Goal: Use online tool/utility: Utilize a website feature to perform a specific function

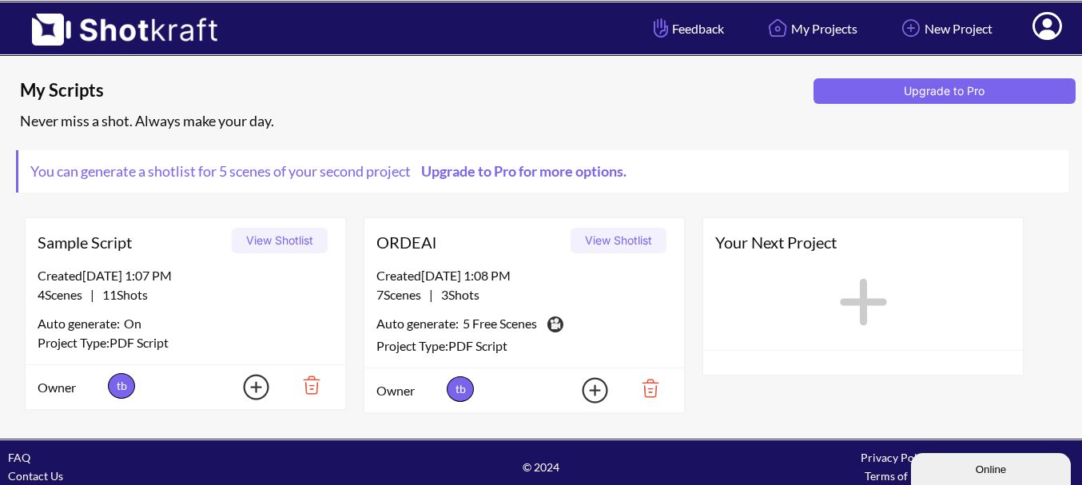
drag, startPoint x: 255, startPoint y: 383, endPoint x: 529, endPoint y: 380, distance: 274.1
drag, startPoint x: 529, startPoint y: 380, endPoint x: 594, endPoint y: 401, distance: 68.0
click at [594, 401] on img at bounding box center [585, 390] width 56 height 36
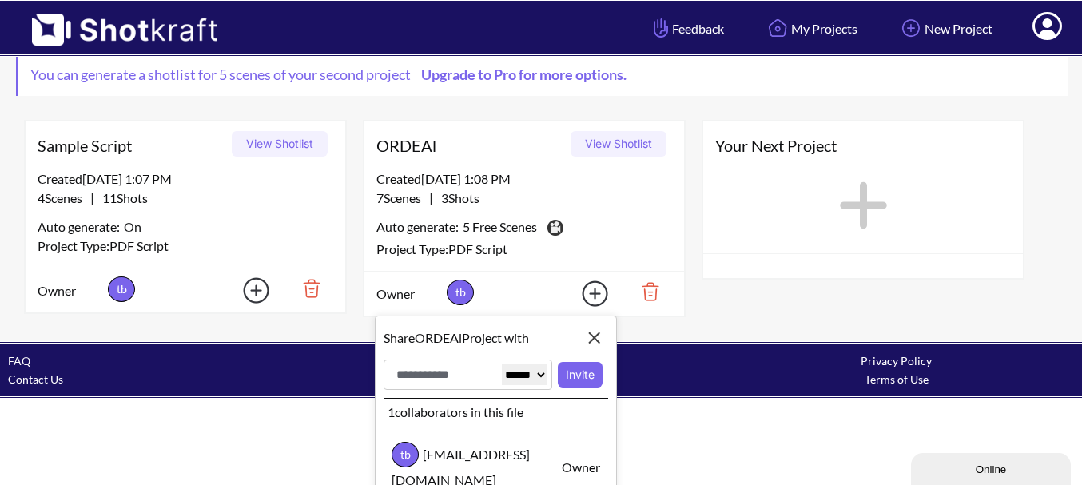
scroll to position [98, 0]
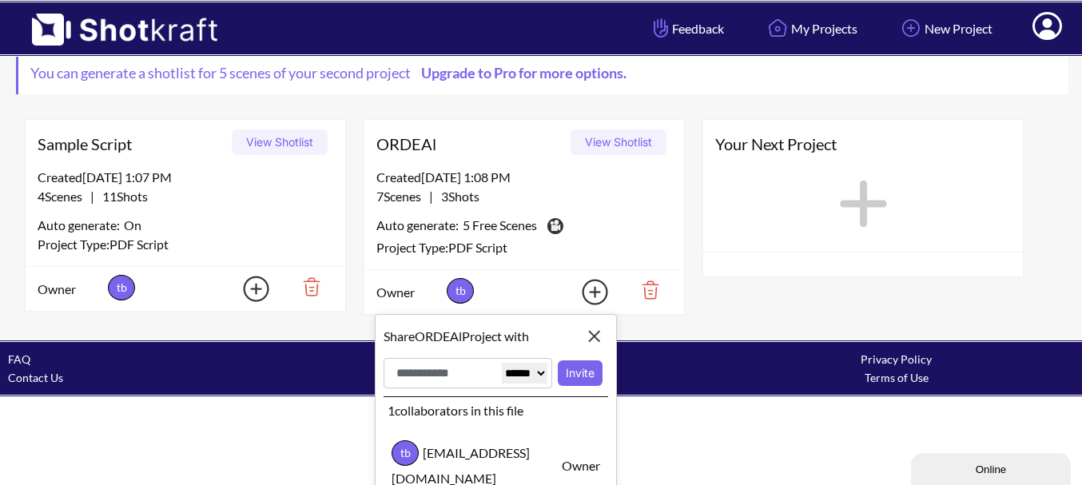
click at [589, 223] on div "Auto generate: 5 Free Scenes This is a pro feature. You are using it for free." at bounding box center [524, 226] width 296 height 24
click at [482, 224] on span "5 Free Scenes" at bounding box center [500, 227] width 74 height 22
click at [623, 136] on button "View Shotlist" at bounding box center [619, 142] width 96 height 26
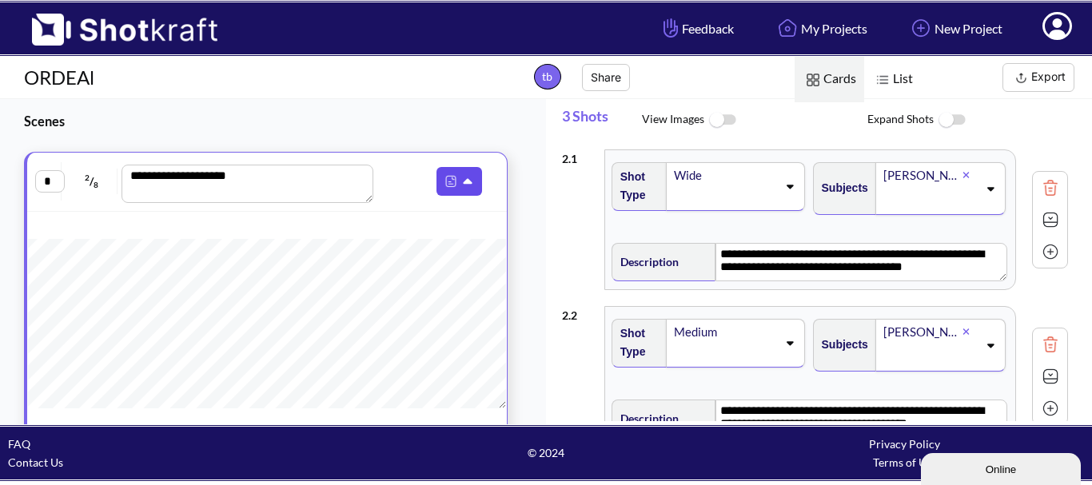
click at [461, 180] on icon at bounding box center [469, 182] width 17 height 14
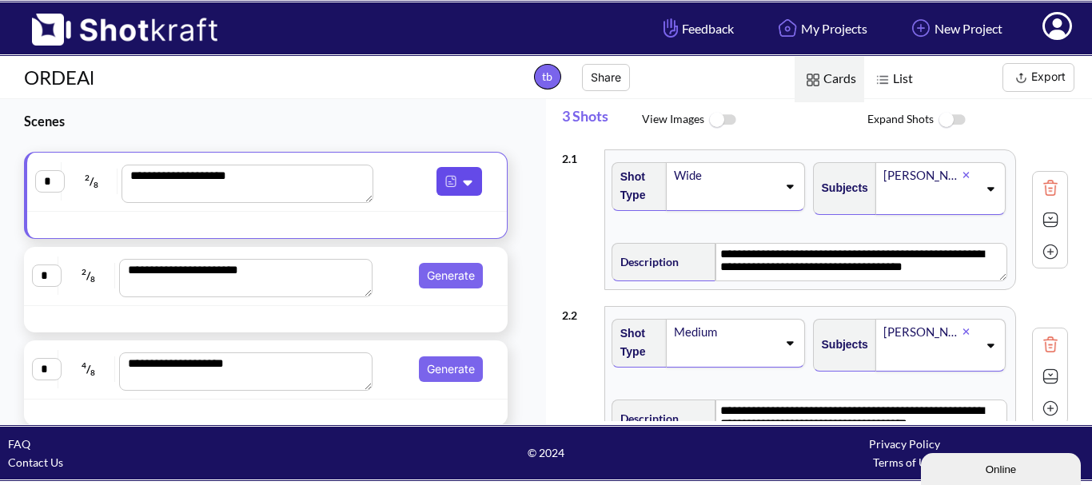
click at [441, 180] on img at bounding box center [450, 181] width 21 height 21
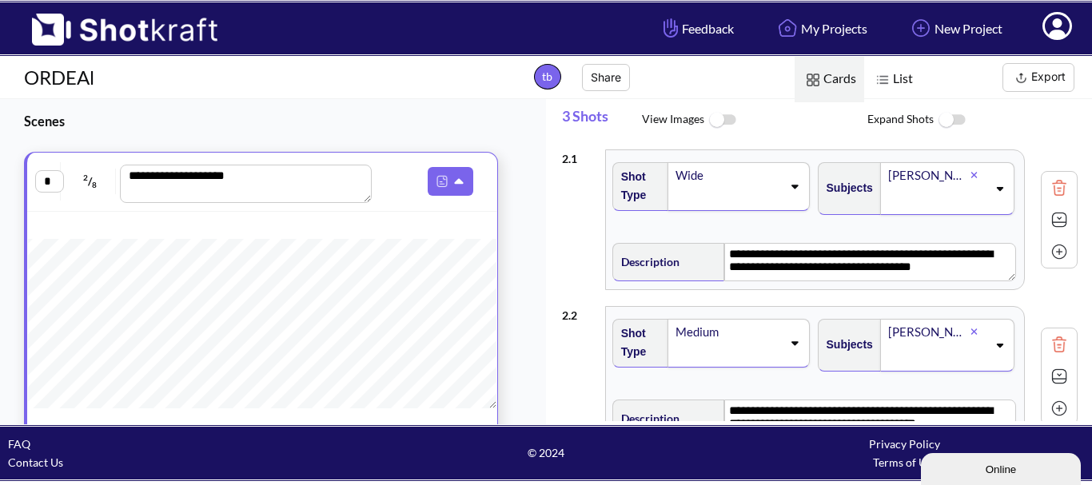
click at [711, 196] on span at bounding box center [728, 197] width 108 height 22
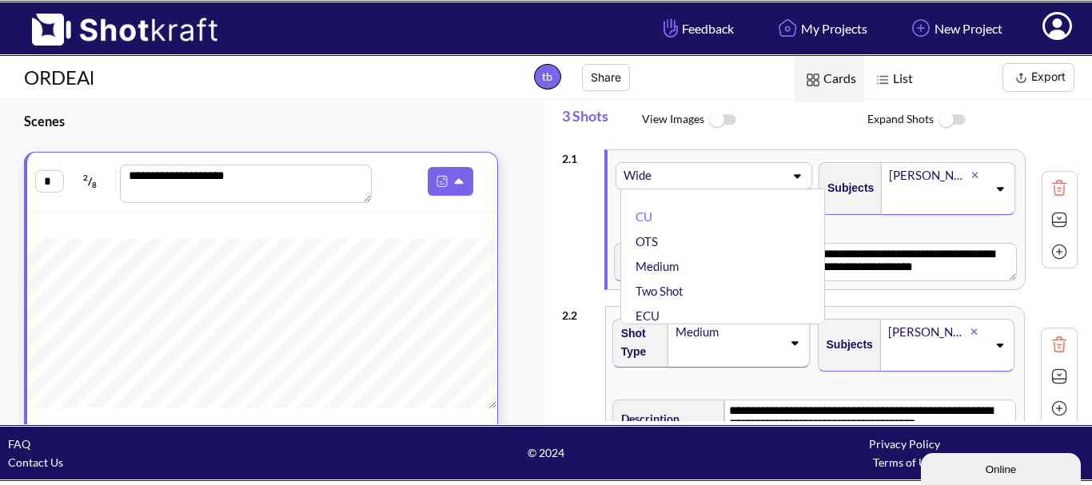
click at [586, 210] on div "**********" at bounding box center [820, 219] width 516 height 157
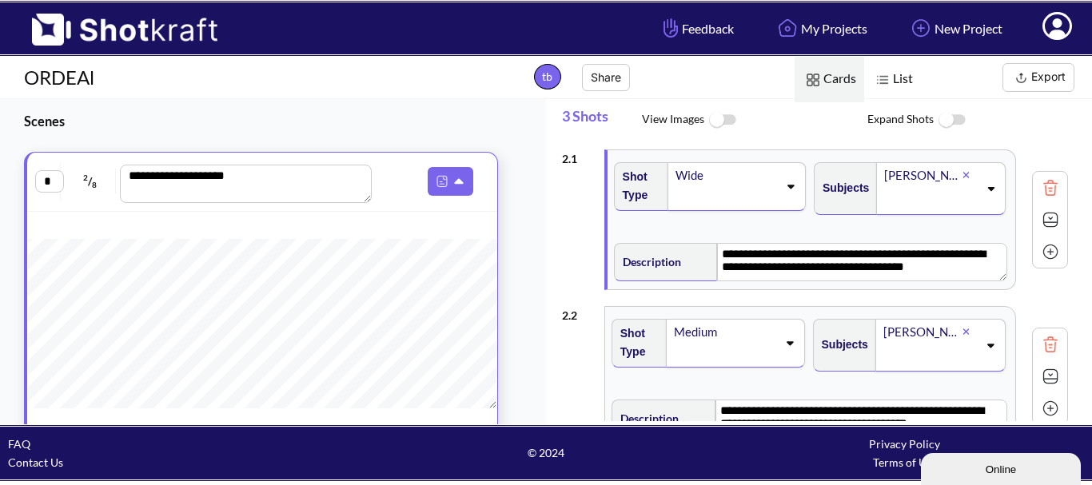
click at [944, 129] on img at bounding box center [951, 120] width 36 height 34
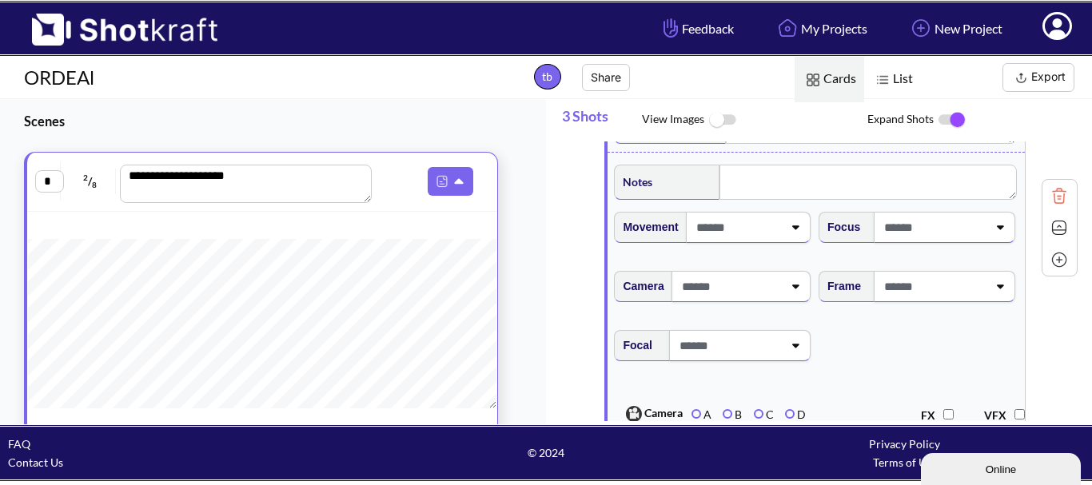
scroll to position [160, 0]
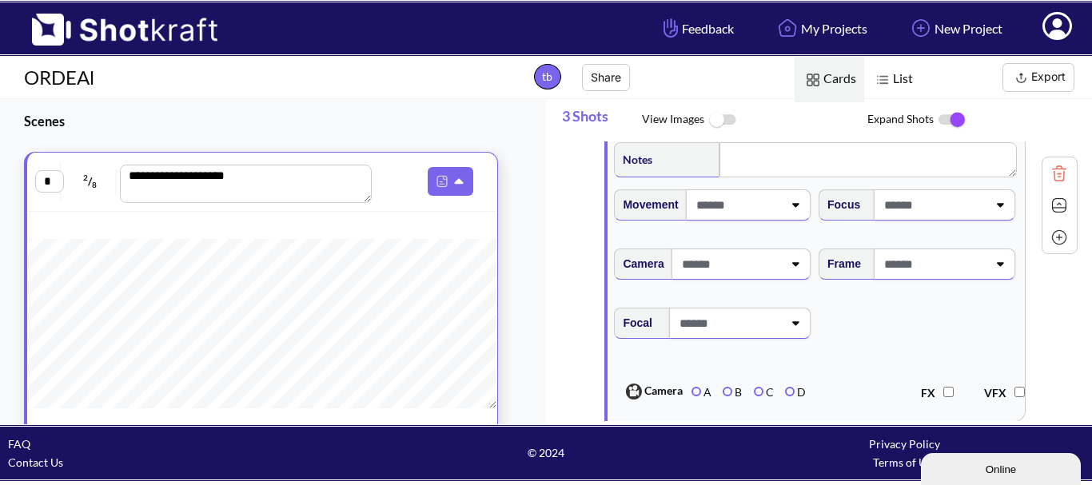
click at [754, 212] on span at bounding box center [737, 205] width 91 height 26
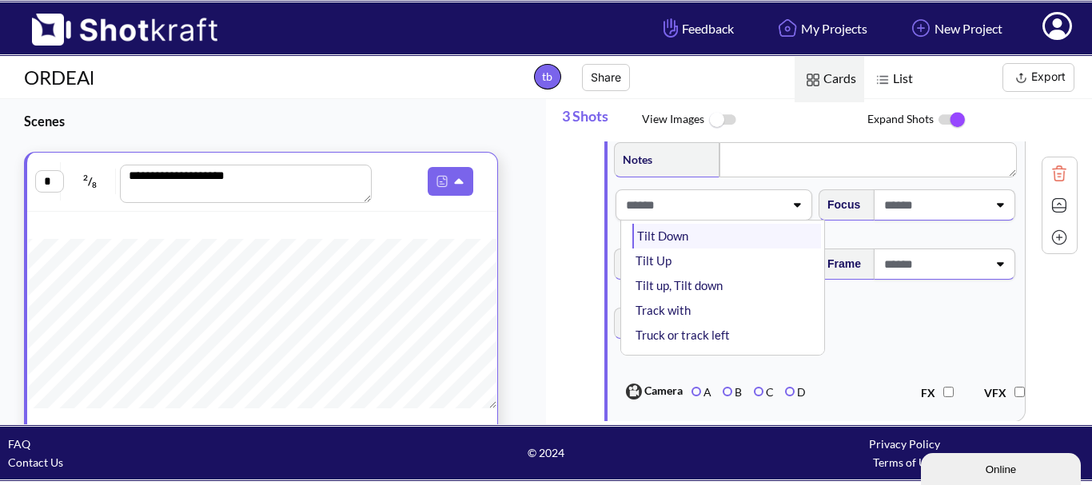
scroll to position [197, 0]
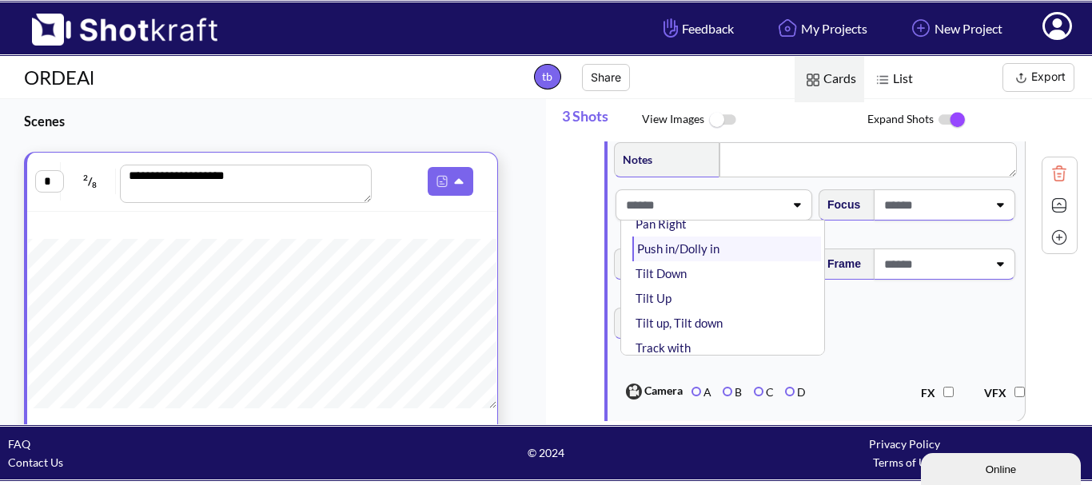
click at [729, 249] on li "Push in/Dolly in" at bounding box center [726, 249] width 189 height 25
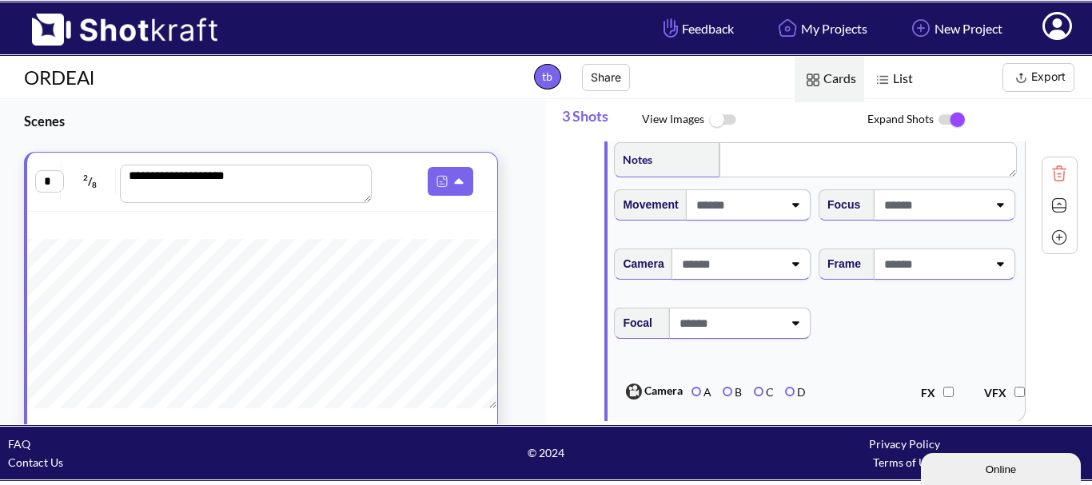
click at [895, 214] on span at bounding box center [933, 205] width 107 height 26
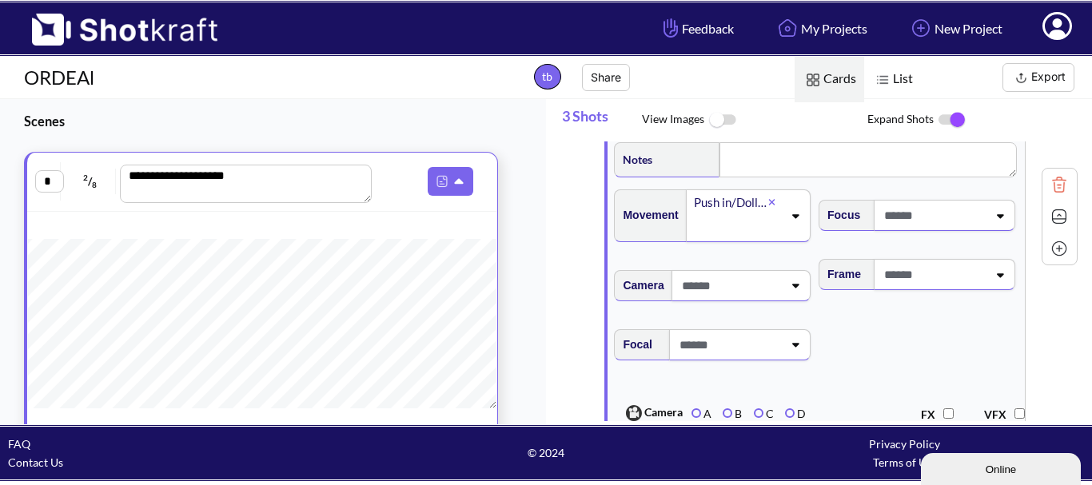
click at [895, 214] on span at bounding box center [933, 215] width 107 height 26
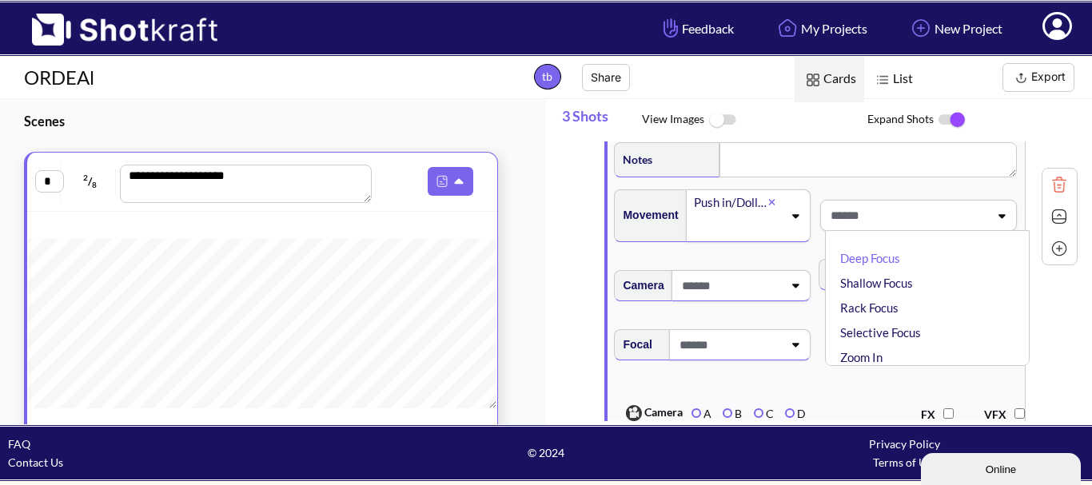
click at [895, 214] on span at bounding box center [907, 215] width 162 height 26
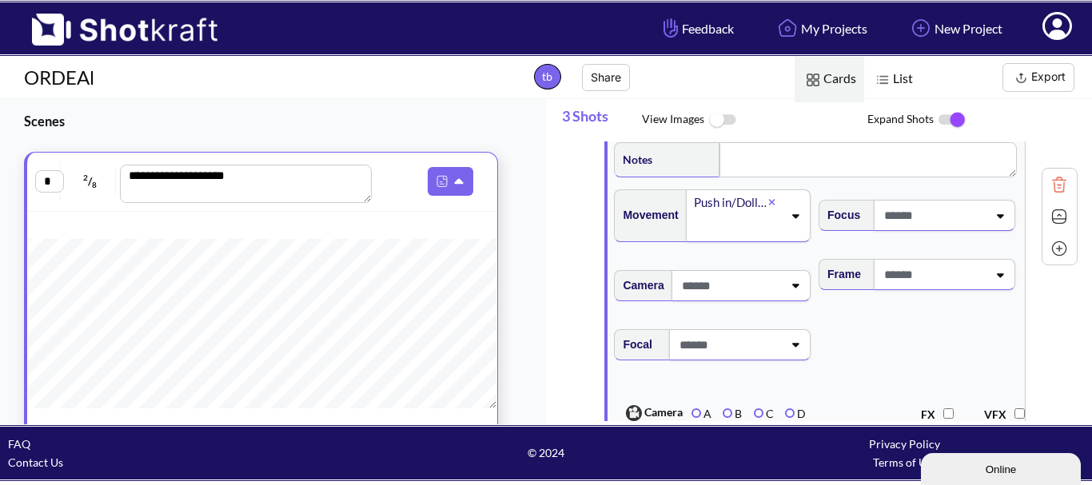
click at [943, 219] on span at bounding box center [933, 215] width 107 height 26
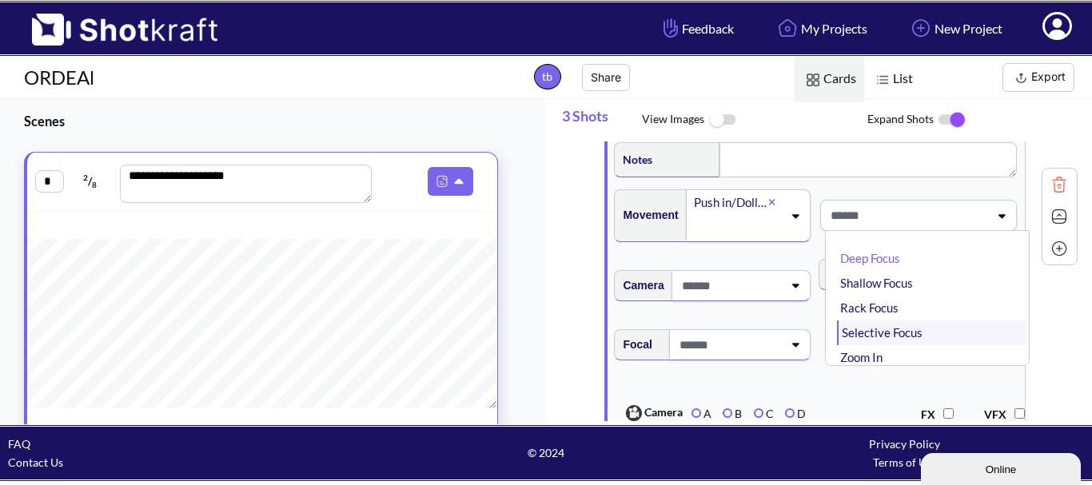
click at [928, 338] on li "Selective Focus" at bounding box center [931, 332] width 189 height 25
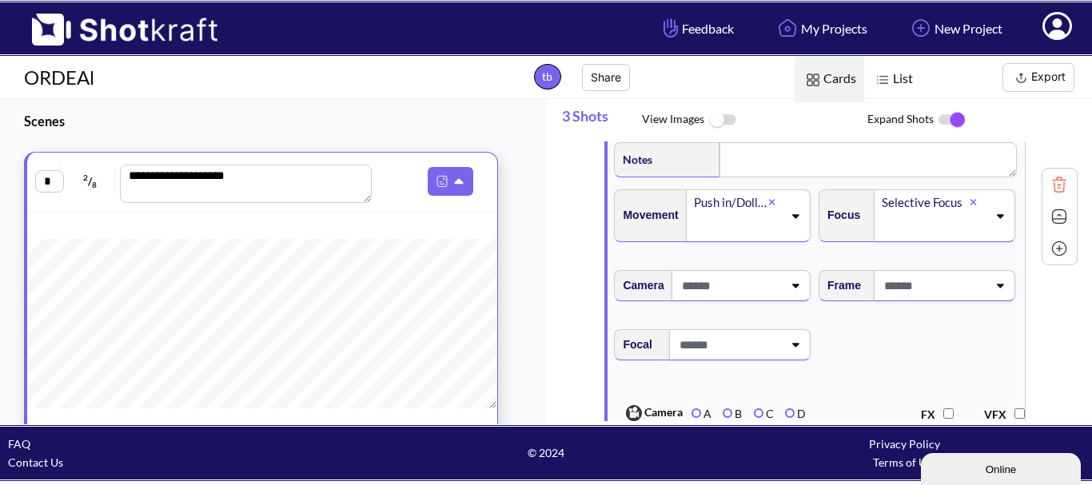
click at [777, 299] on span at bounding box center [730, 286] width 105 height 26
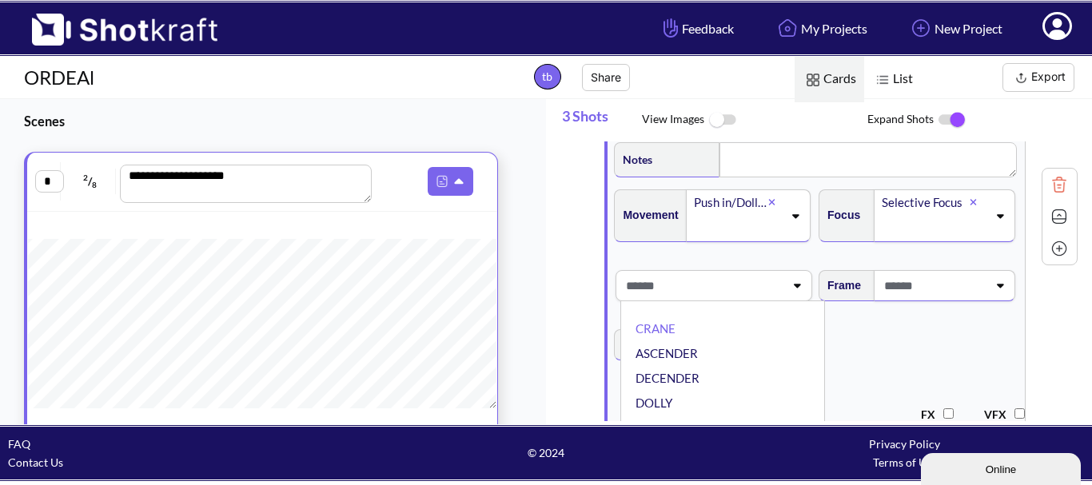
click at [749, 291] on span at bounding box center [703, 286] width 162 height 26
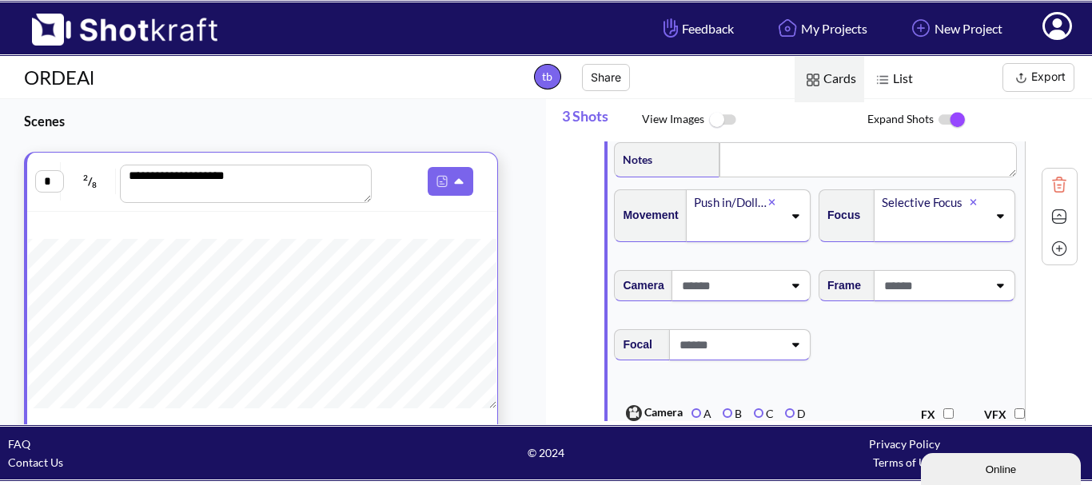
click at [798, 285] on icon at bounding box center [795, 285] width 22 height 11
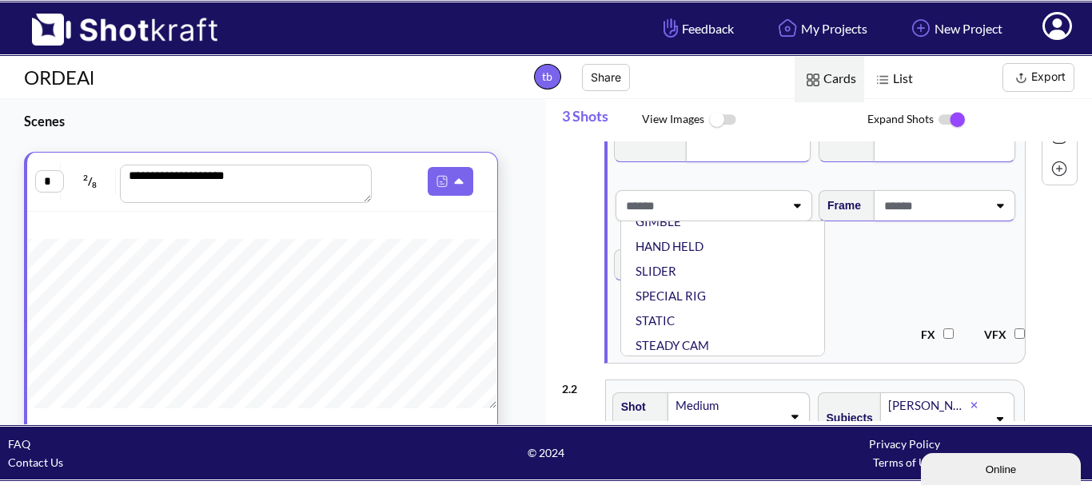
scroll to position [129, 0]
click at [671, 316] on li "STATIC" at bounding box center [726, 318] width 189 height 25
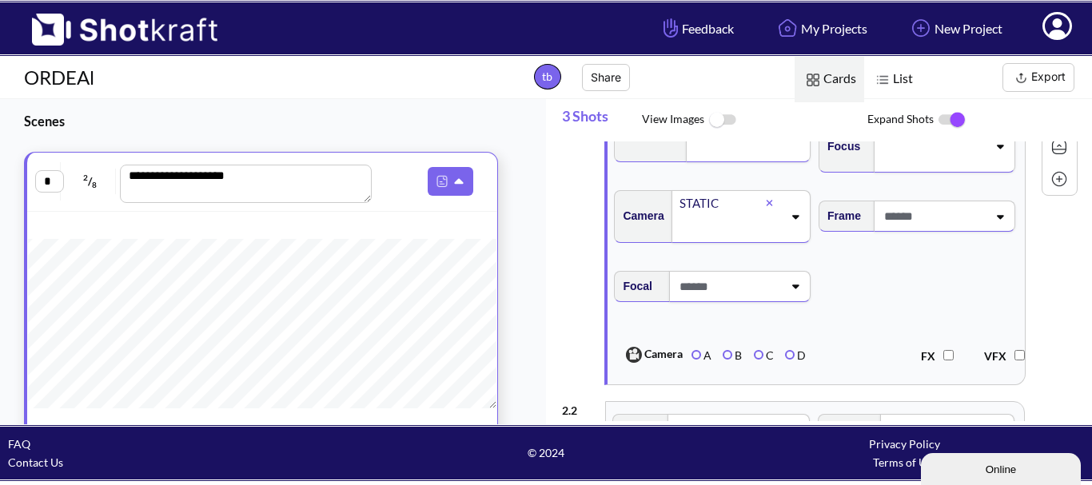
click at [746, 292] on span at bounding box center [728, 286] width 107 height 26
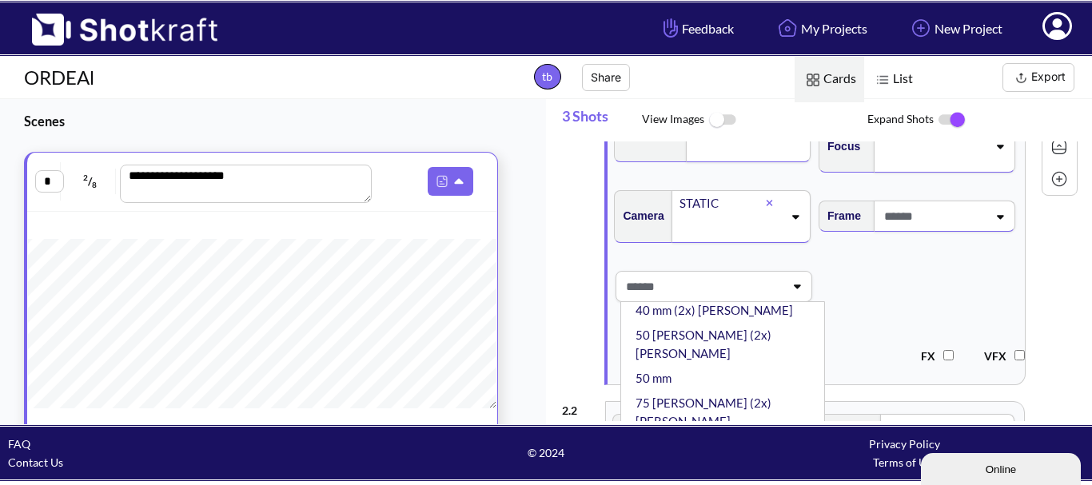
scroll to position [253, 0]
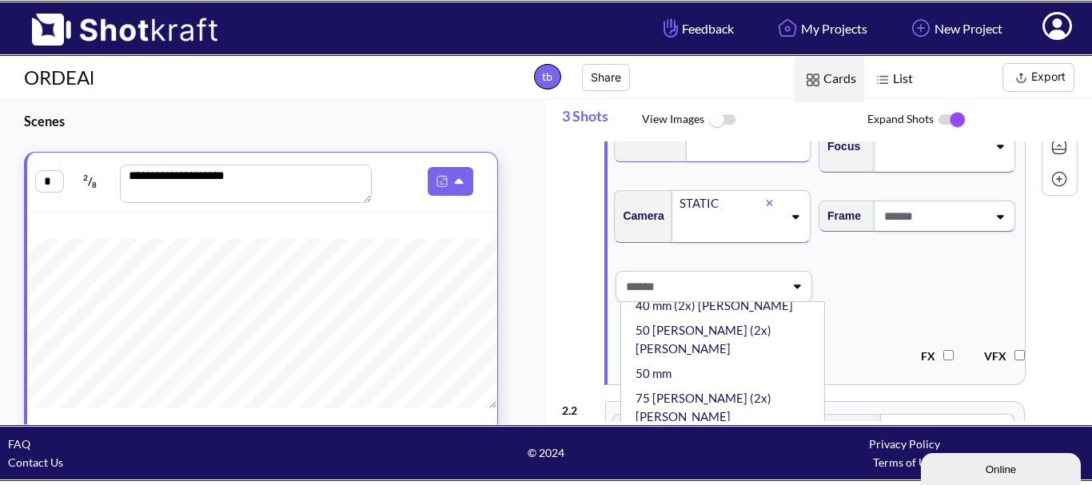
click at [708, 479] on li "Tele" at bounding box center [726, 491] width 189 height 25
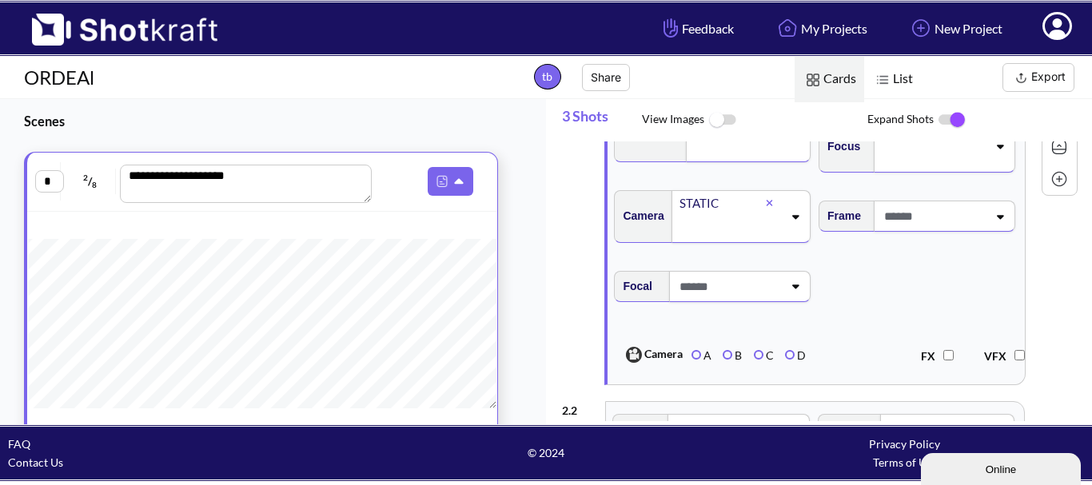
click at [760, 296] on div at bounding box center [728, 286] width 107 height 26
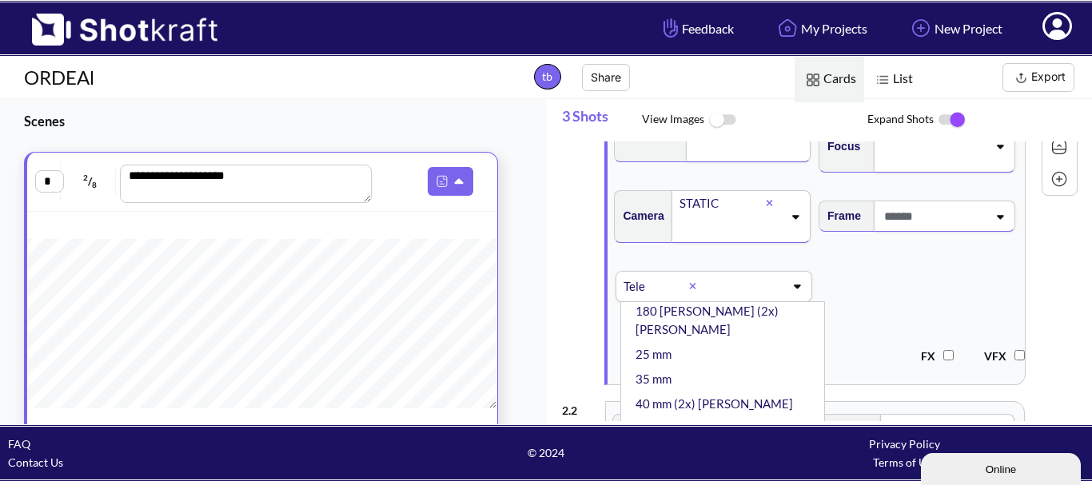
scroll to position [160, 0]
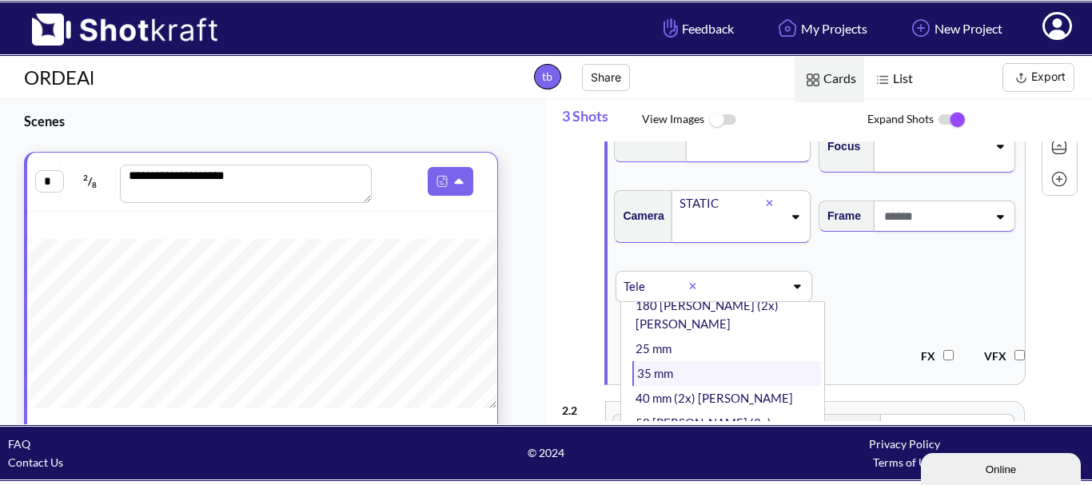
click at [728, 361] on li "35 mm" at bounding box center [726, 373] width 189 height 25
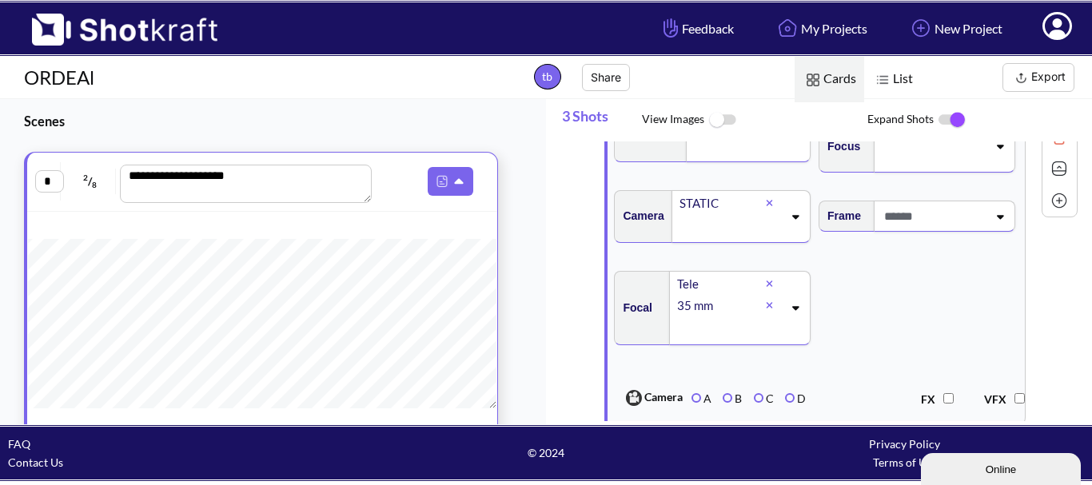
click at [767, 285] on icon at bounding box center [769, 284] width 6 height 6
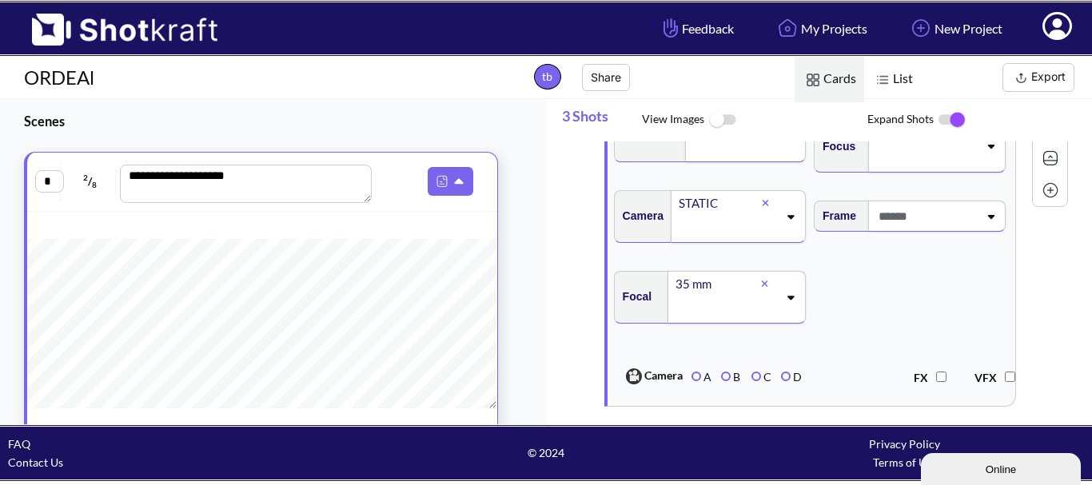
click at [942, 227] on span at bounding box center [926, 216] width 104 height 26
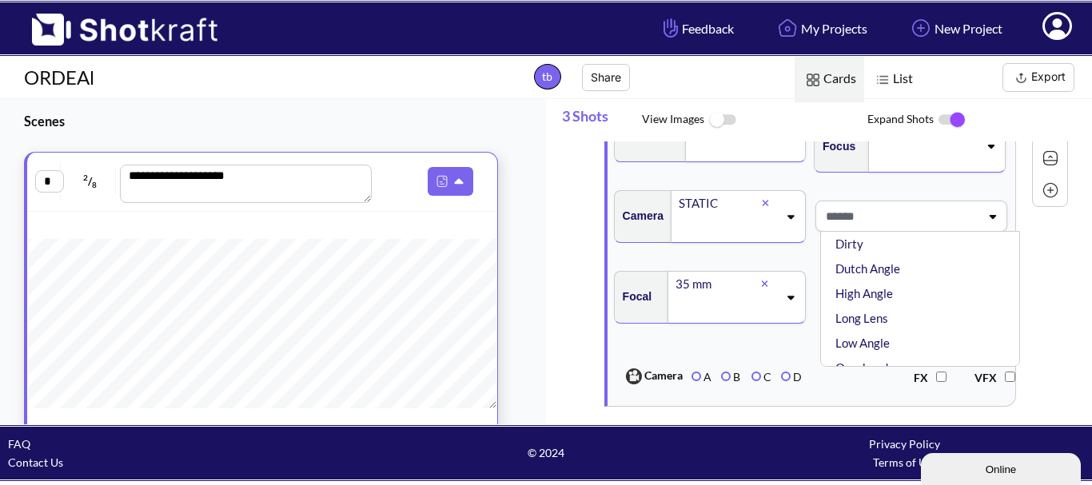
scroll to position [80, 0]
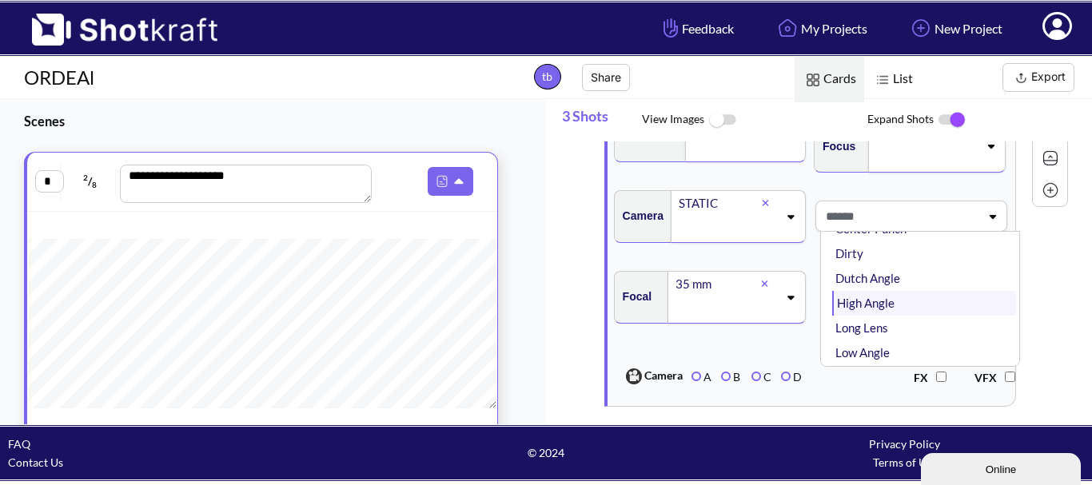
click at [883, 315] on li "High Angle" at bounding box center [924, 303] width 184 height 25
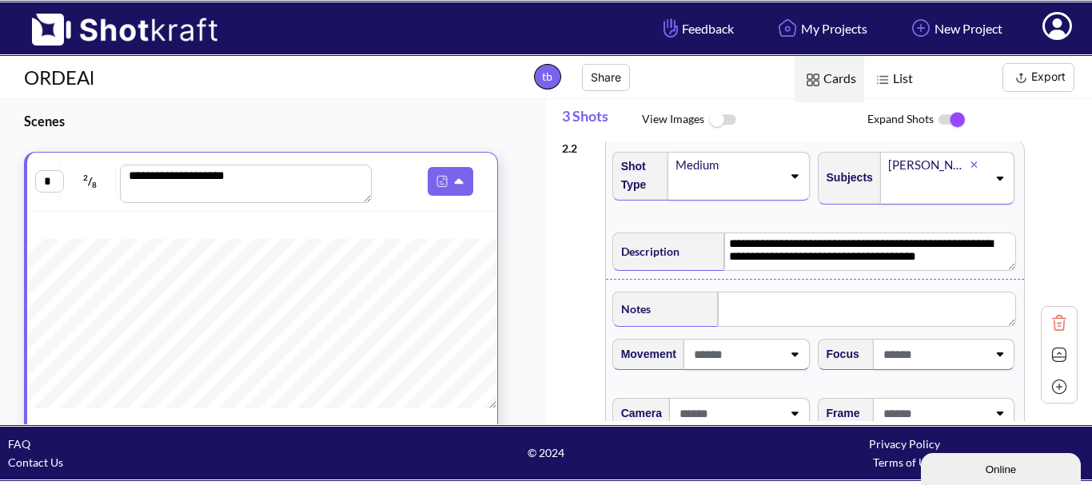
scroll to position [559, 0]
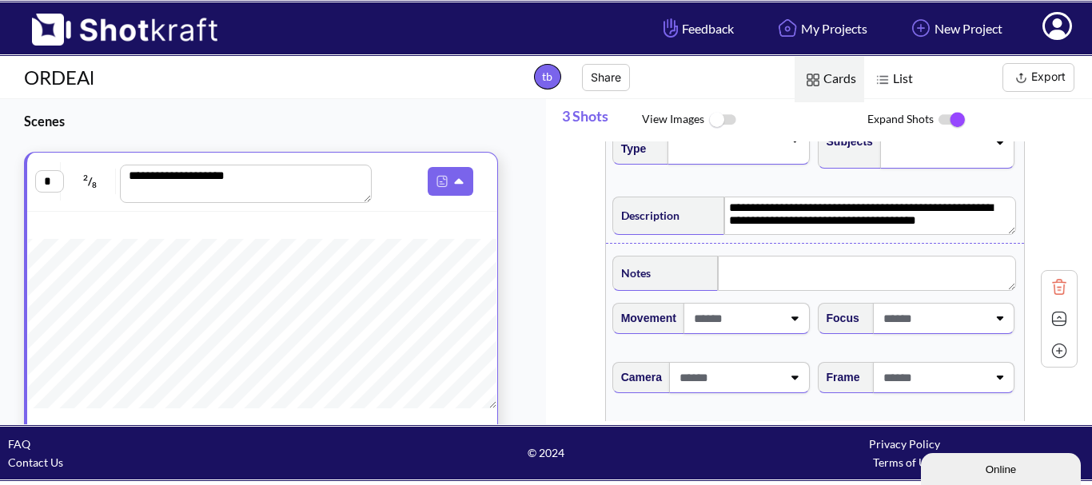
click at [761, 320] on span at bounding box center [736, 318] width 92 height 26
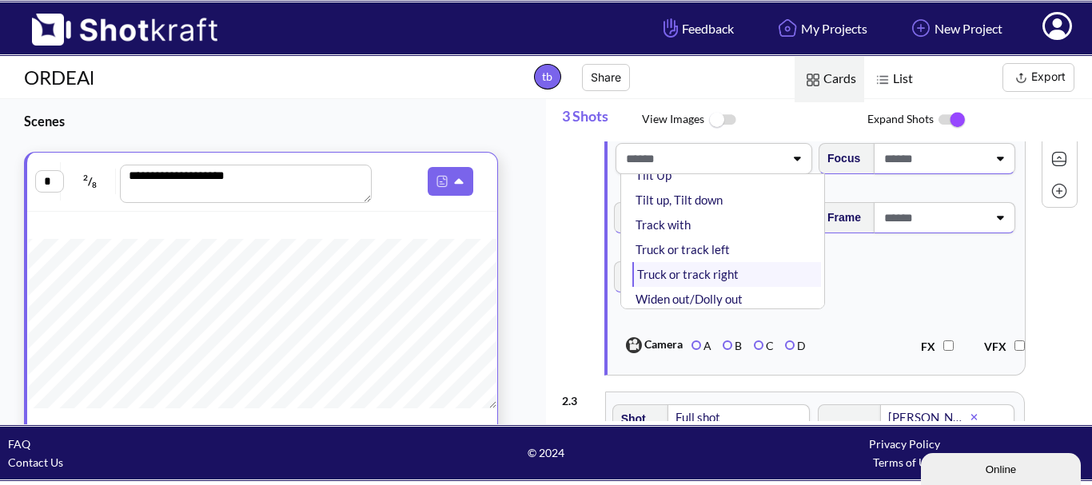
scroll to position [277, 0]
click at [864, 293] on span "Focal" at bounding box center [815, 286] width 408 height 67
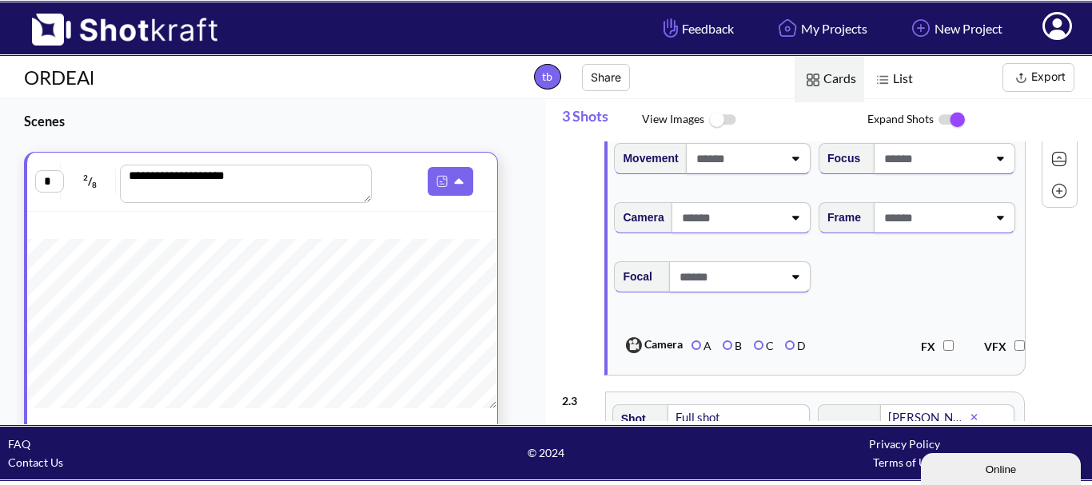
click at [902, 172] on span at bounding box center [933, 158] width 107 height 26
click at [902, 169] on span at bounding box center [933, 158] width 107 height 26
click at [936, 168] on span at bounding box center [933, 158] width 107 height 26
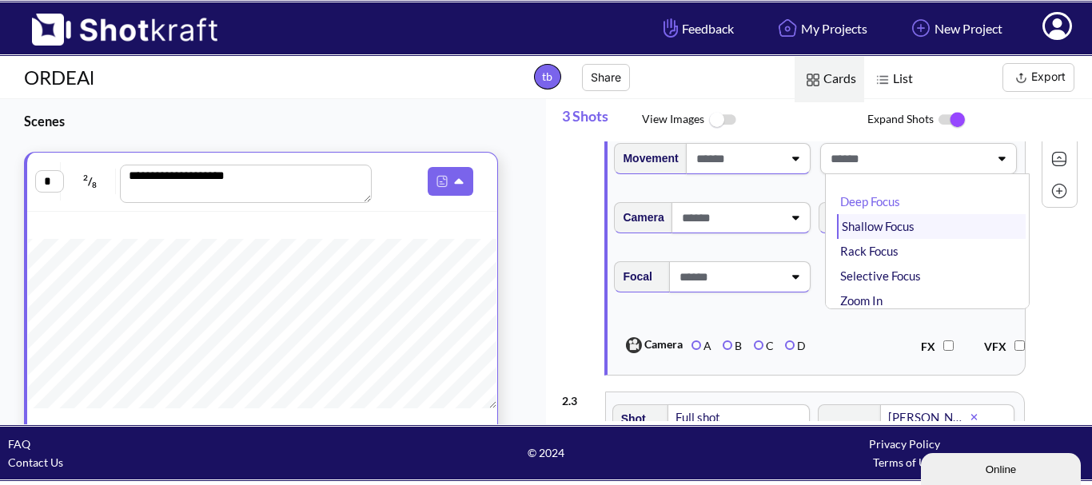
click at [919, 239] on li "Shallow Focus" at bounding box center [931, 226] width 189 height 25
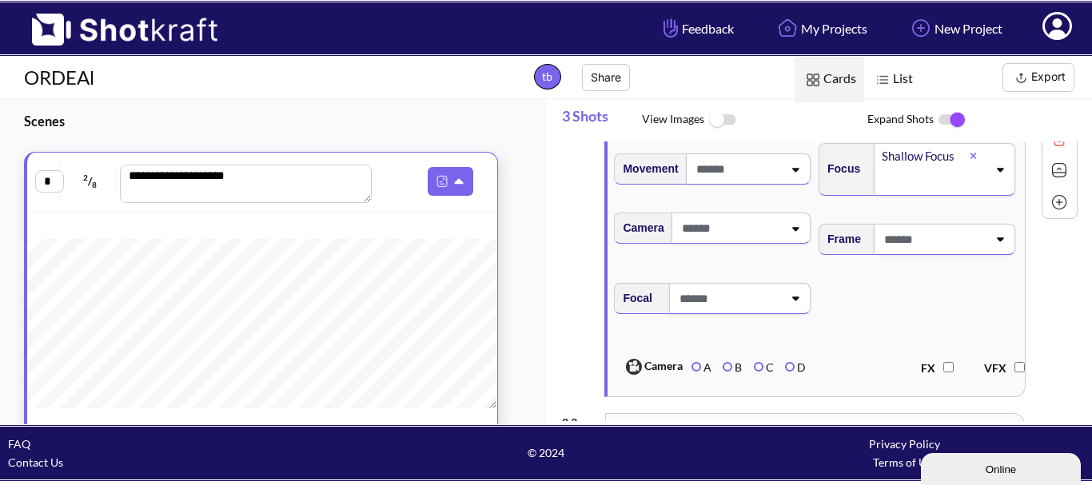
click at [977, 165] on div at bounding box center [978, 156] width 18 height 18
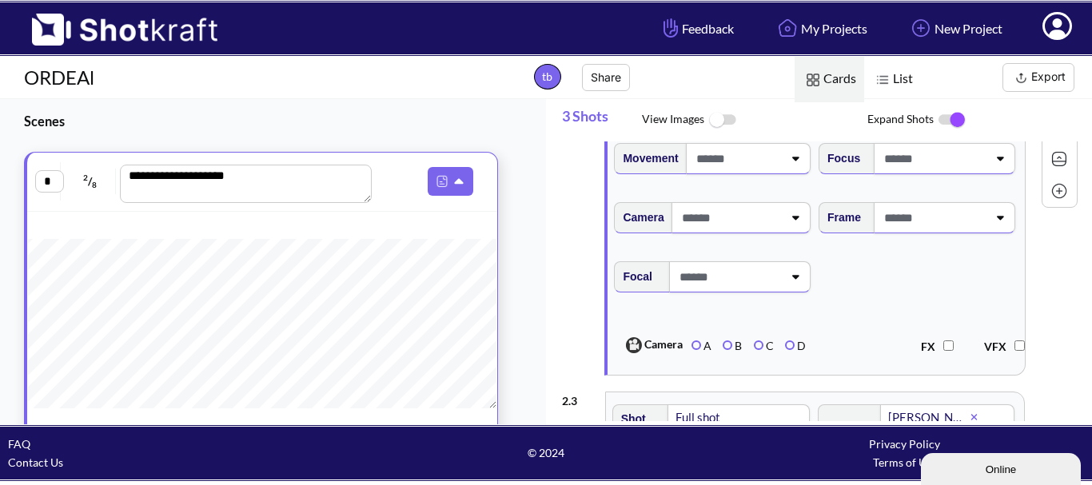
click at [963, 164] on span at bounding box center [933, 158] width 107 height 26
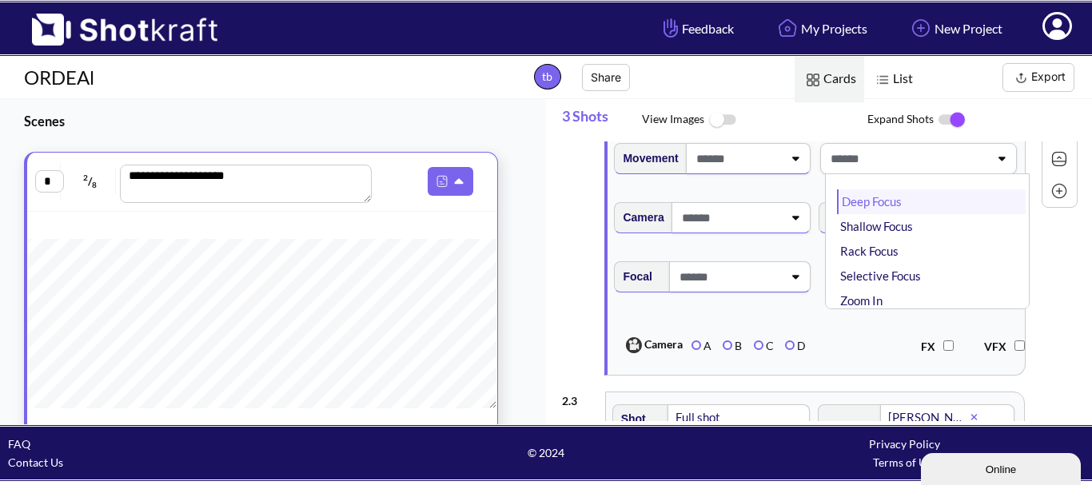
click at [922, 204] on li "Deep Focus" at bounding box center [931, 201] width 189 height 25
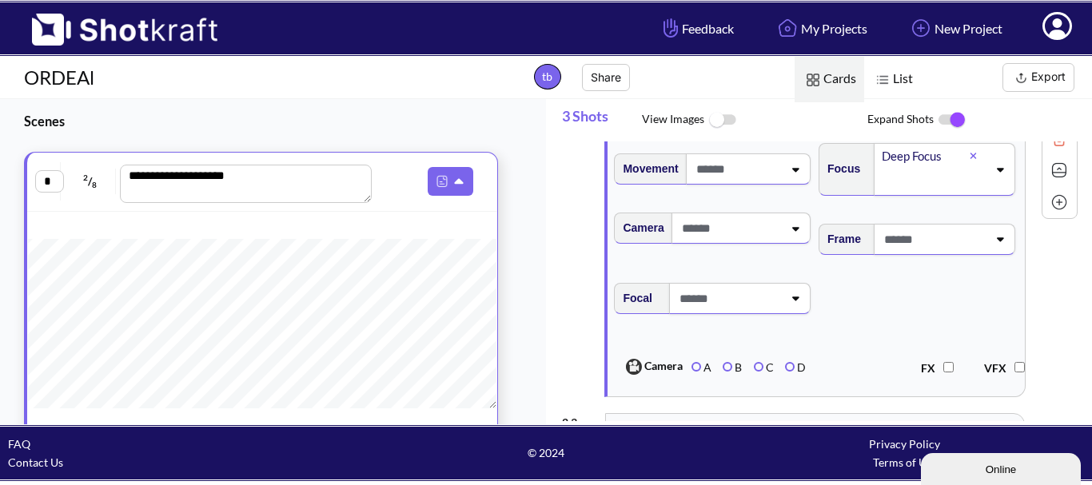
click at [749, 231] on span at bounding box center [730, 228] width 105 height 26
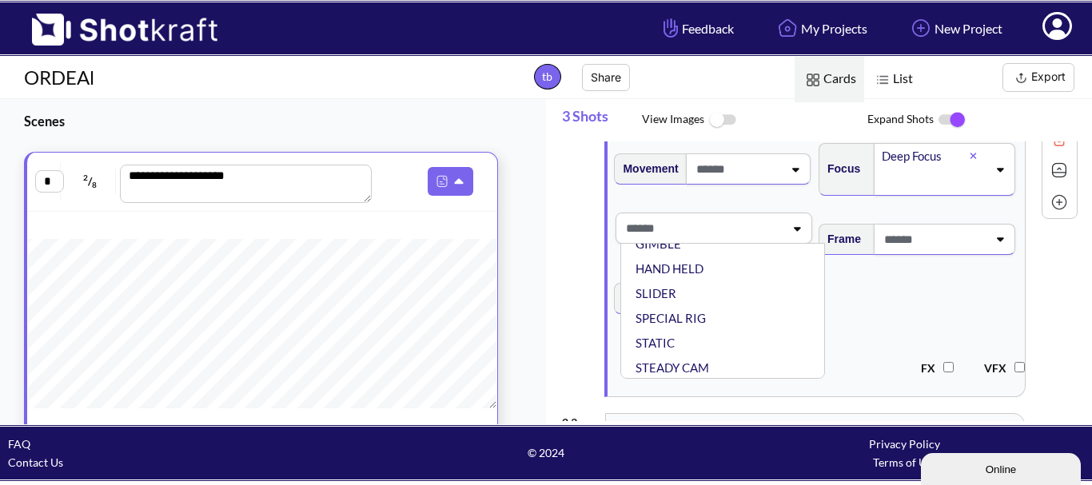
scroll to position [129, 0]
click at [689, 344] on li "STATIC" at bounding box center [726, 340] width 189 height 25
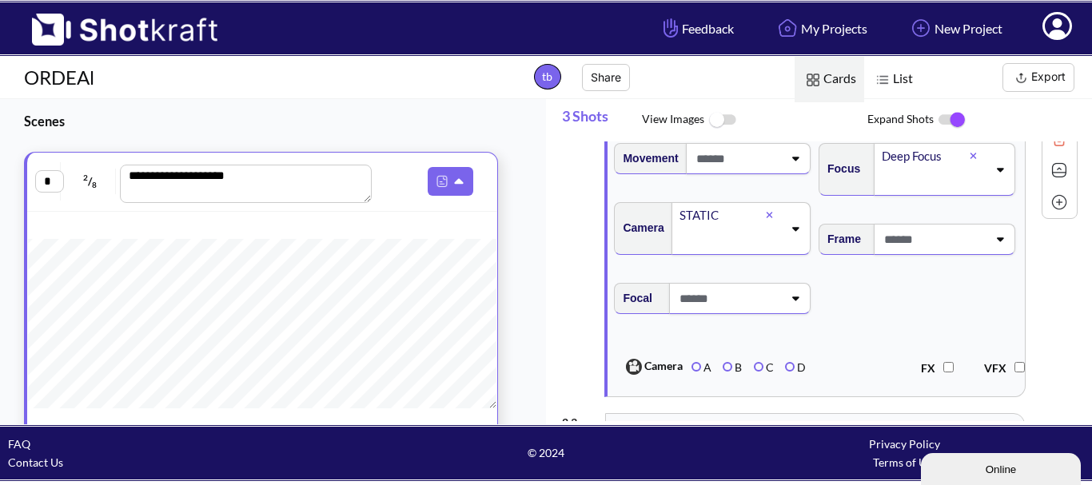
click at [784, 304] on icon at bounding box center [795, 298] width 22 height 11
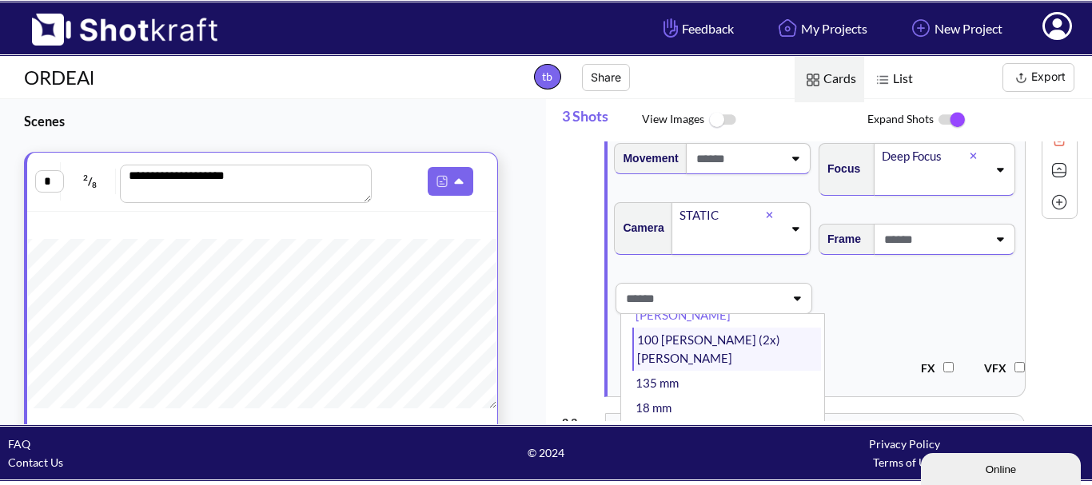
scroll to position [160, 0]
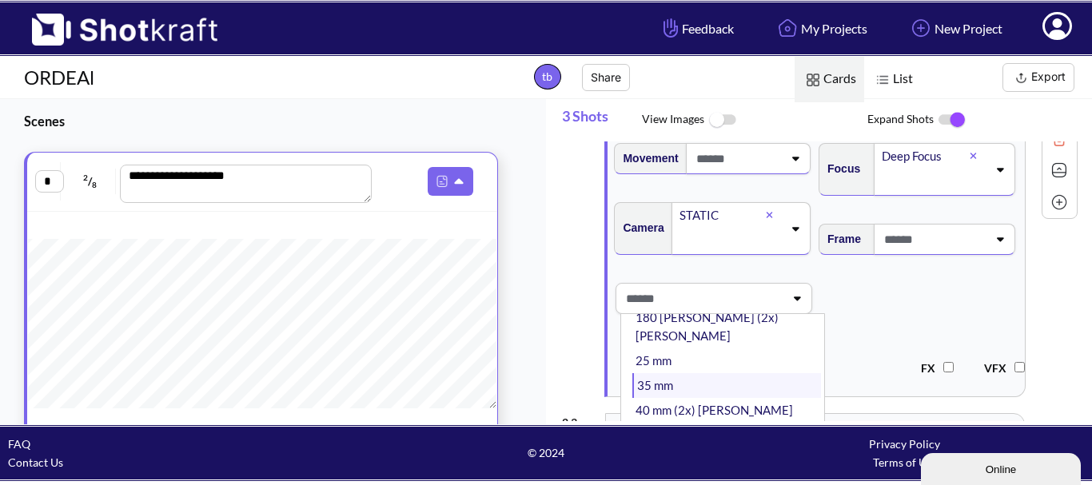
click at [706, 373] on li "35 mm" at bounding box center [726, 385] width 189 height 25
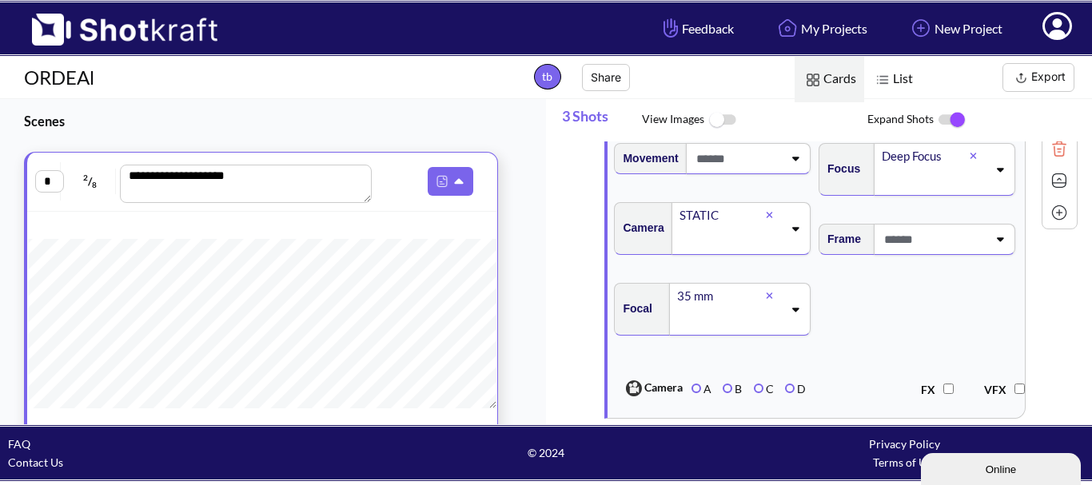
click at [891, 241] on span at bounding box center [933, 239] width 107 height 26
click at [898, 251] on span at bounding box center [933, 239] width 107 height 26
click at [995, 245] on icon at bounding box center [1000, 238] width 22 height 11
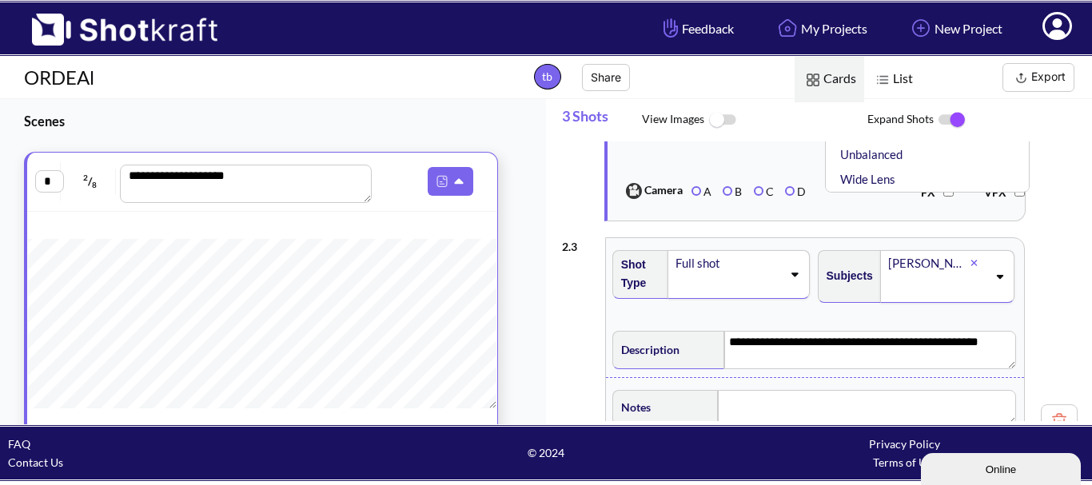
scroll to position [879, 0]
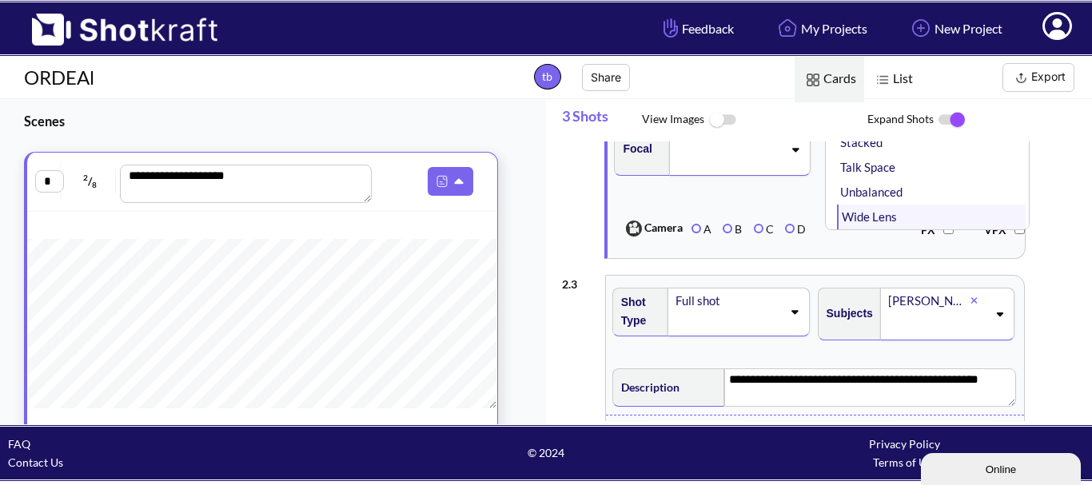
click at [873, 226] on li "Wide Lens" at bounding box center [931, 217] width 189 height 25
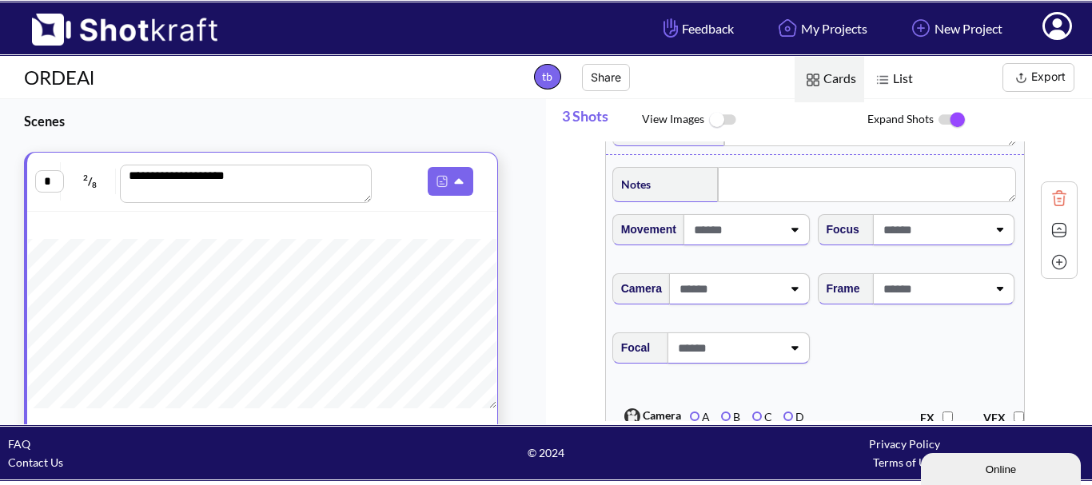
scroll to position [1199, 0]
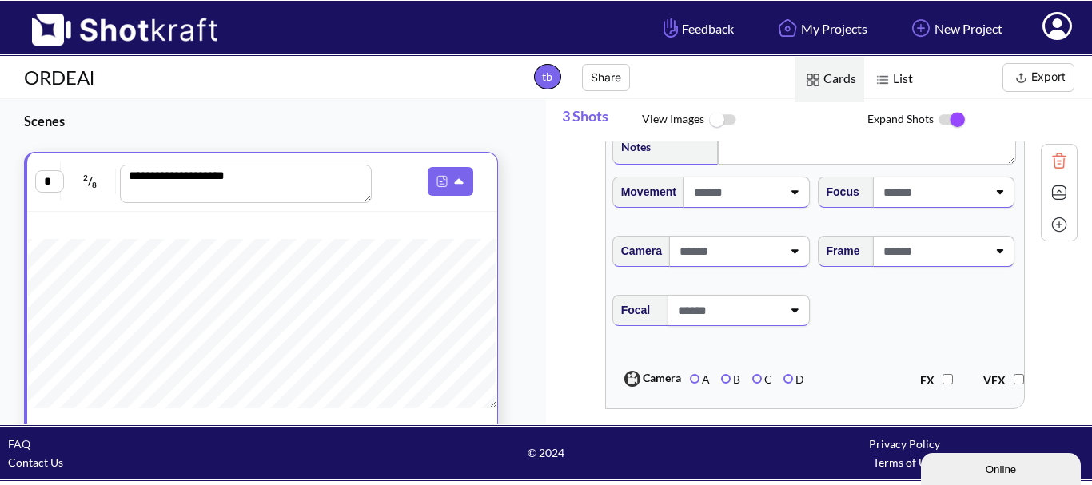
click at [751, 205] on span at bounding box center [736, 192] width 92 height 26
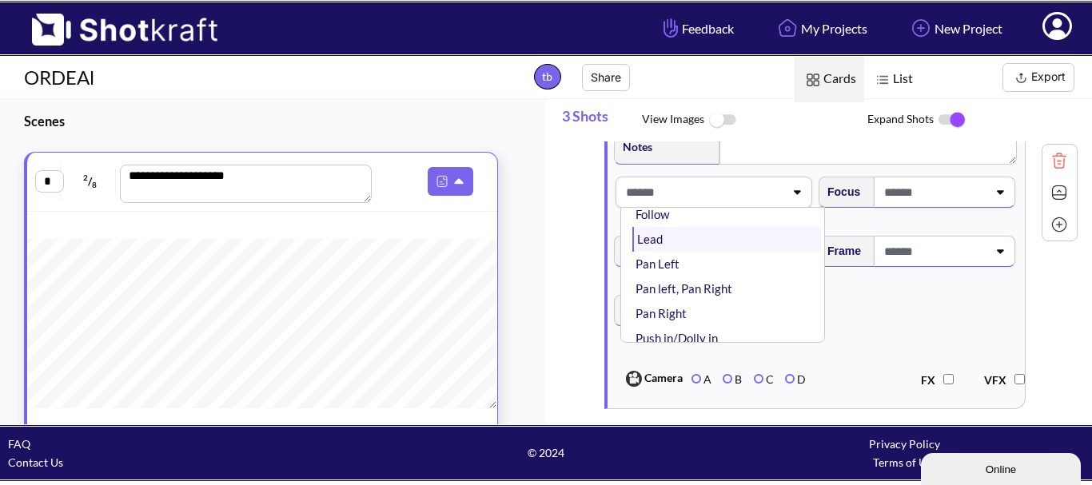
scroll to position [240, 0]
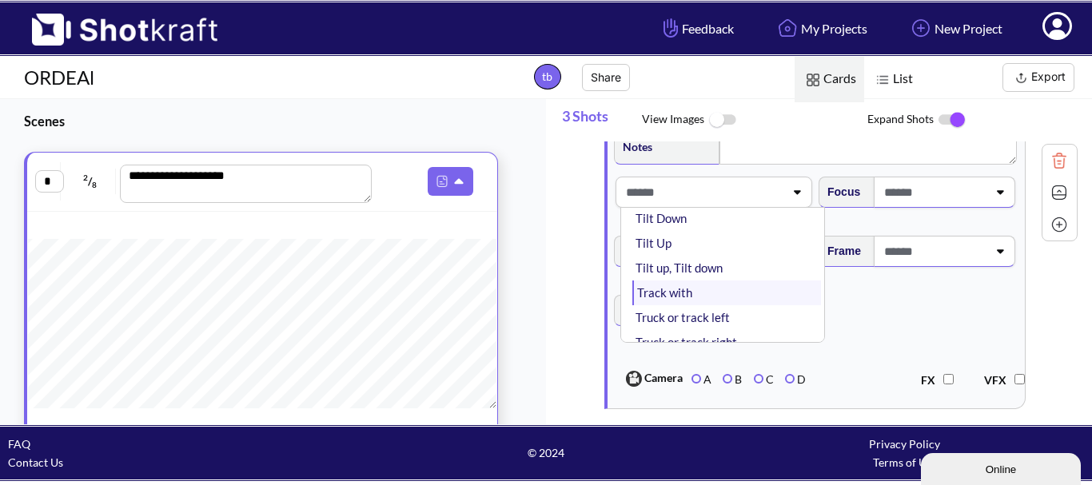
drag, startPoint x: 724, startPoint y: 307, endPoint x: 864, endPoint y: 262, distance: 146.9
click at [724, 305] on li "Track with" at bounding box center [726, 293] width 189 height 25
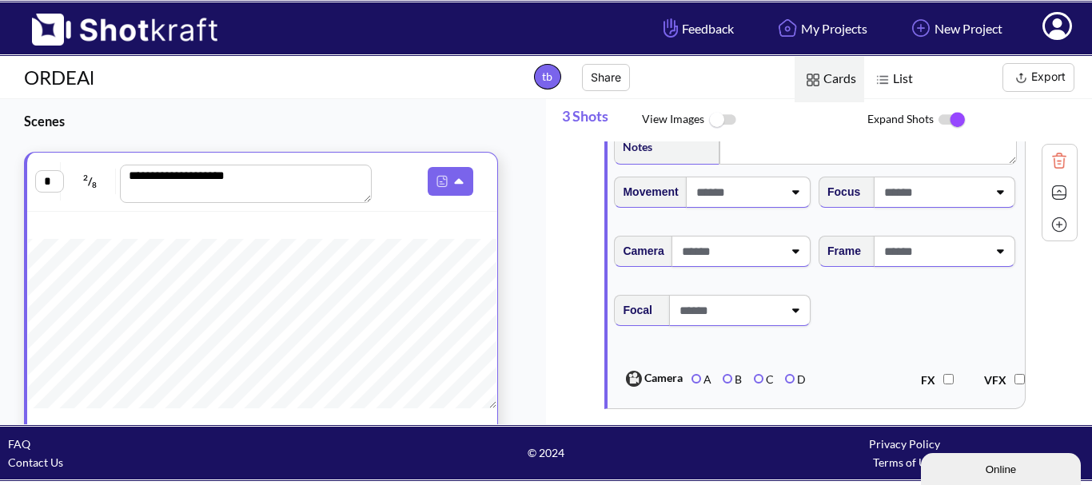
click at [922, 199] on span at bounding box center [933, 192] width 107 height 26
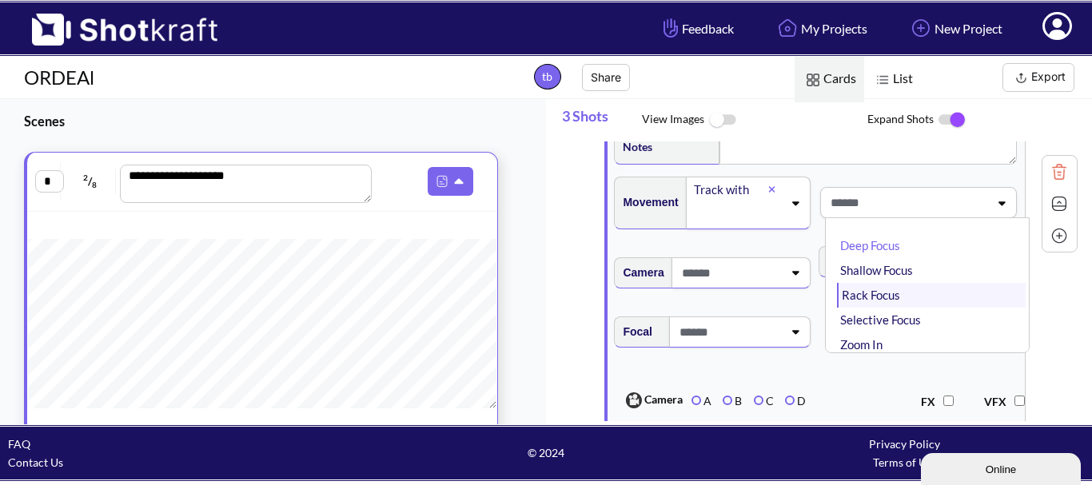
click at [940, 308] on li "Rack Focus" at bounding box center [931, 295] width 189 height 25
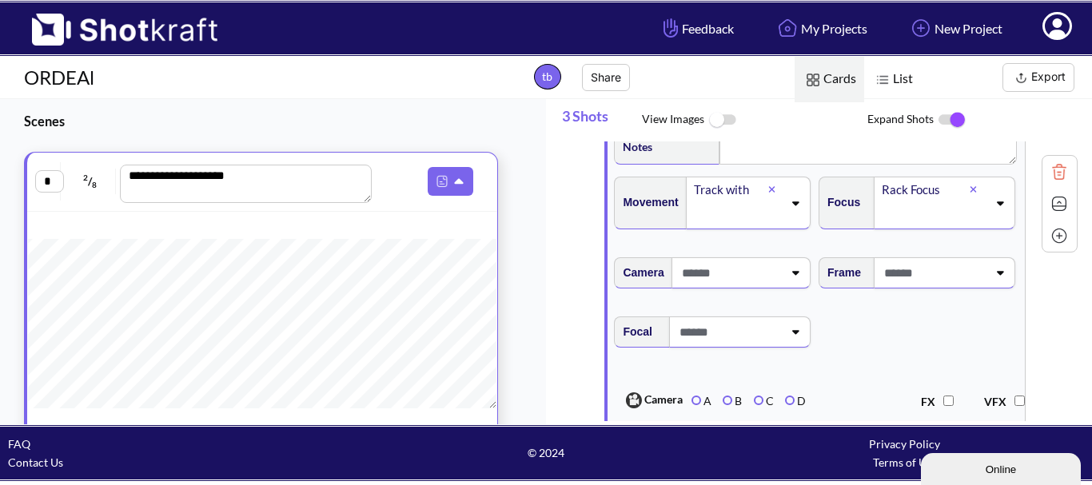
click at [970, 199] on div at bounding box center [978, 190] width 18 height 18
click at [989, 205] on div at bounding box center [944, 202] width 141 height 31
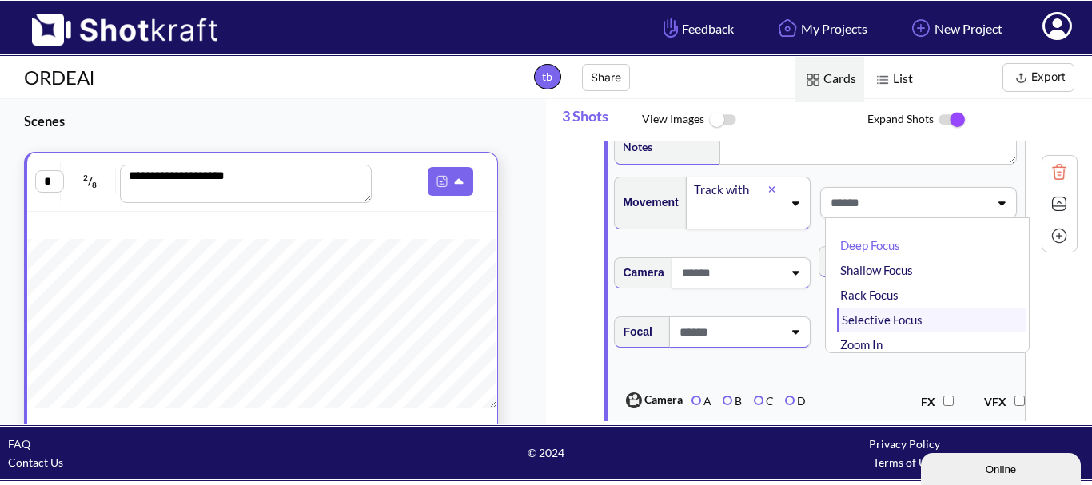
click at [916, 323] on li "Selective Focus" at bounding box center [931, 320] width 189 height 25
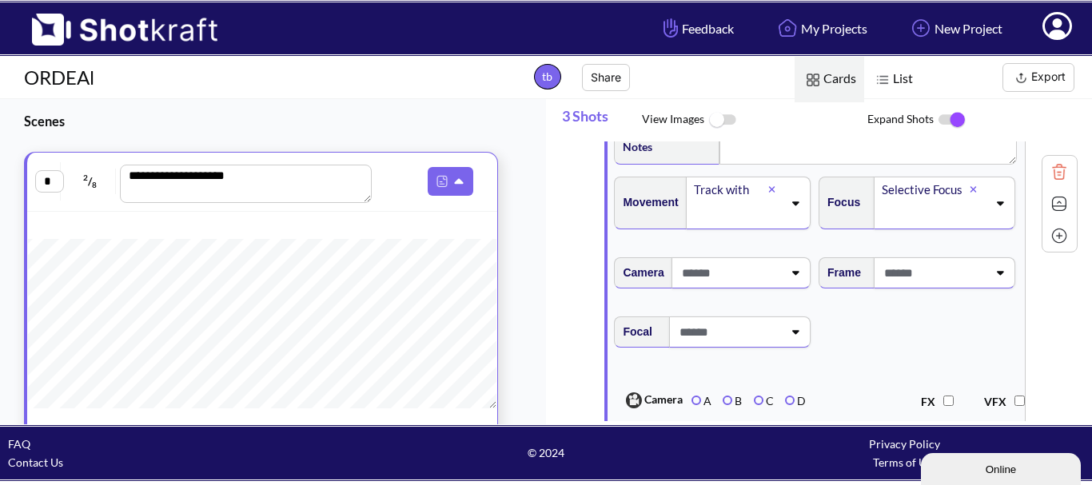
click at [796, 278] on icon at bounding box center [795, 272] width 22 height 11
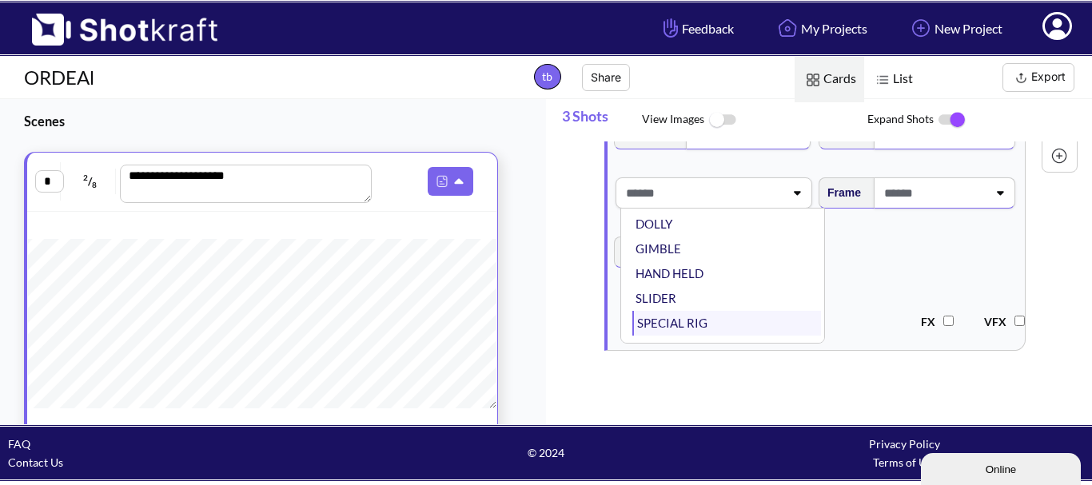
scroll to position [49, 0]
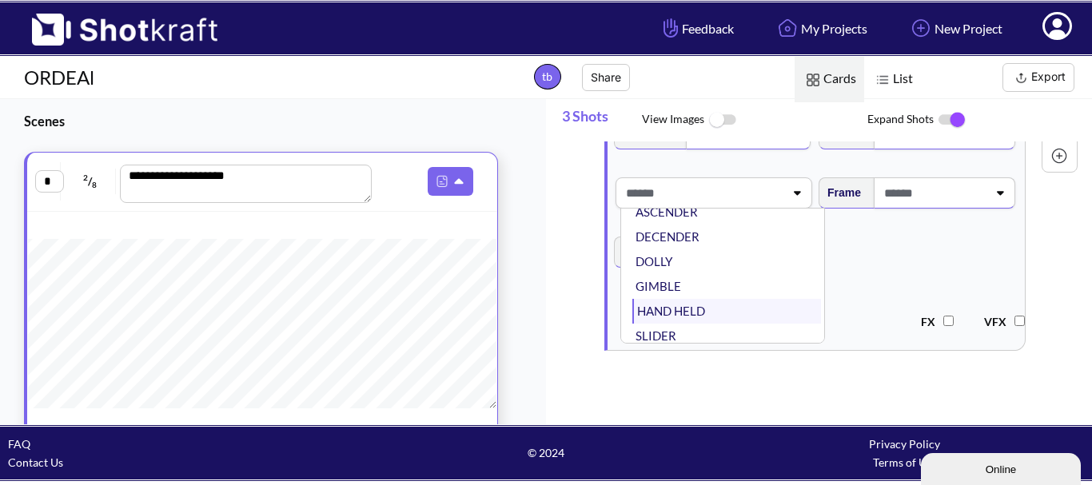
click at [698, 316] on li "HAND HELD" at bounding box center [726, 311] width 189 height 25
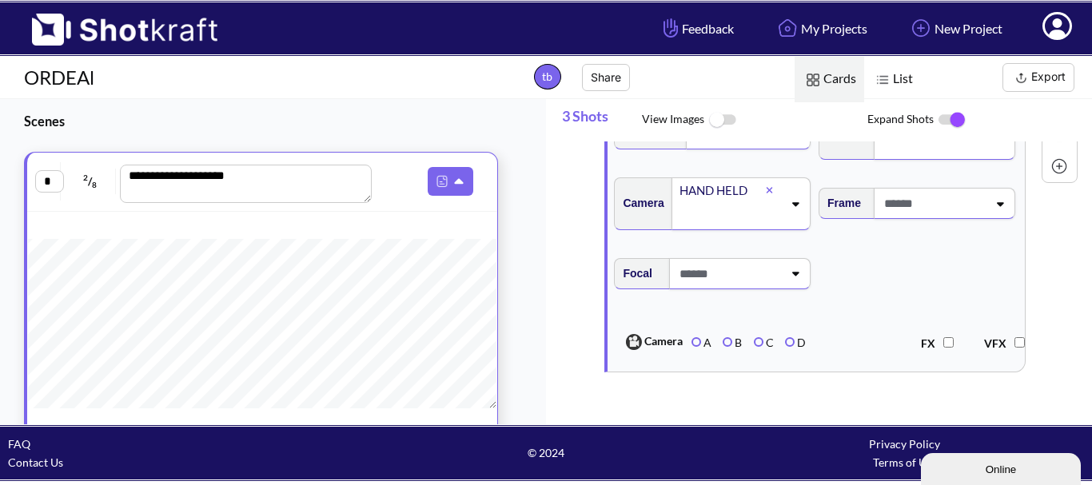
click at [942, 207] on span at bounding box center [933, 203] width 107 height 26
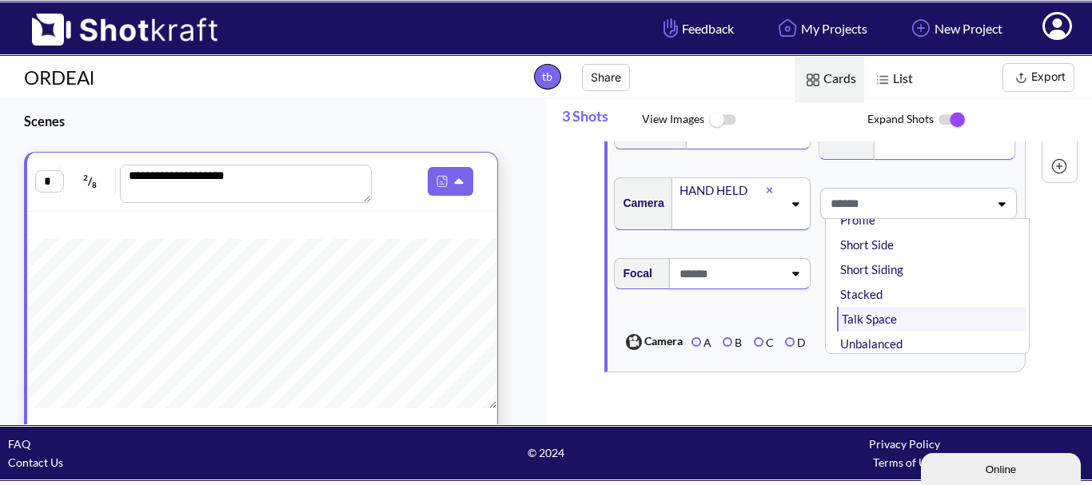
scroll to position [277, 0]
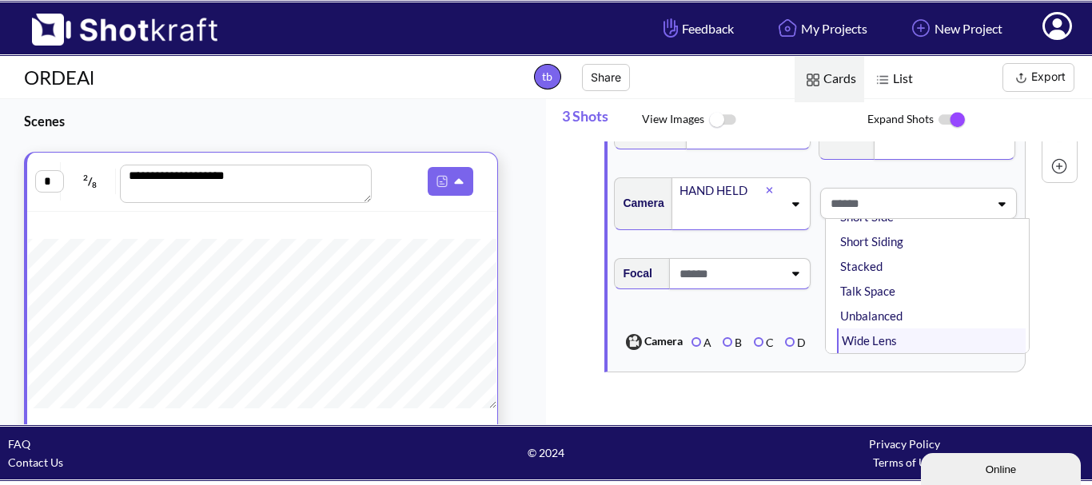
click at [886, 345] on li "Wide Lens" at bounding box center [931, 340] width 189 height 25
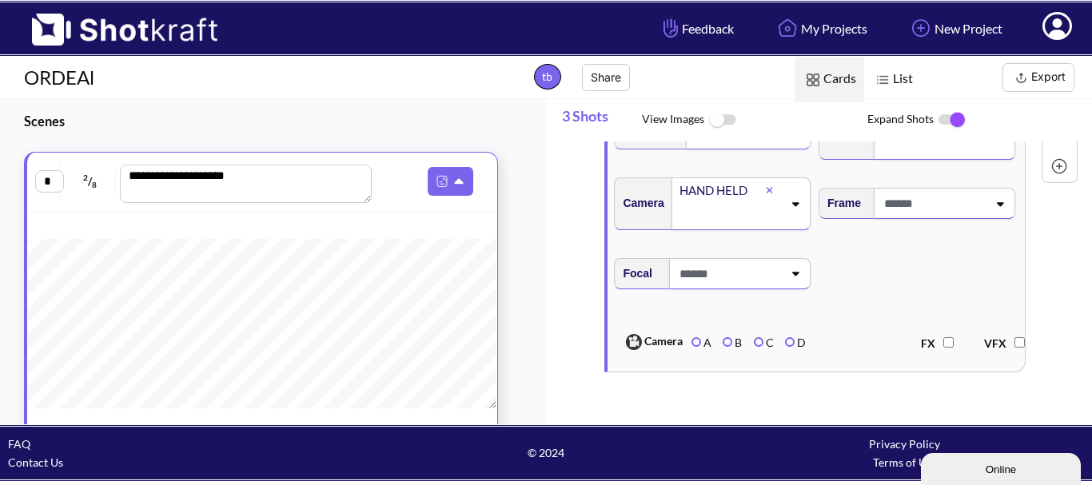
click at [767, 286] on span at bounding box center [728, 274] width 107 height 26
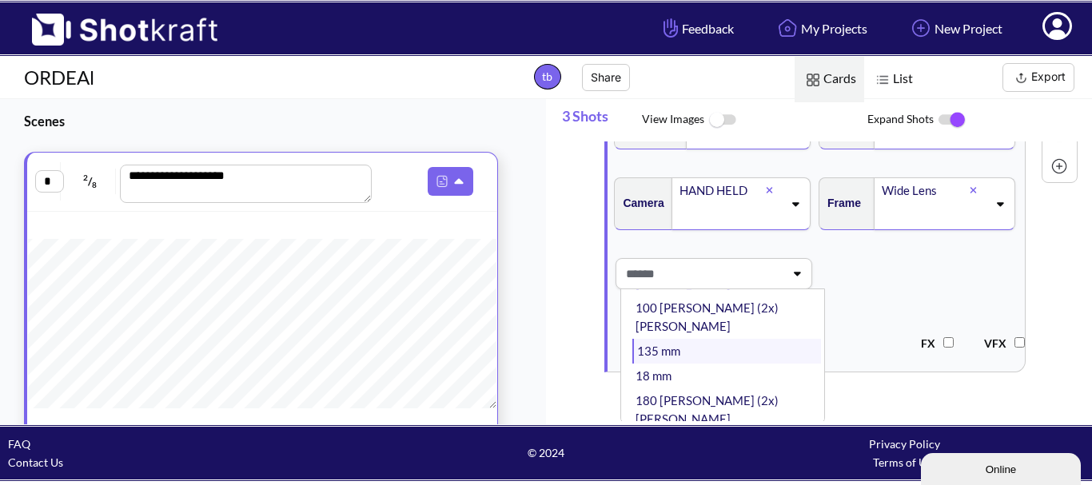
scroll to position [160, 0]
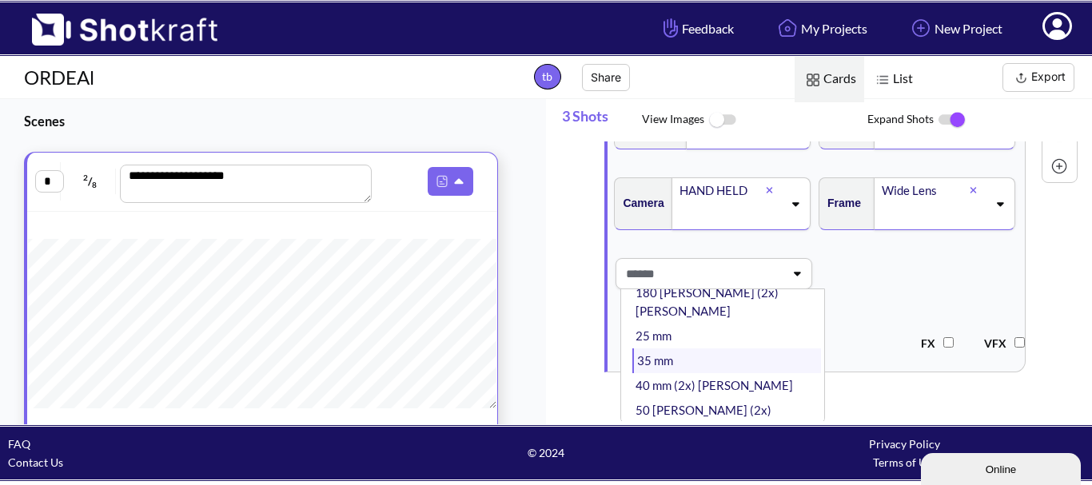
click at [717, 348] on li "35 mm" at bounding box center [726, 360] width 189 height 25
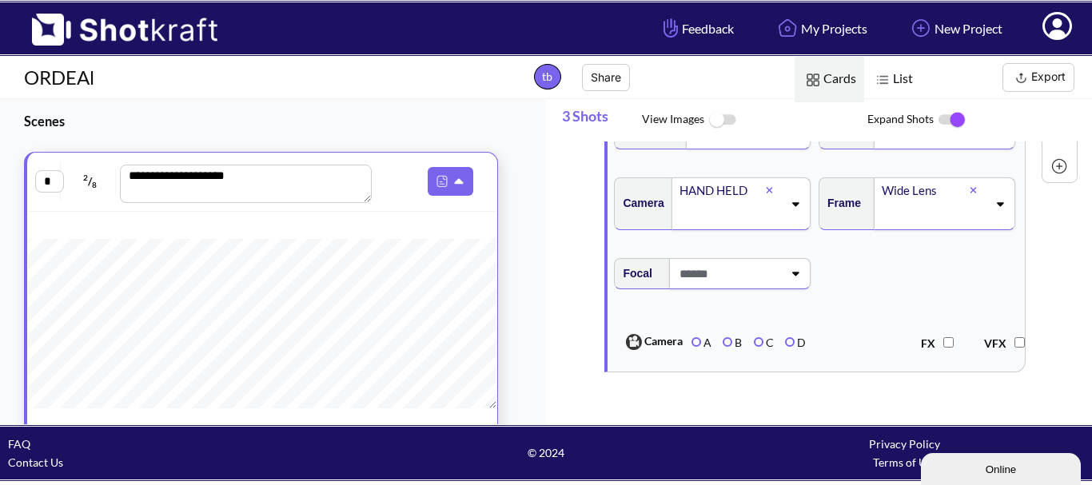
click at [871, 273] on span "Focal" at bounding box center [815, 283] width 408 height 67
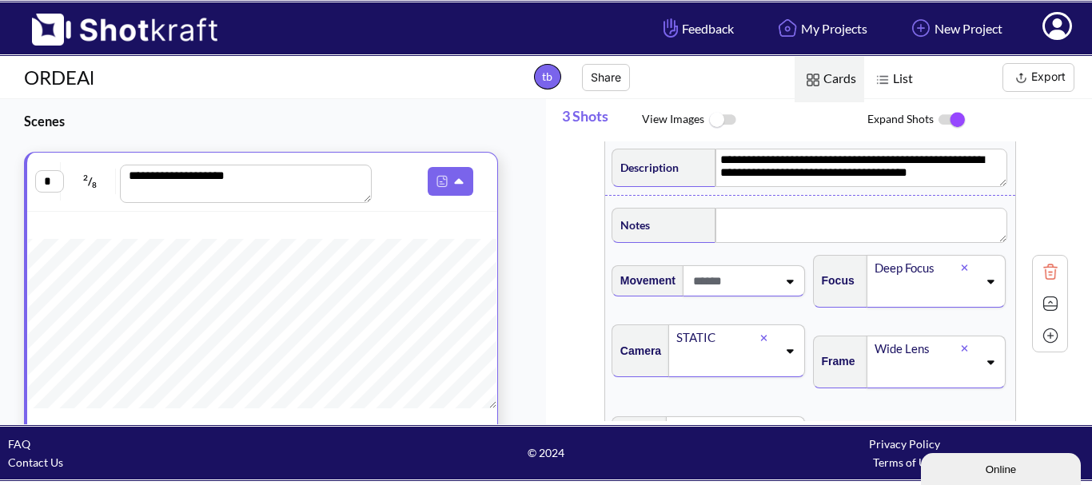
scroll to position [534, 0]
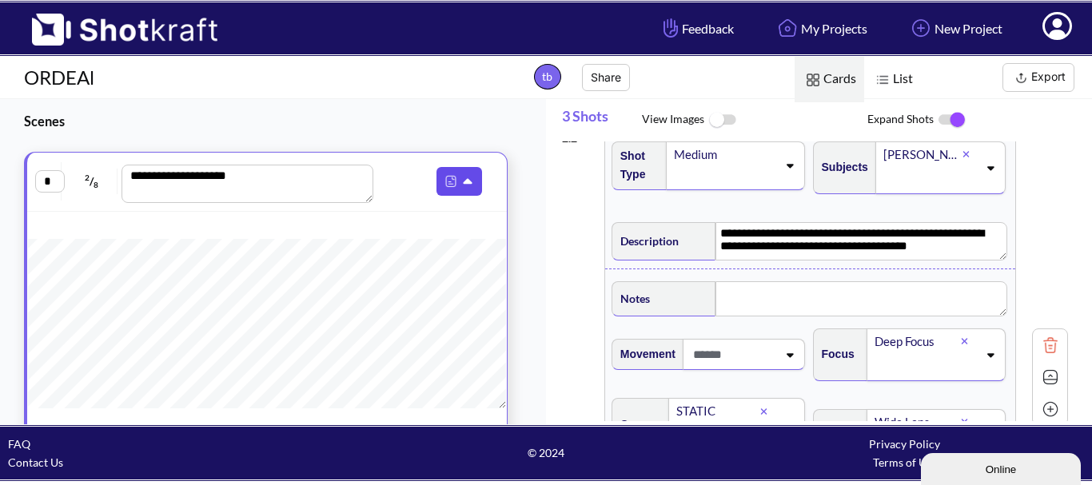
click at [461, 187] on icon at bounding box center [469, 182] width 17 height 14
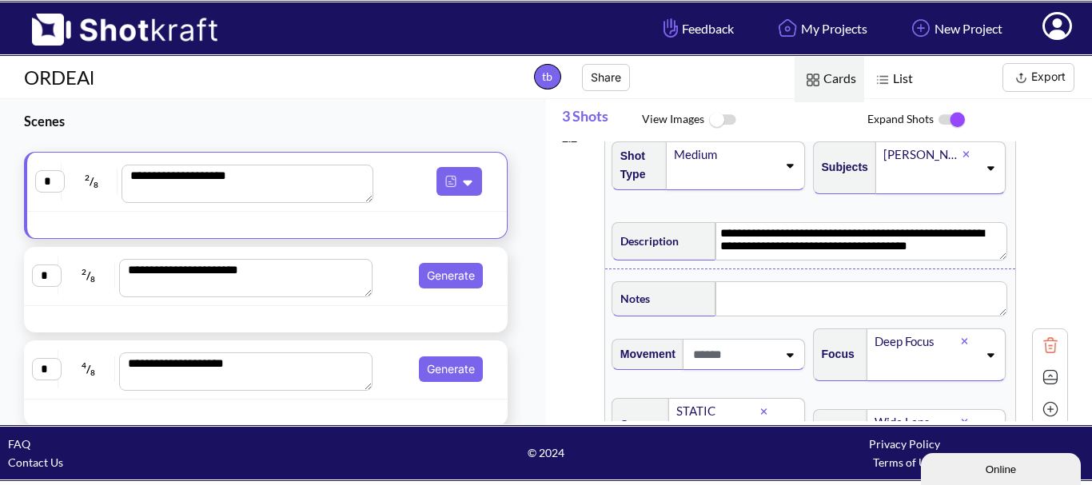
click at [390, 276] on span "Generate" at bounding box center [433, 276] width 110 height 26
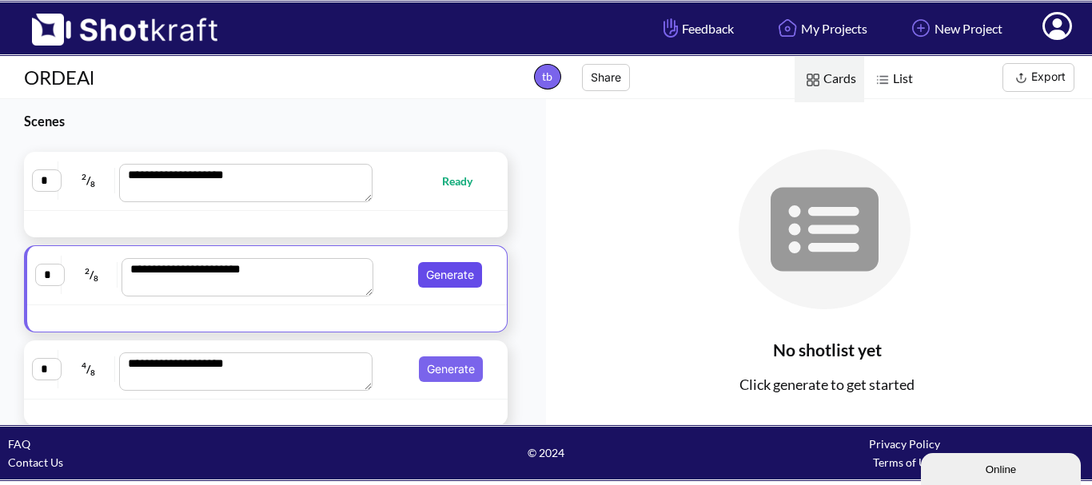
click at [418, 276] on button "Generate" at bounding box center [450, 275] width 64 height 26
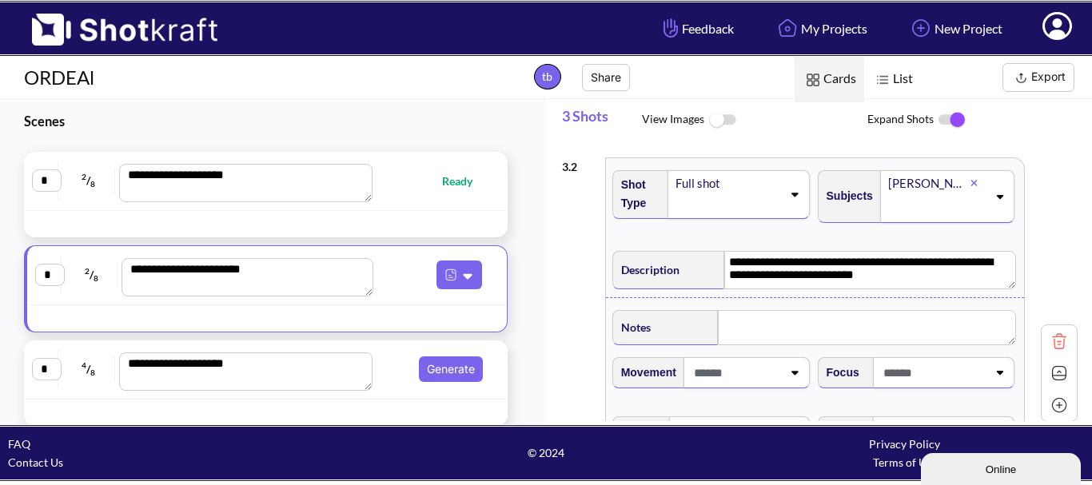
scroll to position [480, 0]
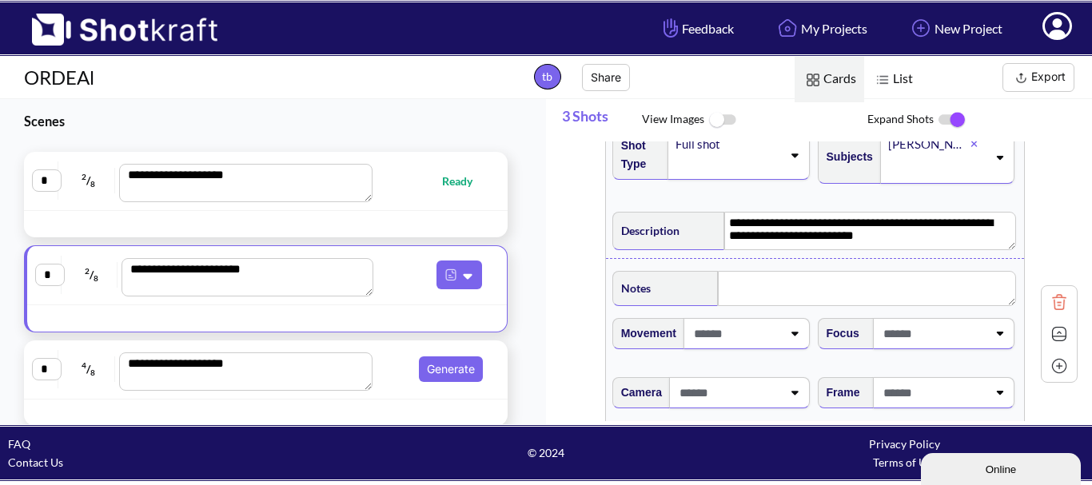
click at [776, 339] on span at bounding box center [736, 333] width 92 height 26
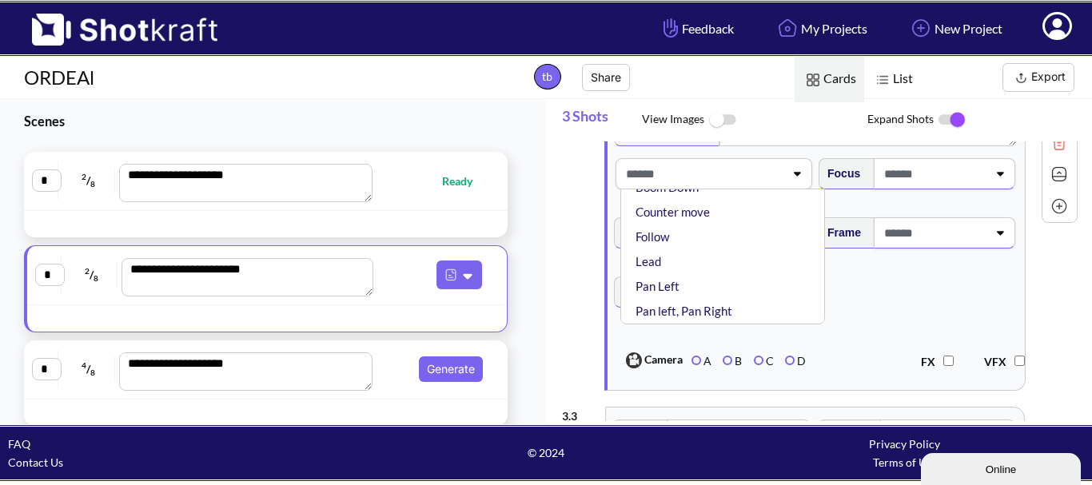
scroll to position [0, 0]
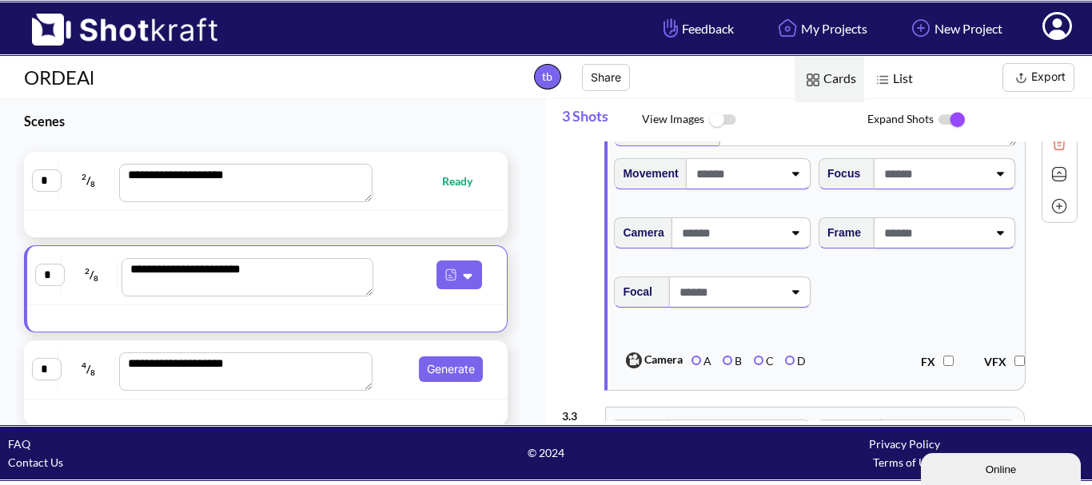
click at [919, 317] on span "Focal" at bounding box center [815, 302] width 408 height 67
click at [927, 181] on span at bounding box center [926, 174] width 104 height 26
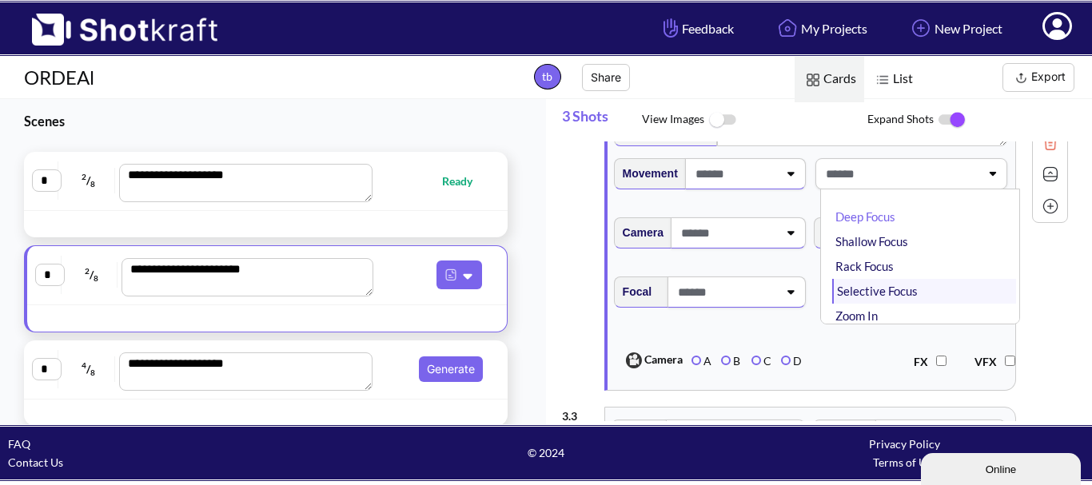
click at [931, 294] on li "Selective Focus" at bounding box center [924, 291] width 184 height 25
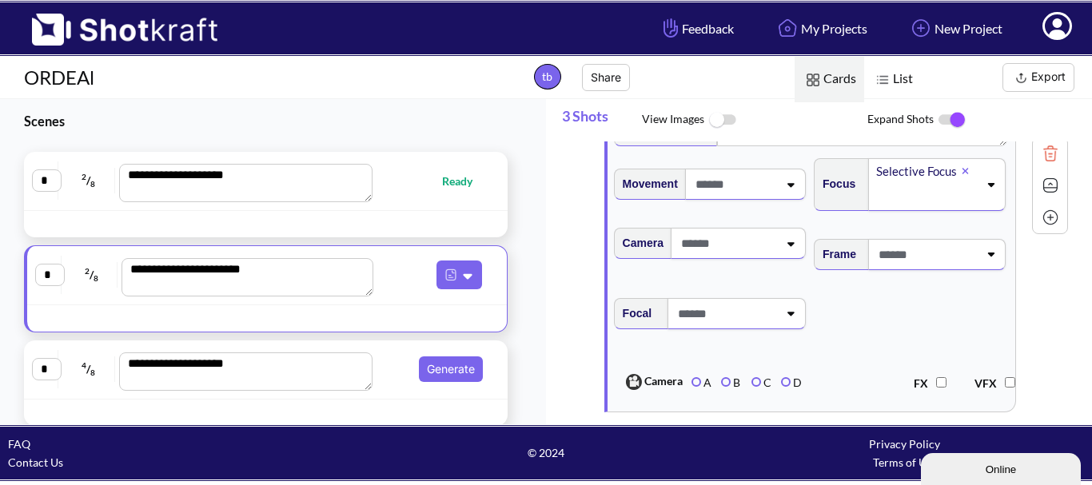
click at [929, 247] on span at bounding box center [926, 254] width 104 height 26
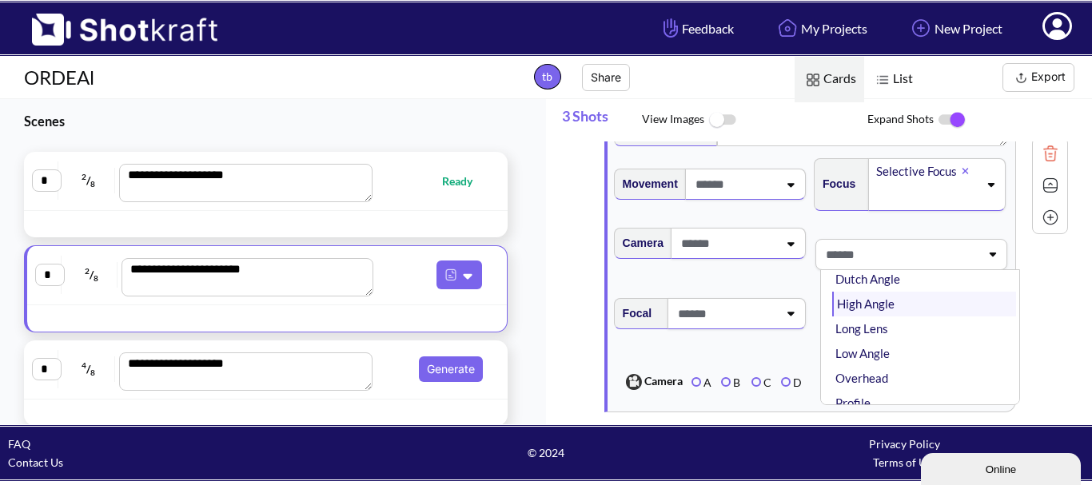
scroll to position [38, 0]
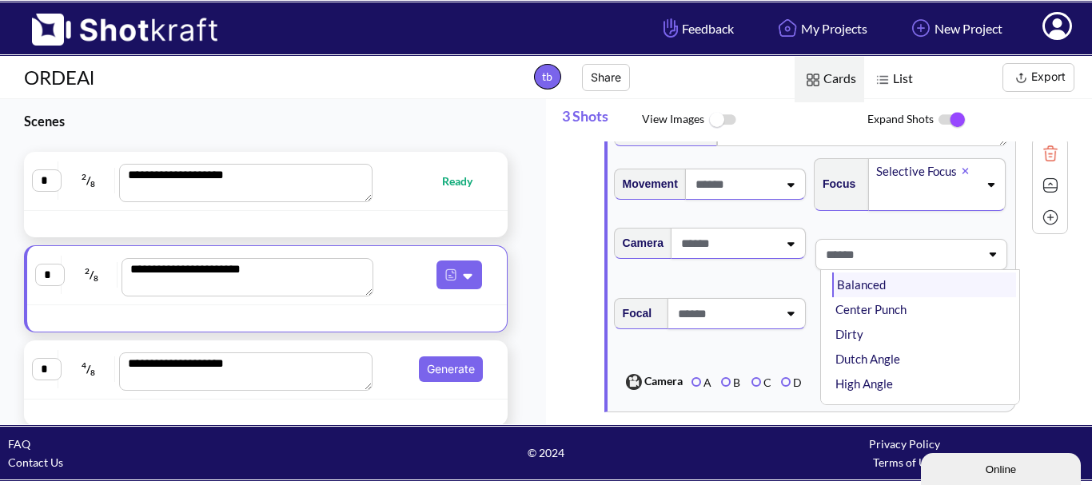
click at [925, 296] on li "Balanced" at bounding box center [924, 285] width 184 height 25
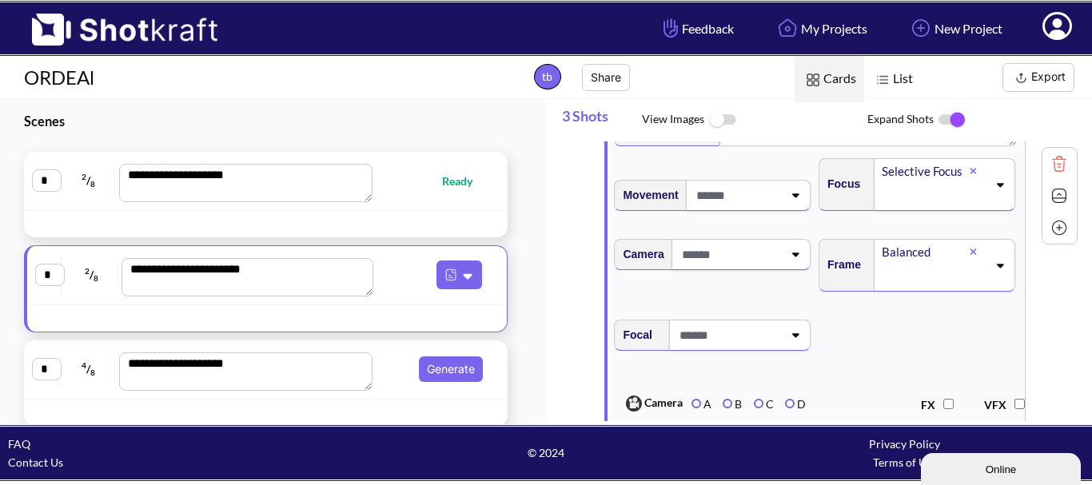
click at [785, 340] on icon at bounding box center [795, 334] width 22 height 11
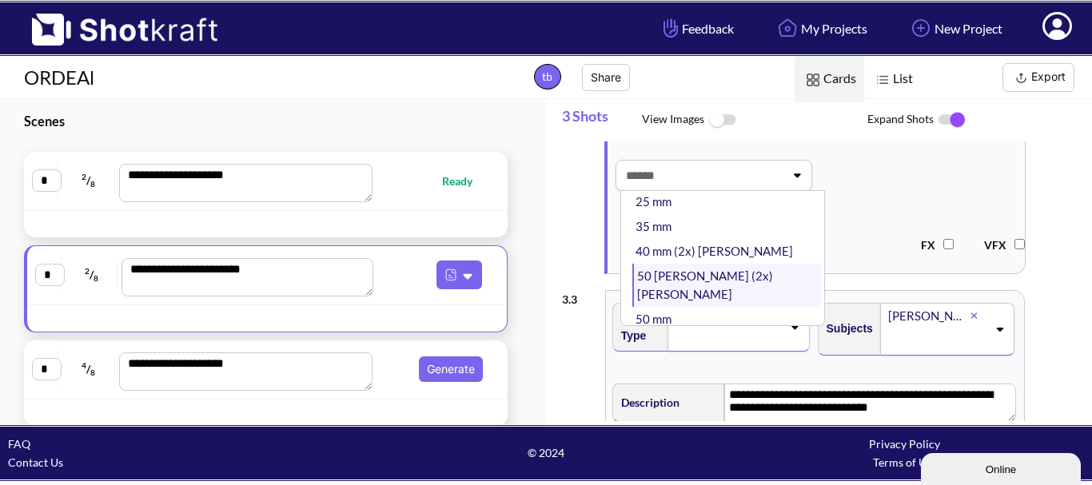
scroll to position [160, 0]
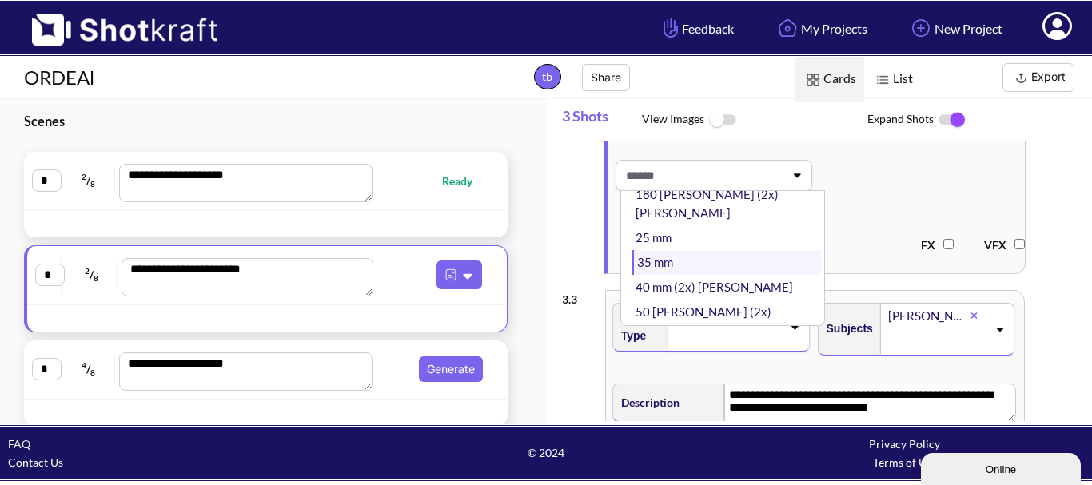
click at [743, 250] on li "35 mm" at bounding box center [726, 262] width 189 height 25
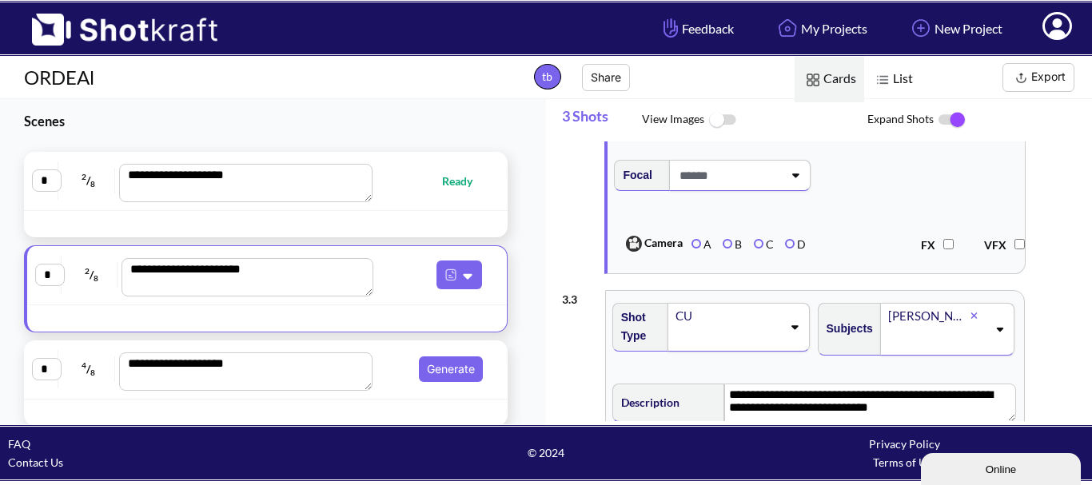
click at [757, 188] on span at bounding box center [728, 175] width 107 height 26
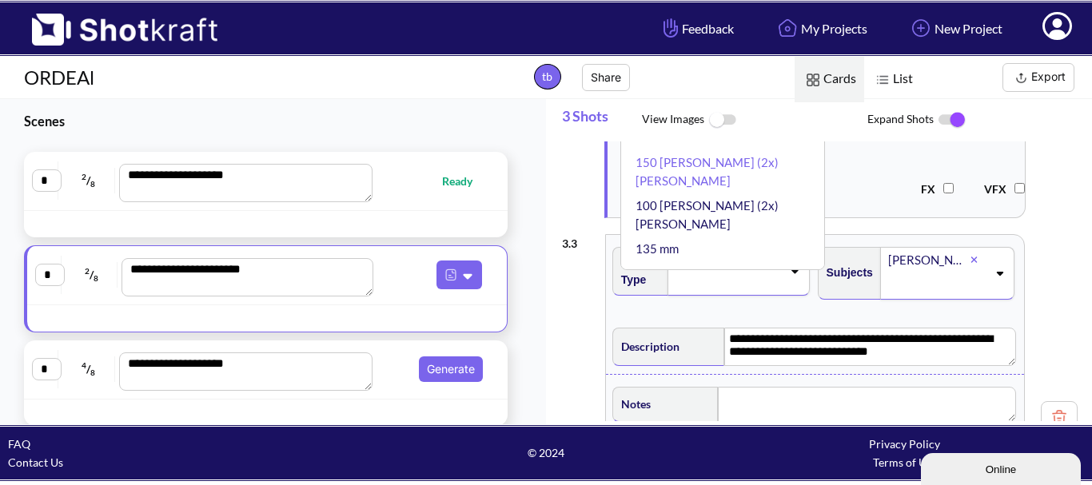
scroll to position [879, 0]
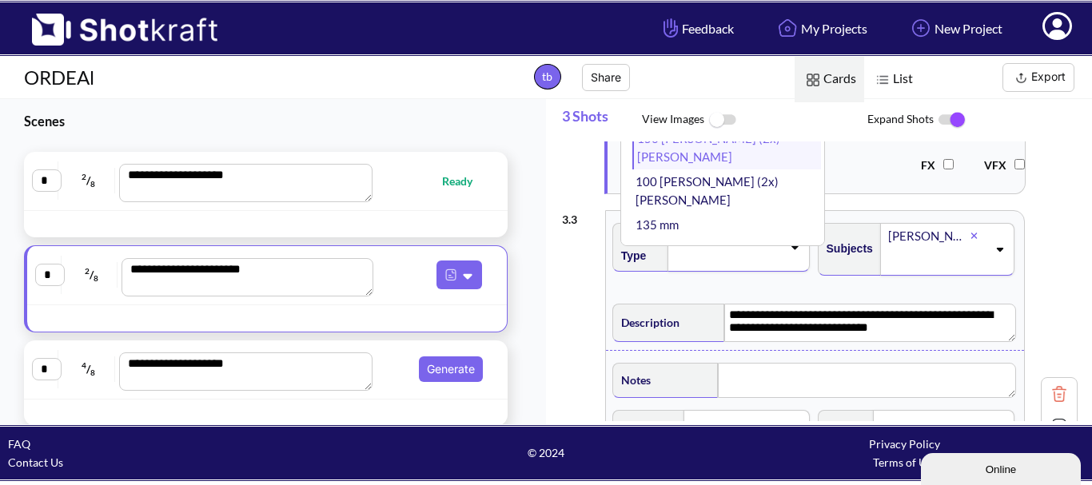
click at [749, 149] on li "150 ana (2x) ana" at bounding box center [726, 147] width 189 height 43
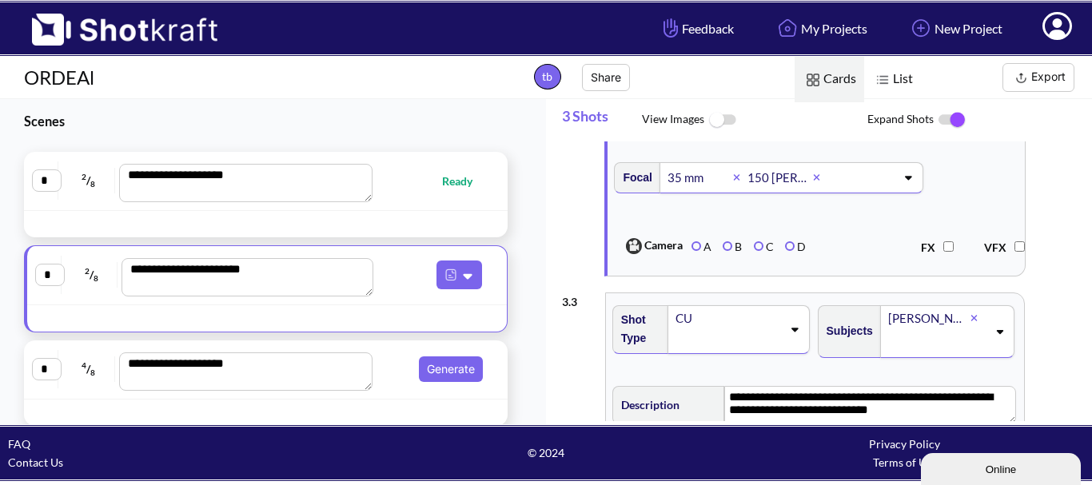
scroll to position [719, 0]
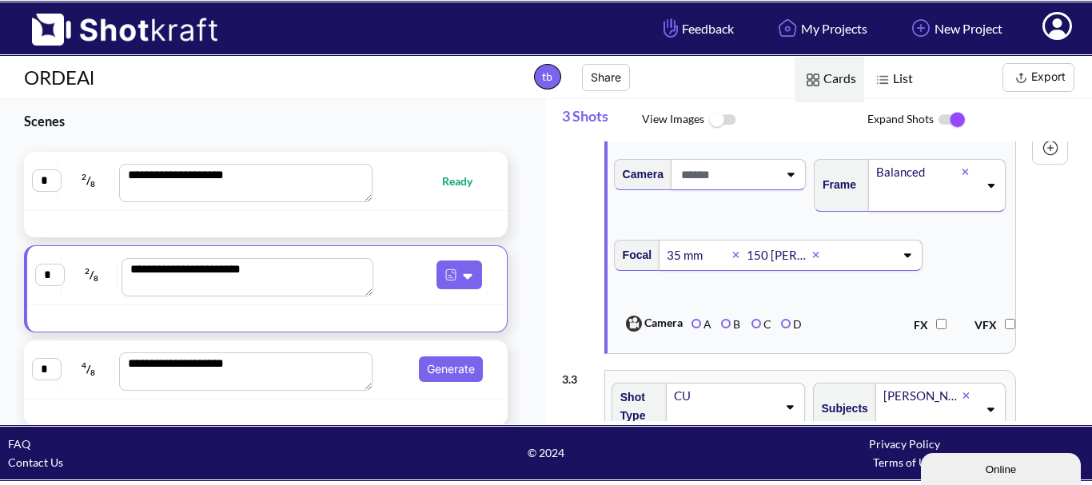
click at [896, 261] on icon at bounding box center [907, 254] width 22 height 11
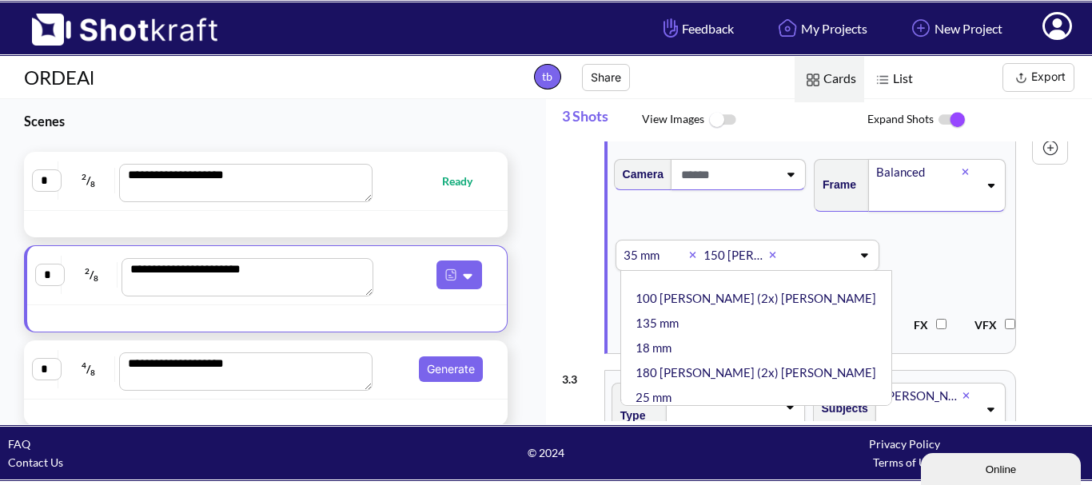
click at [769, 260] on icon at bounding box center [772, 255] width 7 height 10
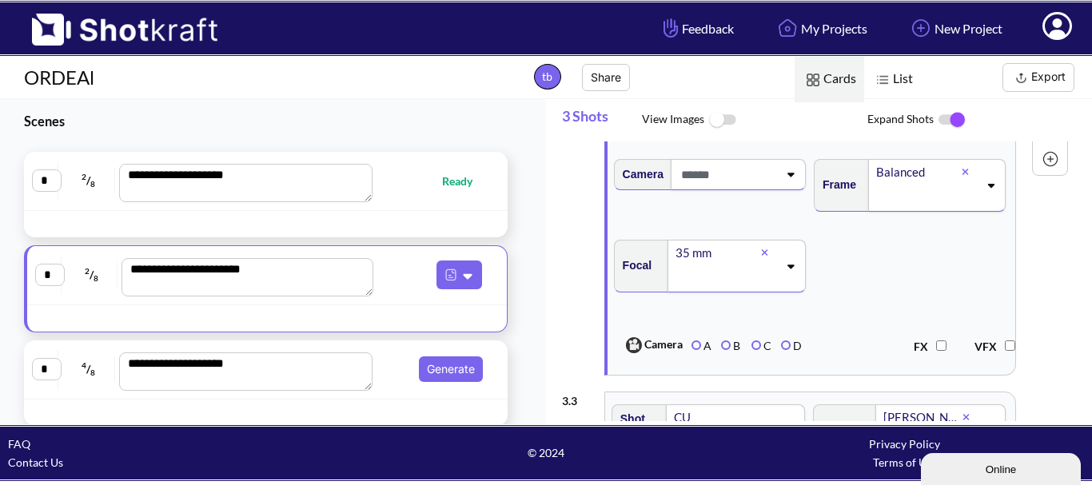
click at [790, 272] on icon at bounding box center [790, 266] width 22 height 11
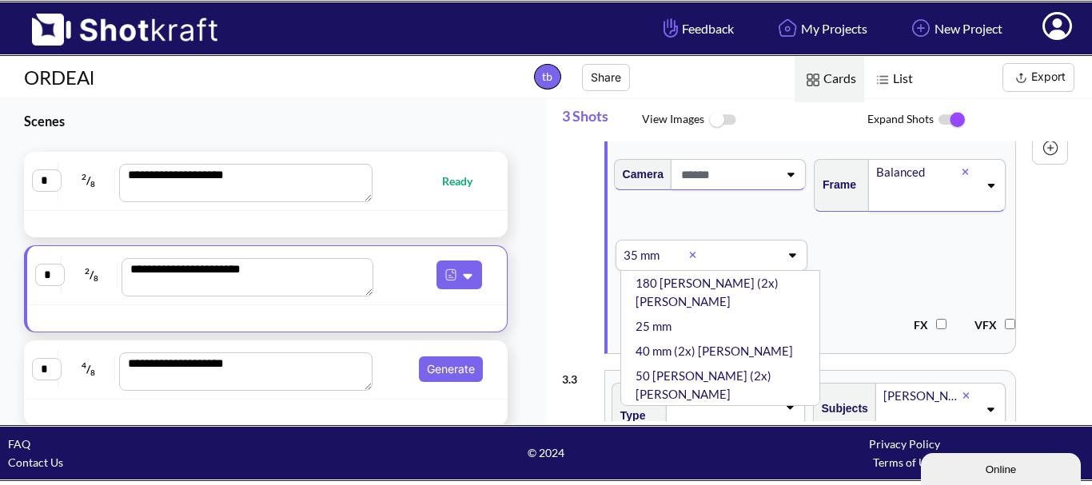
scroll to position [160, 0]
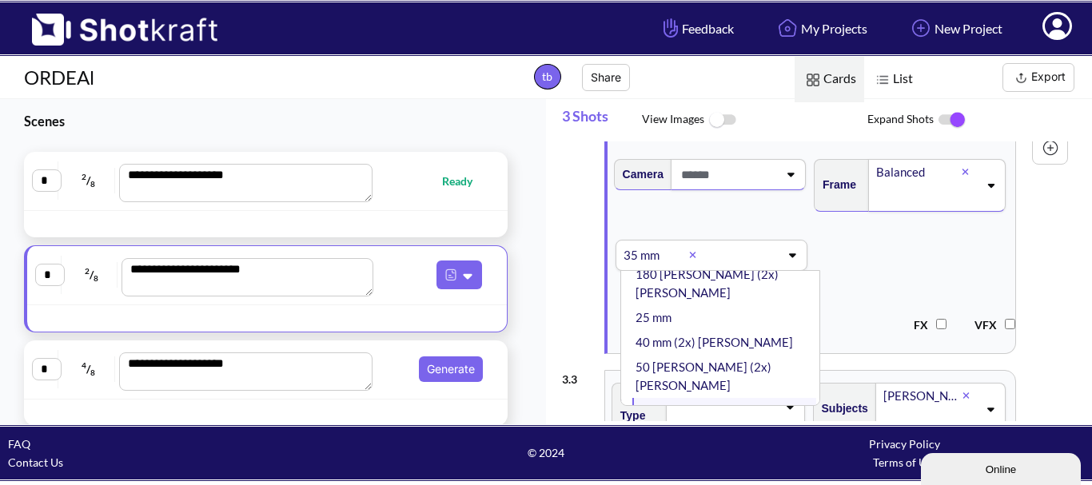
click at [726, 398] on li "50 mm" at bounding box center [724, 410] width 184 height 25
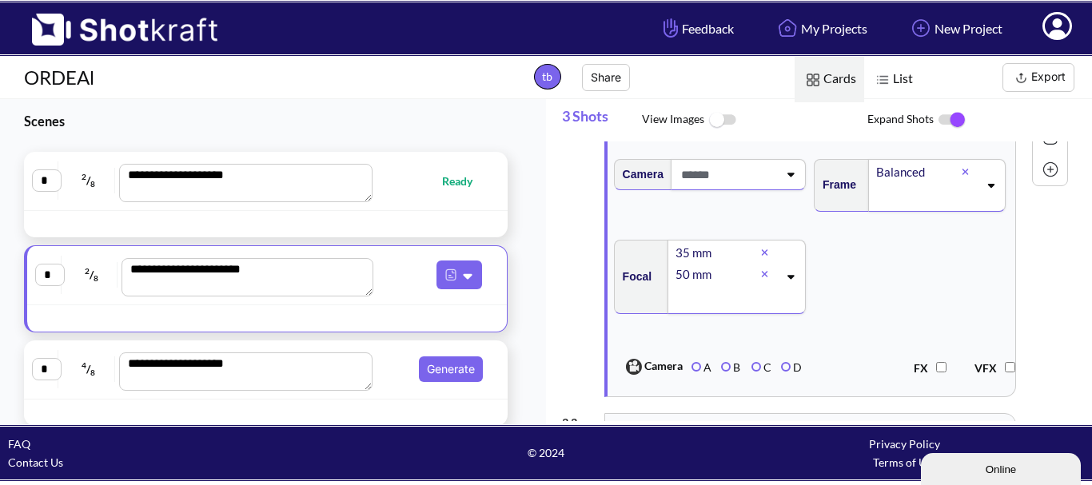
click at [772, 181] on span at bounding box center [727, 174] width 101 height 26
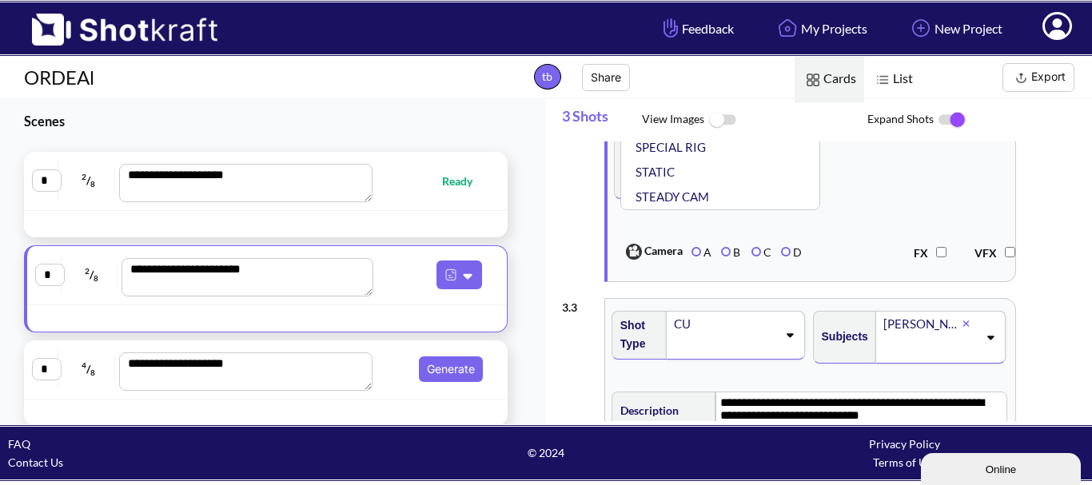
scroll to position [799, 0]
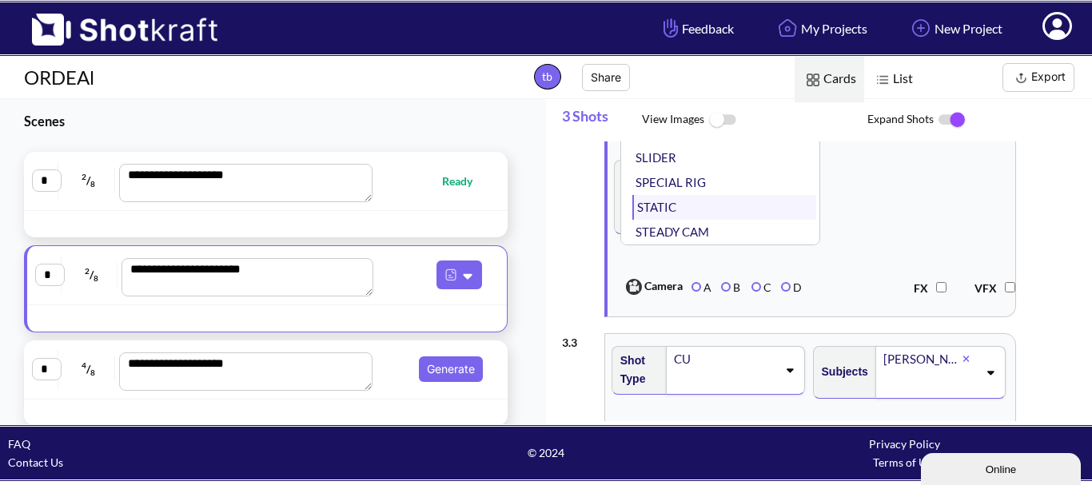
click at [737, 212] on li "STATIC" at bounding box center [724, 207] width 184 height 25
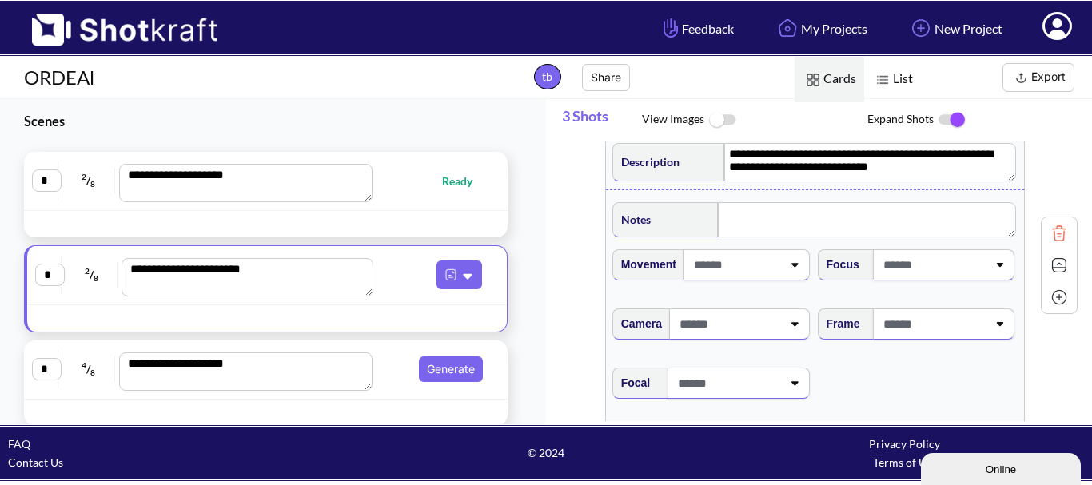
scroll to position [1119, 0]
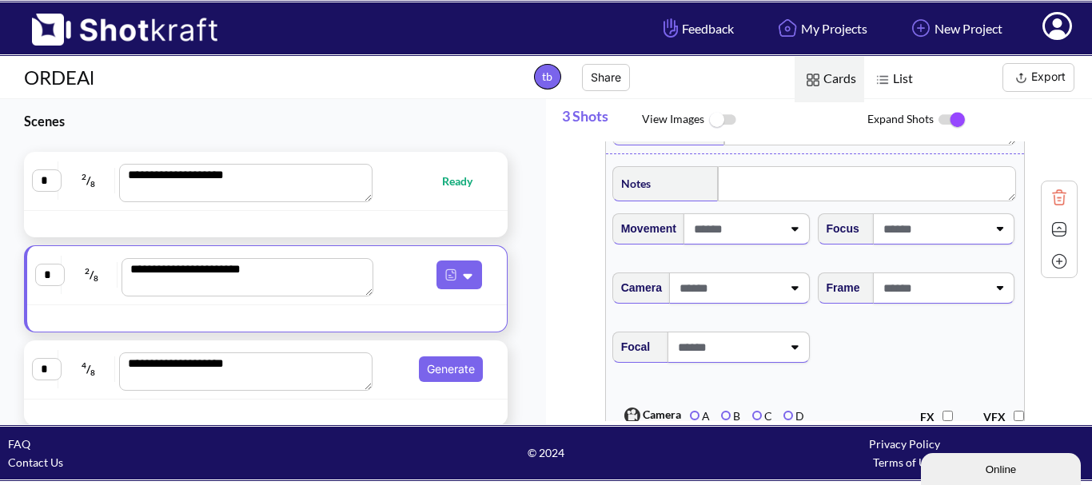
click at [759, 242] on span at bounding box center [736, 229] width 92 height 26
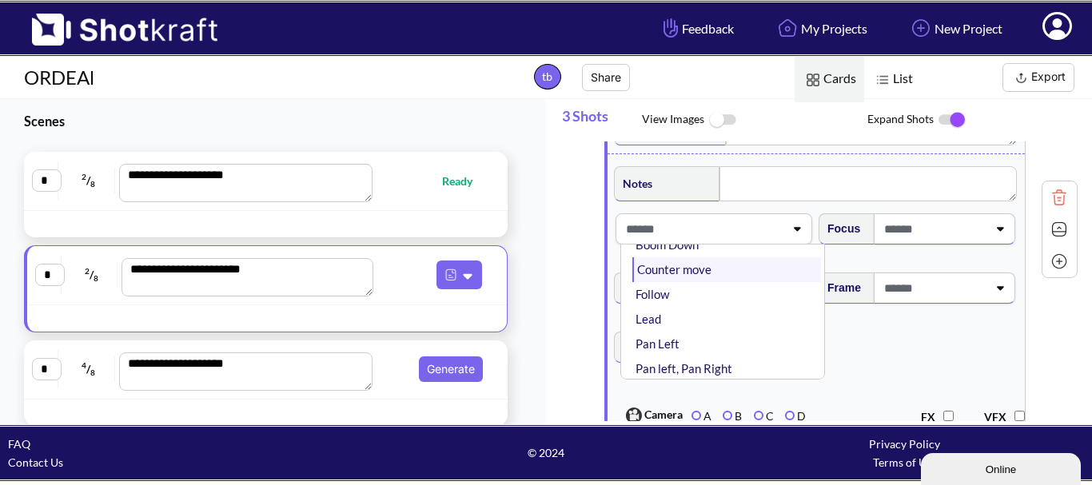
scroll to position [80, 0]
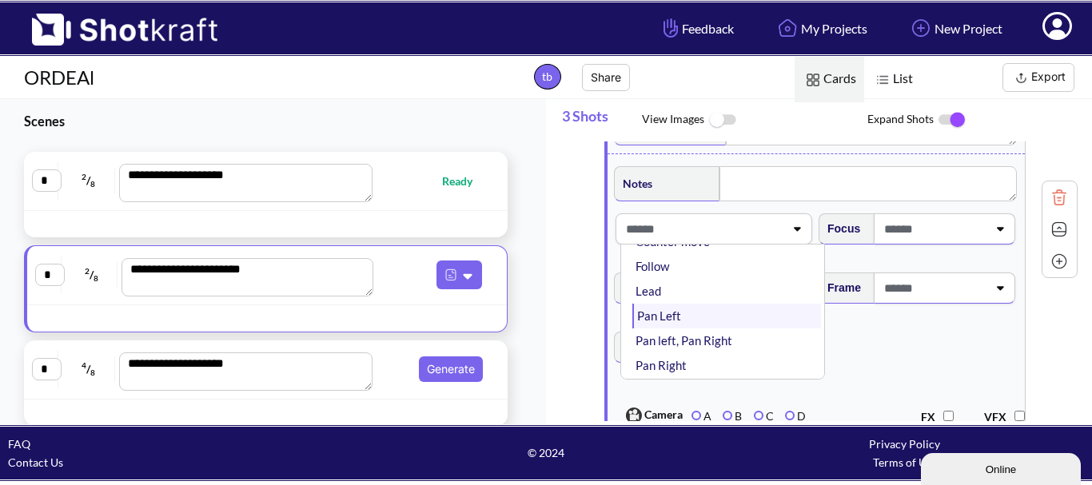
click at [722, 321] on li "Pan Left" at bounding box center [726, 316] width 189 height 25
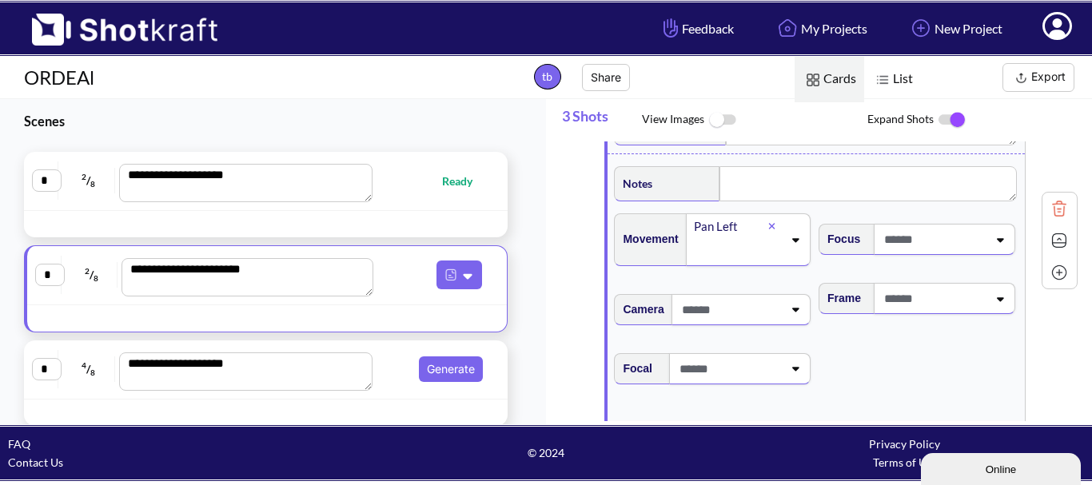
click at [944, 233] on div at bounding box center [944, 239] width 141 height 31
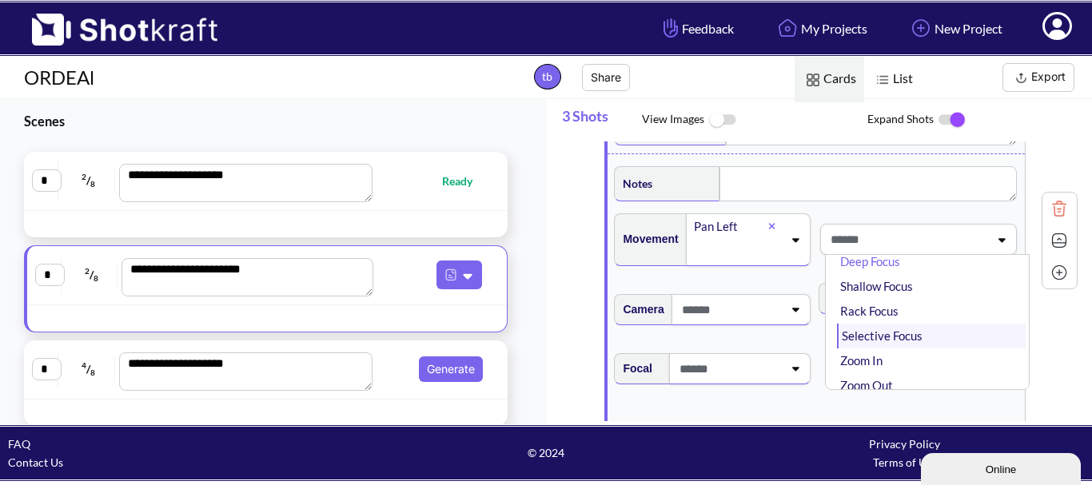
scroll to position [54, 0]
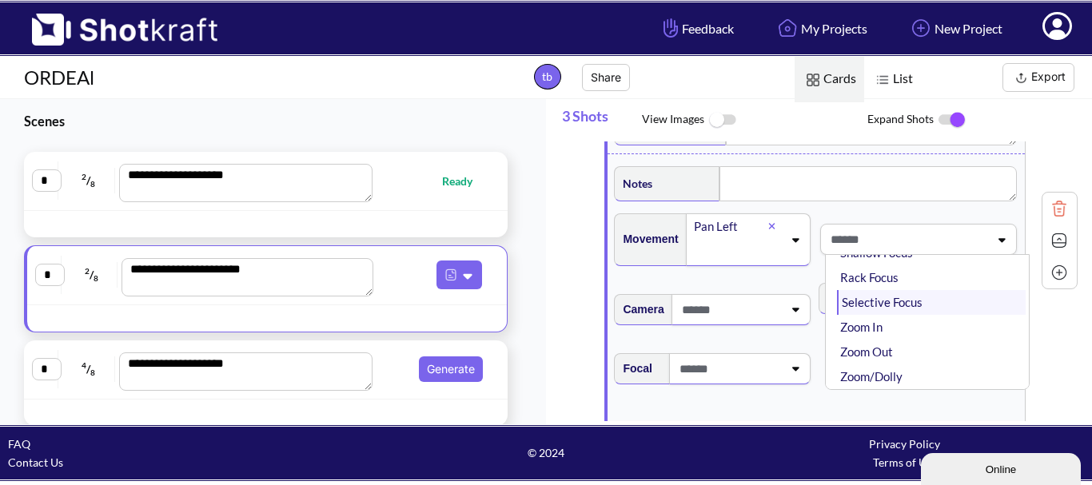
click at [933, 315] on li "Selective Focus" at bounding box center [931, 302] width 189 height 25
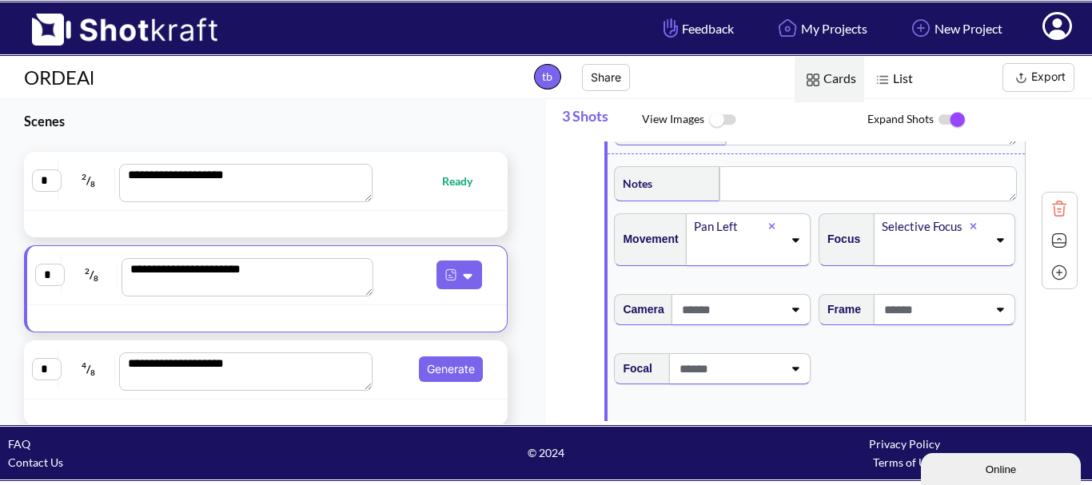
click at [772, 320] on span at bounding box center [730, 310] width 105 height 26
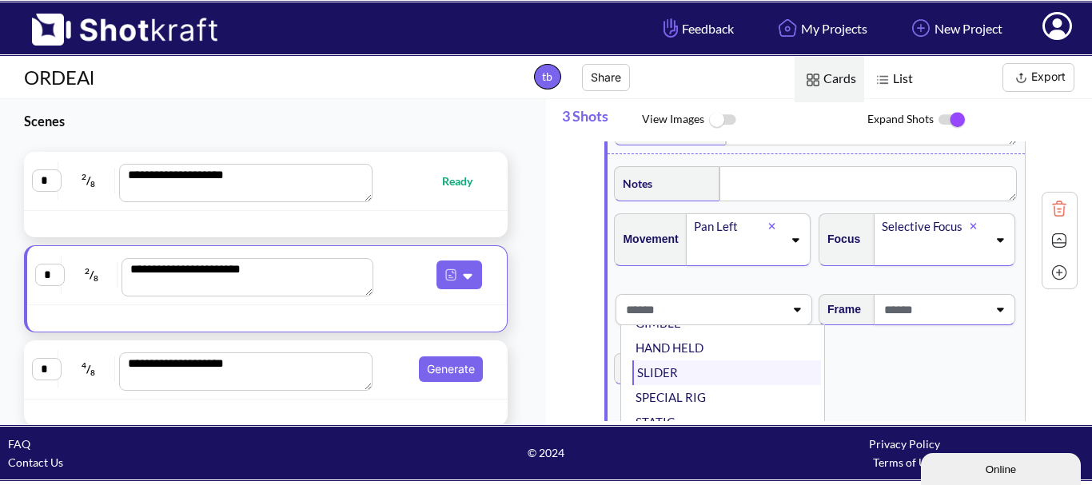
scroll to position [1199, 0]
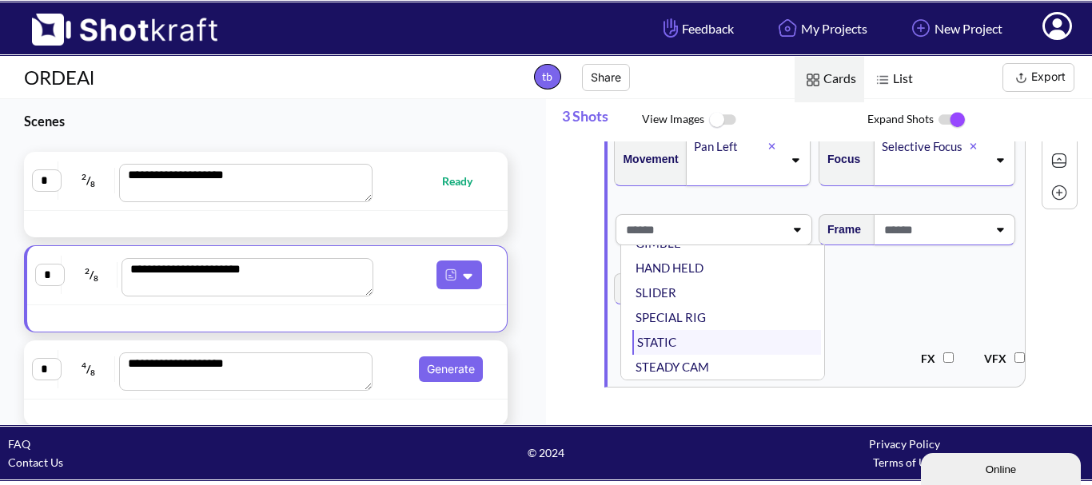
click at [726, 348] on li "STATIC" at bounding box center [726, 342] width 189 height 25
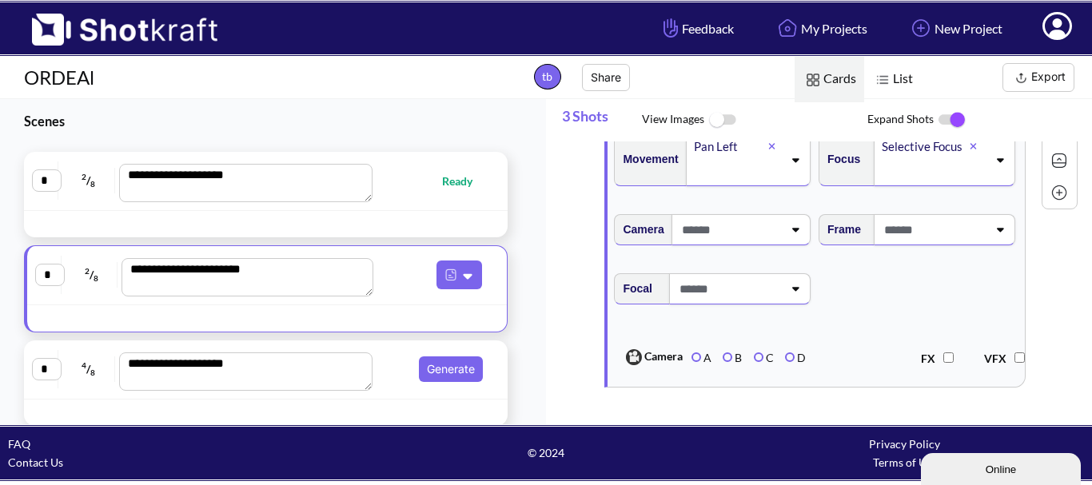
click at [730, 302] on span at bounding box center [728, 289] width 107 height 26
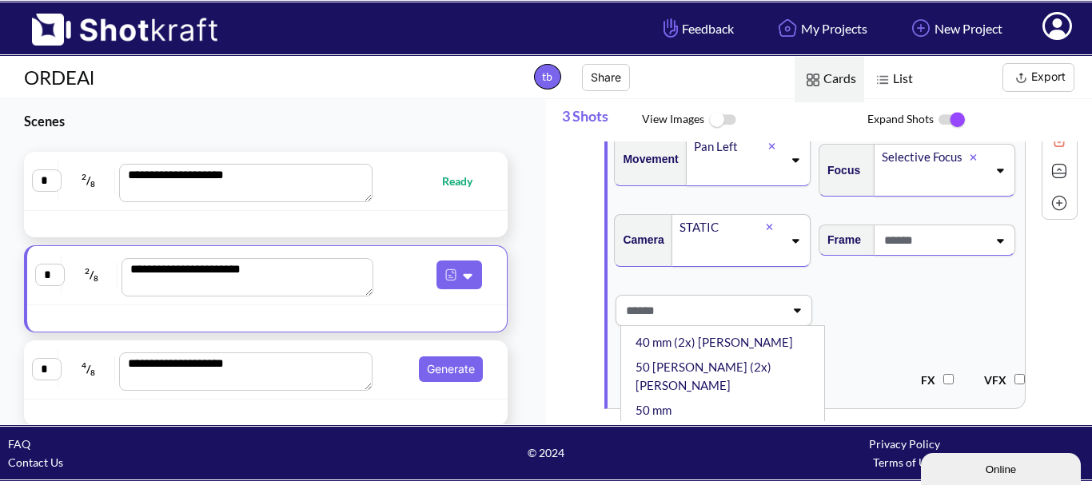
scroll to position [160, 0]
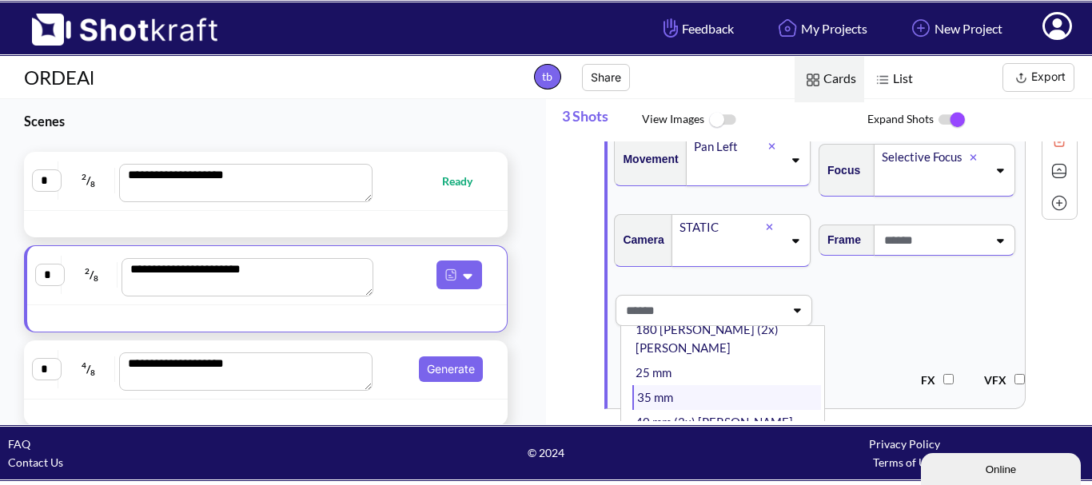
click at [711, 385] on li "35 mm" at bounding box center [726, 397] width 189 height 25
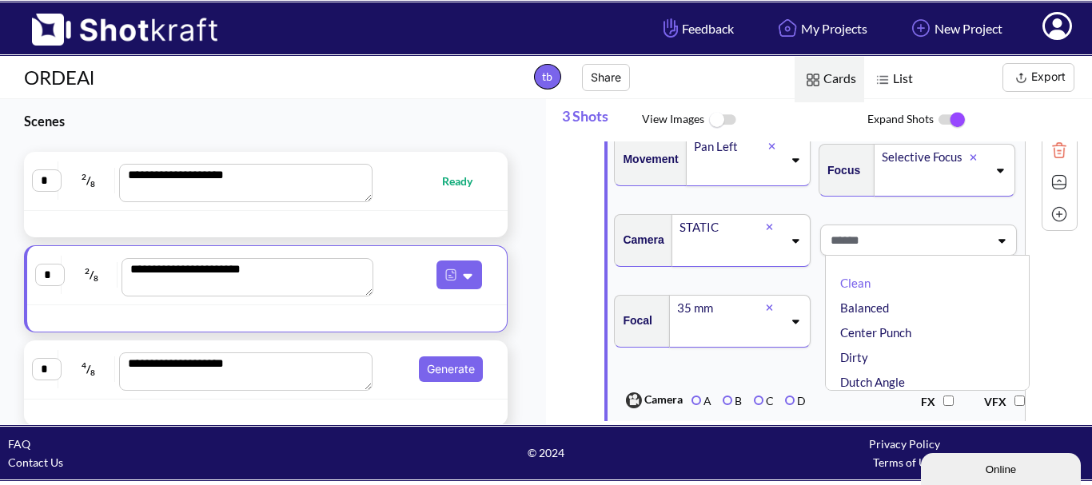
click at [911, 253] on span at bounding box center [907, 240] width 162 height 26
click at [919, 253] on span at bounding box center [933, 240] width 107 height 26
click at [914, 318] on li "Balanced" at bounding box center [931, 308] width 189 height 25
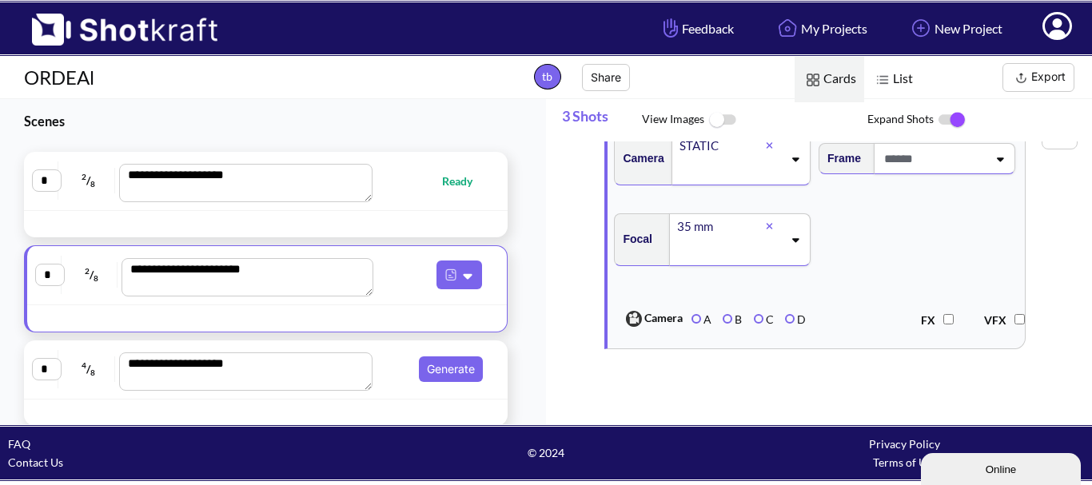
scroll to position [1290, 0]
click at [464, 276] on icon at bounding box center [468, 277] width 9 height 6
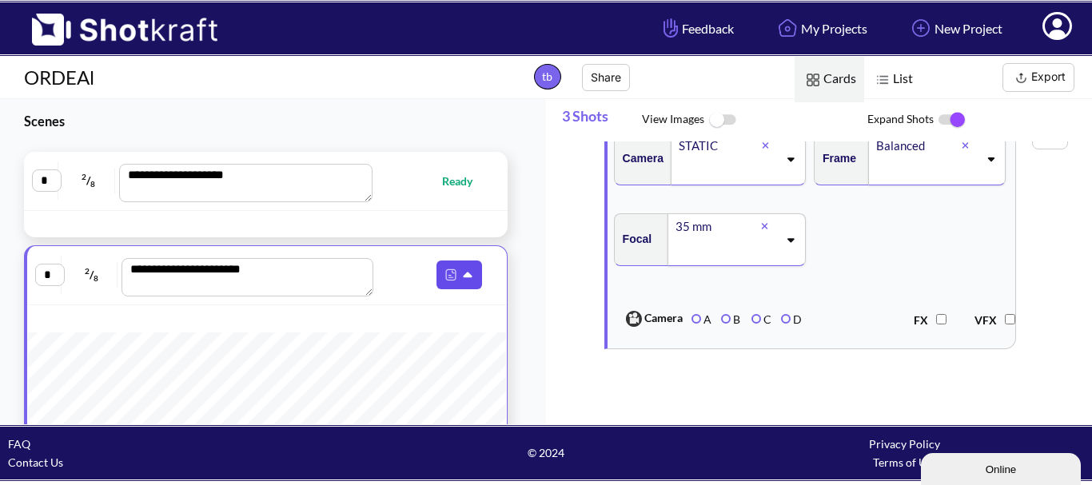
click at [461, 280] on icon at bounding box center [469, 276] width 17 height 14
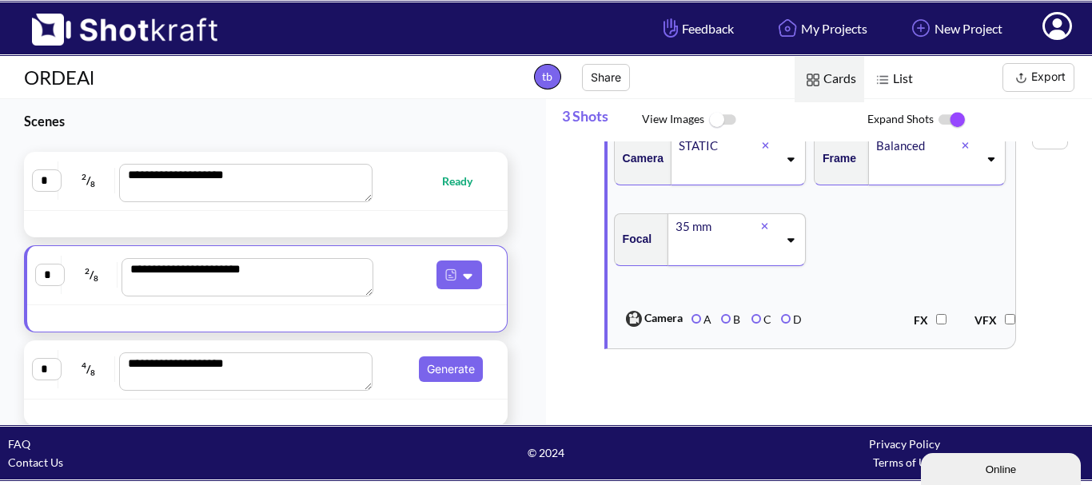
click at [419, 310] on div at bounding box center [455, 318] width 94 height 18
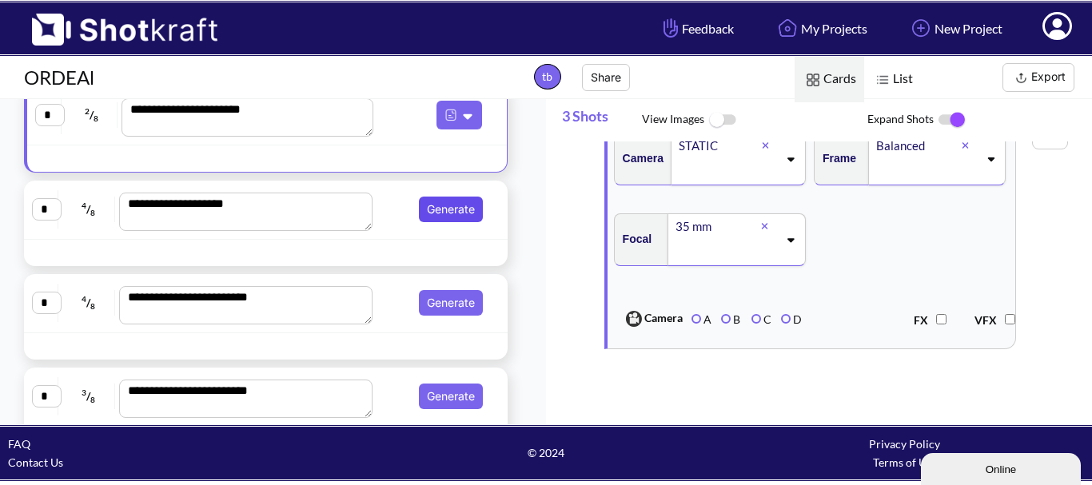
click at [455, 213] on button "Generate" at bounding box center [451, 210] width 64 height 26
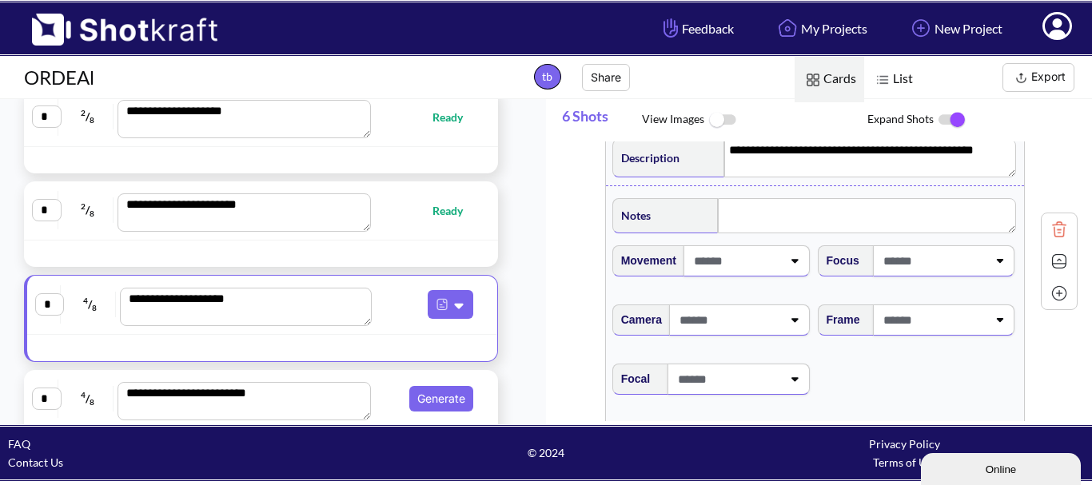
scroll to position [1039, 0]
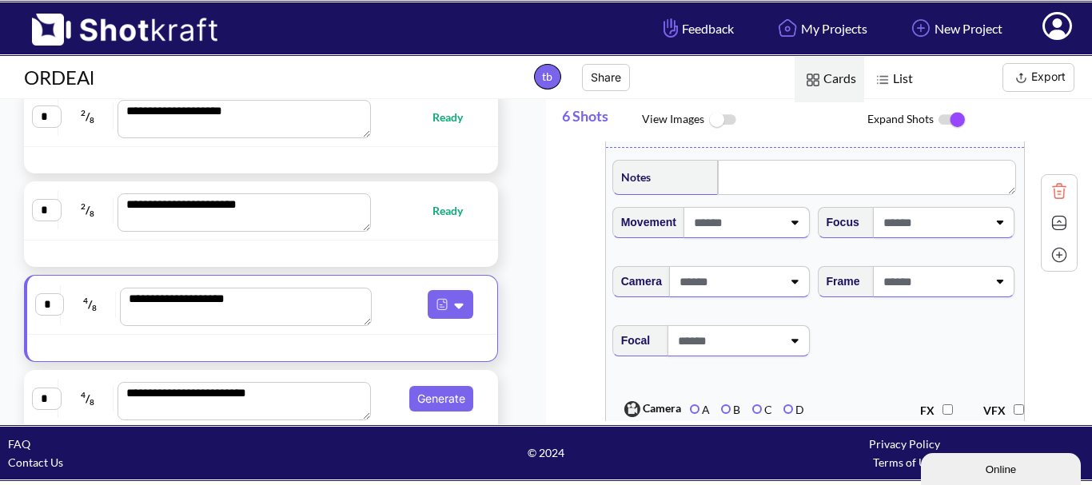
click at [783, 228] on icon at bounding box center [794, 222] width 22 height 11
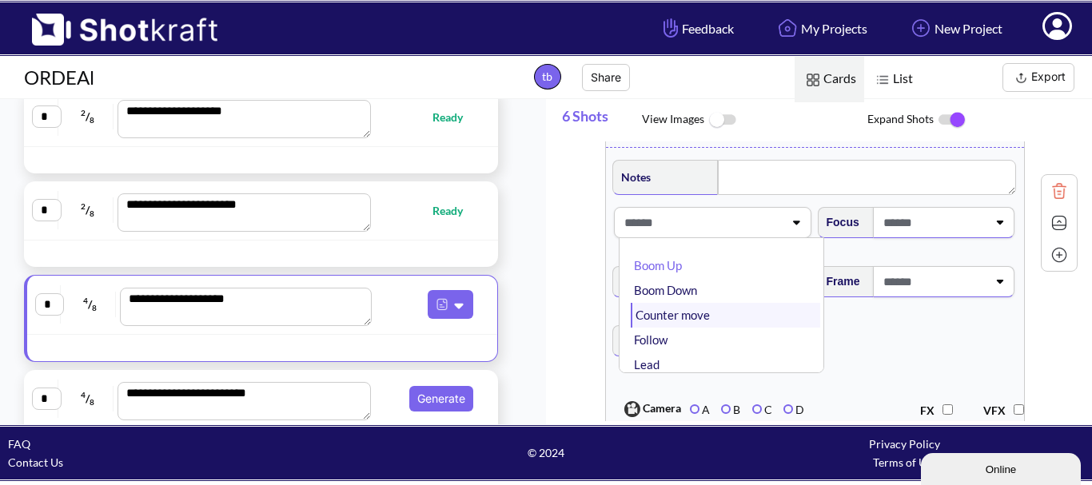
scroll to position [80, 0]
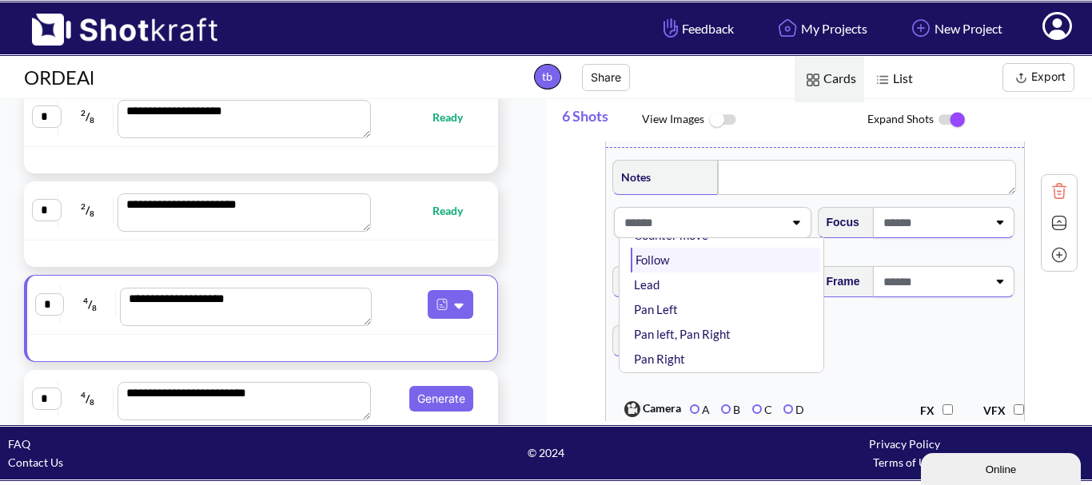
click at [736, 269] on li "Follow" at bounding box center [725, 260] width 189 height 25
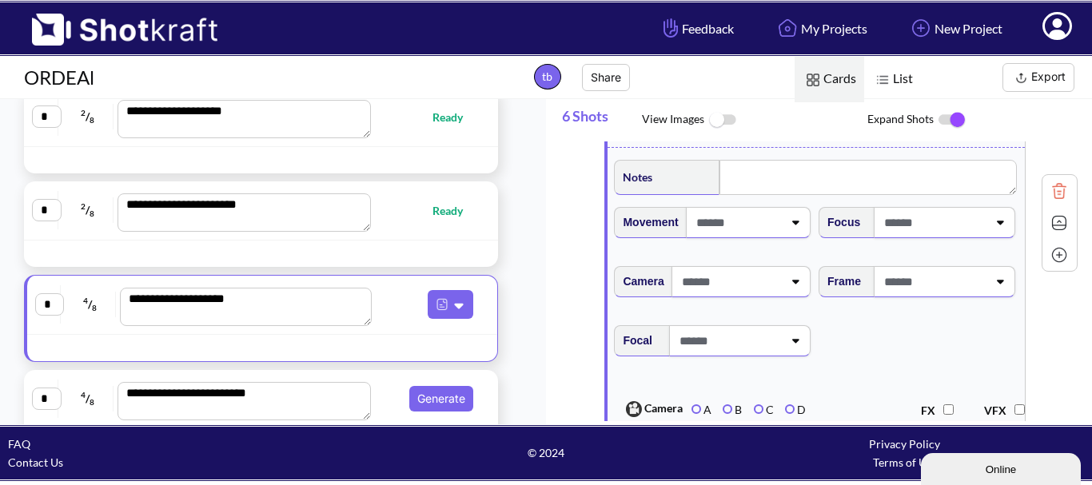
click at [894, 235] on span at bounding box center [933, 222] width 107 height 26
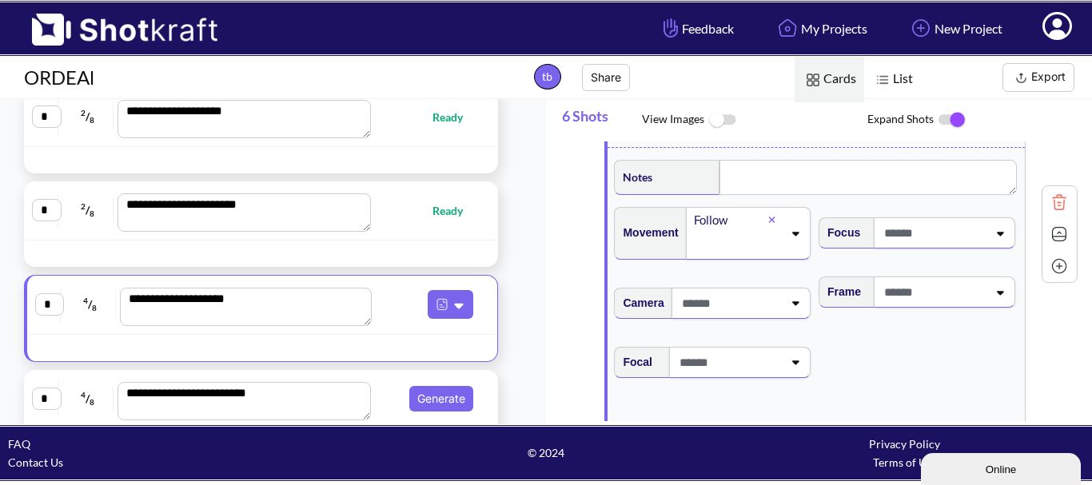
click at [907, 241] on span at bounding box center [933, 233] width 107 height 26
click at [915, 244] on span at bounding box center [933, 233] width 107 height 26
click at [928, 233] on span at bounding box center [933, 233] width 107 height 26
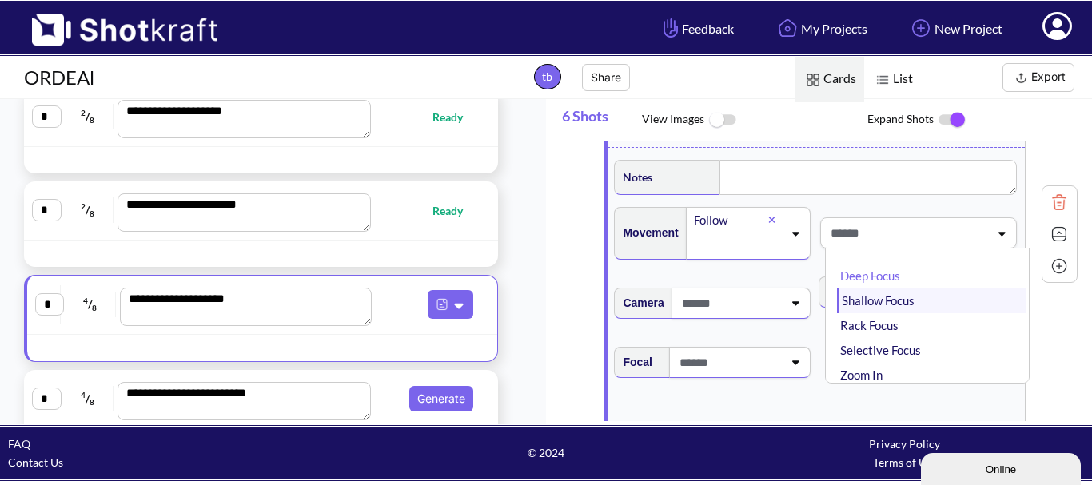
click at [931, 313] on li "Shallow Focus" at bounding box center [931, 301] width 189 height 25
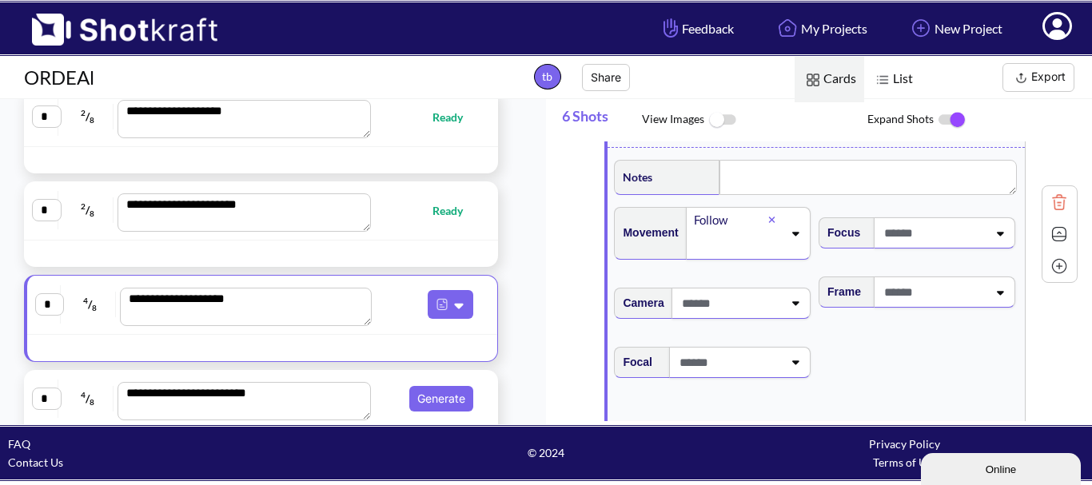
click at [748, 316] on span at bounding box center [730, 303] width 105 height 26
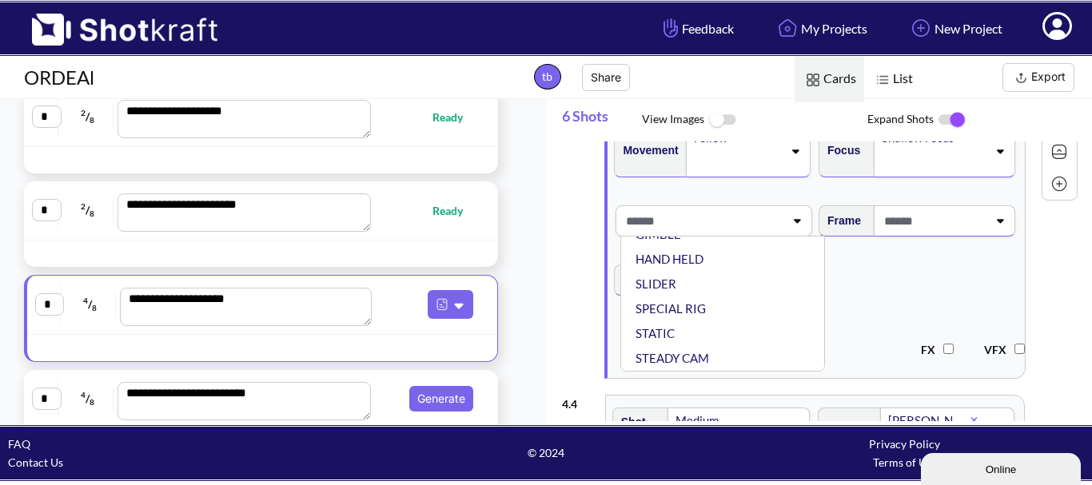
scroll to position [1199, 0]
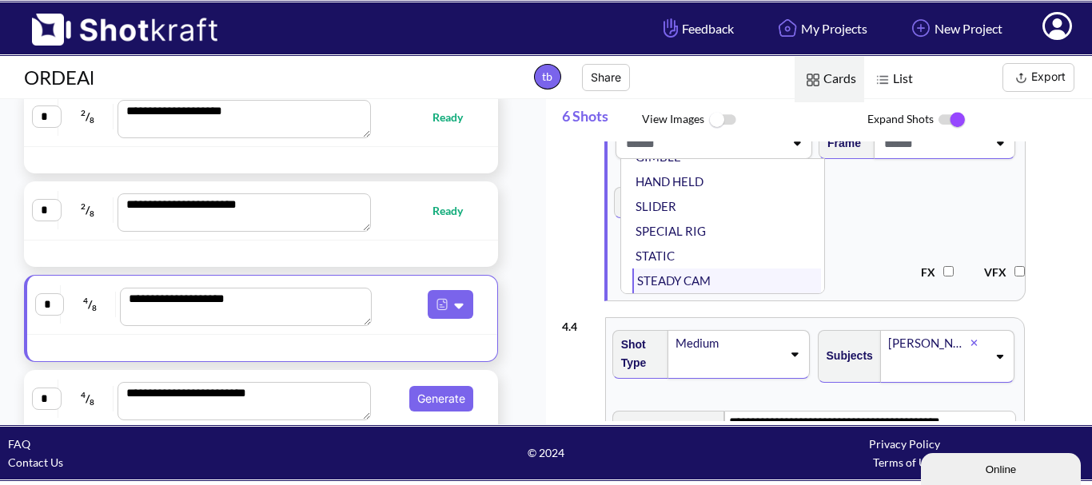
click at [692, 285] on li "STEADY CAM" at bounding box center [726, 281] width 189 height 25
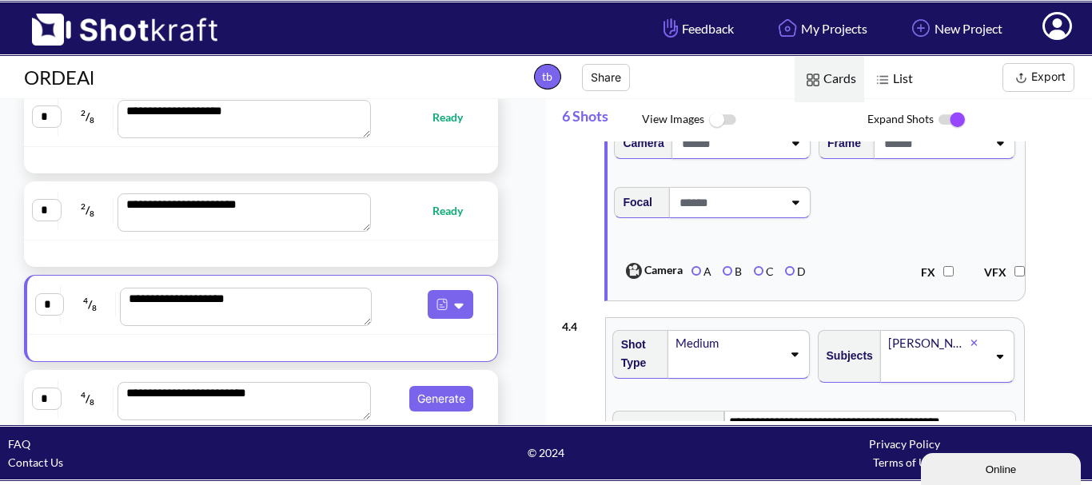
scroll to position [1119, 0]
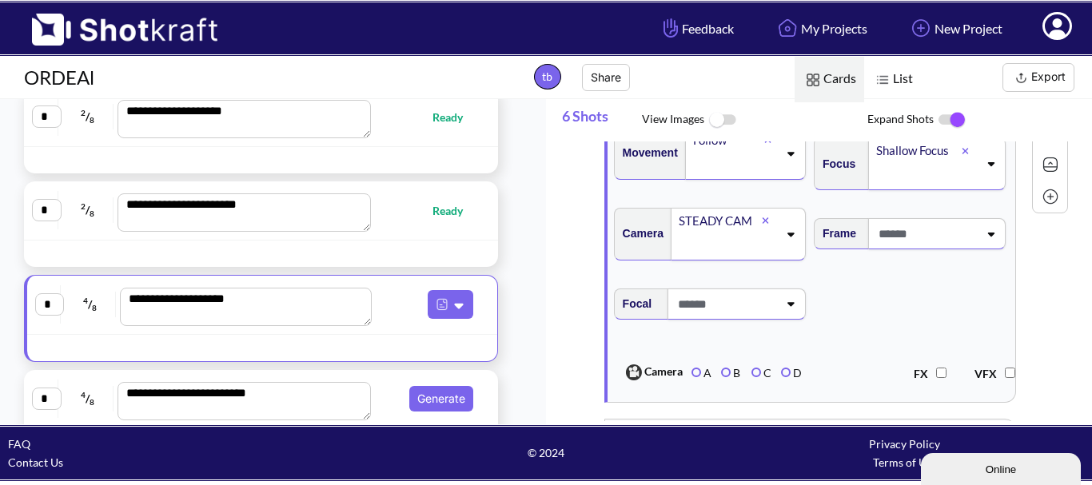
click at [746, 175] on span at bounding box center [734, 164] width 86 height 26
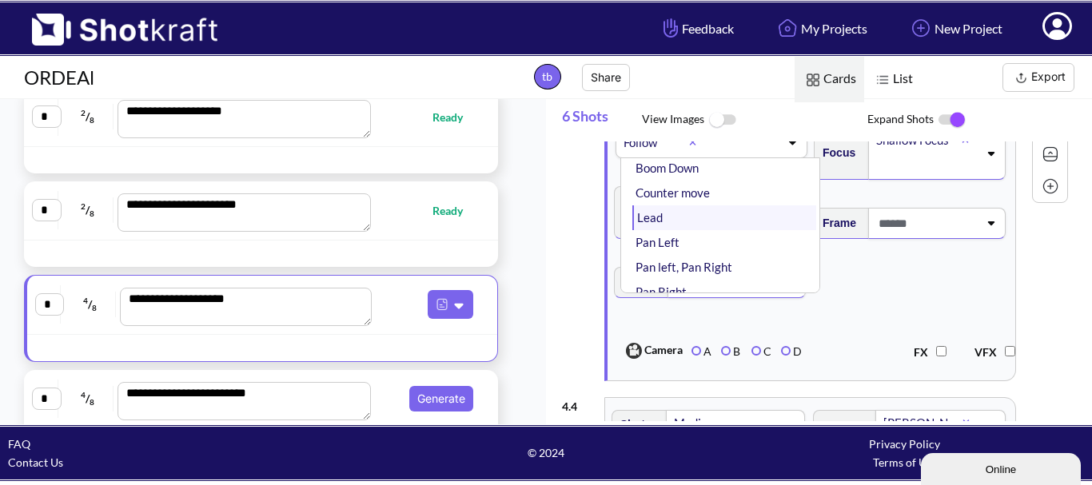
scroll to position [80, 0]
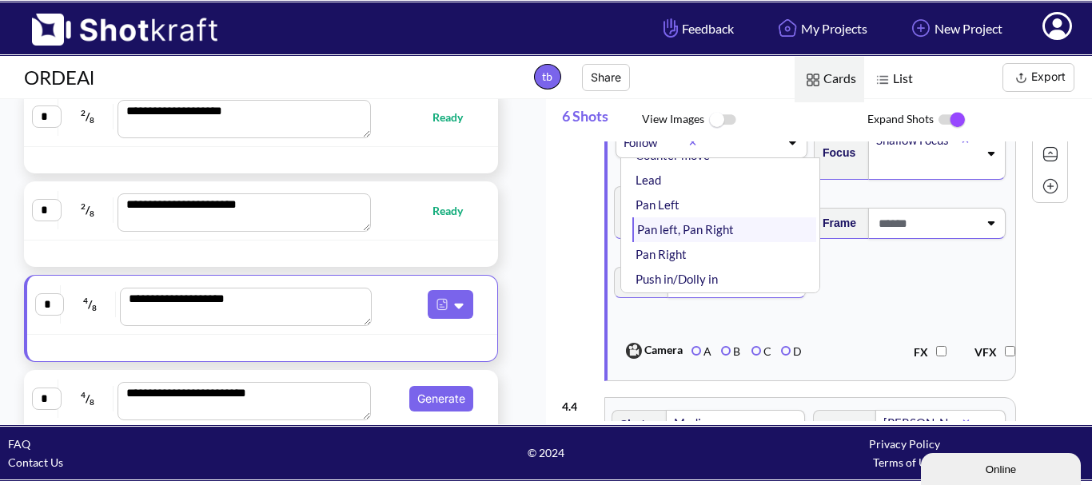
click at [729, 234] on li "Pan left, Pan Right" at bounding box center [724, 229] width 184 height 25
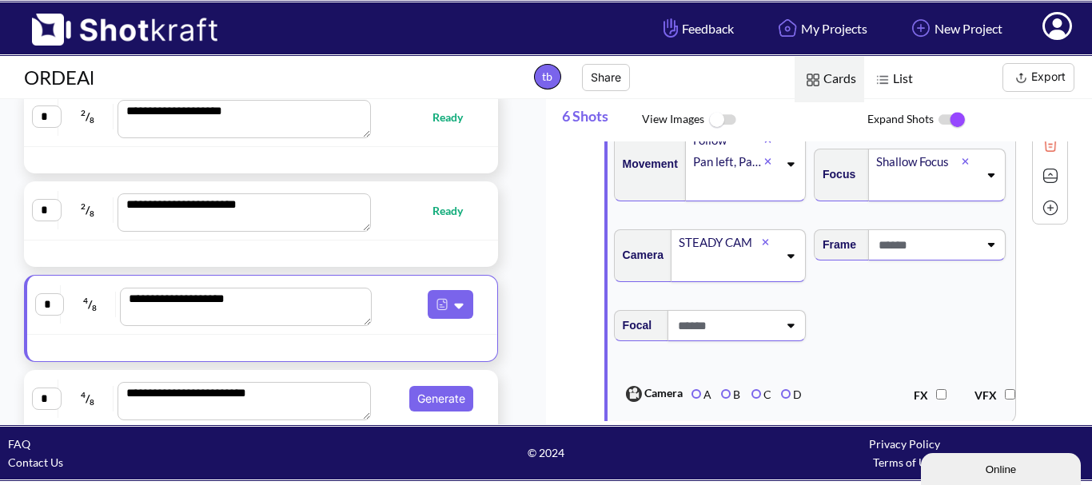
click at [913, 260] on div at bounding box center [926, 245] width 107 height 30
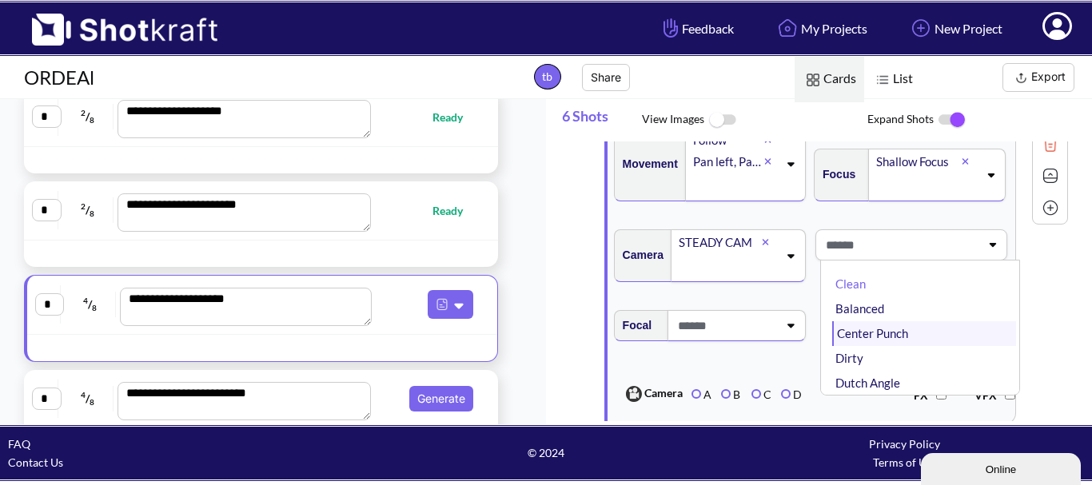
scroll to position [0, 0]
click at [912, 325] on li "Balanced" at bounding box center [924, 313] width 184 height 25
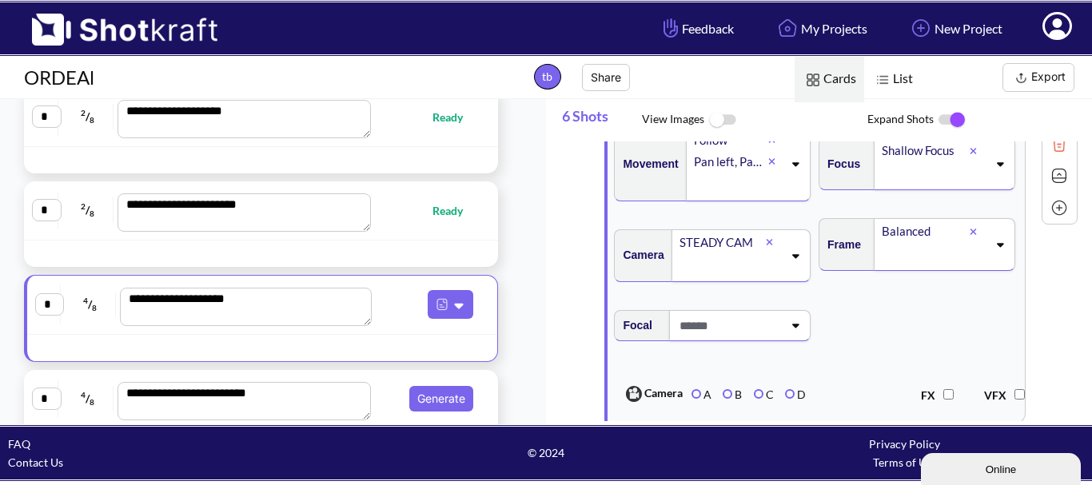
click at [788, 331] on icon at bounding box center [795, 325] width 22 height 11
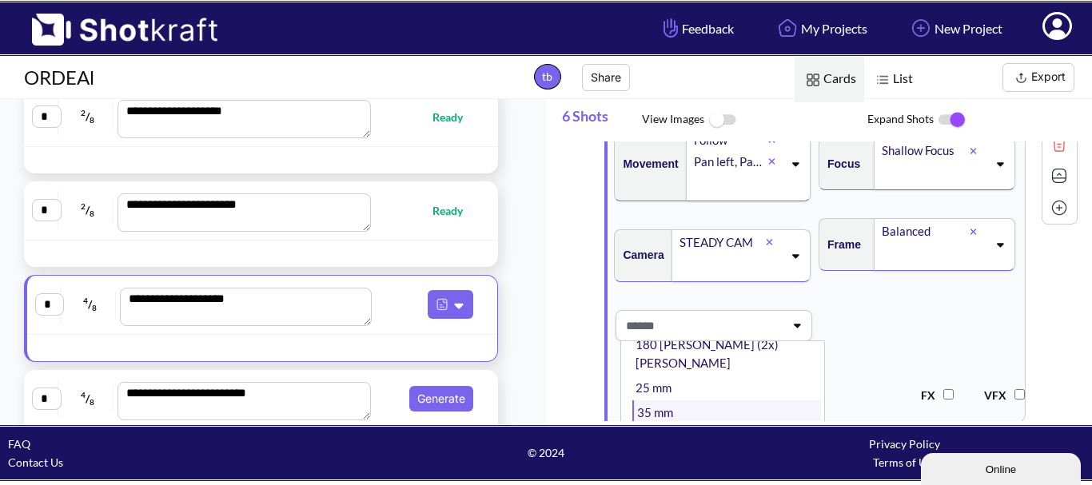
scroll to position [80, 0]
click at [673, 388] on li "18 mm" at bounding box center [726, 400] width 189 height 25
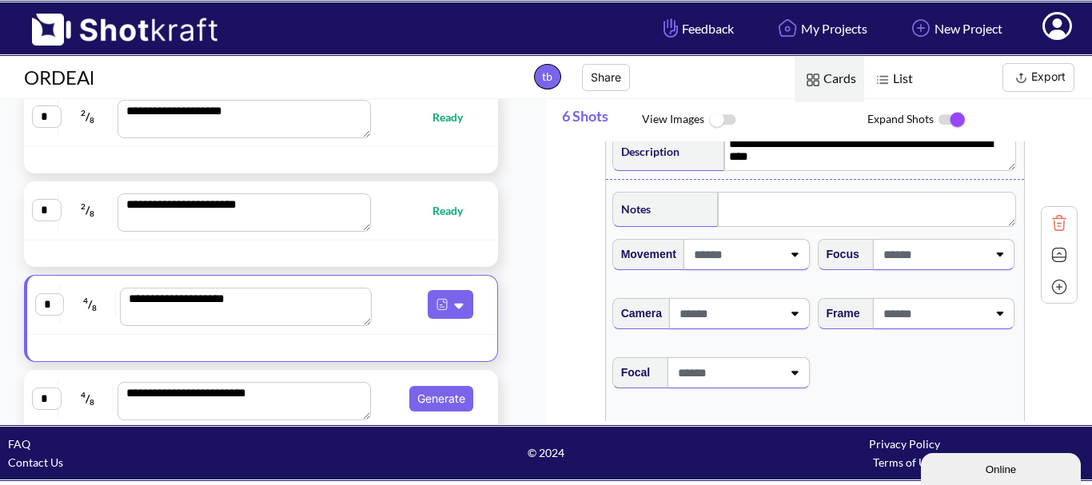
scroll to position [559, 0]
click at [770, 267] on span at bounding box center [736, 254] width 92 height 26
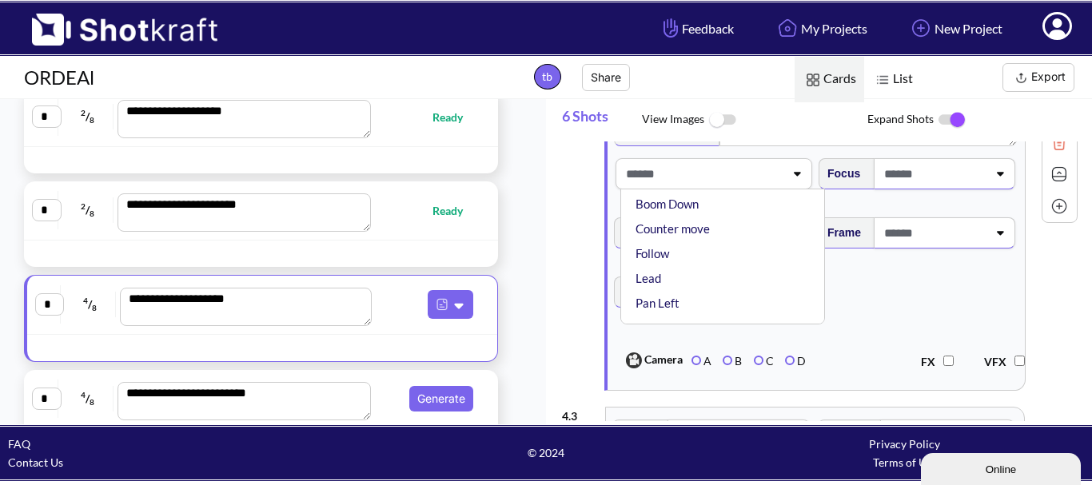
scroll to position [0, 0]
click at [890, 183] on span at bounding box center [933, 174] width 107 height 26
click at [965, 187] on span at bounding box center [933, 174] width 107 height 26
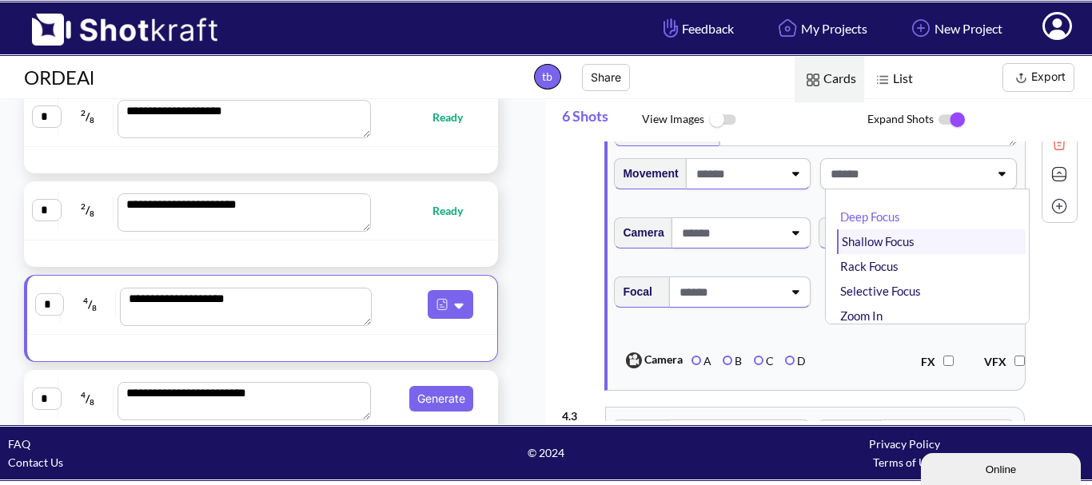
click at [969, 247] on li "Shallow Focus" at bounding box center [931, 241] width 189 height 25
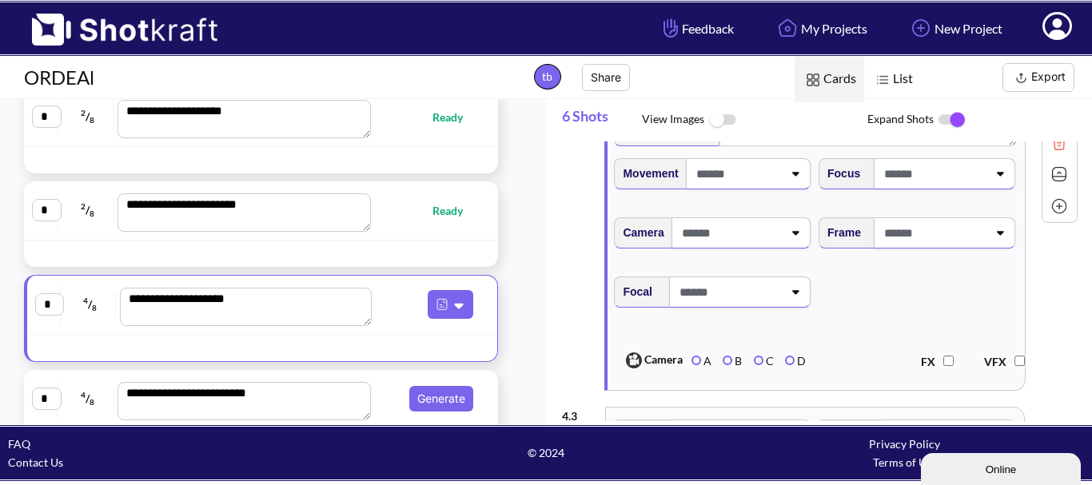
click at [944, 233] on span at bounding box center [933, 233] width 107 height 26
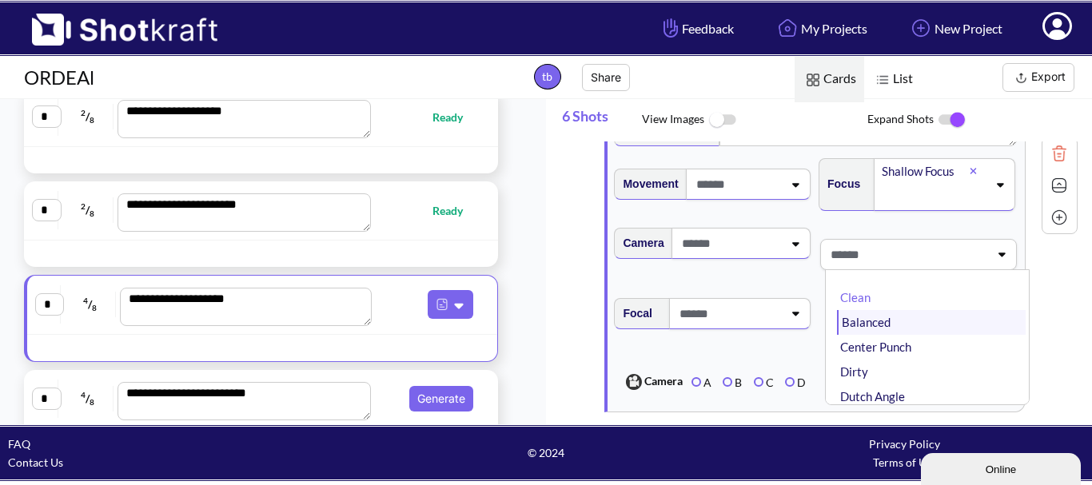
click at [925, 323] on li "Balanced" at bounding box center [931, 322] width 189 height 25
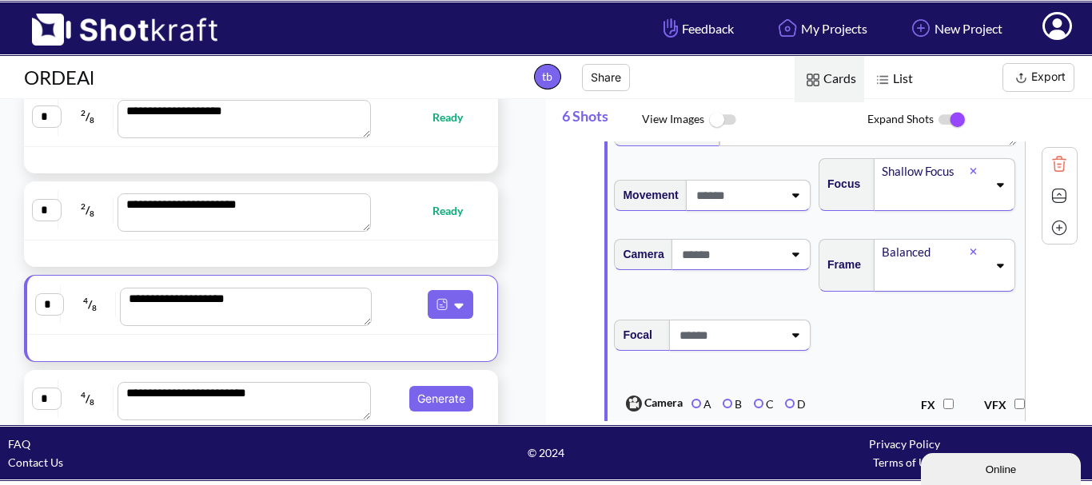
click at [786, 323] on div "Focal" at bounding box center [712, 333] width 197 height 35
click at [777, 342] on span at bounding box center [728, 335] width 107 height 26
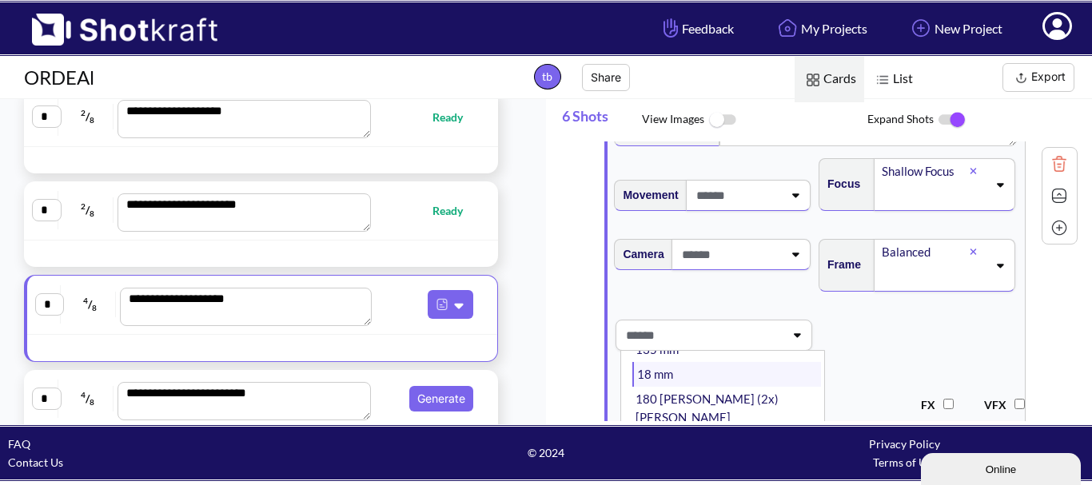
scroll to position [80, 0]
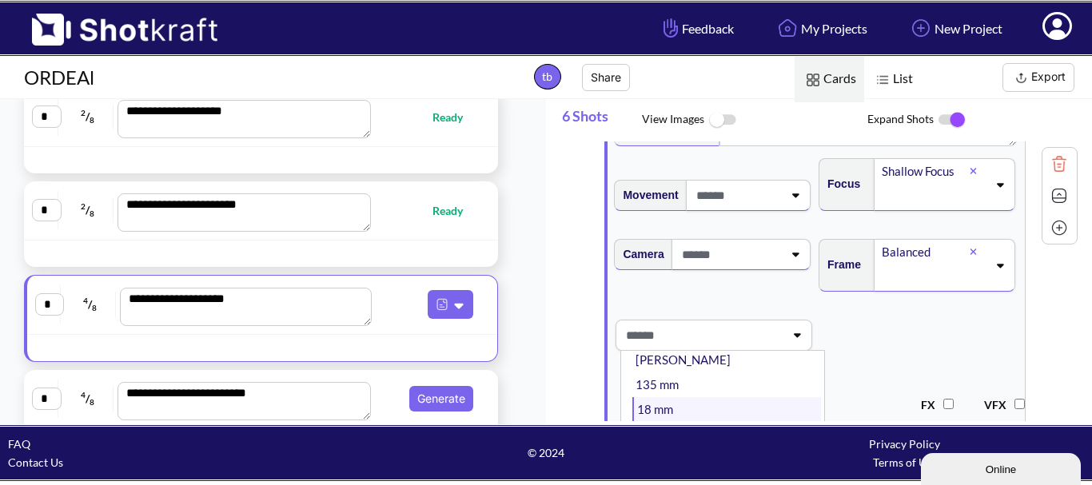
click at [672, 397] on li "18 mm" at bounding box center [726, 409] width 189 height 25
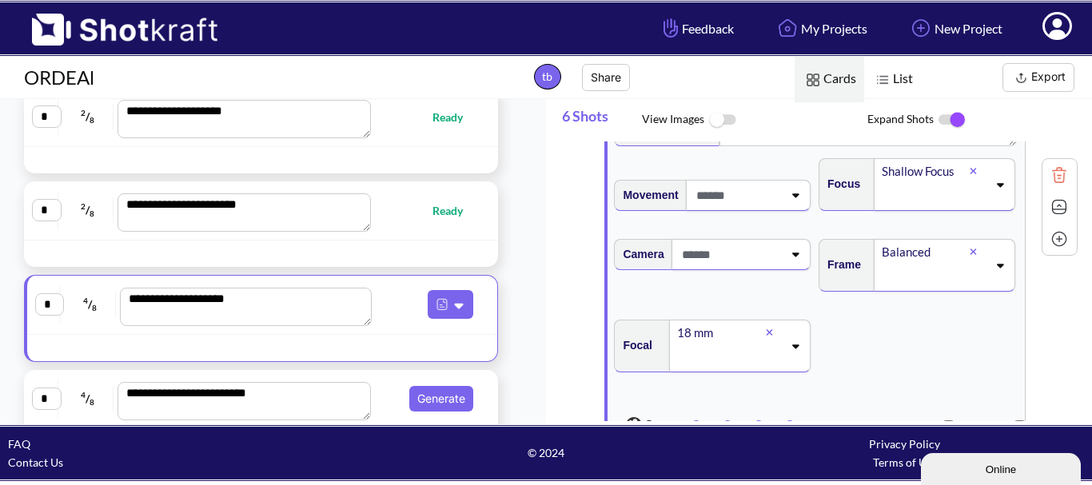
click at [726, 268] on span at bounding box center [730, 254] width 105 height 26
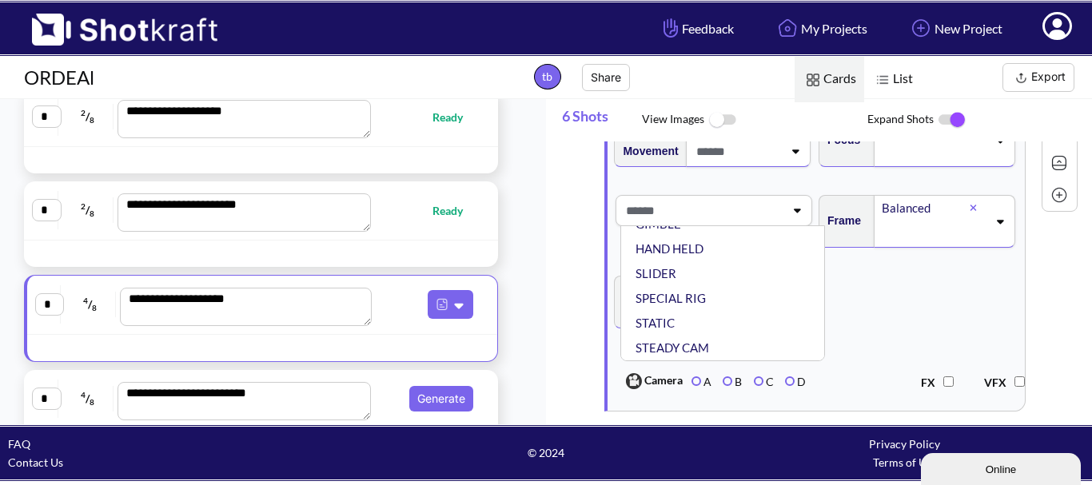
scroll to position [719, 0]
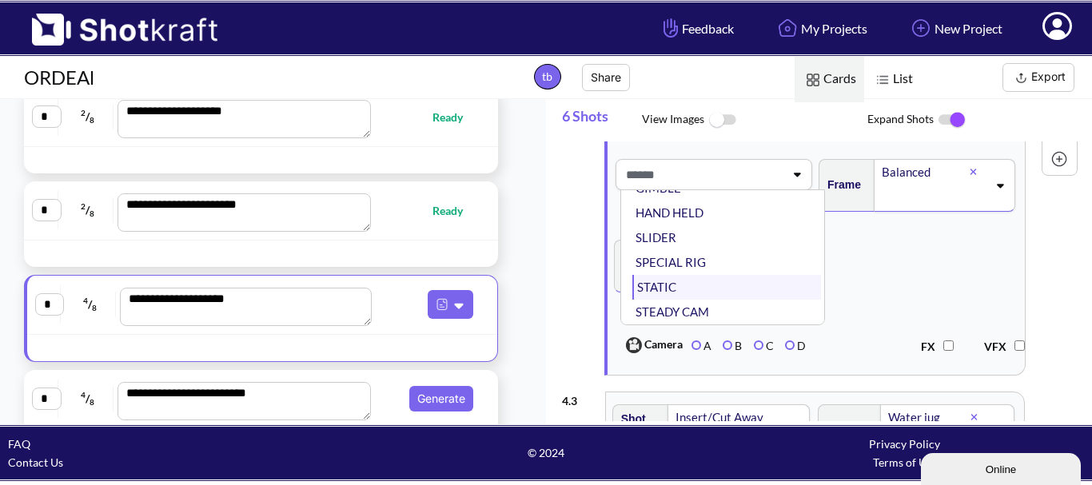
click at [708, 300] on li "STATIC" at bounding box center [726, 287] width 189 height 25
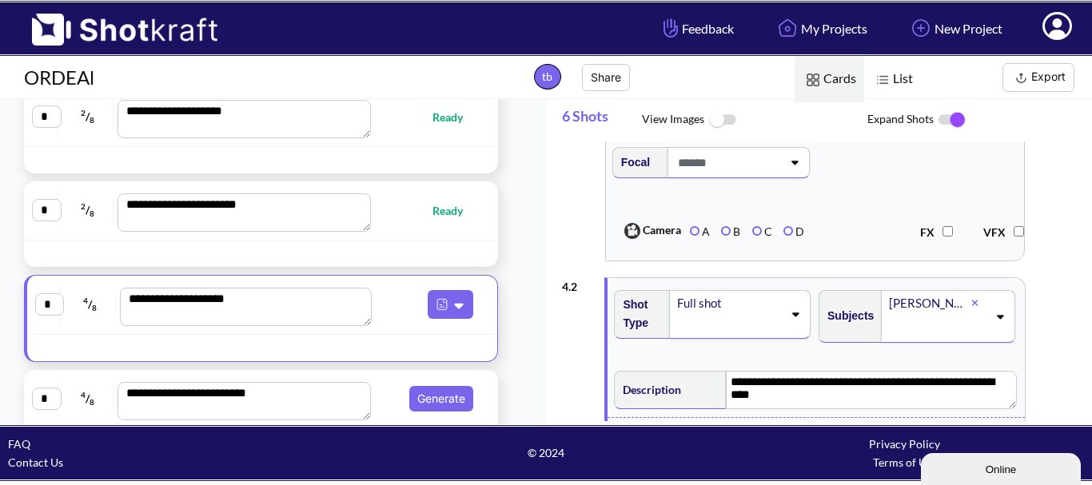
scroll to position [320, 0]
click at [804, 318] on div "Full shot" at bounding box center [739, 315] width 141 height 49
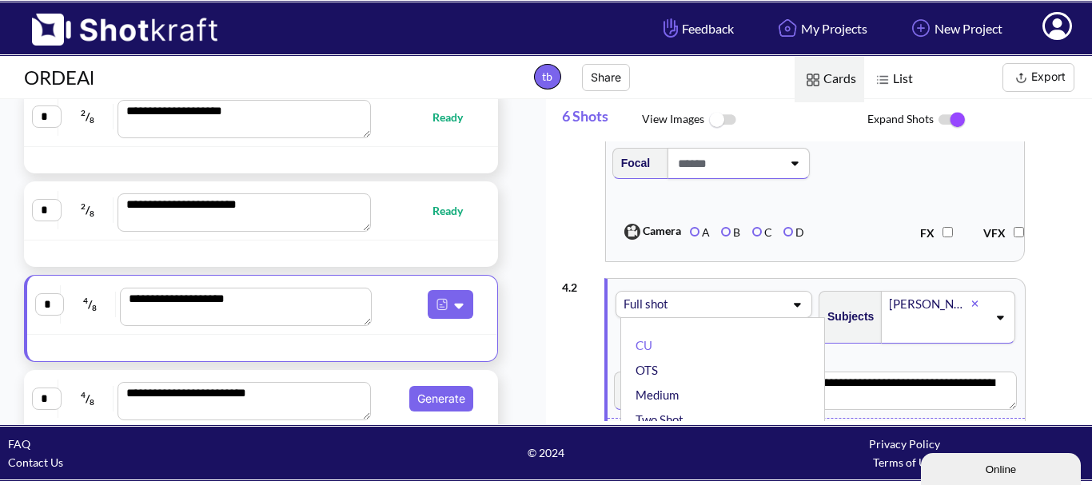
click at [804, 318] on div "Full shot CU OTS Medium Two Shot ECU Wide Master shot Cowboy Insert POV Full Sh…" at bounding box center [713, 304] width 197 height 27
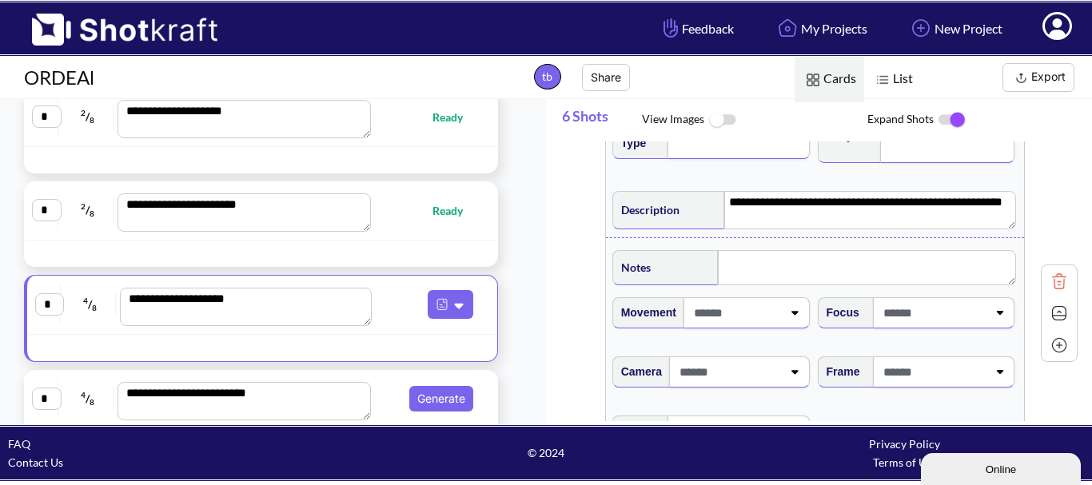
scroll to position [80, 0]
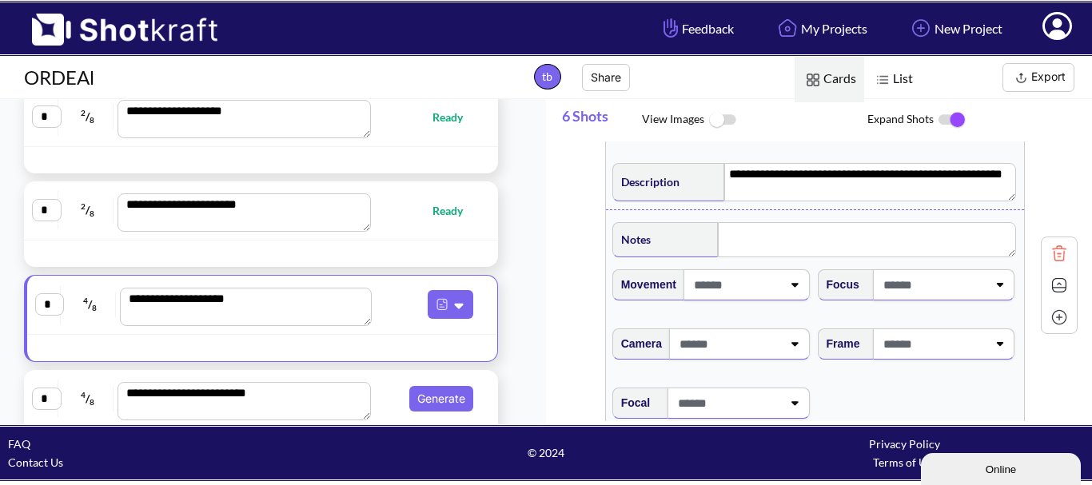
click at [762, 291] on span at bounding box center [736, 285] width 92 height 26
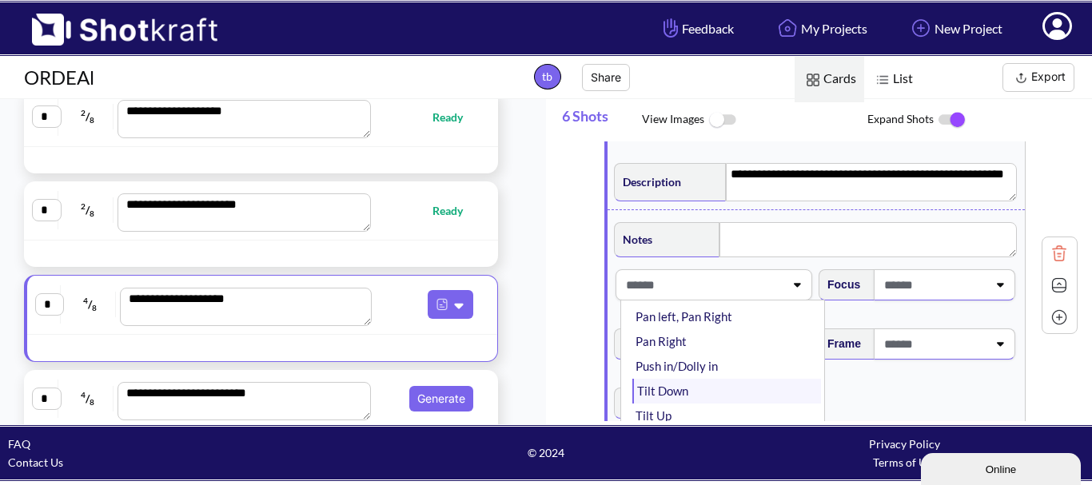
scroll to position [240, 0]
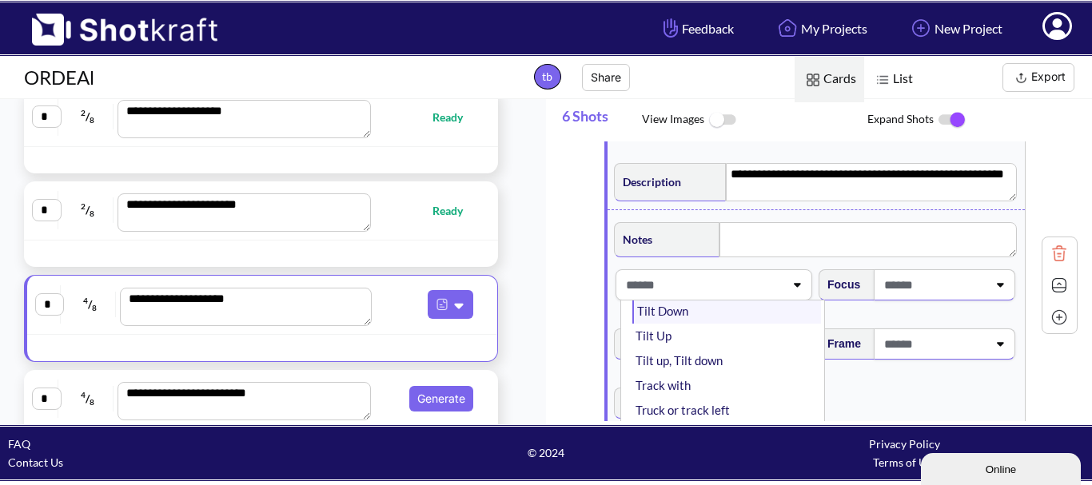
click at [703, 319] on li "Tilt Down" at bounding box center [726, 311] width 189 height 25
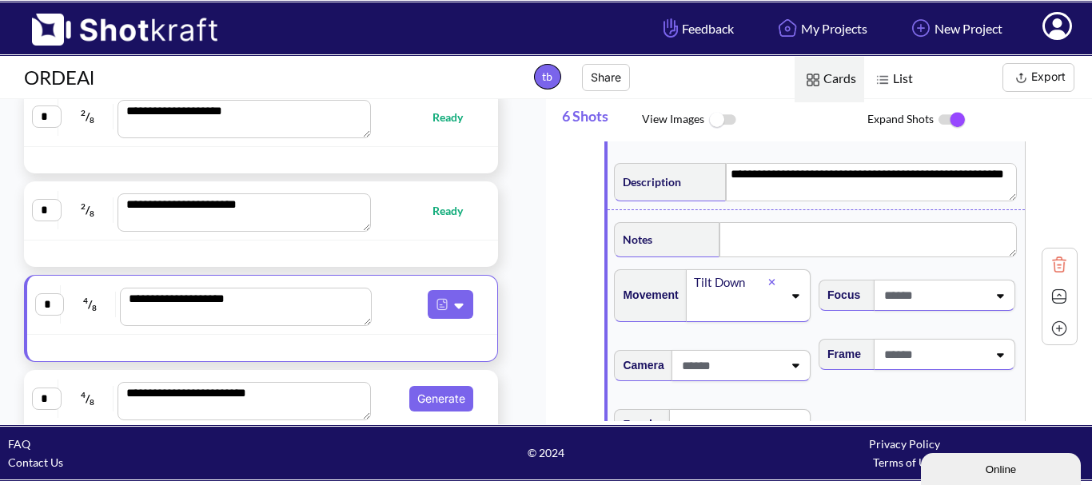
click at [945, 300] on span at bounding box center [933, 295] width 107 height 26
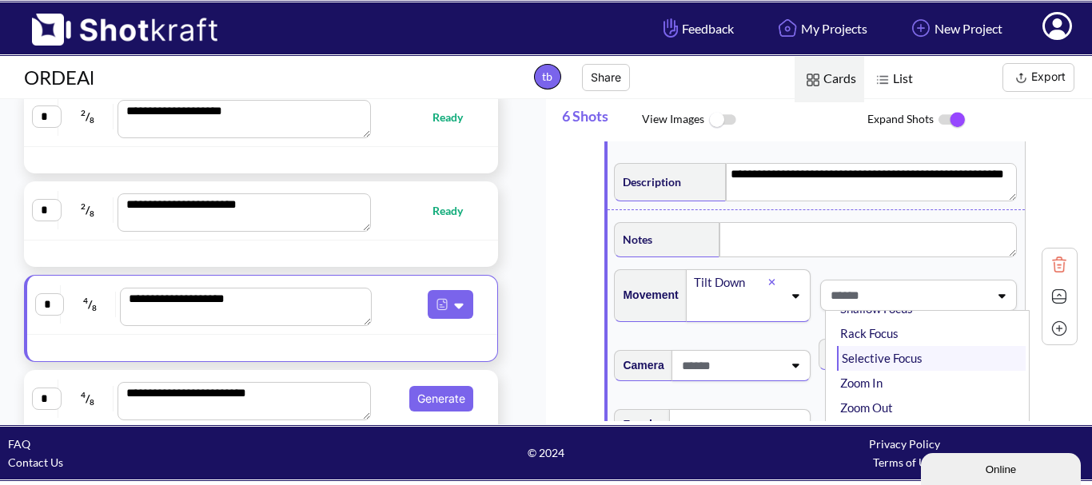
scroll to position [0, 0]
click at [920, 364] on li "Shallow Focus" at bounding box center [931, 363] width 189 height 25
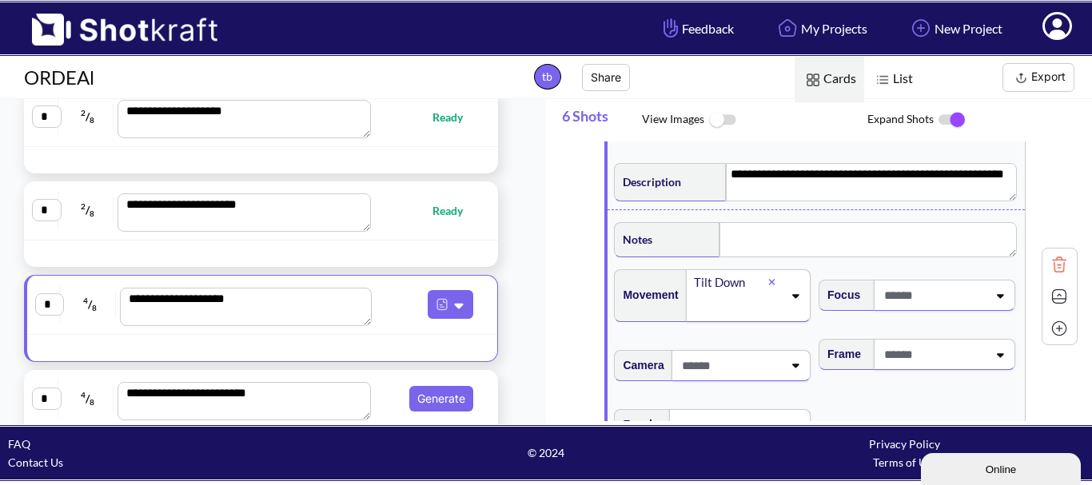
click at [894, 360] on span at bounding box center [933, 354] width 107 height 26
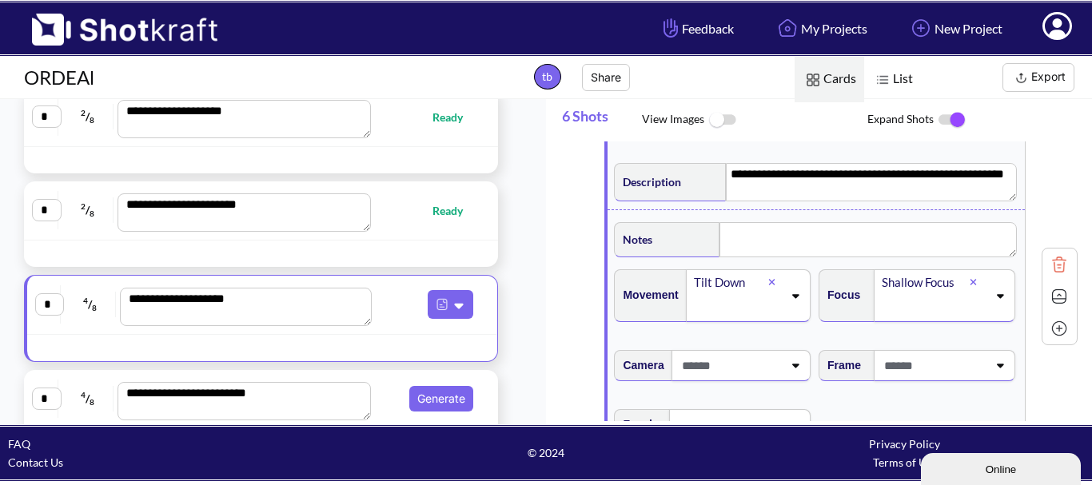
click at [894, 360] on span at bounding box center [933, 365] width 107 height 26
click at [901, 364] on span at bounding box center [933, 365] width 107 height 26
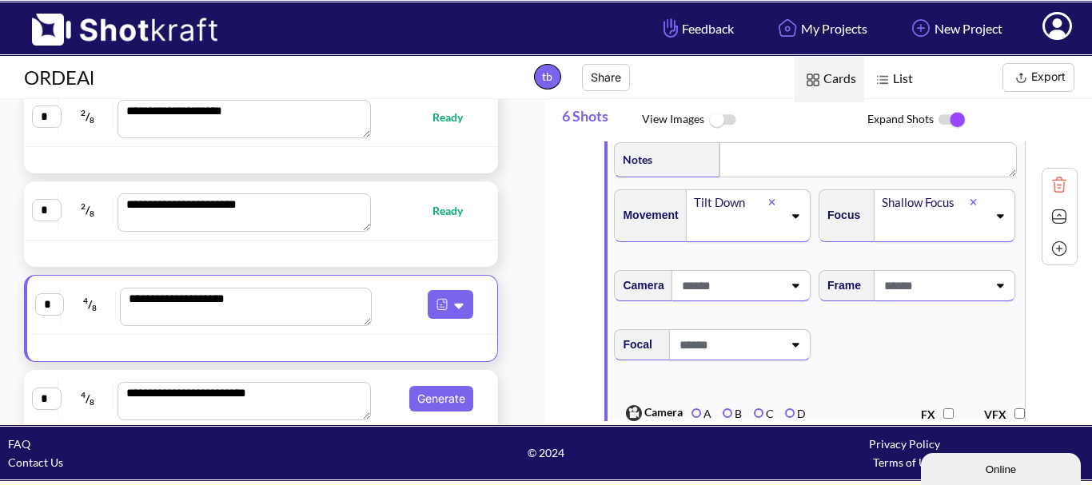
click at [933, 287] on span at bounding box center [933, 286] width 107 height 26
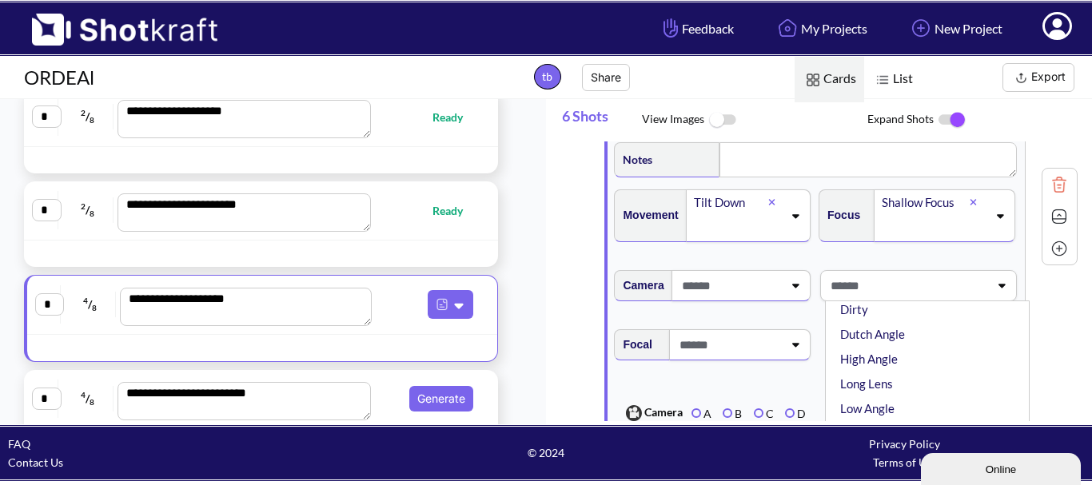
scroll to position [0, 0]
click at [892, 353] on li "Balanced" at bounding box center [931, 353] width 189 height 25
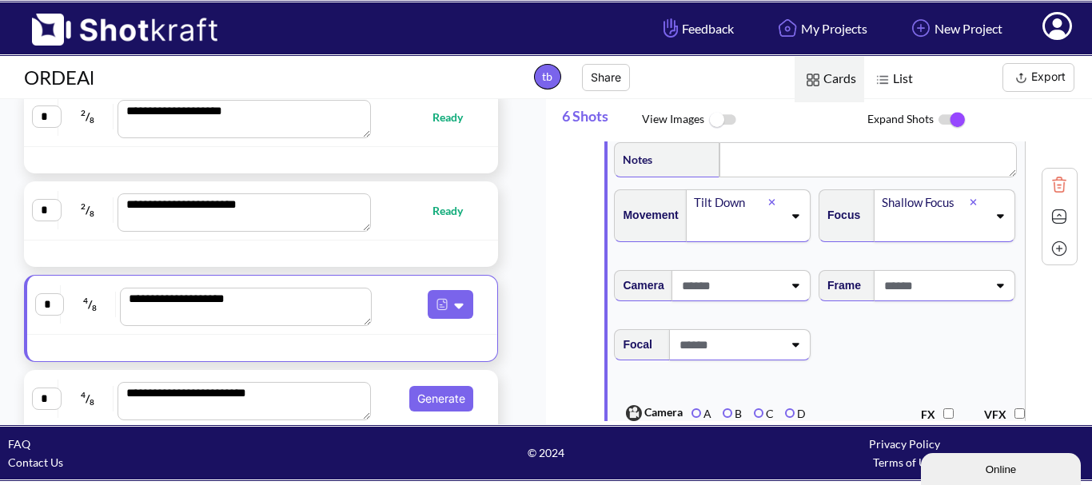
click at [750, 342] on span at bounding box center [728, 345] width 107 height 26
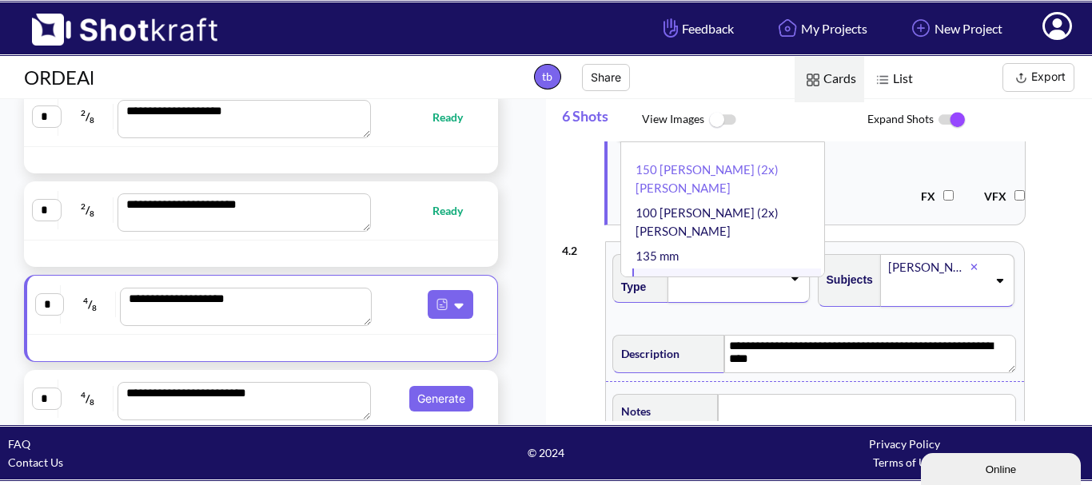
click at [707, 269] on li "18 mm" at bounding box center [726, 281] width 189 height 25
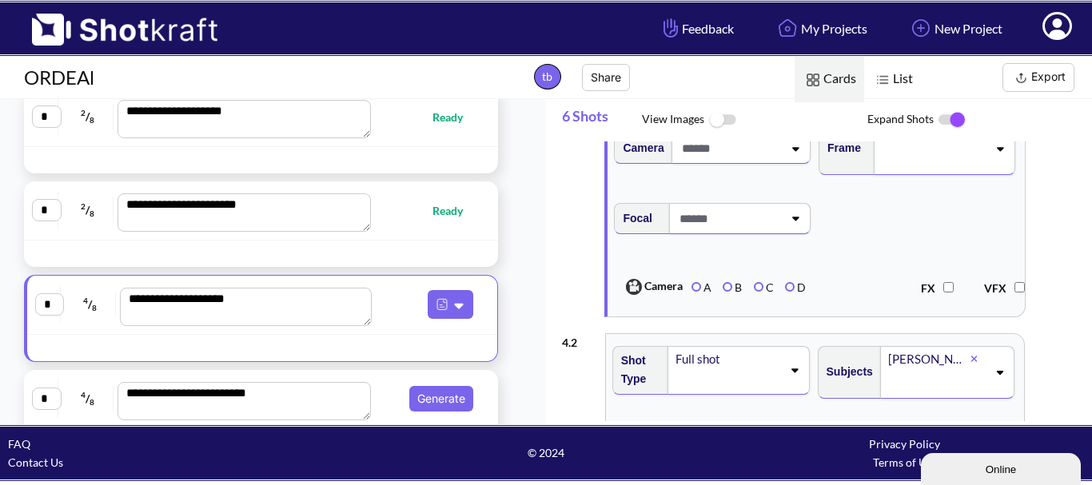
scroll to position [240, 0]
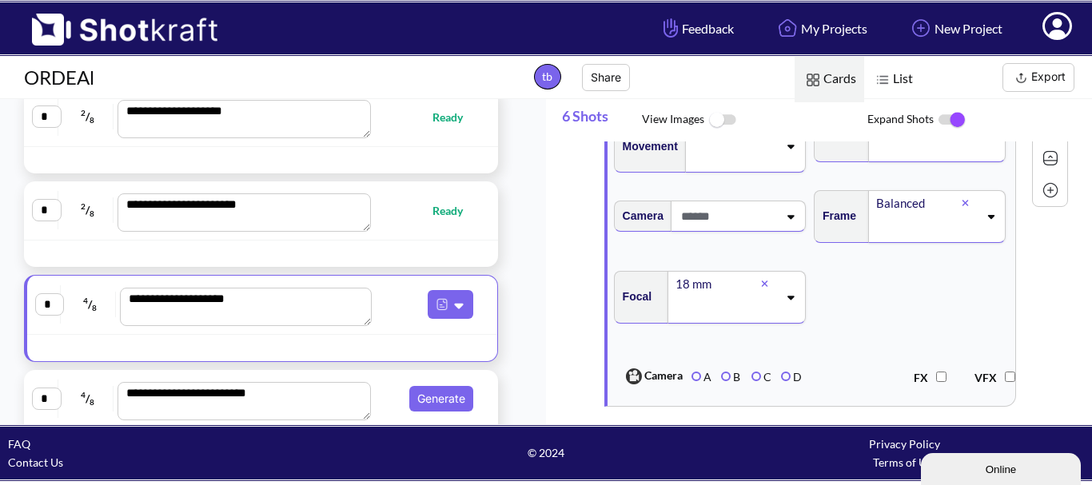
click at [757, 226] on span at bounding box center [727, 216] width 101 height 26
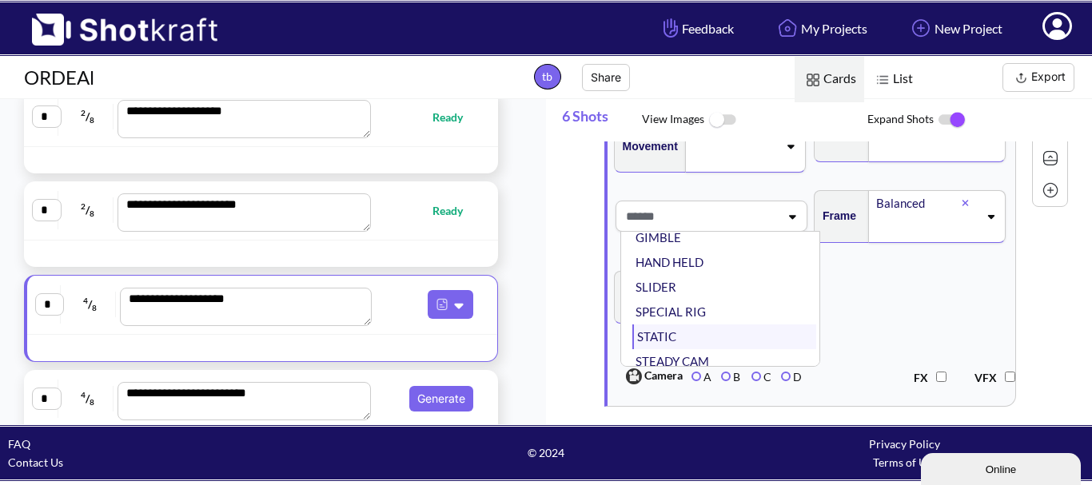
scroll to position [129, 0]
click at [724, 332] on li "STATIC" at bounding box center [724, 328] width 184 height 25
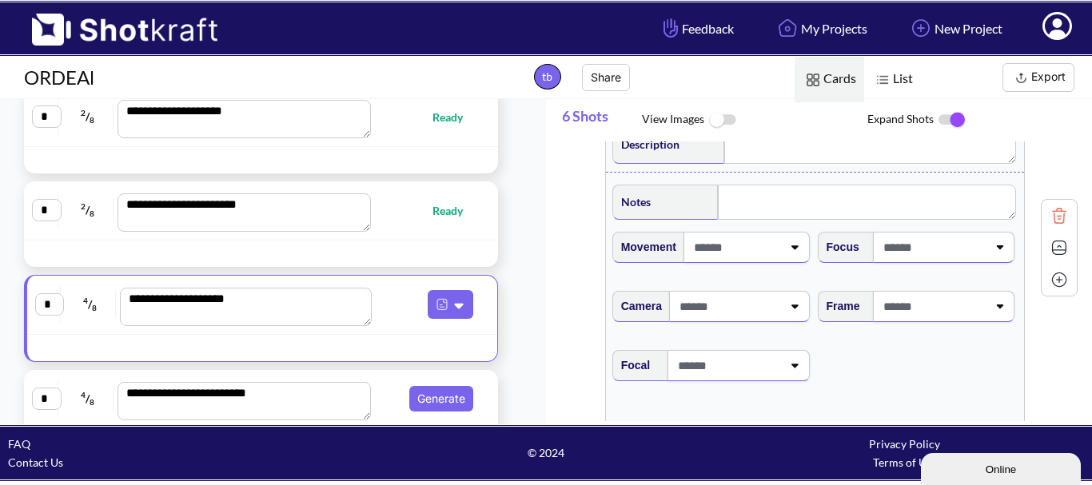
scroll to position [1598, 0]
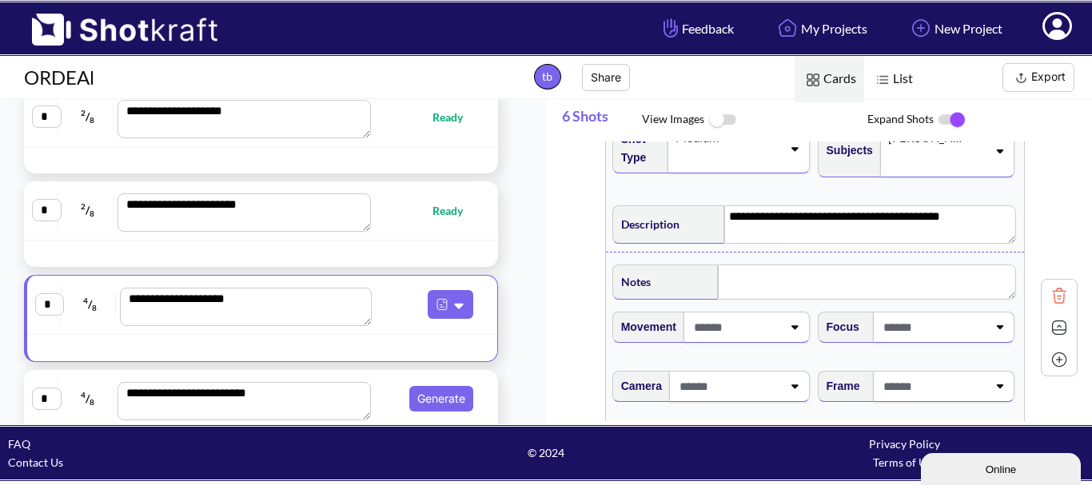
click at [735, 170] on span at bounding box center [728, 160] width 108 height 22
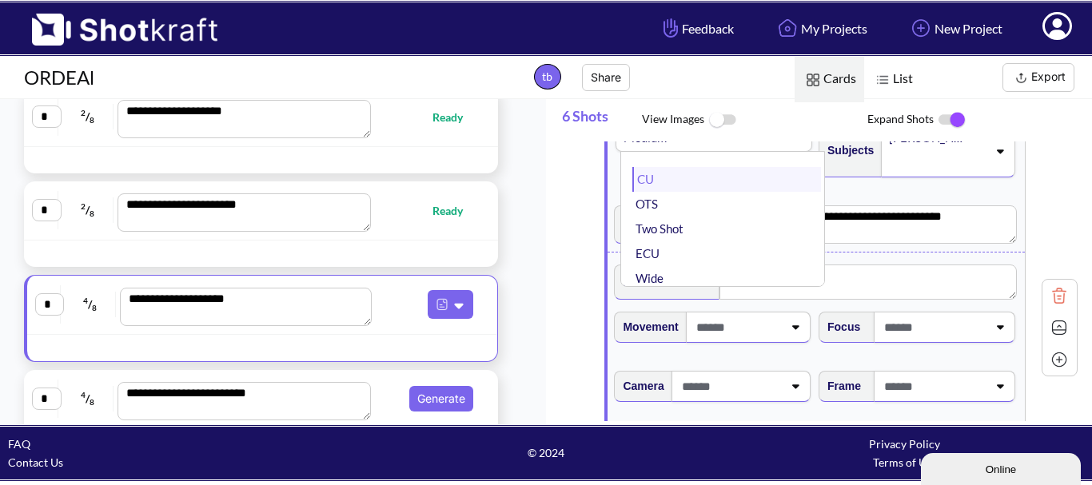
click at [733, 192] on li "CU" at bounding box center [726, 179] width 189 height 25
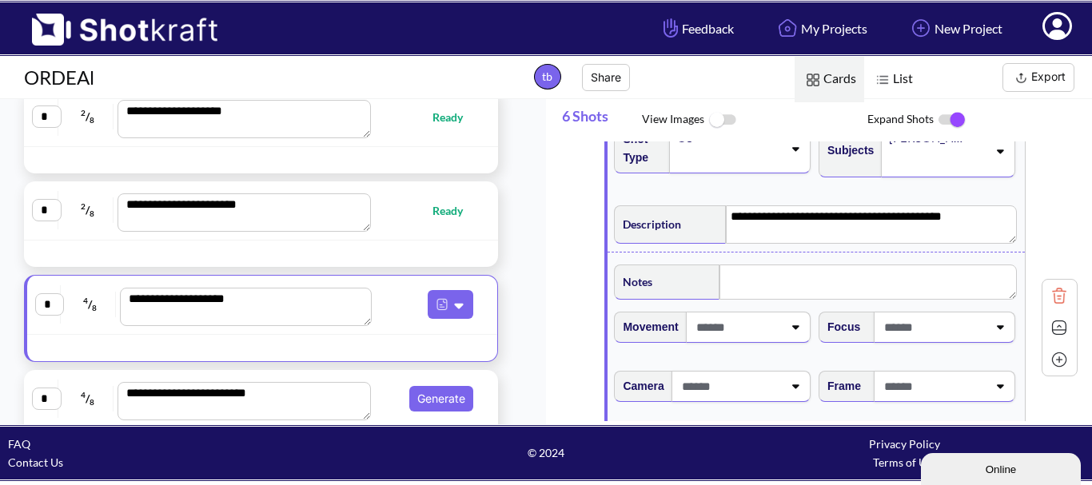
click at [742, 340] on span at bounding box center [737, 327] width 91 height 26
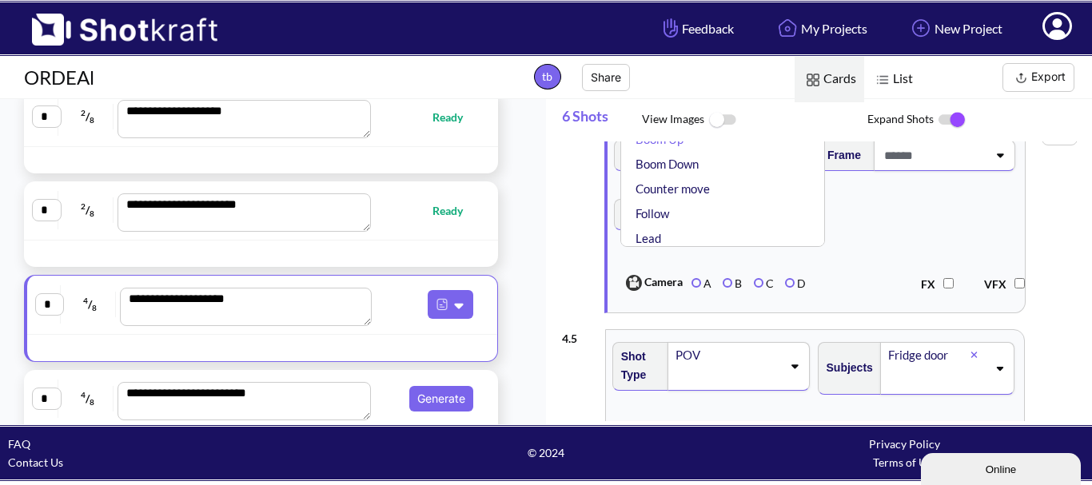
scroll to position [1838, 0]
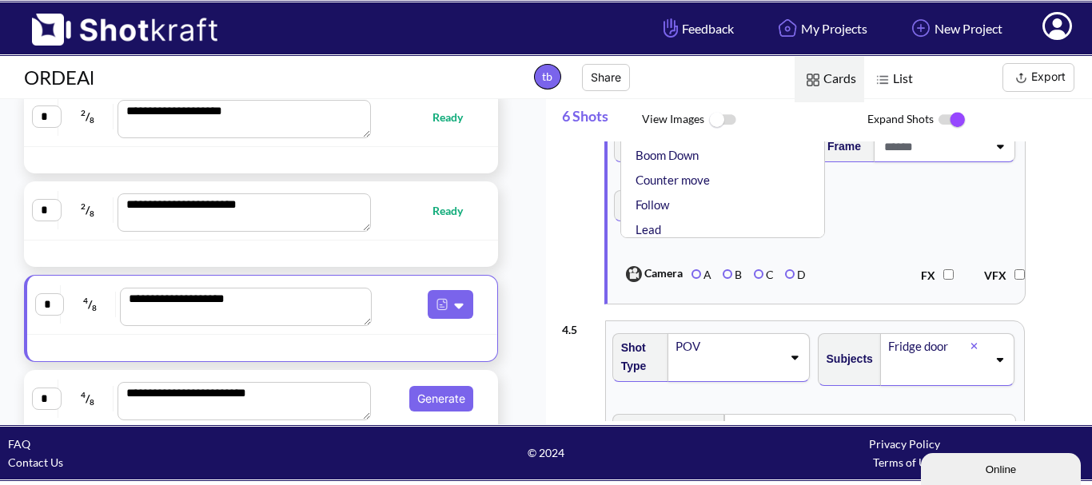
click at [862, 203] on span "Focal" at bounding box center [815, 215] width 408 height 67
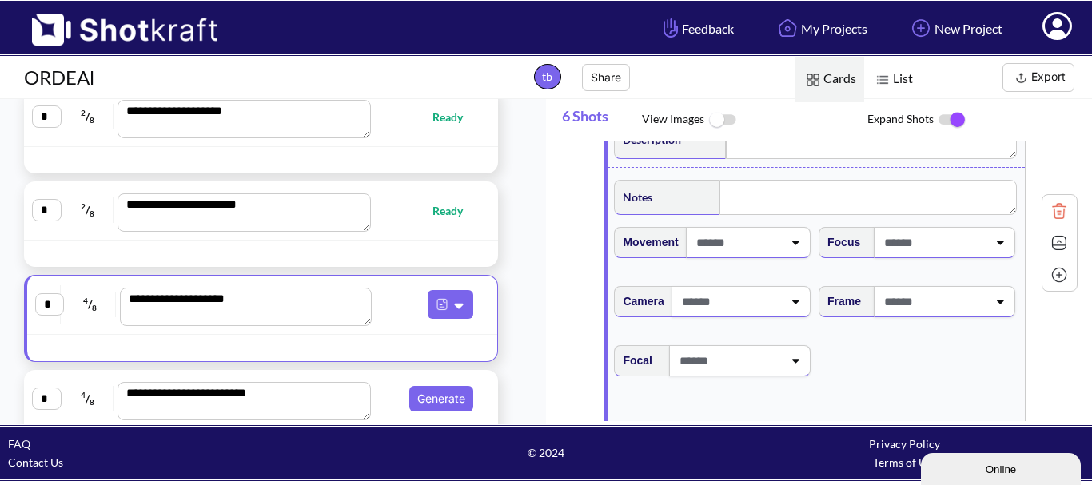
scroll to position [1678, 0]
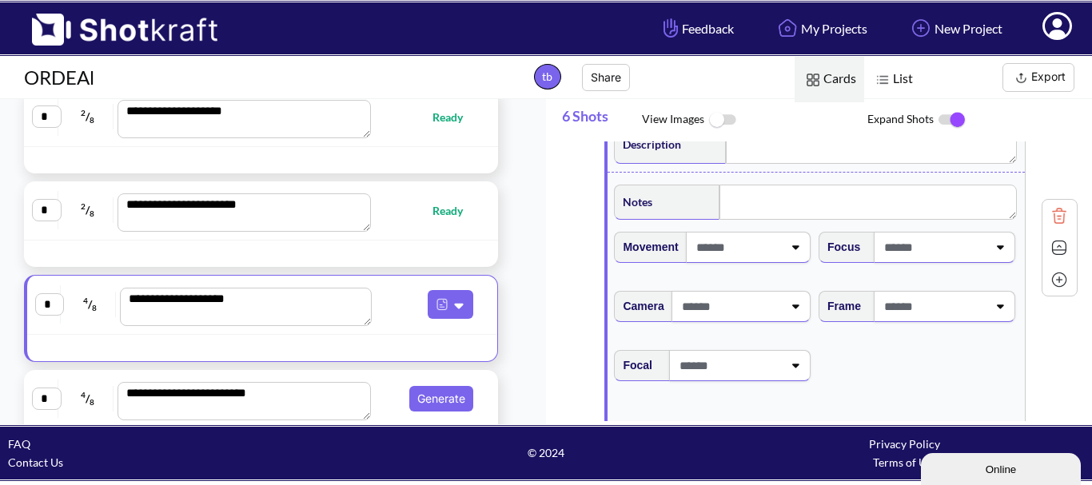
click at [741, 310] on span at bounding box center [730, 306] width 105 height 26
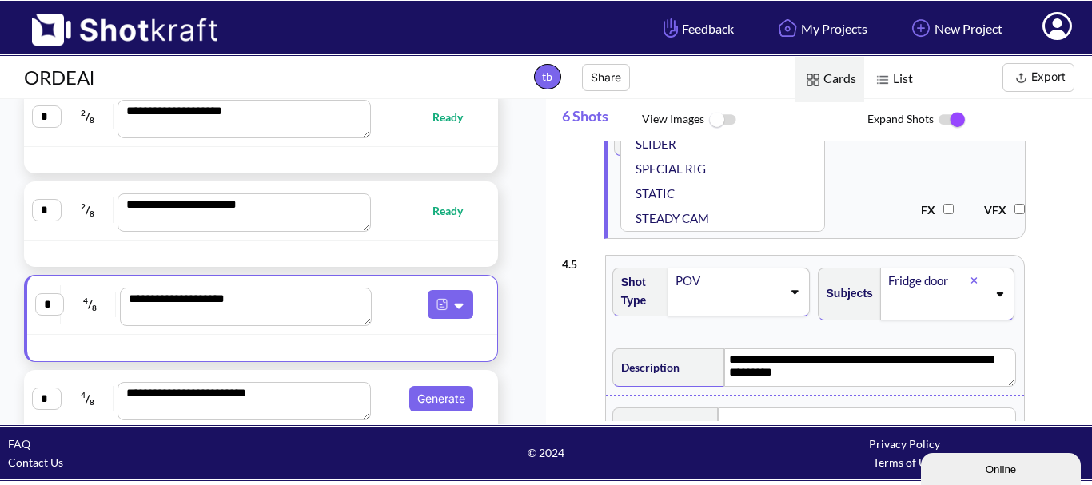
scroll to position [1918, 0]
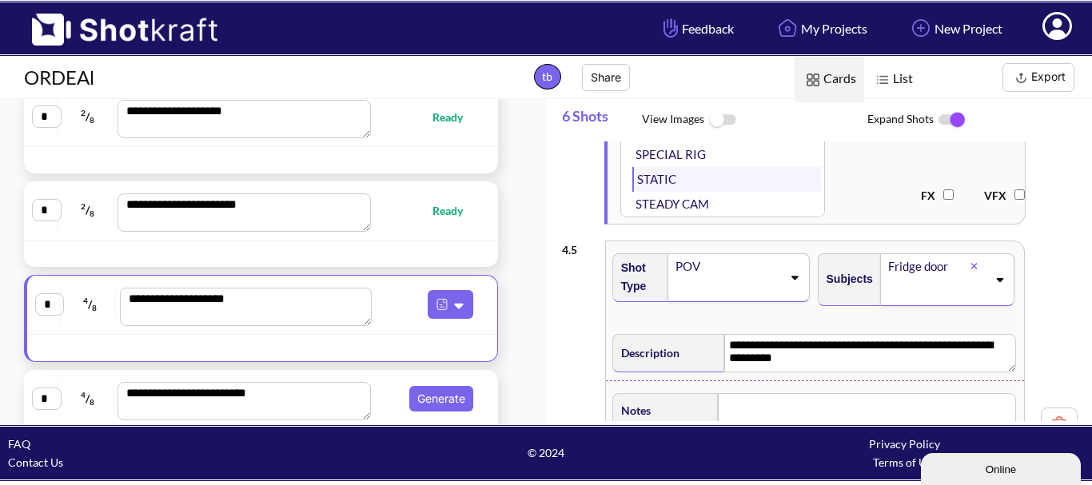
click at [705, 192] on li "STATIC" at bounding box center [726, 179] width 189 height 25
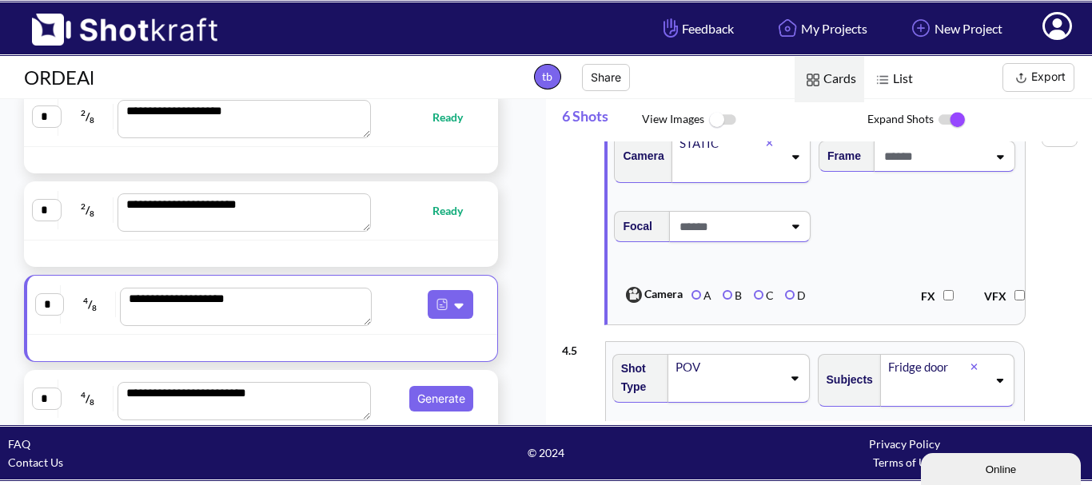
scroll to position [1838, 0]
click at [918, 170] on span at bounding box center [926, 157] width 104 height 26
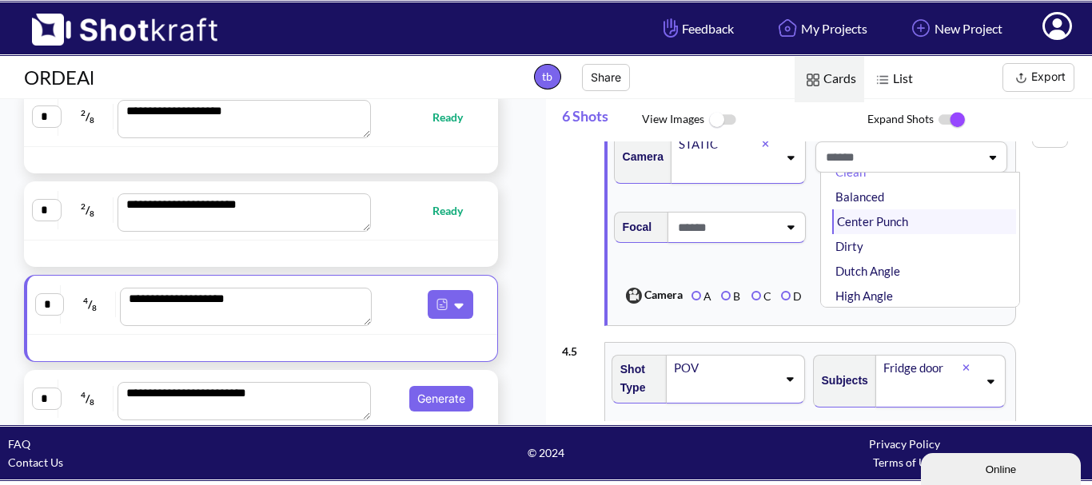
scroll to position [0, 0]
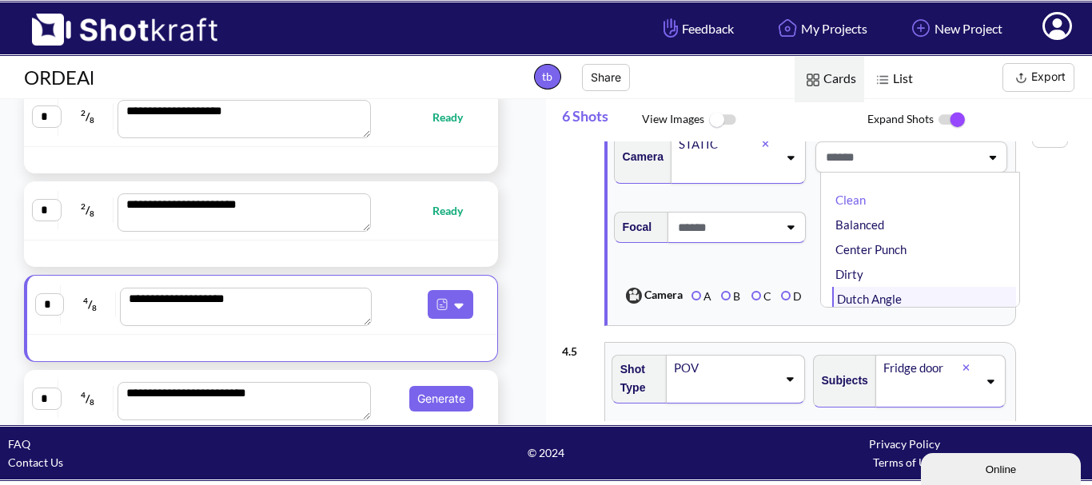
click at [916, 305] on li "Dutch Angle" at bounding box center [924, 299] width 184 height 25
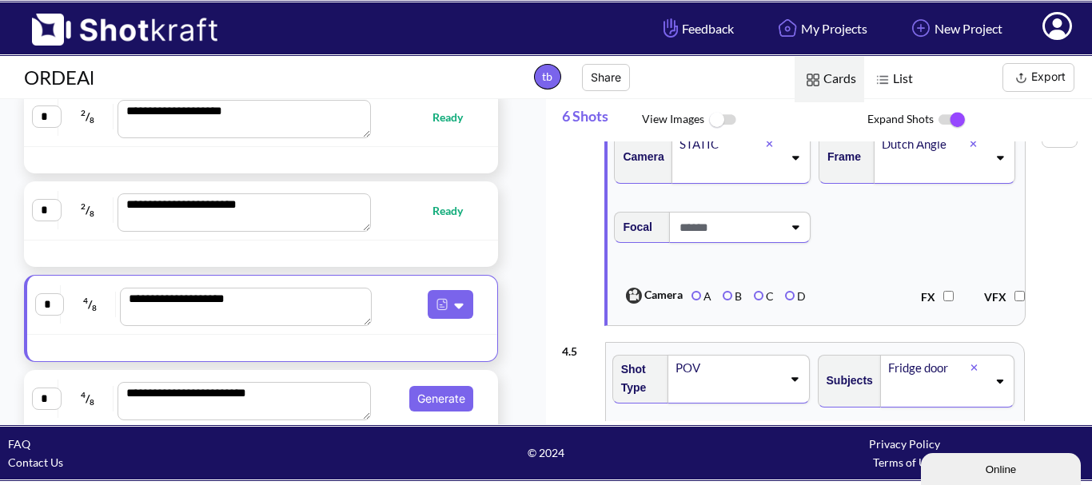
click at [758, 241] on span at bounding box center [728, 227] width 107 height 26
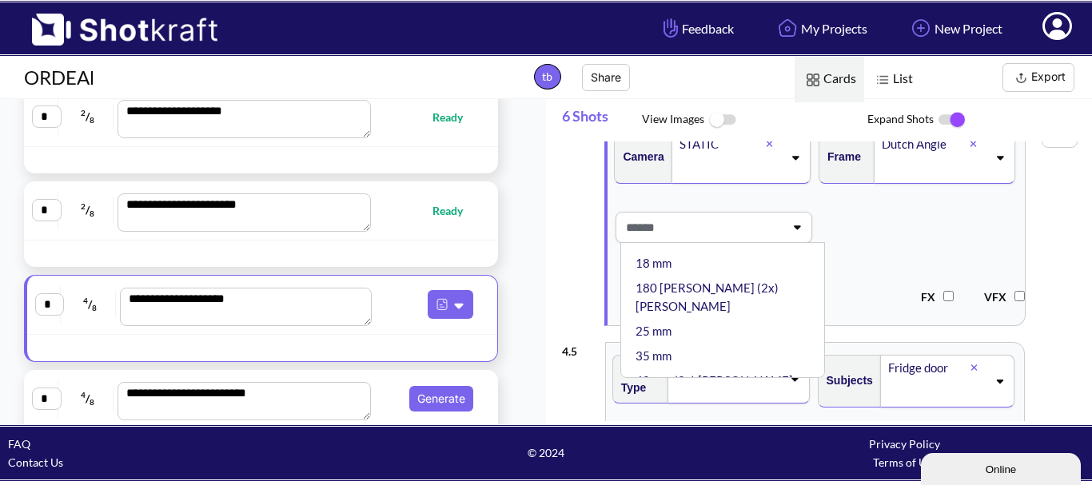
scroll to position [80, 0]
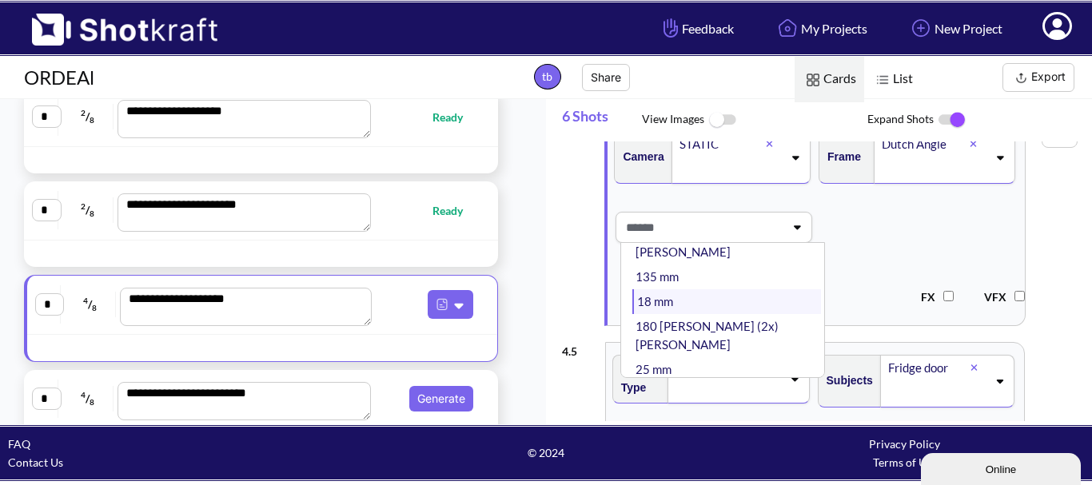
click at [715, 289] on li "18 mm" at bounding box center [726, 301] width 189 height 25
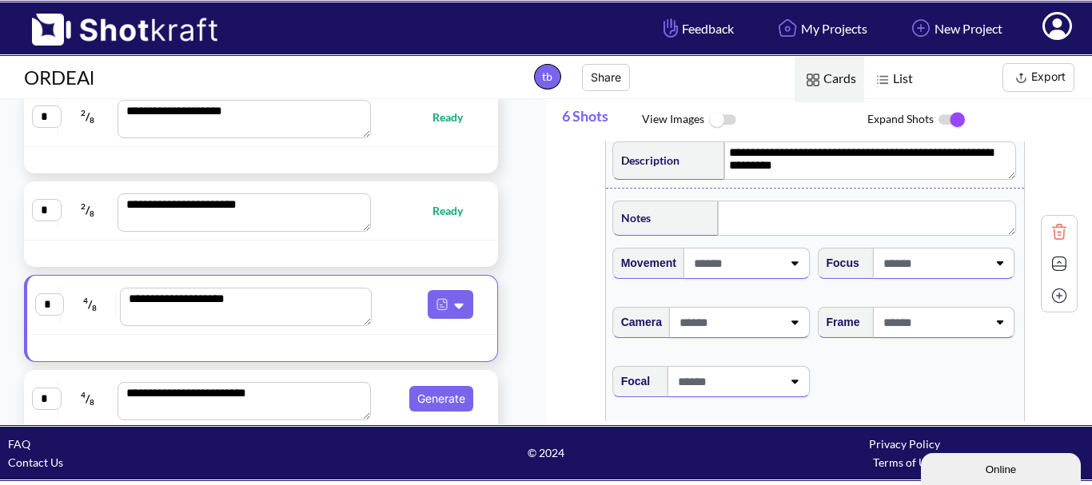
scroll to position [2158, 0]
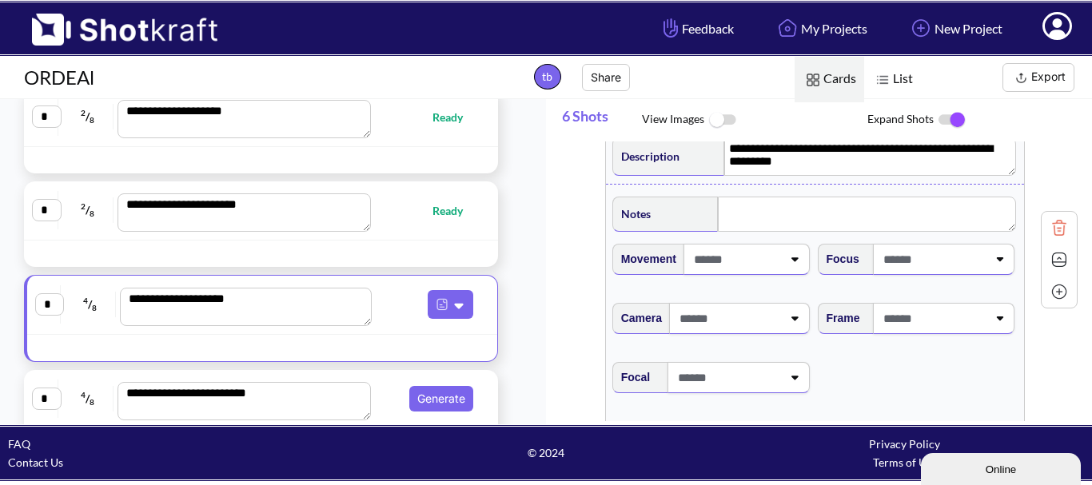
click at [738, 270] on span at bounding box center [736, 259] width 92 height 26
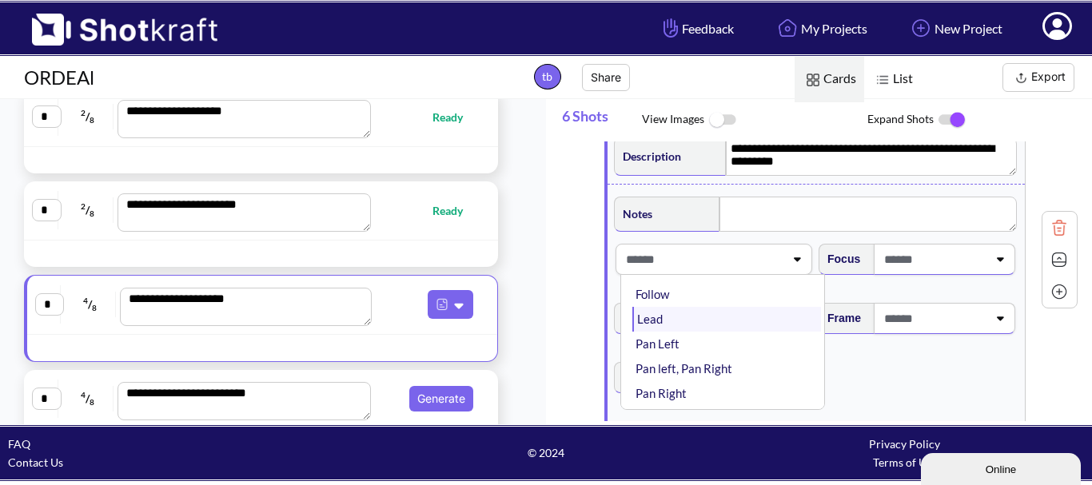
scroll to position [80, 0]
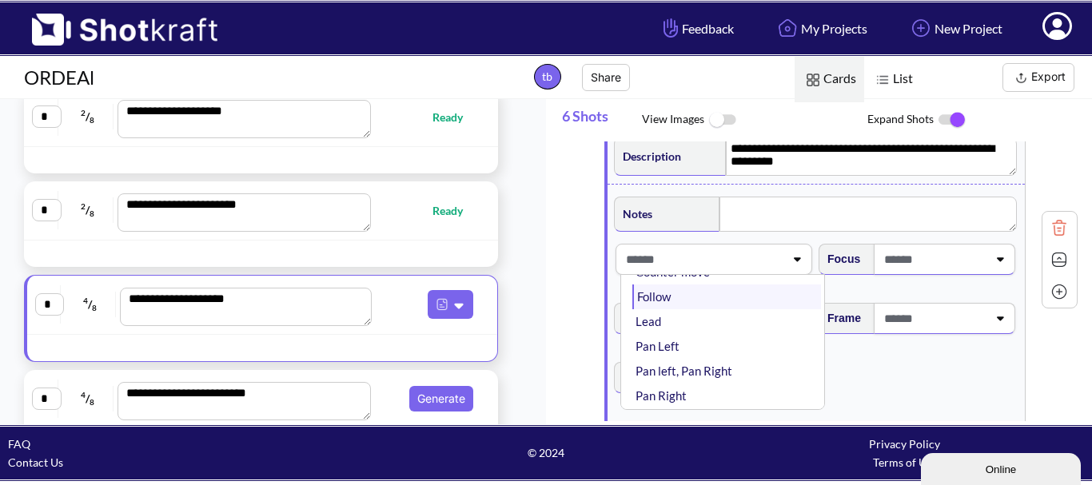
click at [689, 309] on li "Follow" at bounding box center [726, 297] width 189 height 25
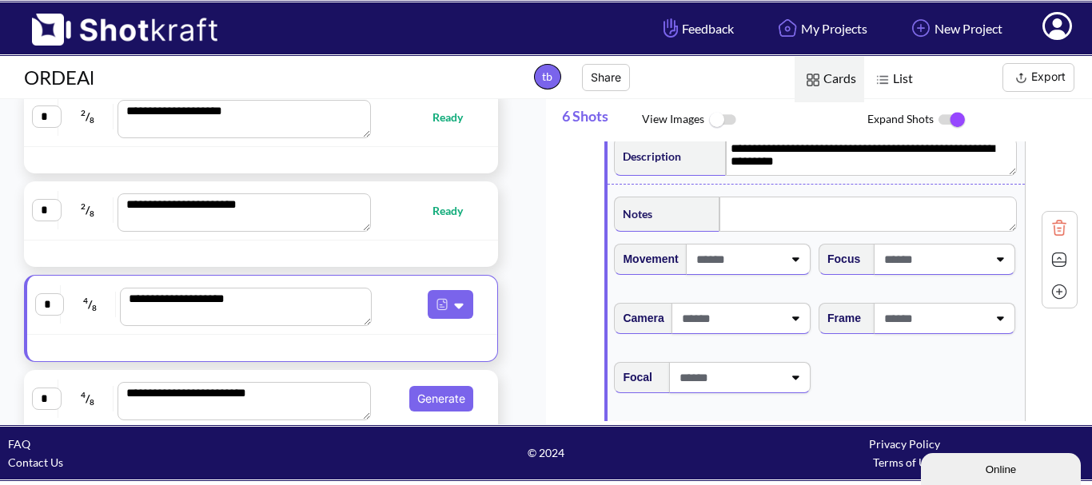
click at [899, 273] on span at bounding box center [933, 259] width 107 height 26
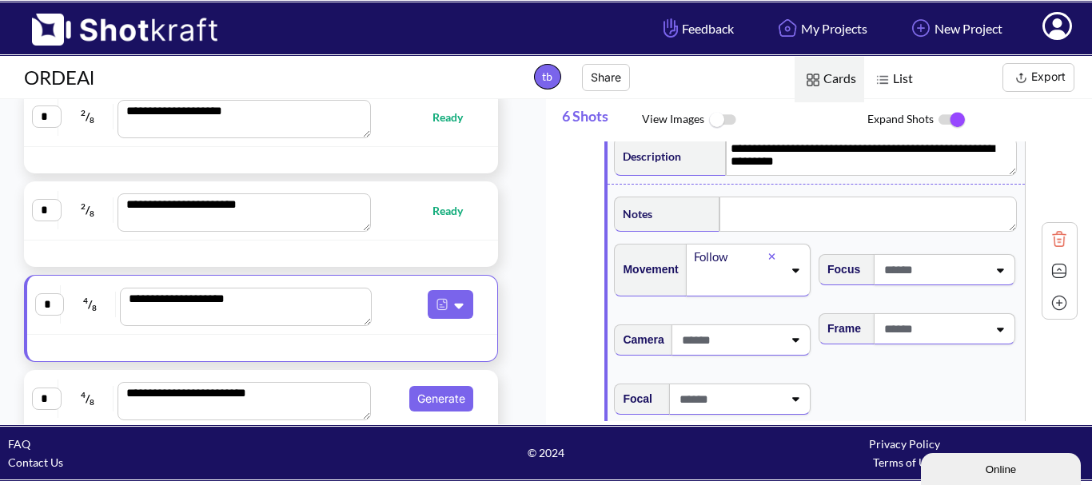
click at [913, 283] on span at bounding box center [933, 270] width 107 height 26
click at [931, 283] on span at bounding box center [933, 270] width 107 height 26
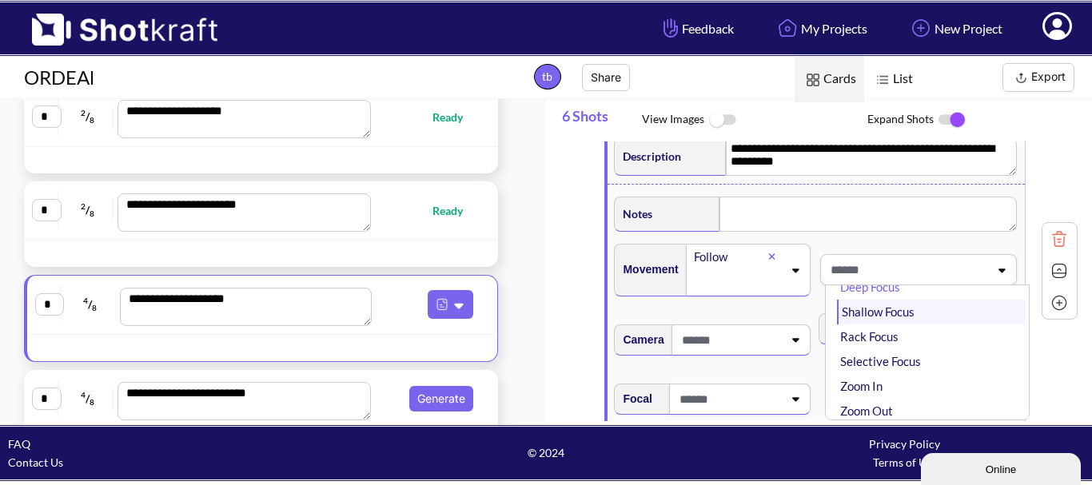
scroll to position [0, 0]
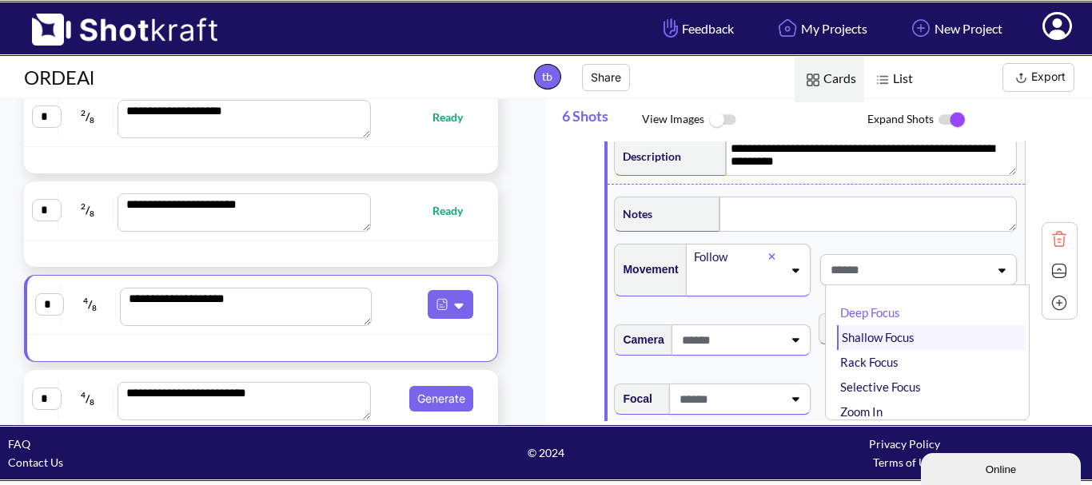
click at [904, 348] on li "Shallow Focus" at bounding box center [931, 337] width 189 height 25
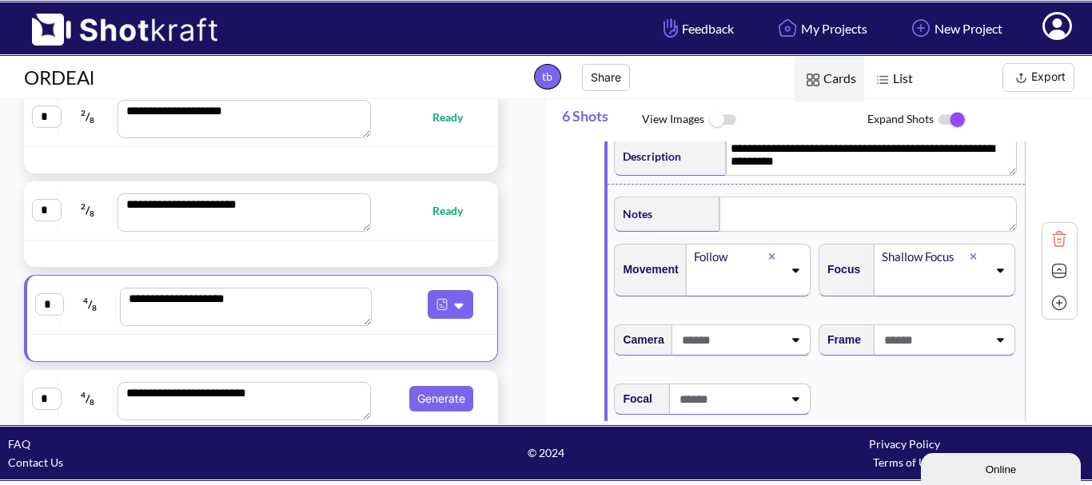
click at [913, 340] on div at bounding box center [933, 340] width 110 height 30
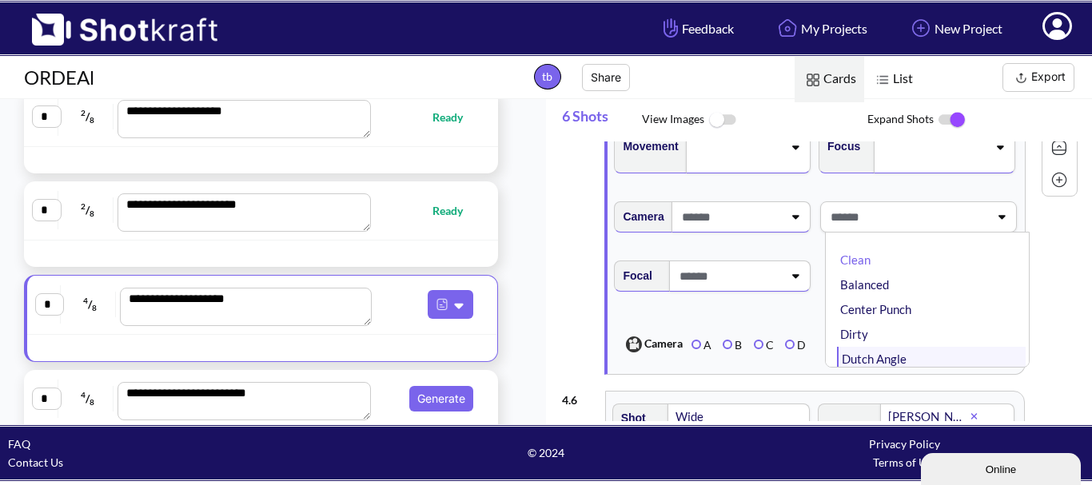
scroll to position [2318, 0]
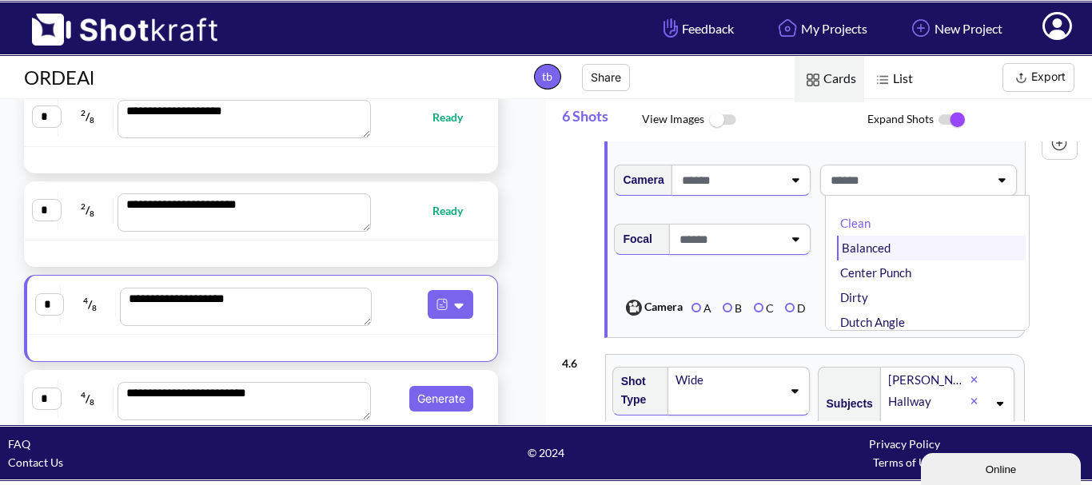
click at [895, 261] on li "Balanced" at bounding box center [931, 248] width 189 height 25
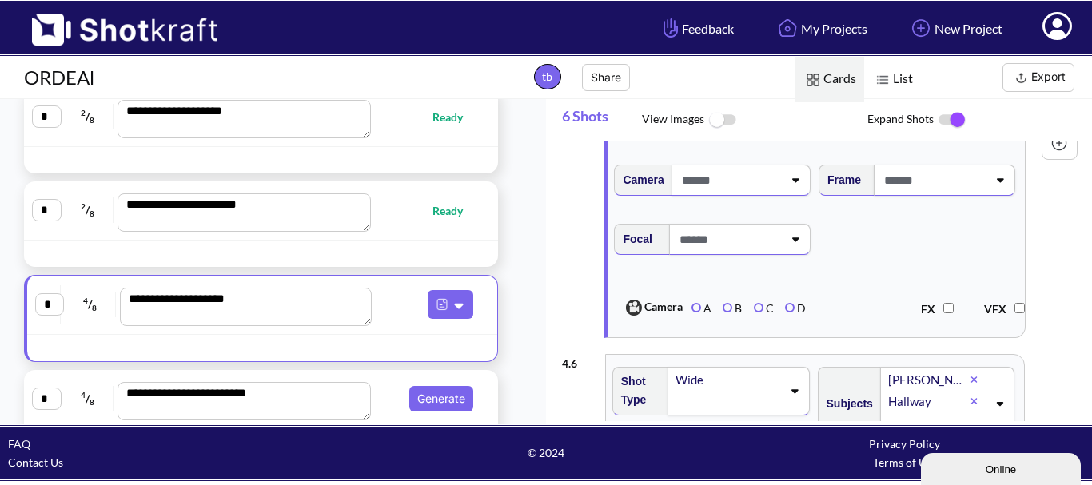
click at [738, 193] on span at bounding box center [730, 180] width 105 height 26
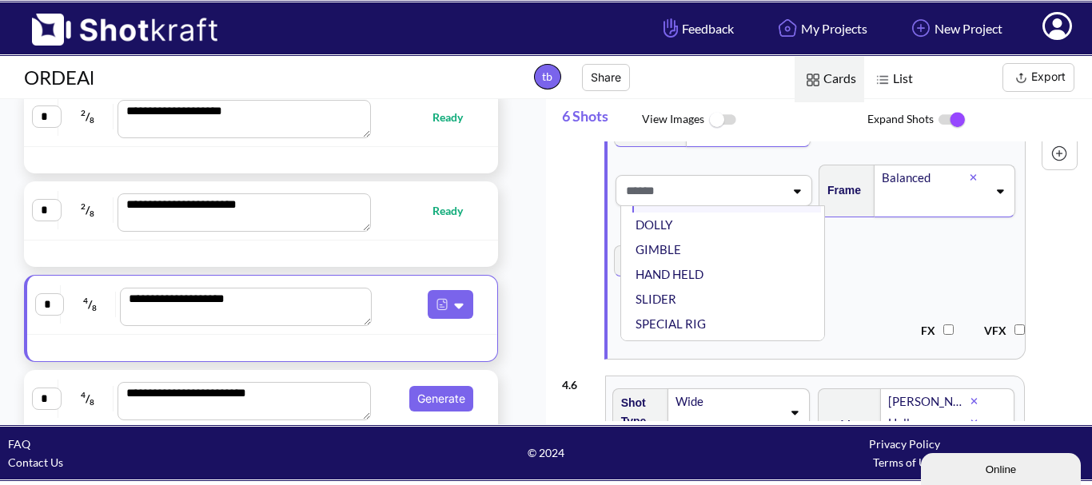
scroll to position [129, 0]
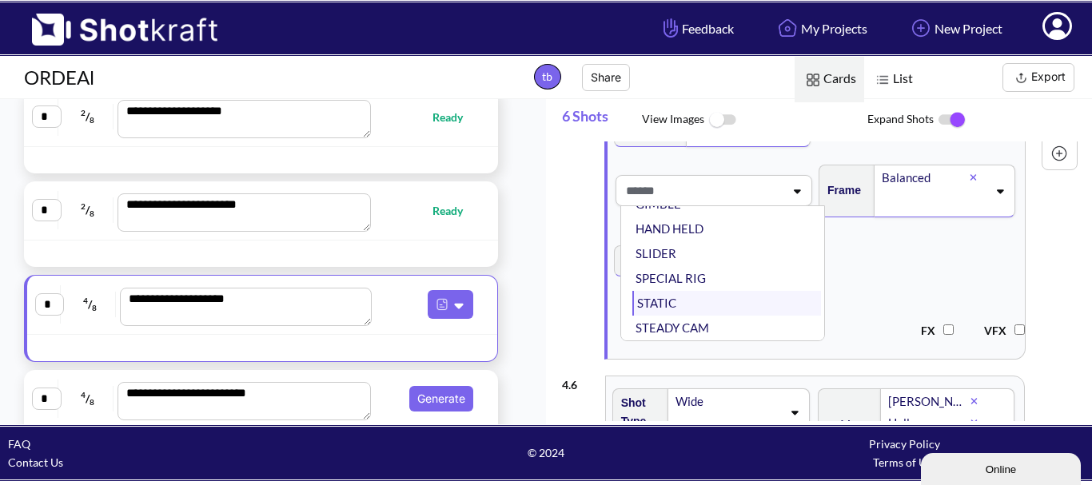
click at [730, 312] on li "STATIC" at bounding box center [726, 303] width 189 height 25
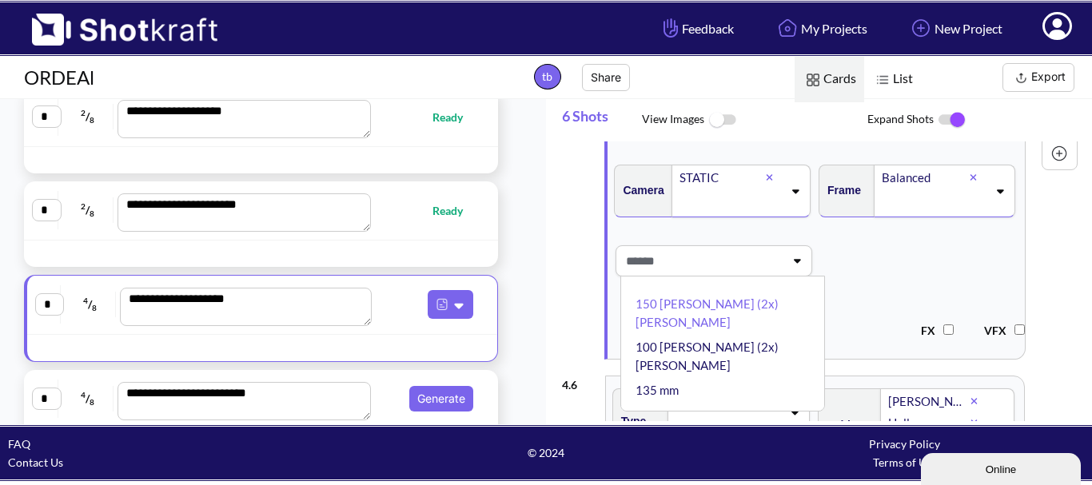
click at [717, 274] on span at bounding box center [703, 261] width 162 height 26
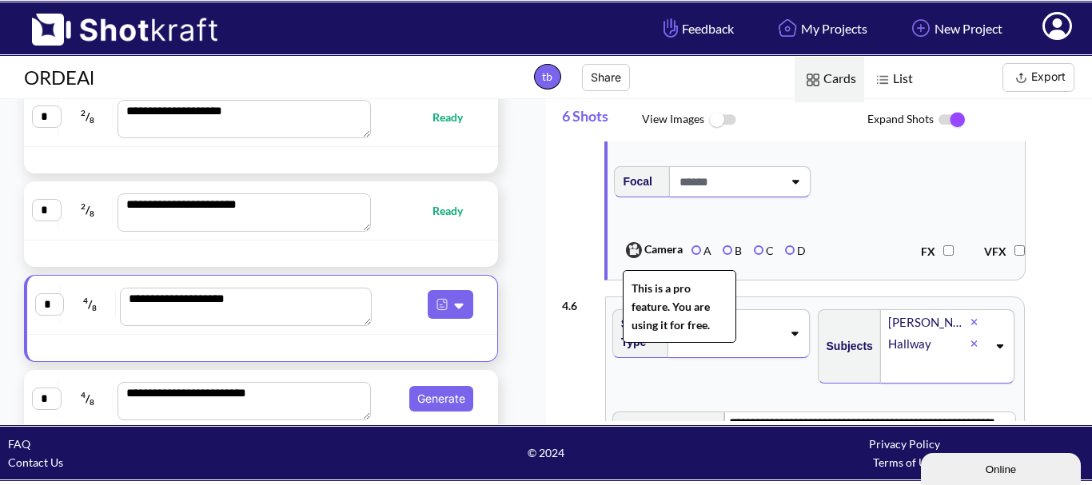
scroll to position [2398, 0]
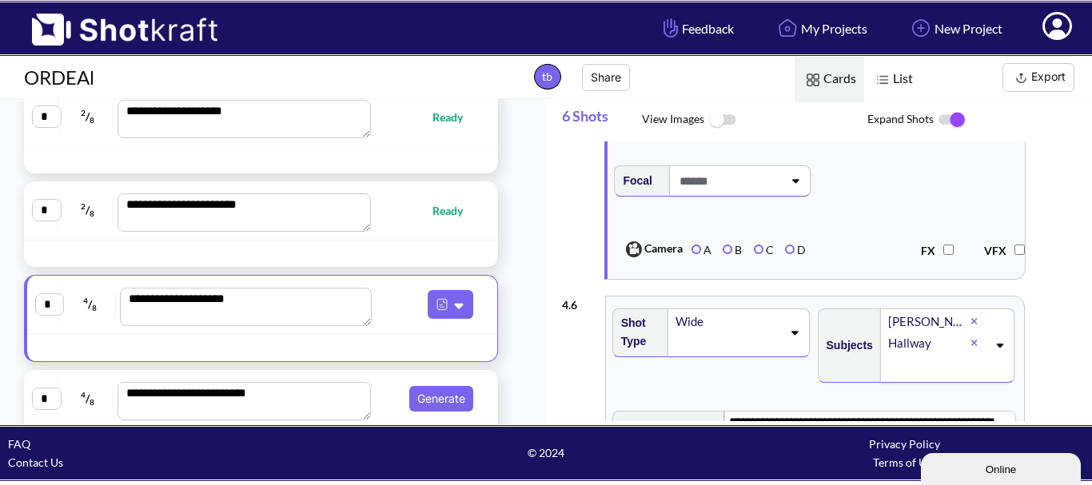
click at [759, 194] on span at bounding box center [728, 181] width 107 height 26
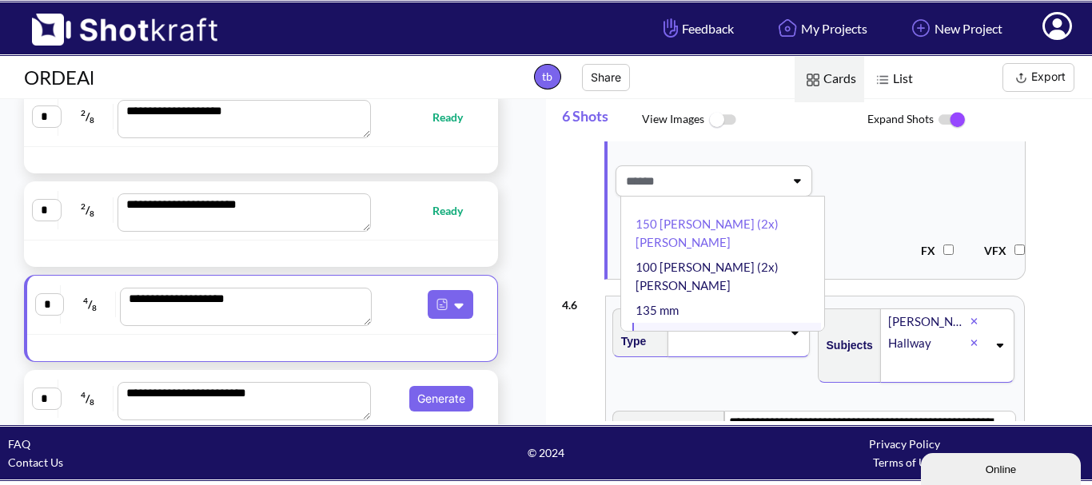
click at [715, 323] on li "18 mm" at bounding box center [726, 335] width 189 height 25
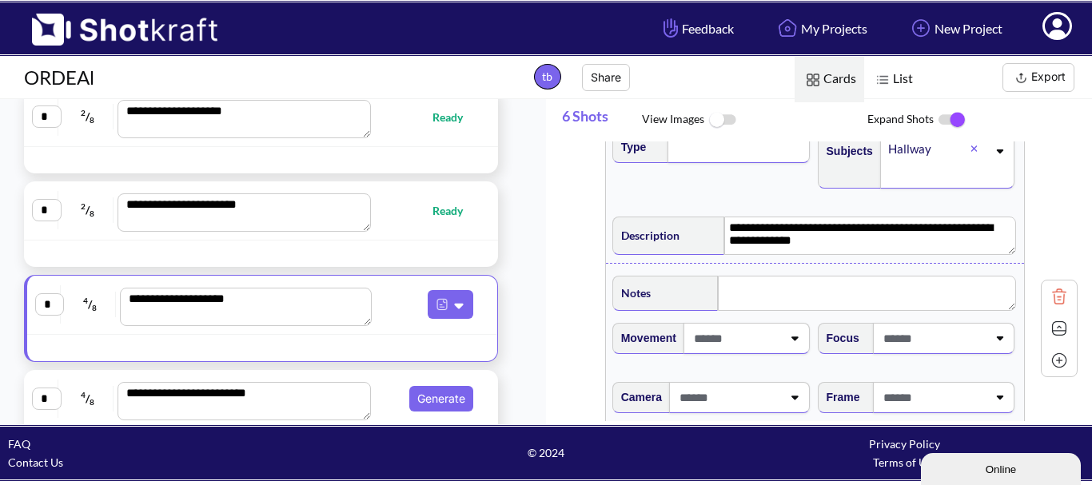
scroll to position [2637, 0]
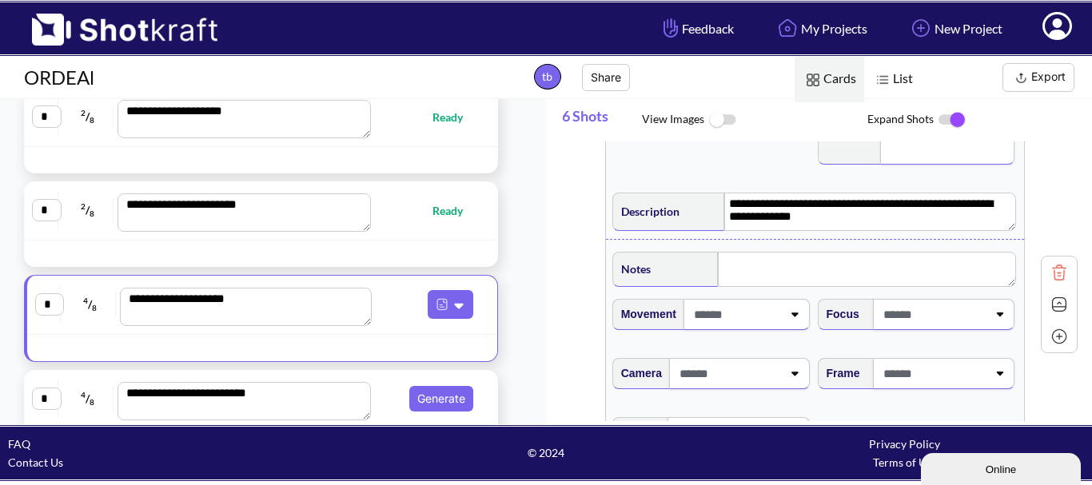
click at [744, 328] on span at bounding box center [736, 314] width 92 height 26
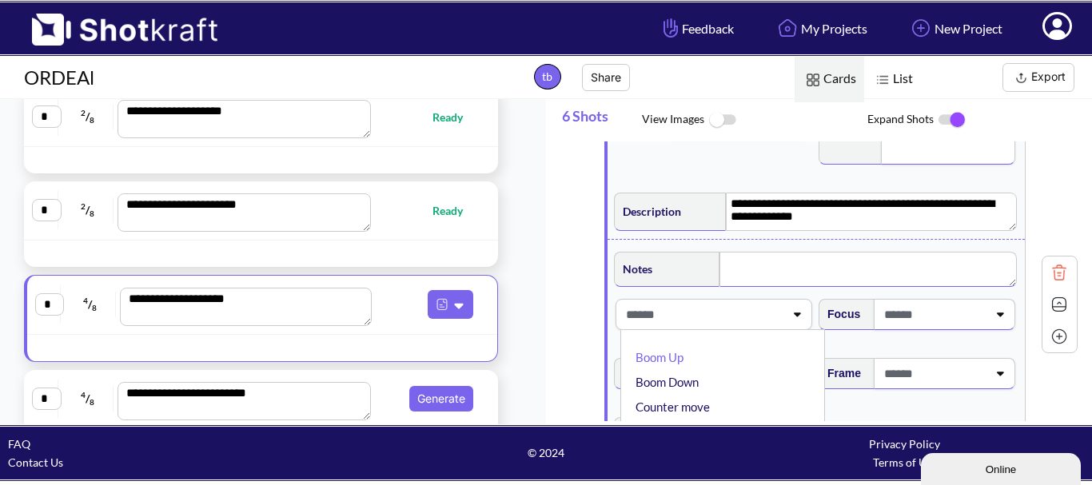
click at [798, 268] on textarea at bounding box center [867, 269] width 297 height 35
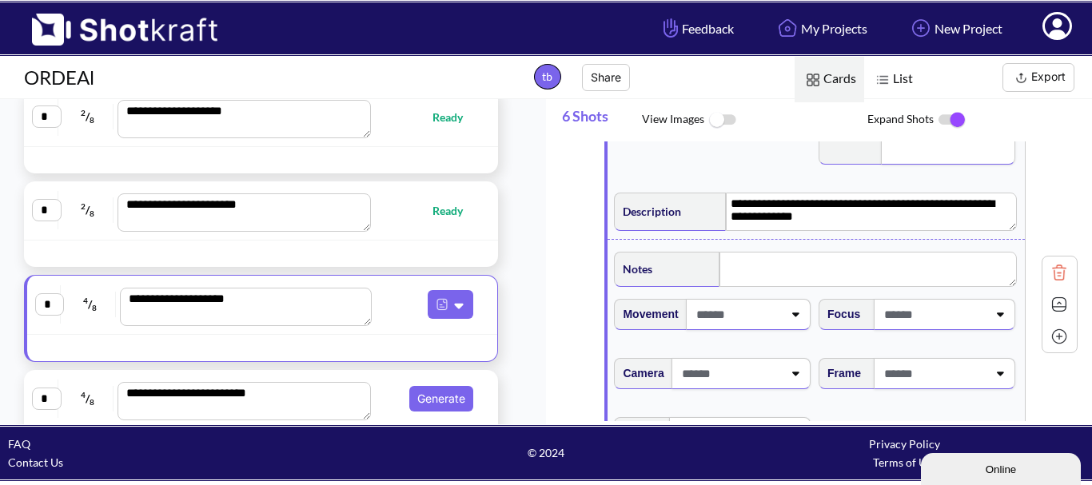
click at [894, 324] on span at bounding box center [933, 314] width 107 height 26
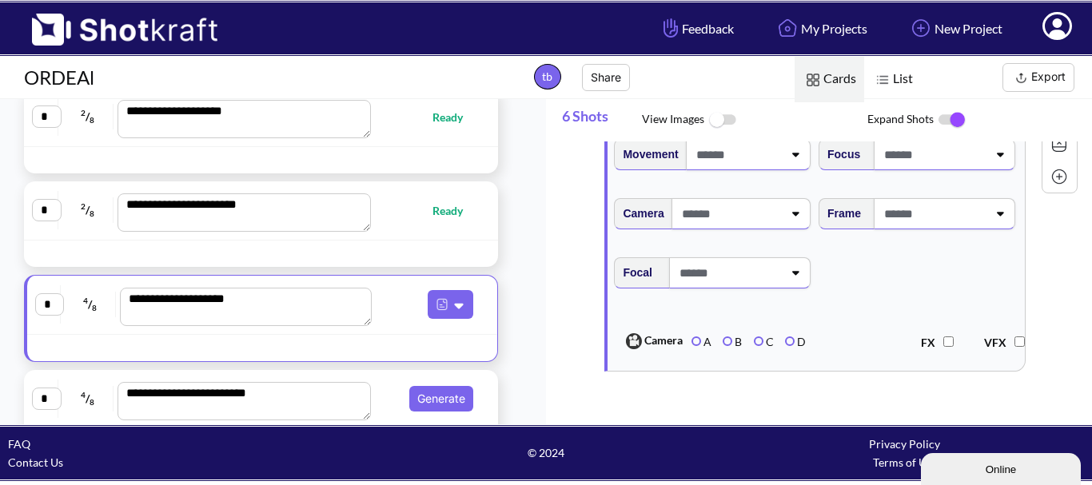
click at [981, 158] on div at bounding box center [944, 154] width 141 height 31
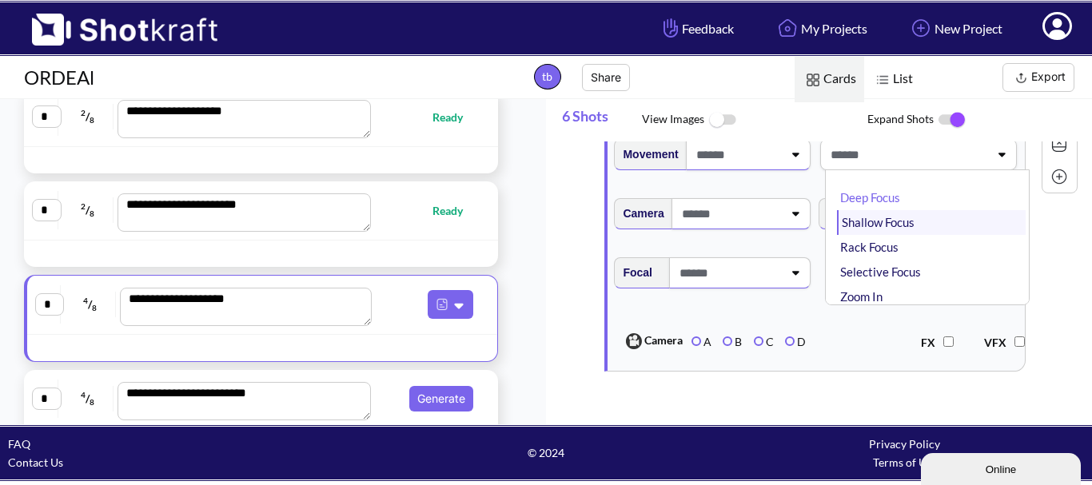
click at [932, 232] on li "Shallow Focus" at bounding box center [931, 222] width 189 height 25
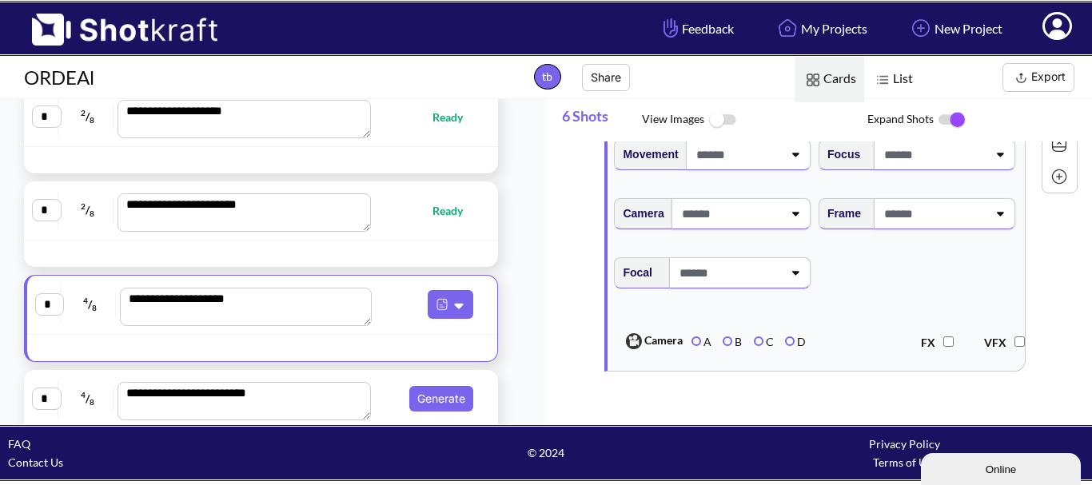
click at [932, 227] on span at bounding box center [933, 214] width 107 height 26
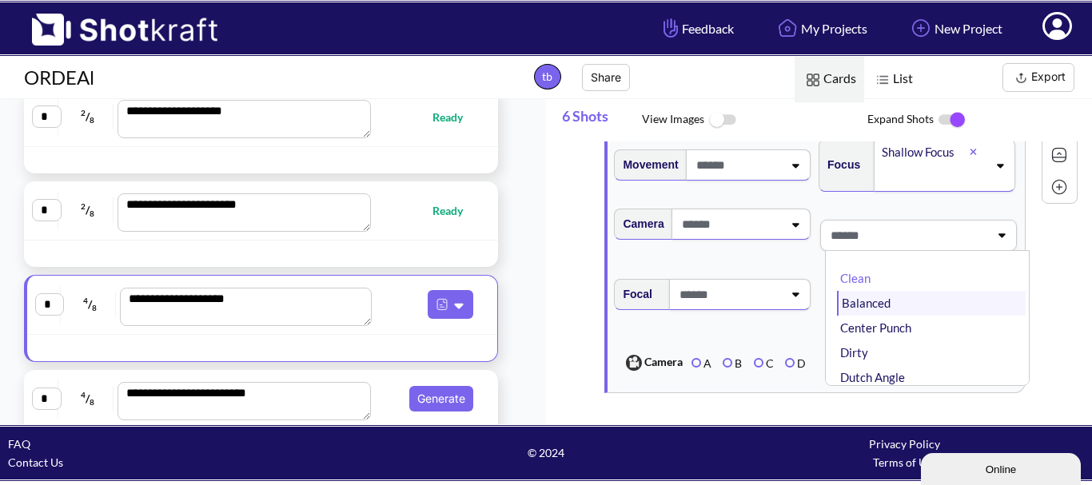
click at [909, 316] on li "Balanced" at bounding box center [931, 303] width 189 height 25
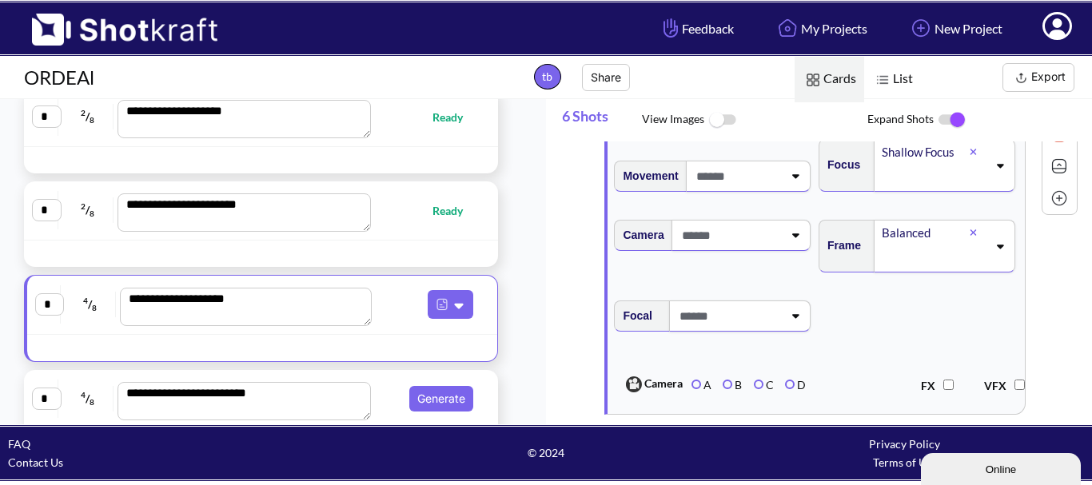
click at [774, 249] on span at bounding box center [730, 235] width 105 height 26
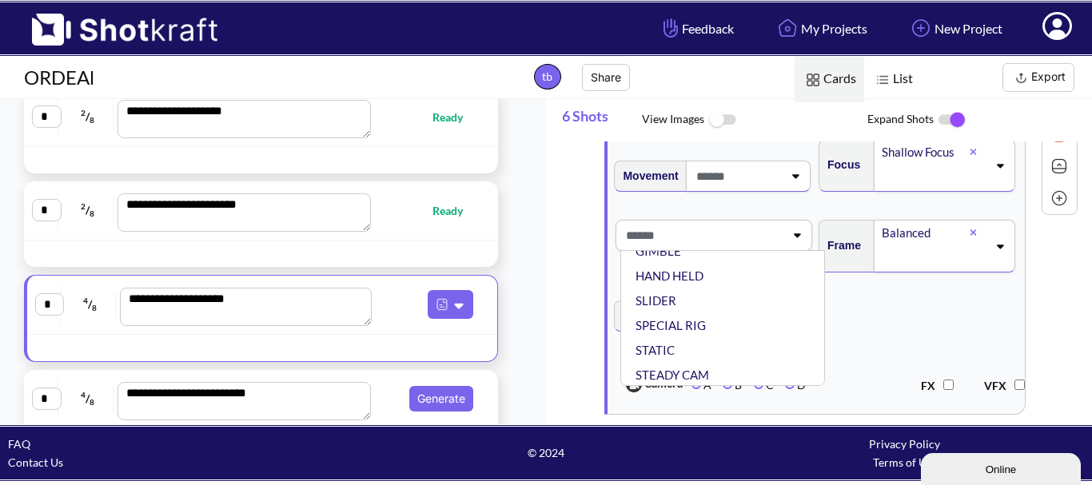
scroll to position [129, 0]
click at [705, 360] on li "STATIC" at bounding box center [726, 348] width 189 height 25
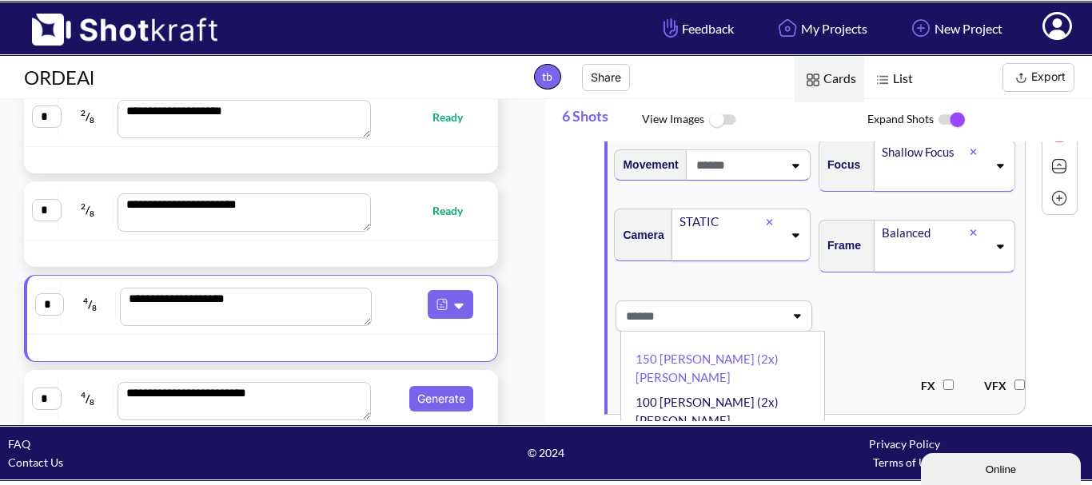
click at [711, 329] on span at bounding box center [703, 316] width 162 height 26
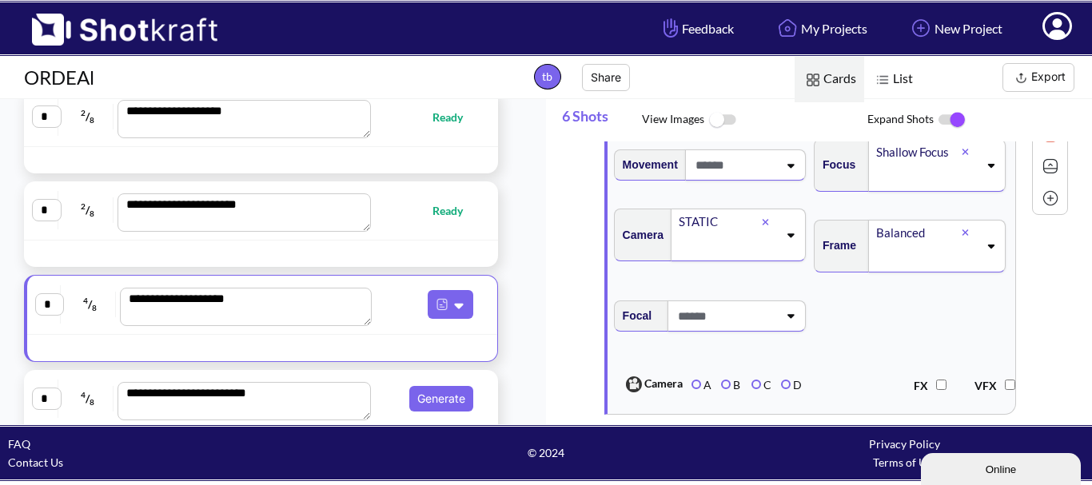
click at [736, 259] on span at bounding box center [727, 246] width 101 height 26
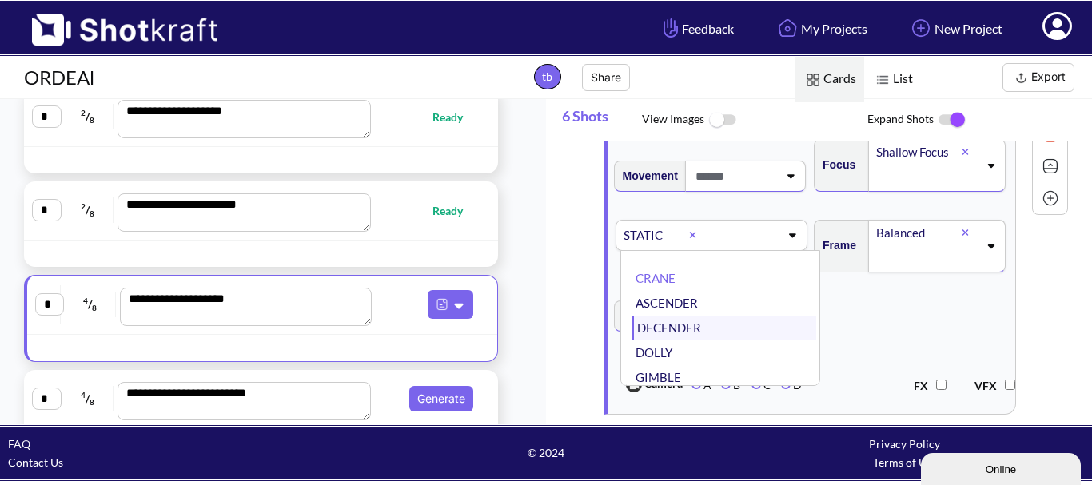
scroll to position [80, 0]
click at [707, 335] on li "HAND HELD" at bounding box center [724, 322] width 184 height 25
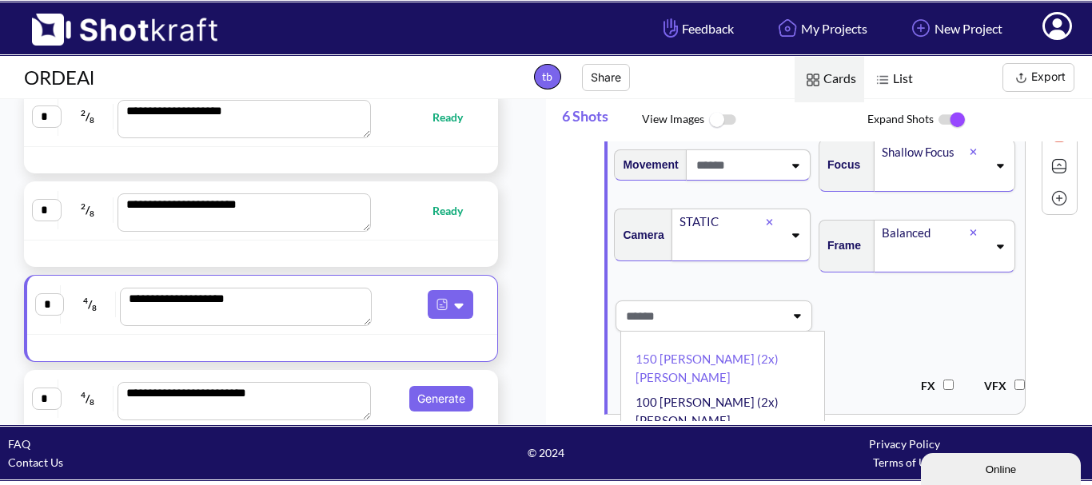
click at [718, 329] on span at bounding box center [703, 316] width 162 height 26
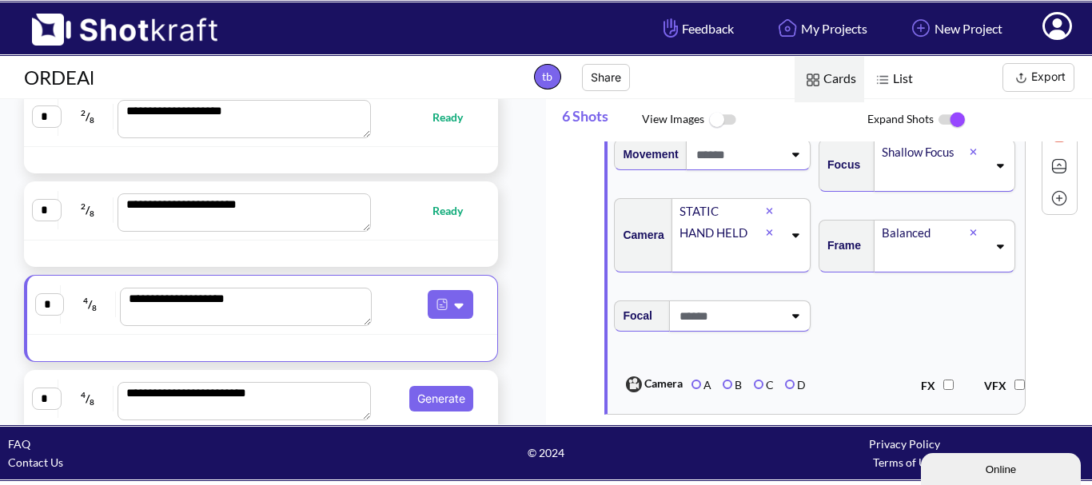
click at [718, 329] on span at bounding box center [728, 316] width 107 height 26
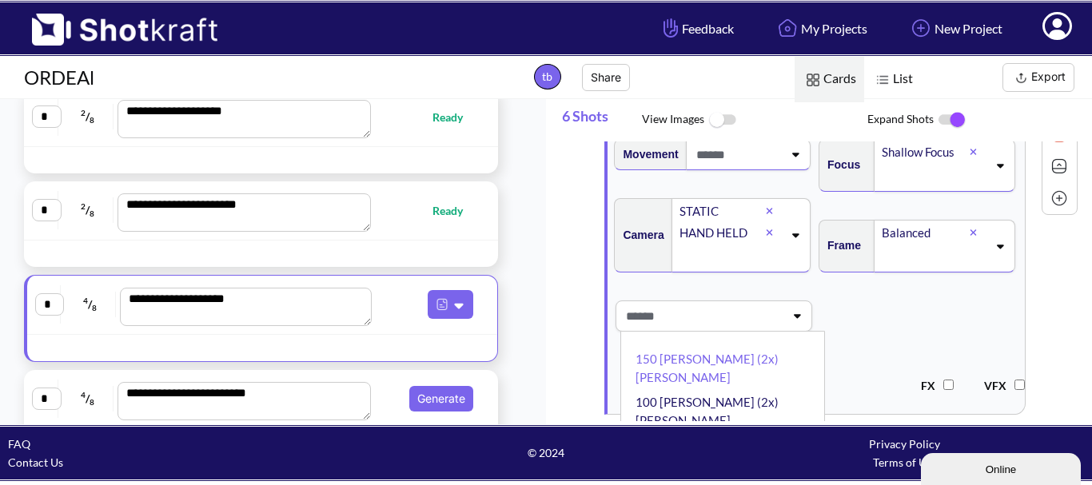
click at [718, 329] on span at bounding box center [703, 316] width 162 height 26
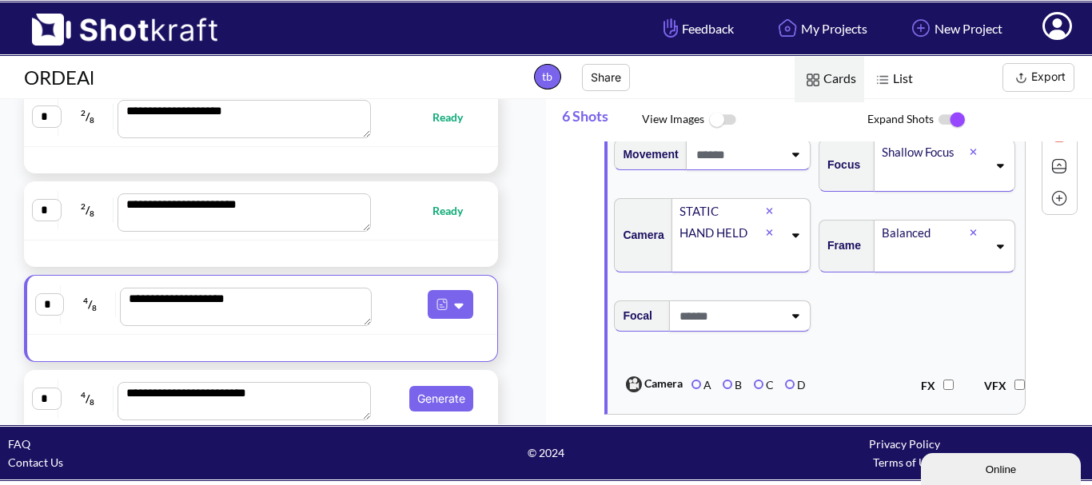
click at [718, 329] on span at bounding box center [728, 316] width 107 height 26
click at [719, 329] on span at bounding box center [728, 316] width 107 height 26
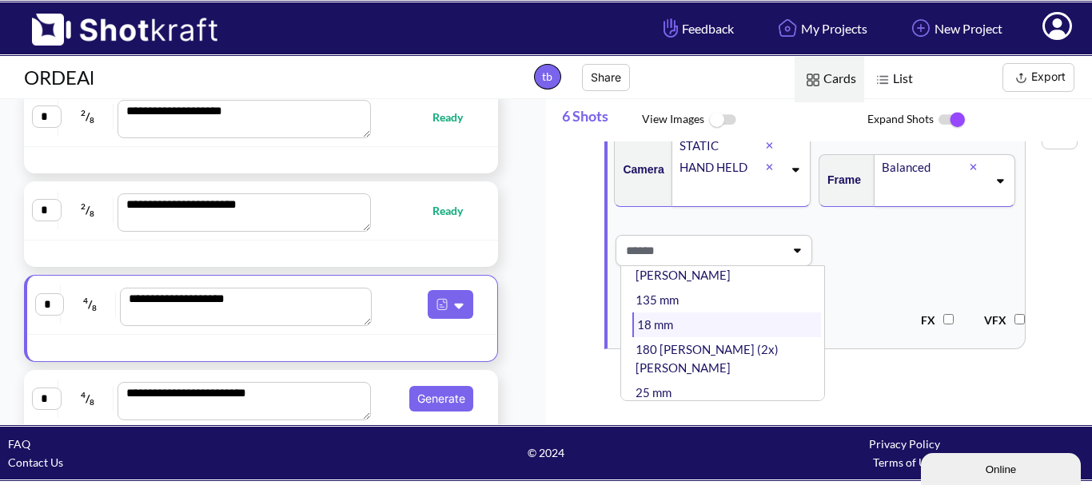
click at [727, 312] on li "18 mm" at bounding box center [726, 324] width 189 height 25
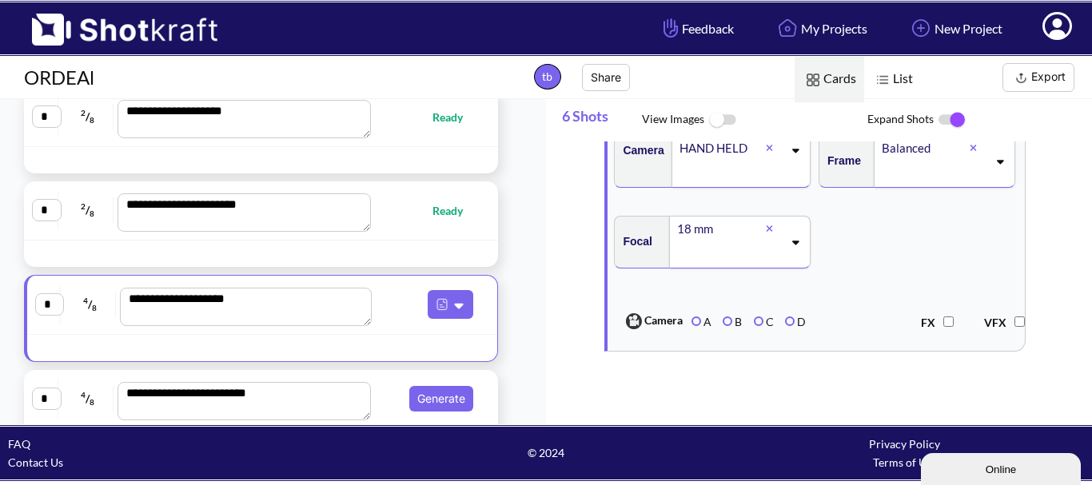
click at [861, 257] on span "Focal 18 mm" at bounding box center [815, 252] width 408 height 89
click at [452, 345] on div at bounding box center [446, 348] width 93 height 18
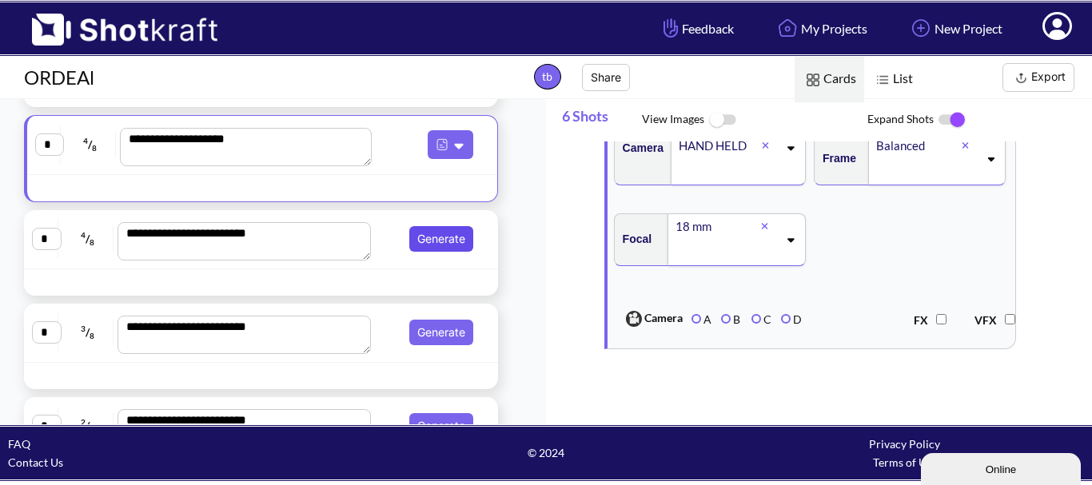
click at [455, 245] on button "Generate" at bounding box center [441, 239] width 64 height 26
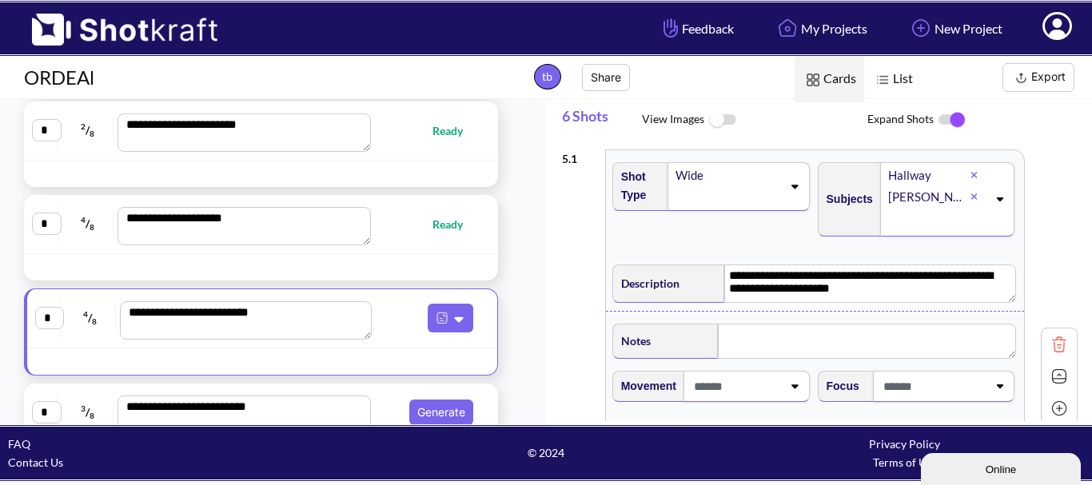
scroll to position [80, 0]
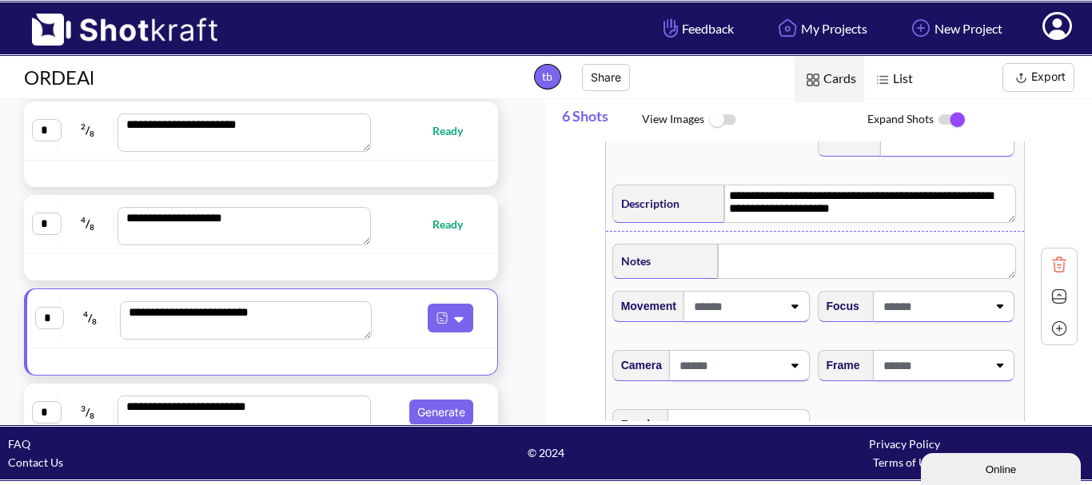
click at [754, 312] on span at bounding box center [736, 306] width 92 height 26
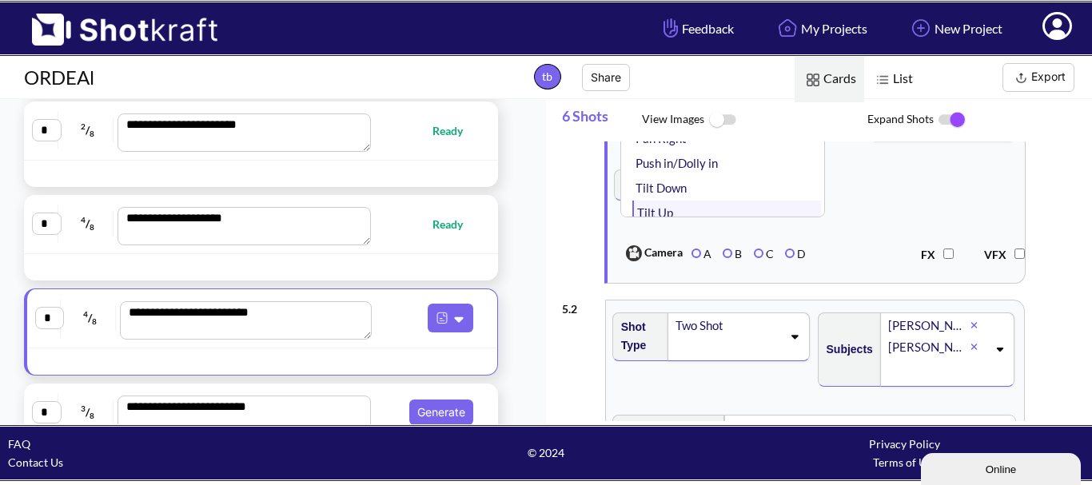
scroll to position [160, 0]
click at [888, 225] on span "Focal" at bounding box center [815, 194] width 408 height 67
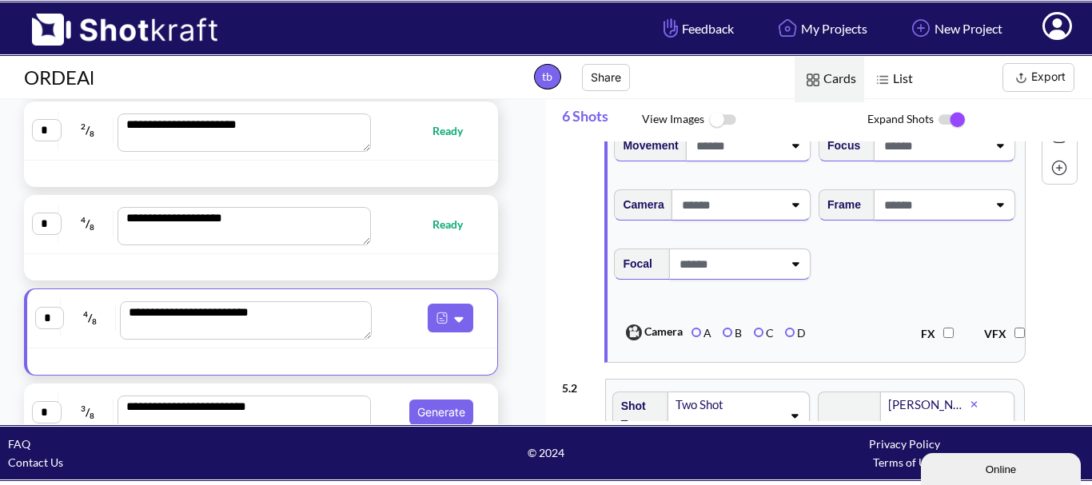
scroll to position [240, 0]
click at [777, 207] on span at bounding box center [730, 206] width 105 height 26
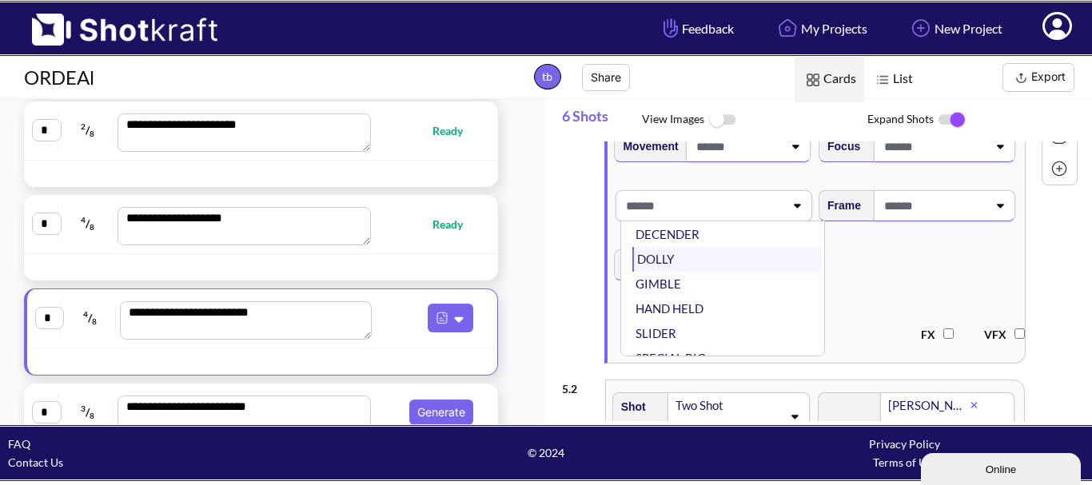
scroll to position [129, 0]
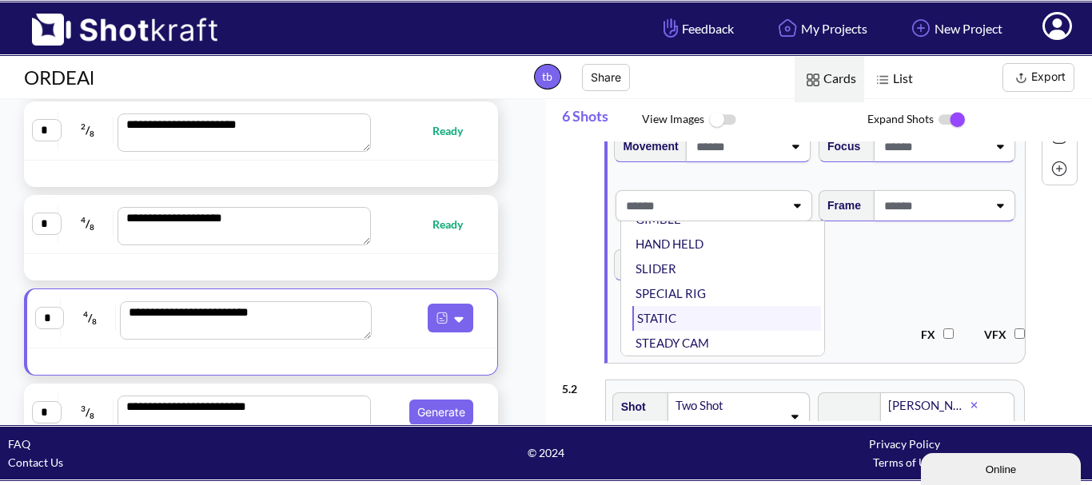
click at [740, 321] on li "STATIC" at bounding box center [726, 318] width 189 height 25
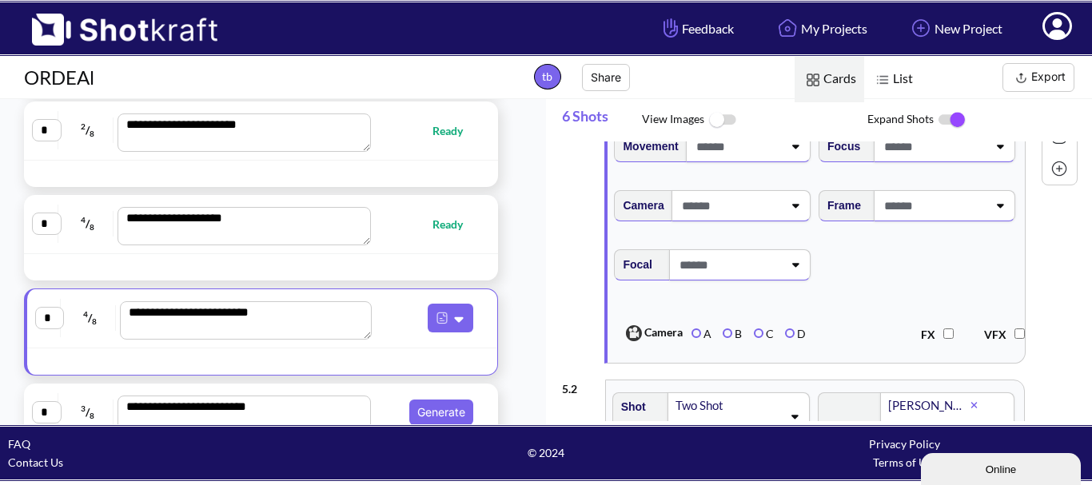
scroll to position [160, 0]
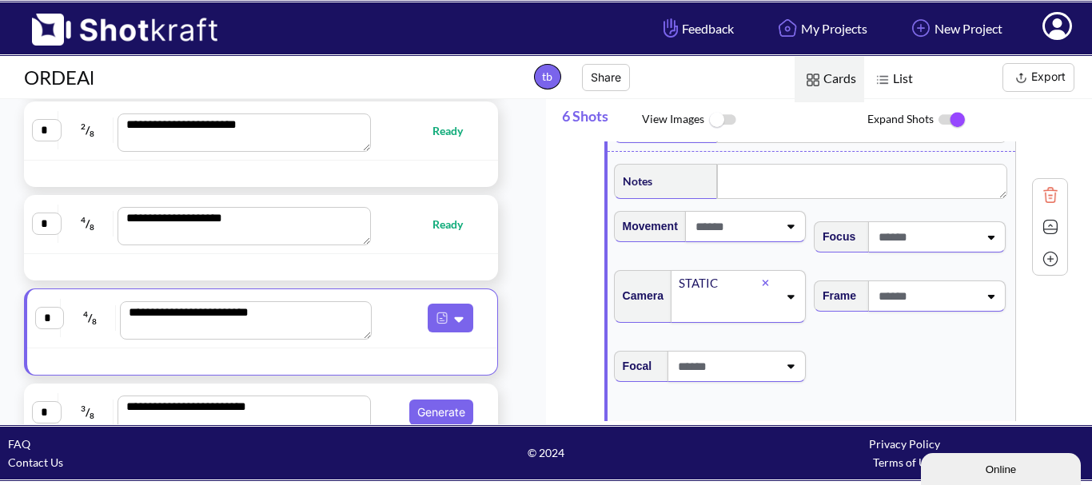
click at [942, 241] on span at bounding box center [926, 237] width 104 height 26
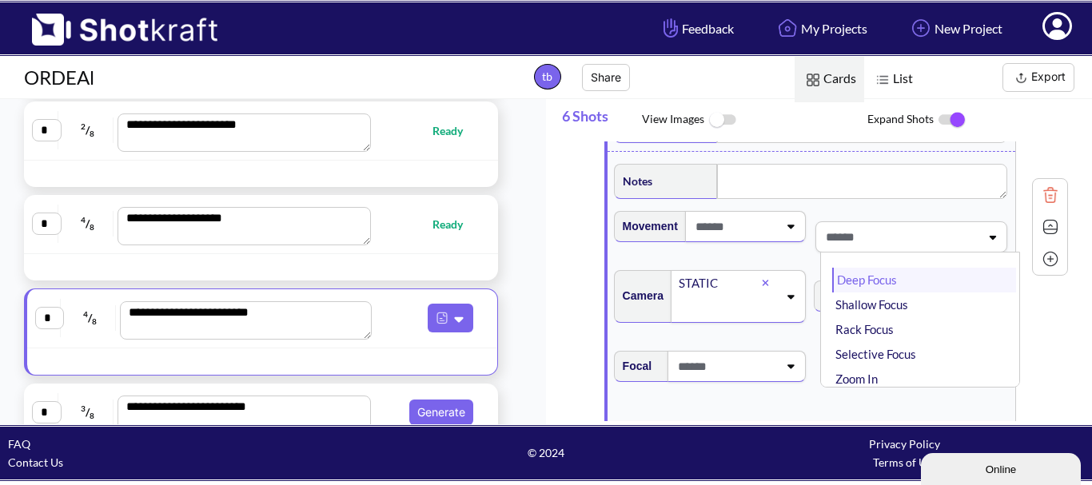
click at [929, 289] on li "Deep Focus" at bounding box center [924, 280] width 184 height 25
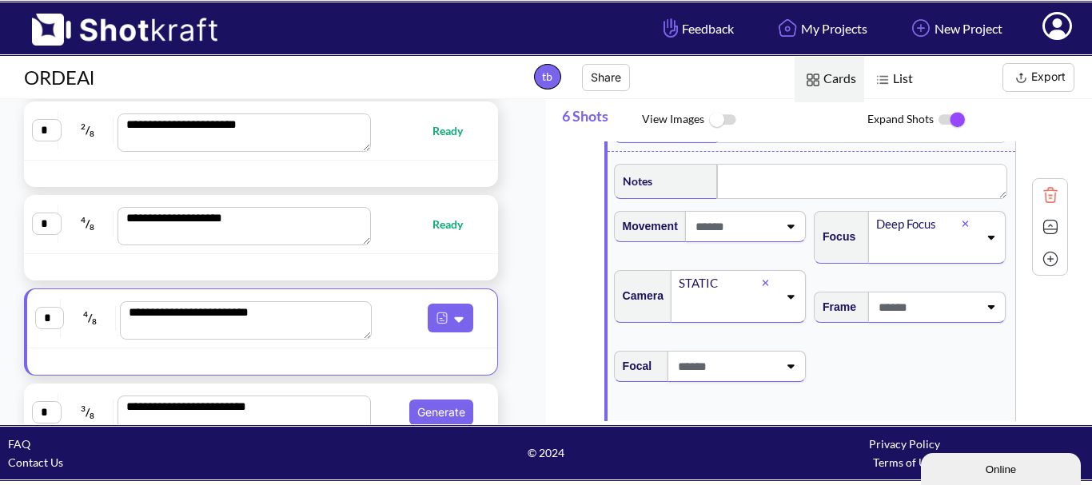
click at [958, 298] on span at bounding box center [926, 307] width 104 height 26
click at [918, 384] on li "Balanced" at bounding box center [924, 375] width 184 height 25
click at [726, 381] on div at bounding box center [729, 367] width 110 height 30
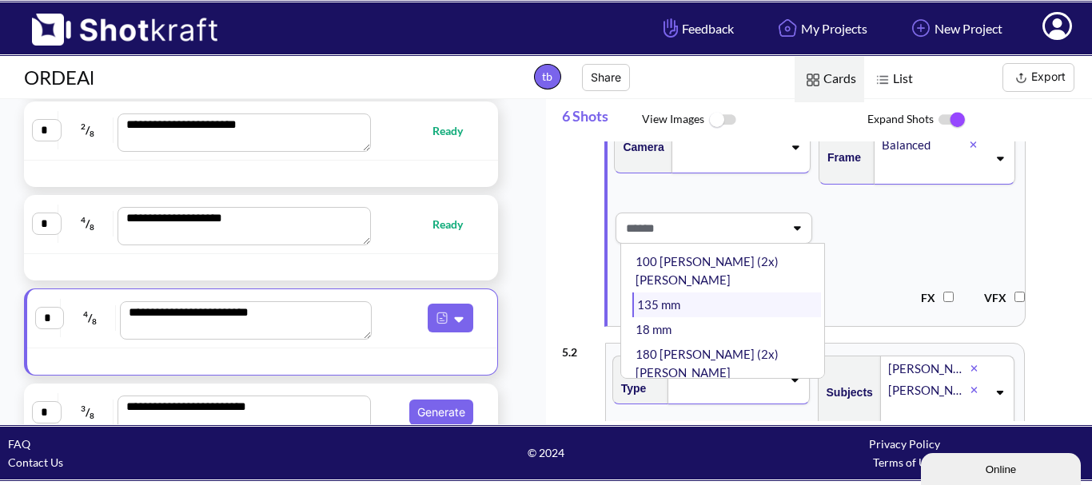
scroll to position [80, 0]
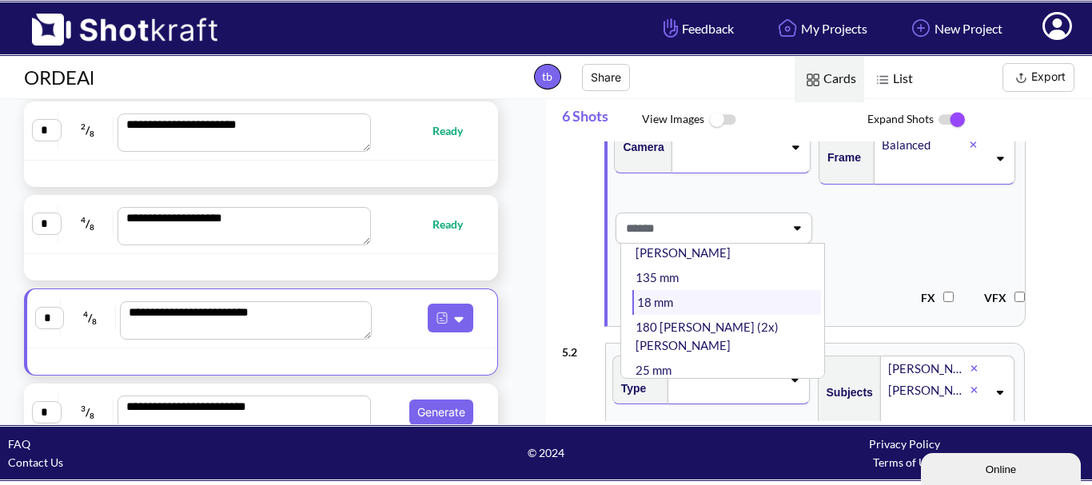
click at [713, 290] on li "18 mm" at bounding box center [726, 302] width 189 height 25
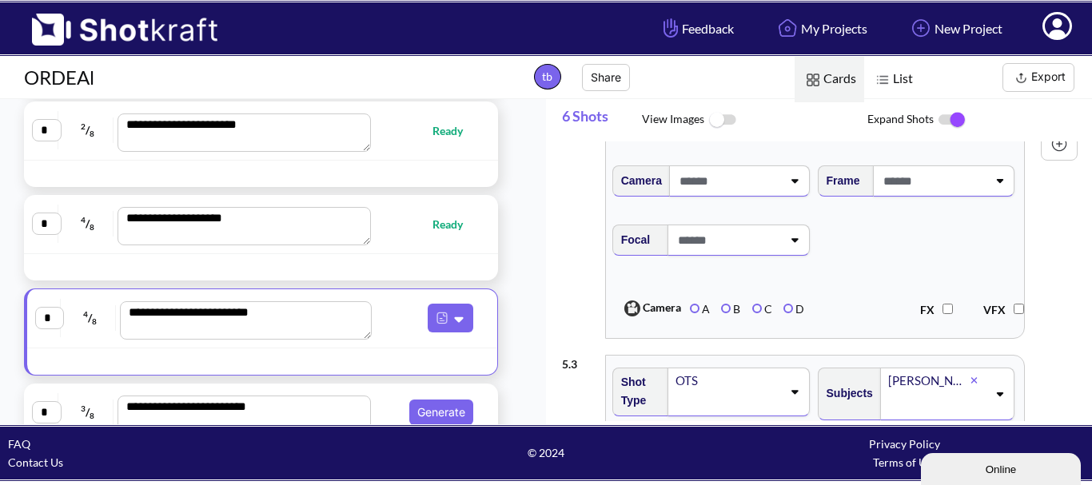
scroll to position [639, 0]
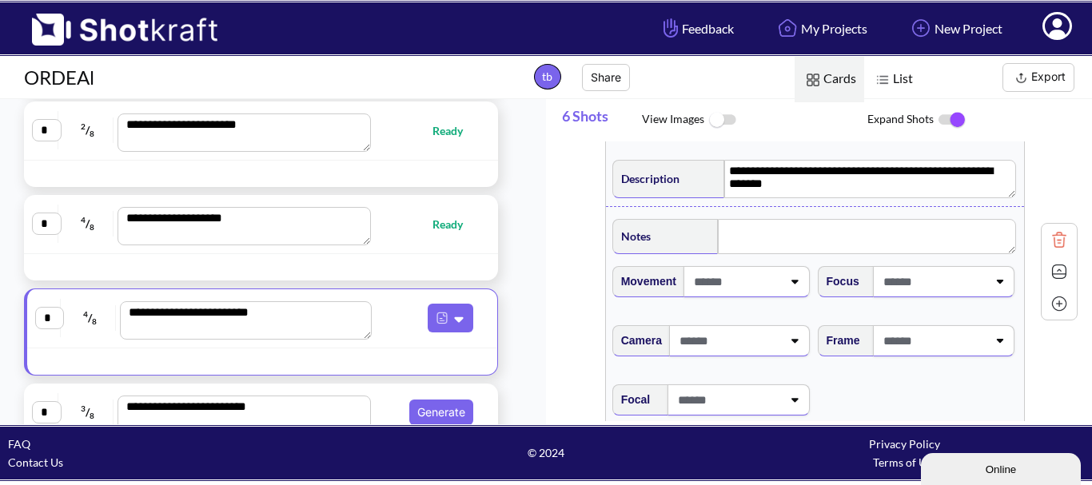
click at [746, 295] on span at bounding box center [736, 282] width 92 height 26
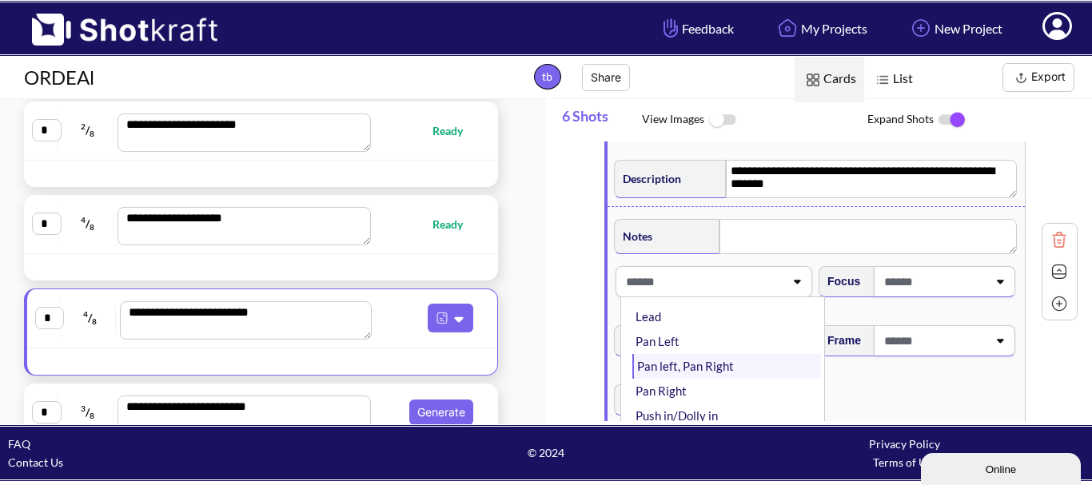
scroll to position [80, 0]
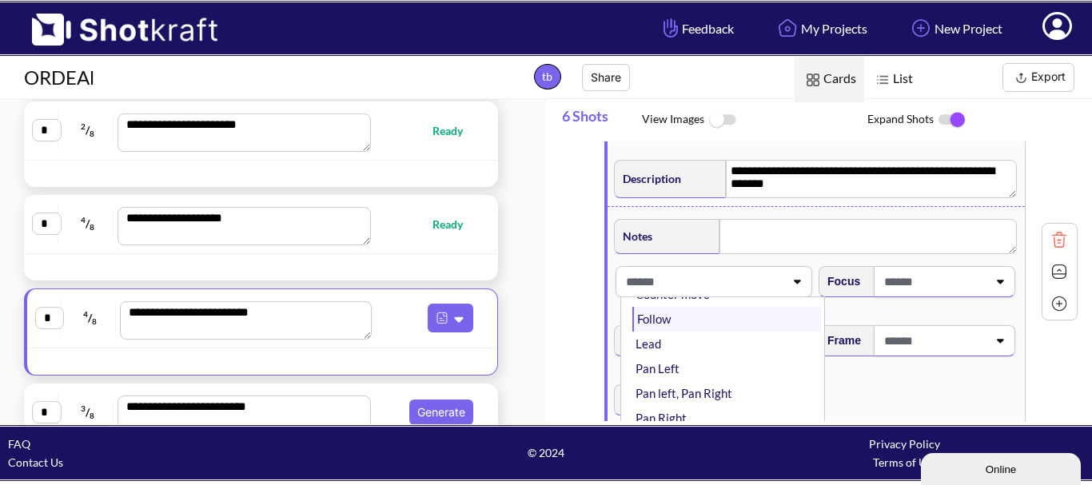
click at [695, 326] on li "Follow" at bounding box center [726, 319] width 189 height 25
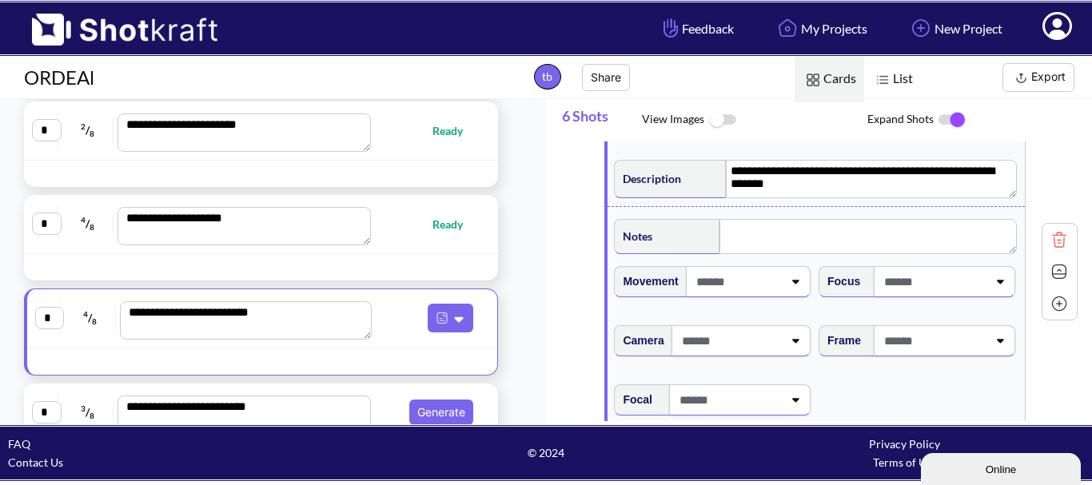
click at [724, 348] on div "Camera" at bounding box center [713, 346] width 205 height 59
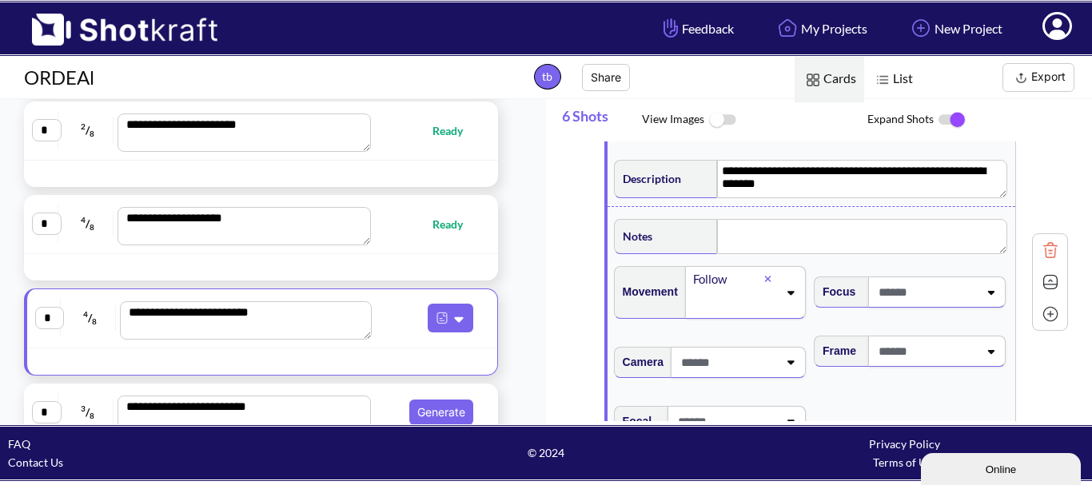
click at [767, 283] on icon at bounding box center [768, 280] width 6 height 6
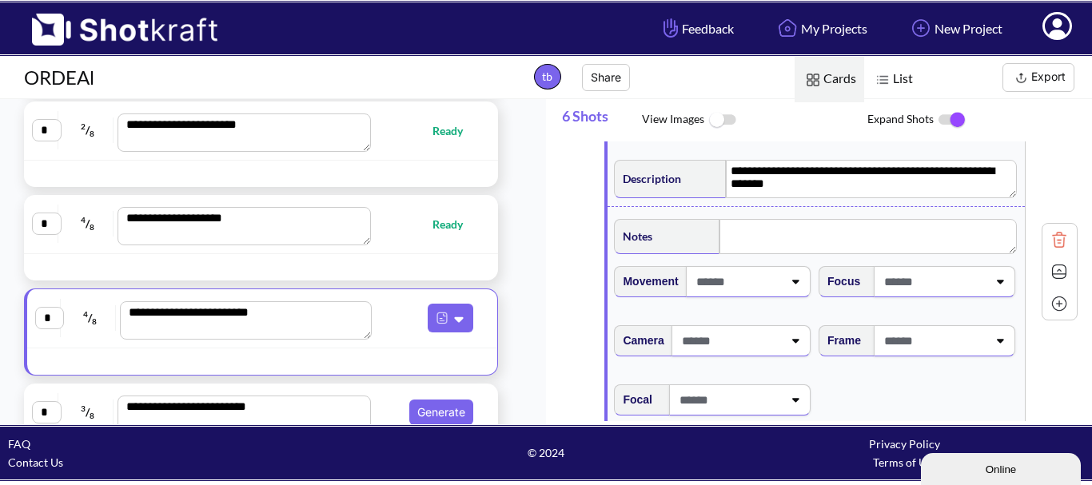
drag, startPoint x: 936, startPoint y: 284, endPoint x: 928, endPoint y: 301, distance: 18.6
click at [937, 285] on span at bounding box center [933, 282] width 107 height 26
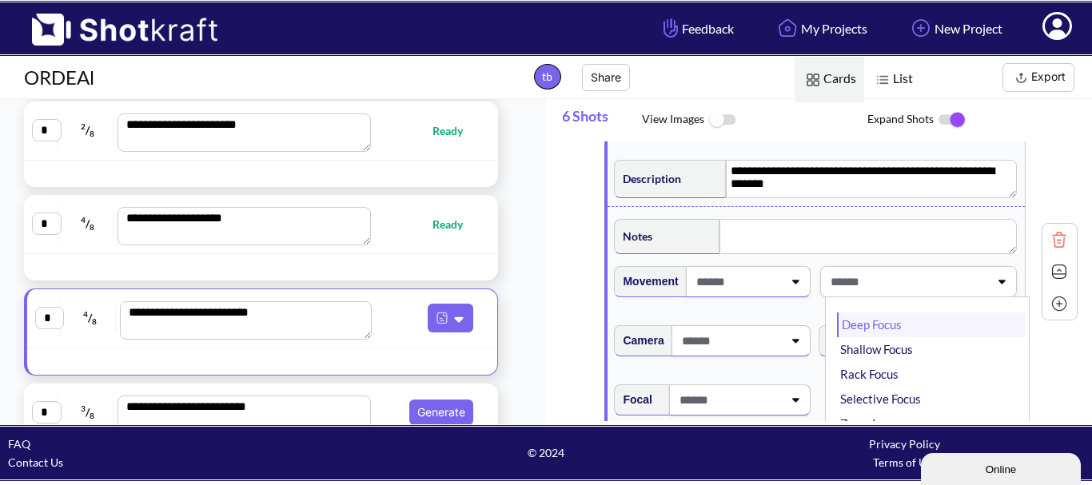
click at [918, 337] on li "Deep Focus" at bounding box center [931, 324] width 189 height 25
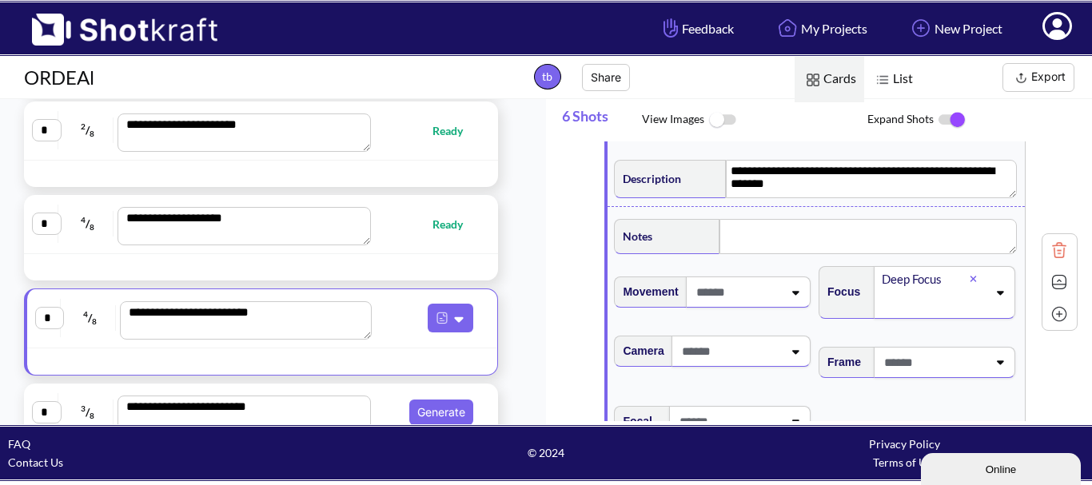
click at [919, 346] on div "Frame" at bounding box center [918, 368] width 205 height 59
click at [928, 370] on span at bounding box center [933, 362] width 107 height 26
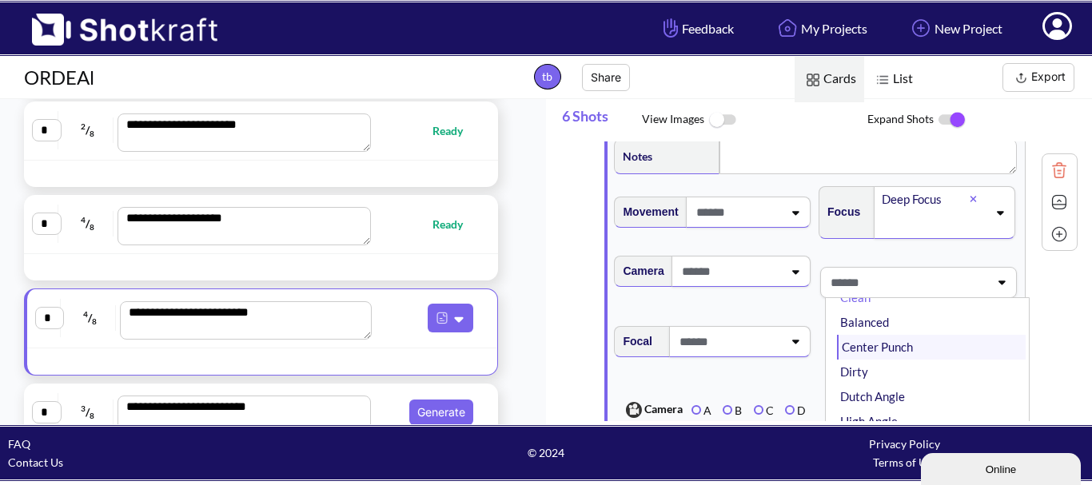
scroll to position [0, 0]
click at [931, 352] on li "Balanced" at bounding box center [931, 350] width 189 height 25
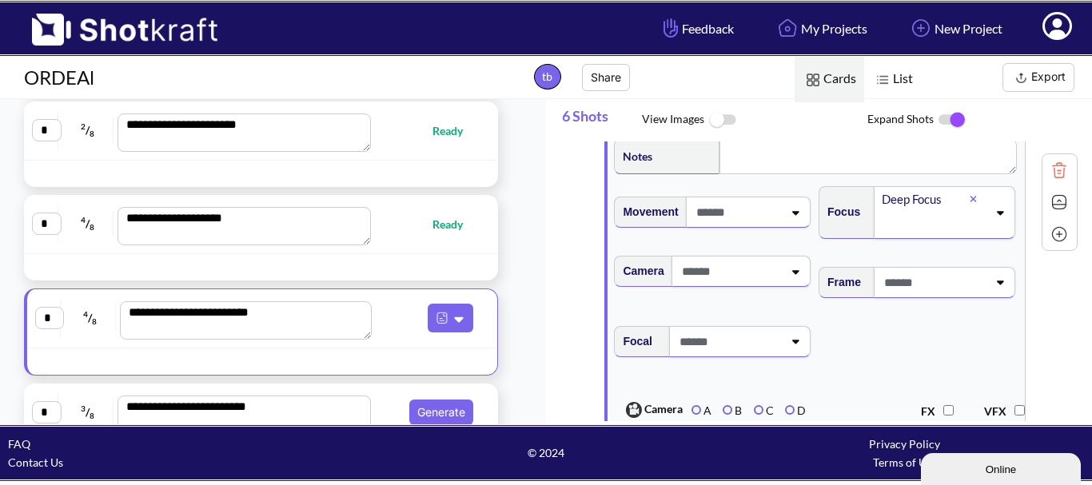
click at [774, 285] on span at bounding box center [730, 271] width 105 height 26
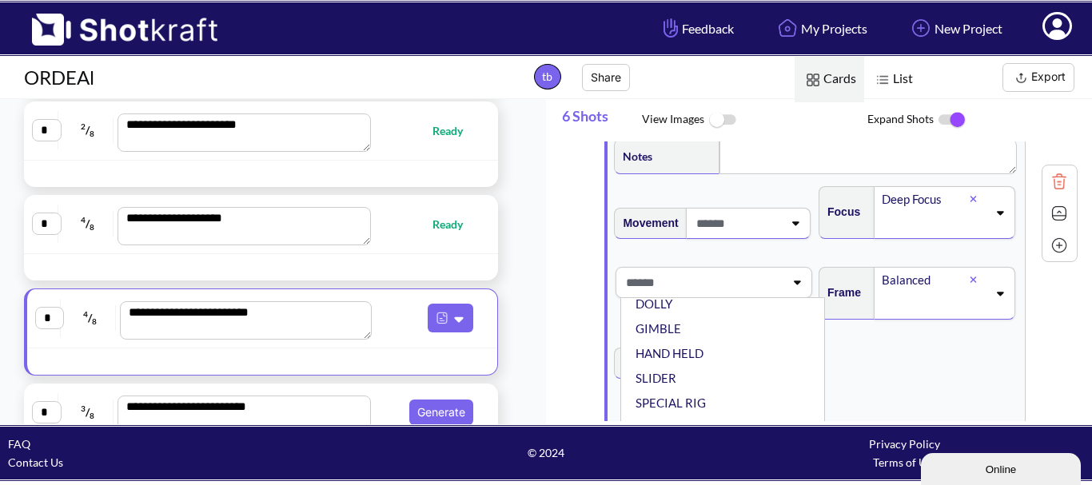
scroll to position [129, 0]
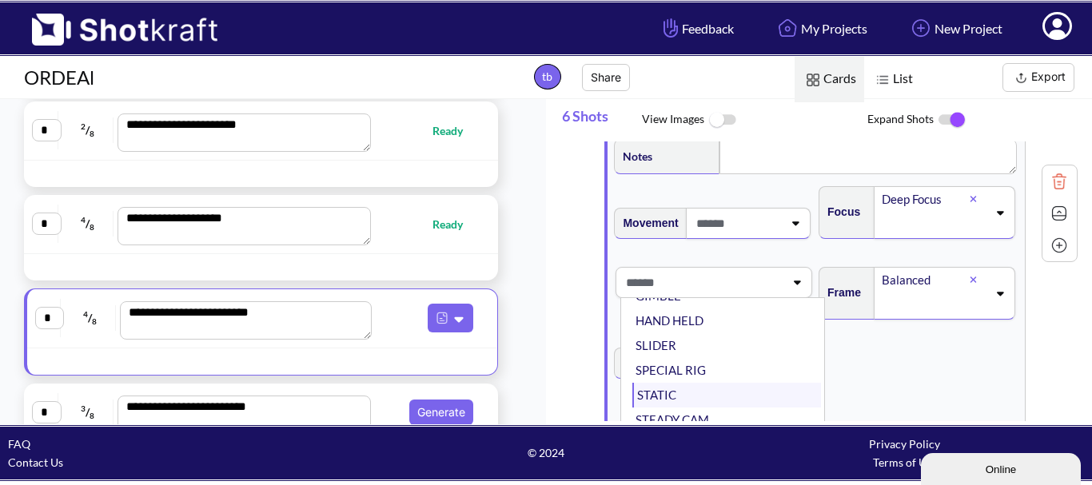
click at [716, 399] on li "STATIC" at bounding box center [726, 395] width 189 height 25
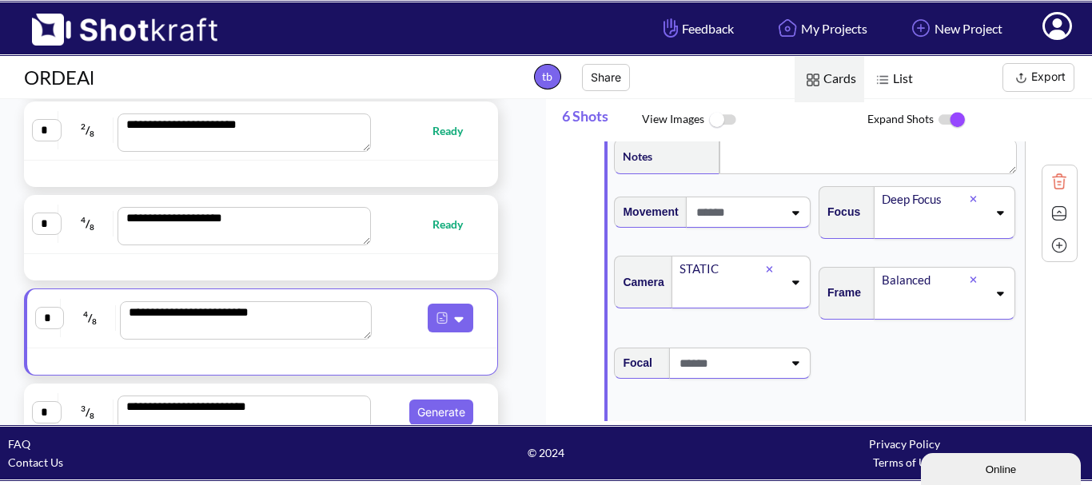
click at [719, 376] on span at bounding box center [728, 363] width 107 height 26
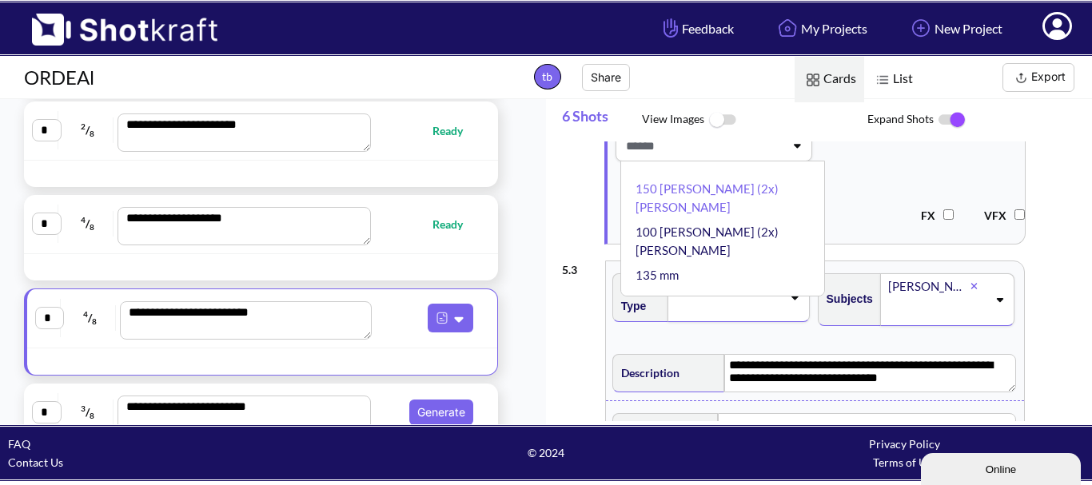
scroll to position [959, 0]
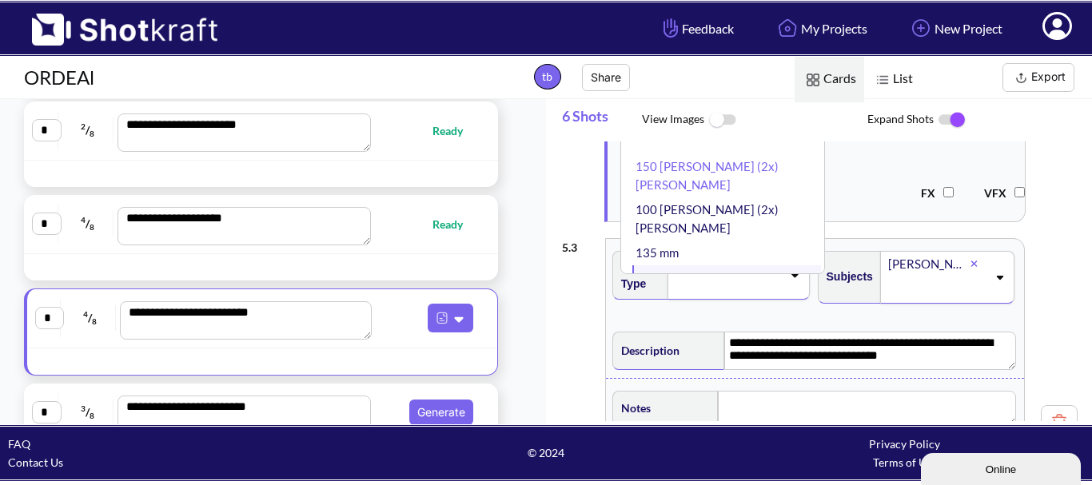
click at [680, 265] on li "18 mm" at bounding box center [726, 277] width 189 height 25
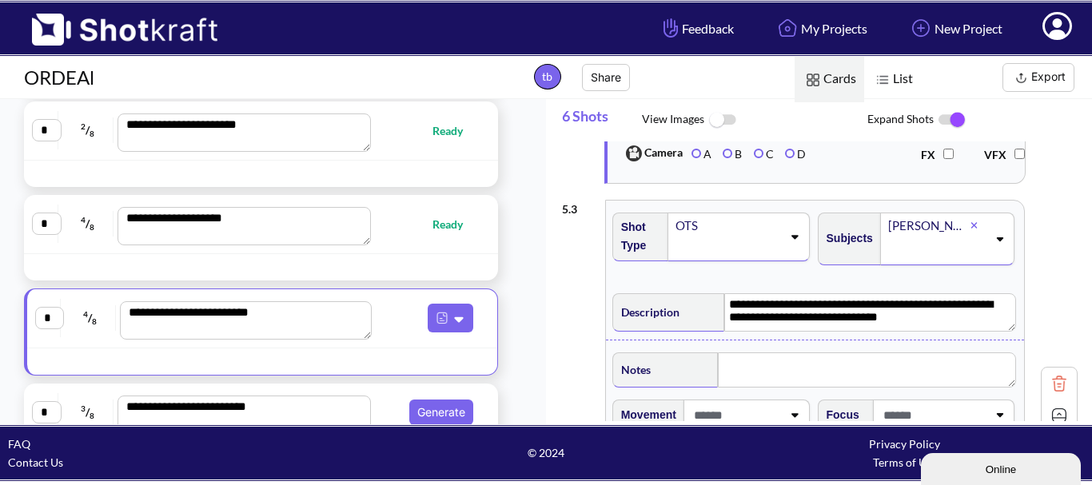
scroll to position [1119, 0]
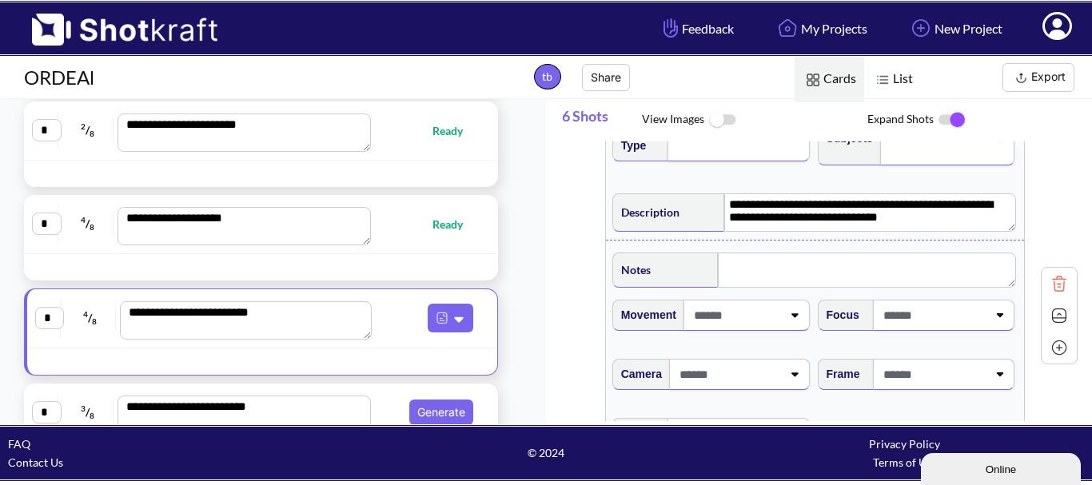
click at [722, 316] on span at bounding box center [736, 315] width 92 height 26
click at [717, 328] on span at bounding box center [737, 315] width 91 height 26
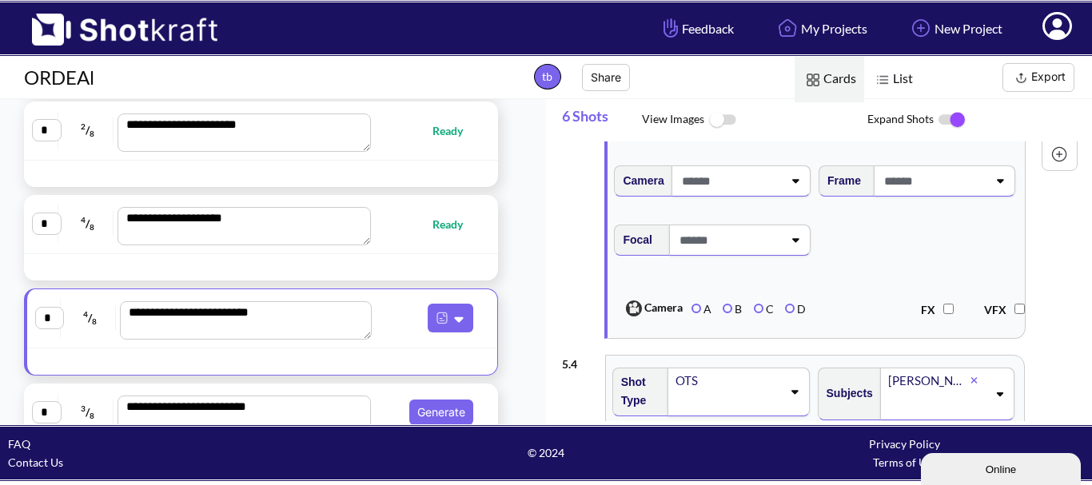
scroll to position [1359, 0]
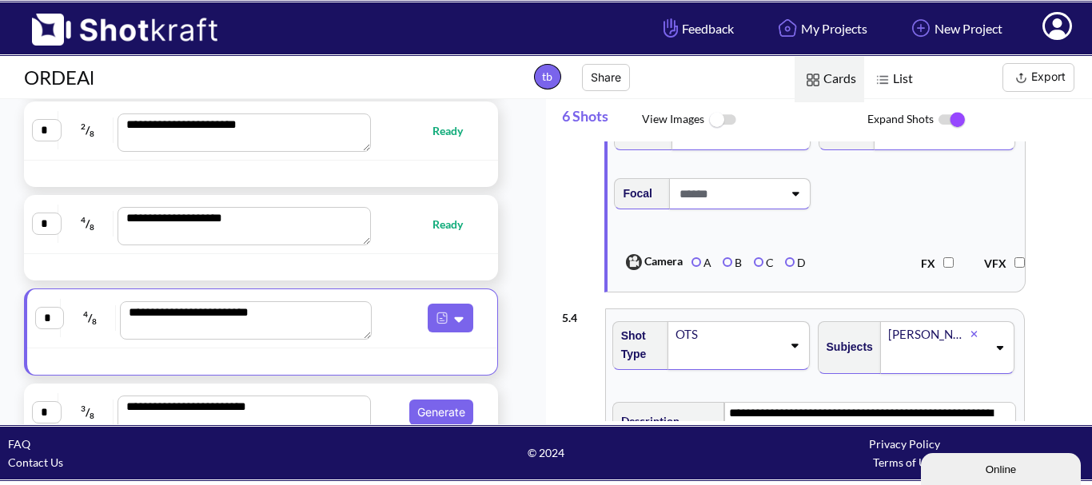
click at [731, 207] on span at bounding box center [728, 194] width 107 height 26
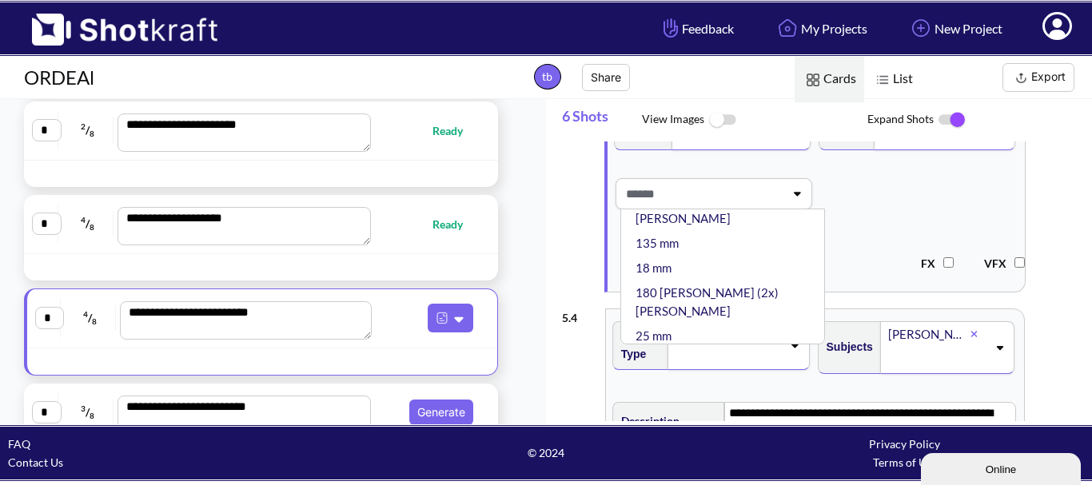
scroll to position [160, 0]
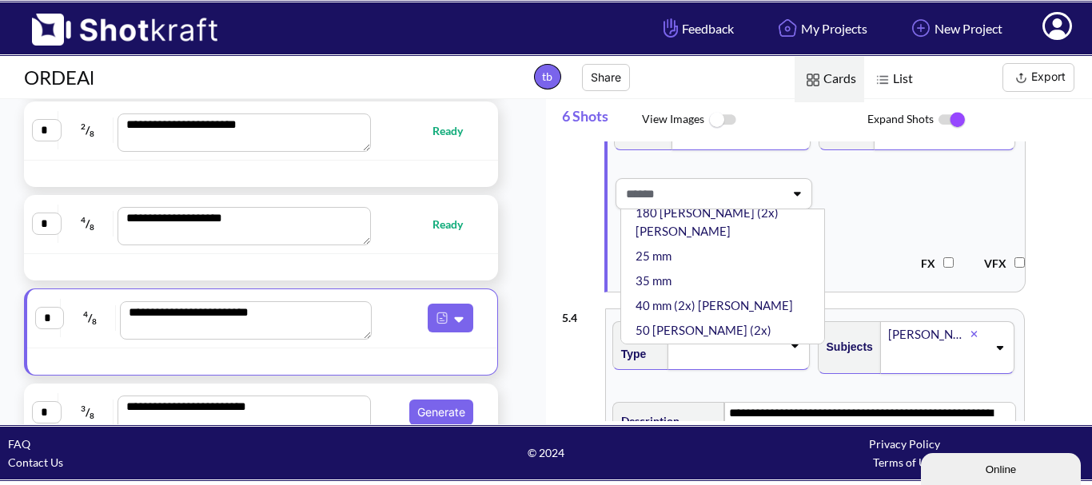
click at [734, 361] on li "50 mm" at bounding box center [726, 373] width 189 height 25
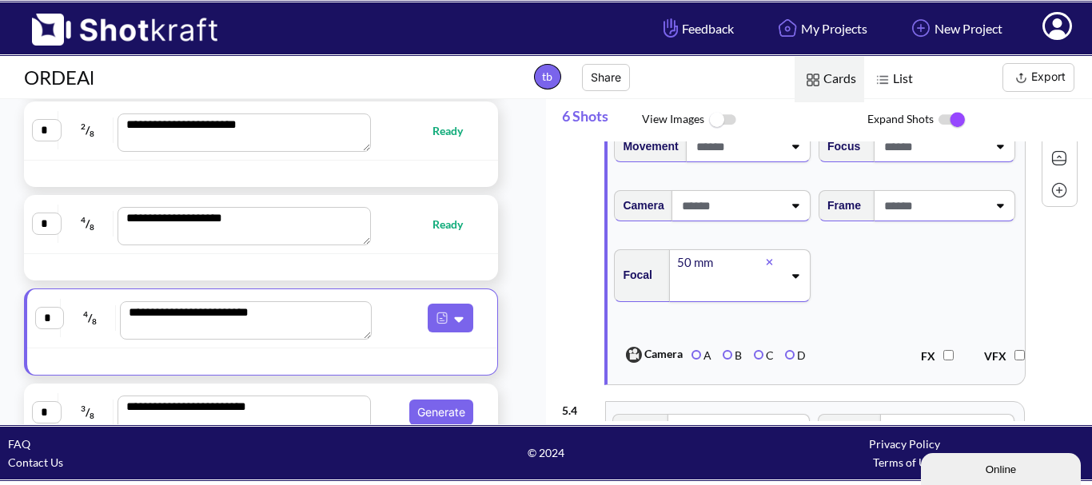
scroll to position [1199, 0]
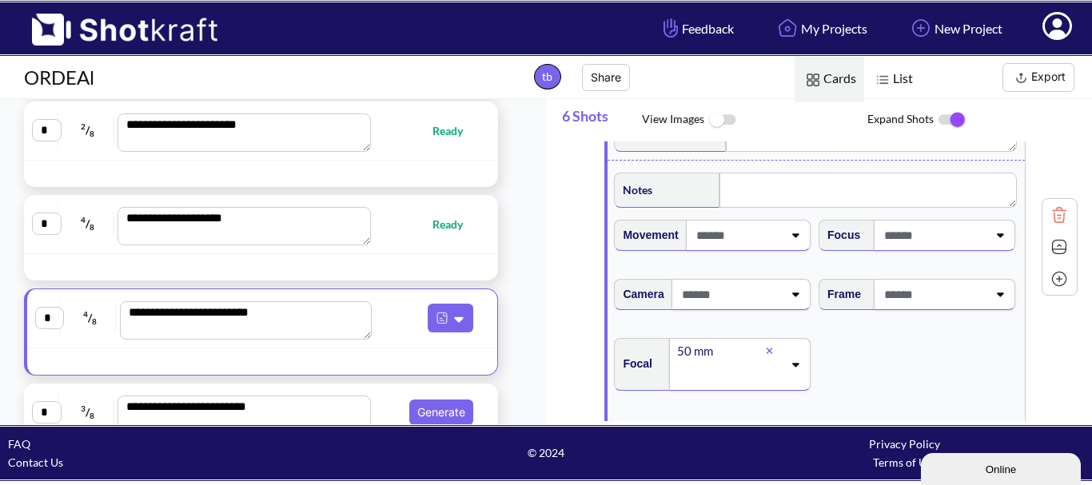
click at [769, 308] on span at bounding box center [730, 294] width 105 height 26
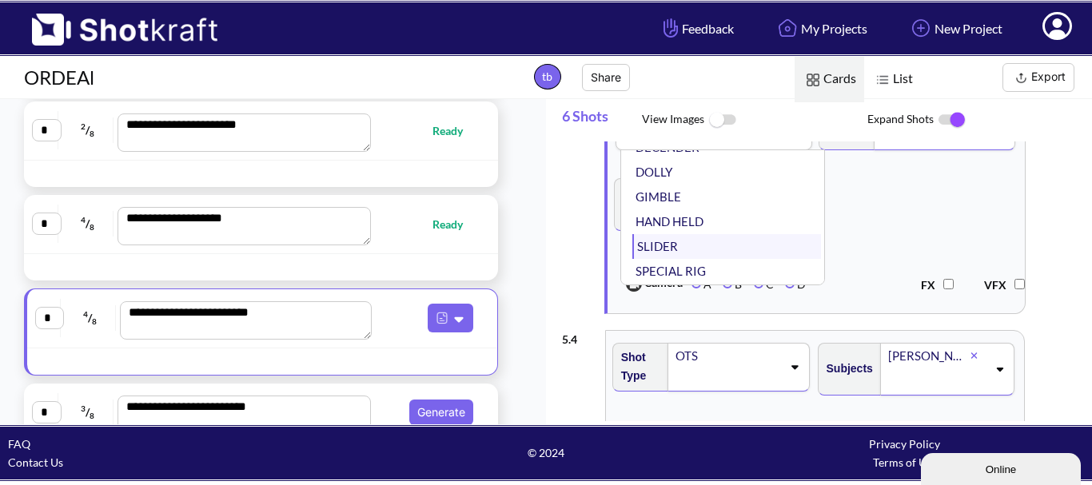
scroll to position [129, 0]
click at [719, 260] on li "STATIC" at bounding box center [726, 247] width 189 height 25
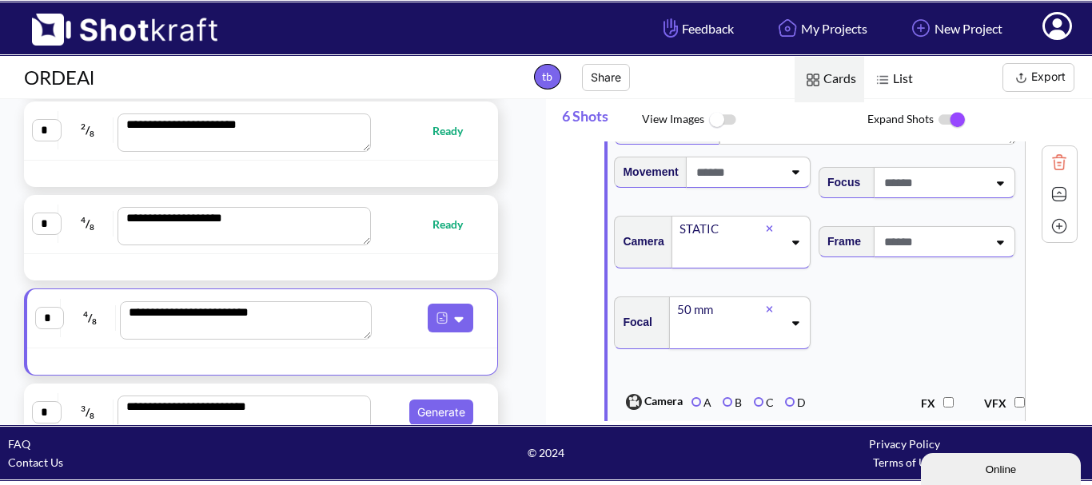
scroll to position [0, 0]
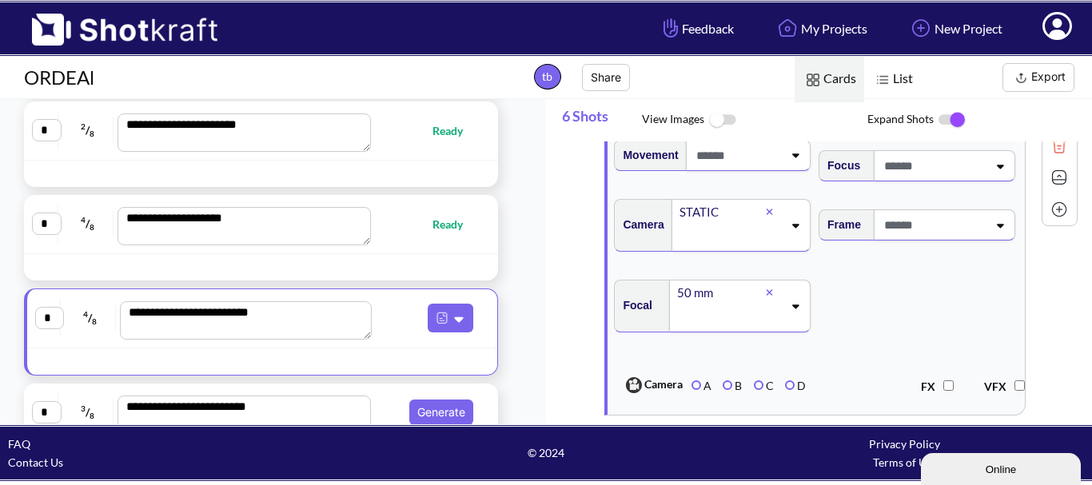
click at [936, 179] on span at bounding box center [933, 166] width 107 height 26
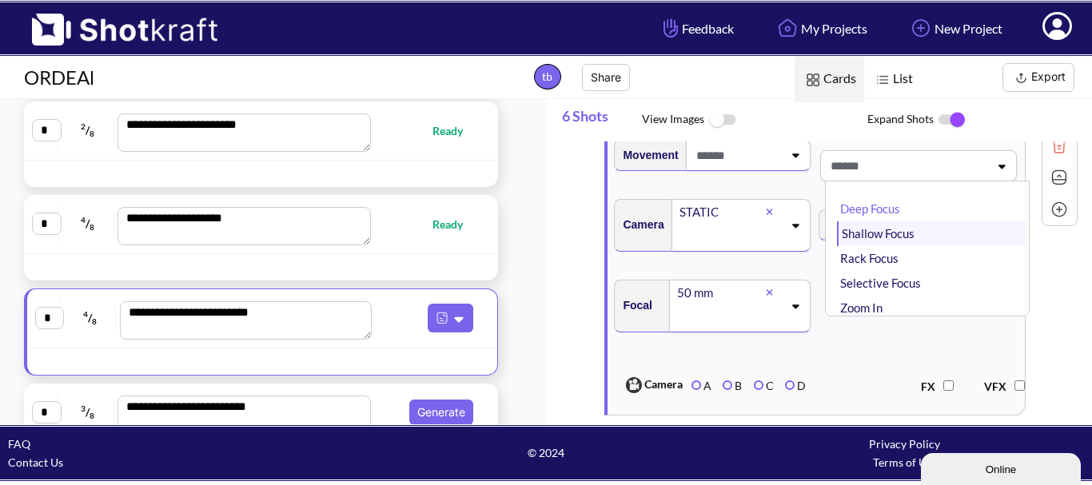
click at [953, 241] on li "Shallow Focus" at bounding box center [931, 233] width 189 height 25
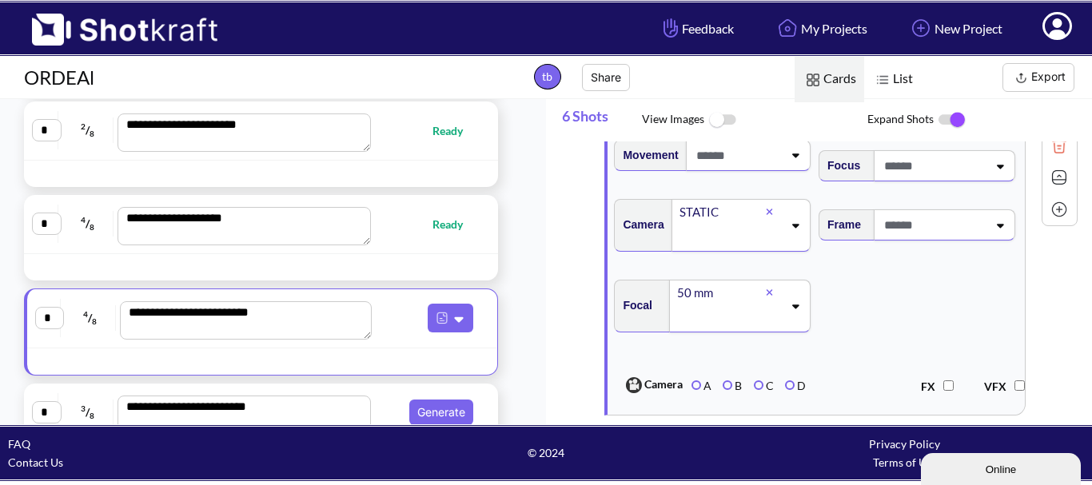
click at [953, 234] on span at bounding box center [933, 225] width 107 height 26
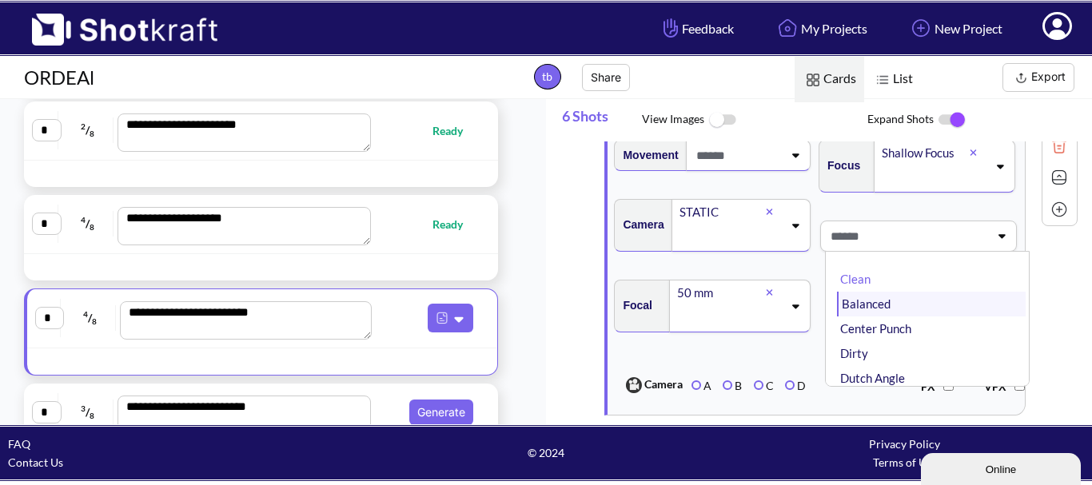
click at [916, 301] on li "Balanced" at bounding box center [931, 304] width 189 height 25
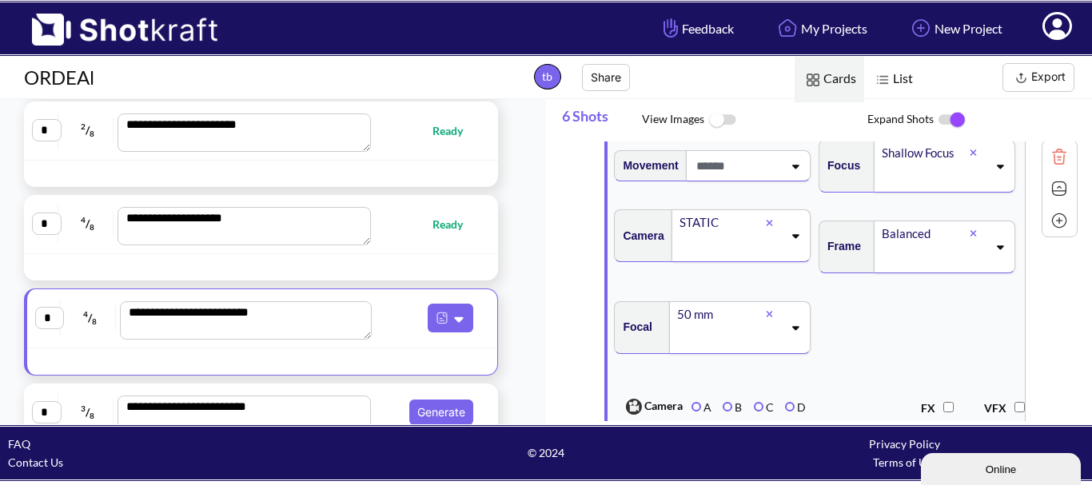
click at [933, 190] on span at bounding box center [933, 177] width 107 height 26
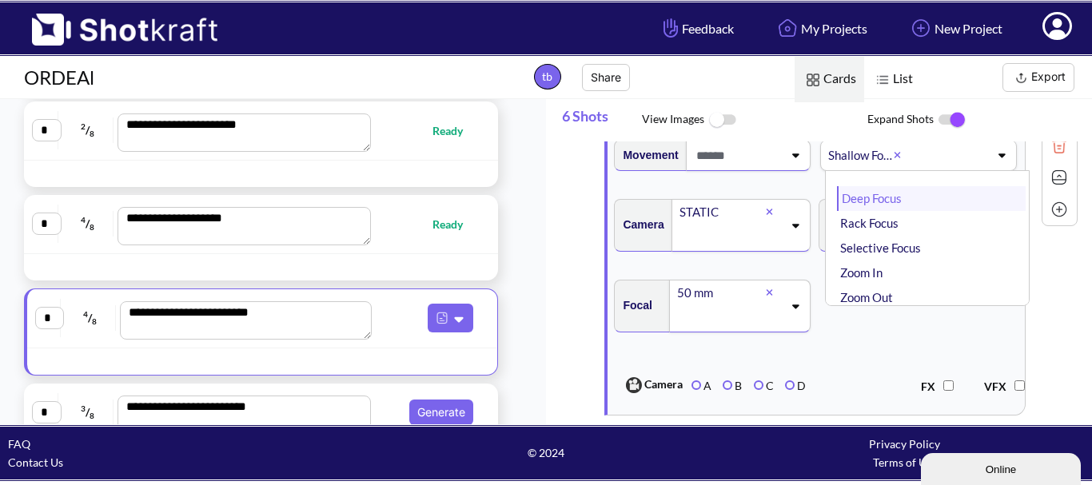
click at [939, 211] on li "Deep Focus" at bounding box center [931, 198] width 189 height 25
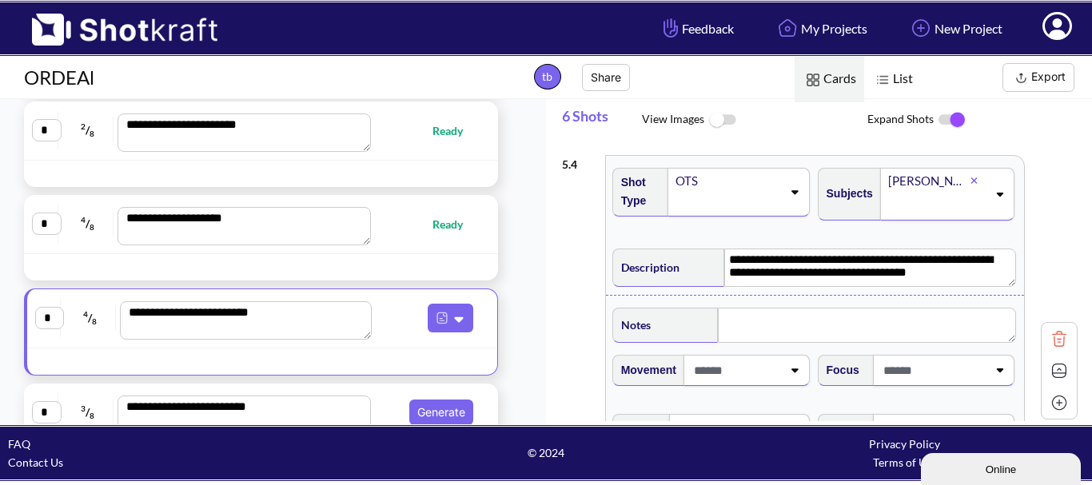
scroll to position [1678, 0]
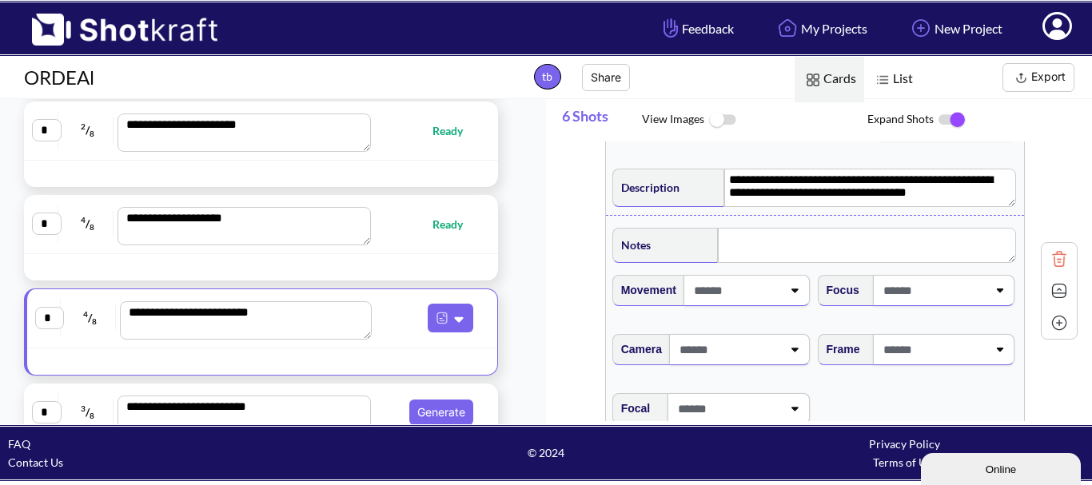
click at [774, 304] on span at bounding box center [736, 290] width 92 height 26
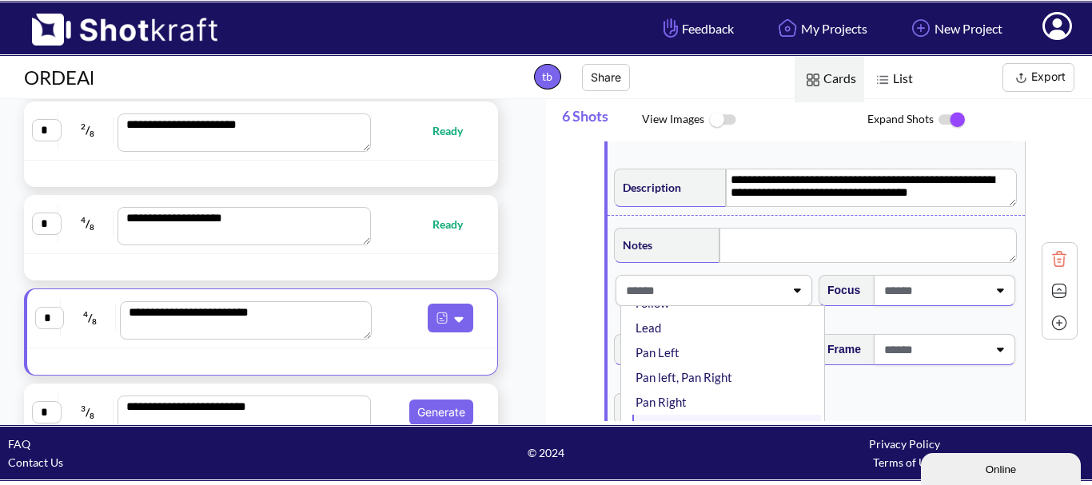
scroll to position [80, 0]
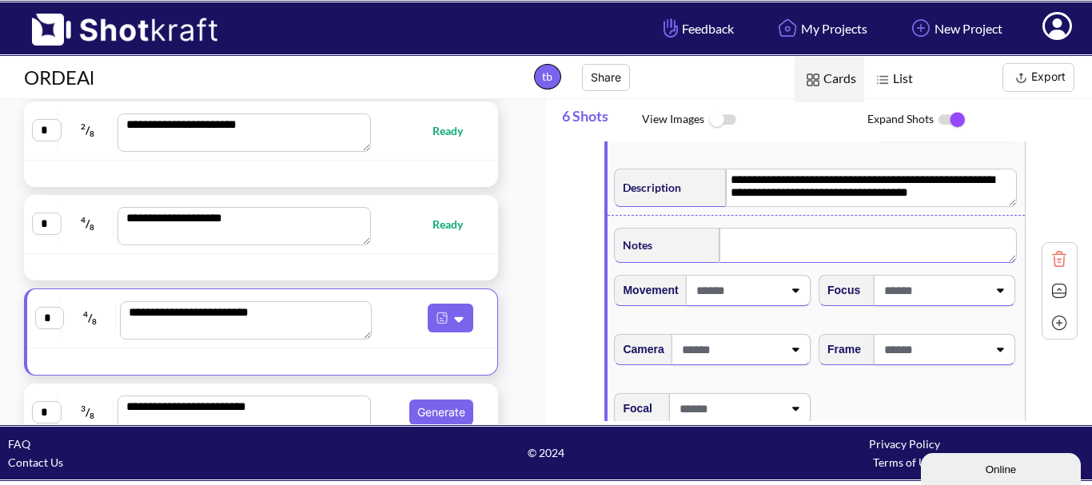
click at [779, 263] on textarea at bounding box center [867, 245] width 297 height 35
click at [914, 297] on span at bounding box center [933, 290] width 107 height 26
click at [909, 304] on span at bounding box center [933, 290] width 107 height 26
click at [989, 296] on icon at bounding box center [1000, 290] width 22 height 11
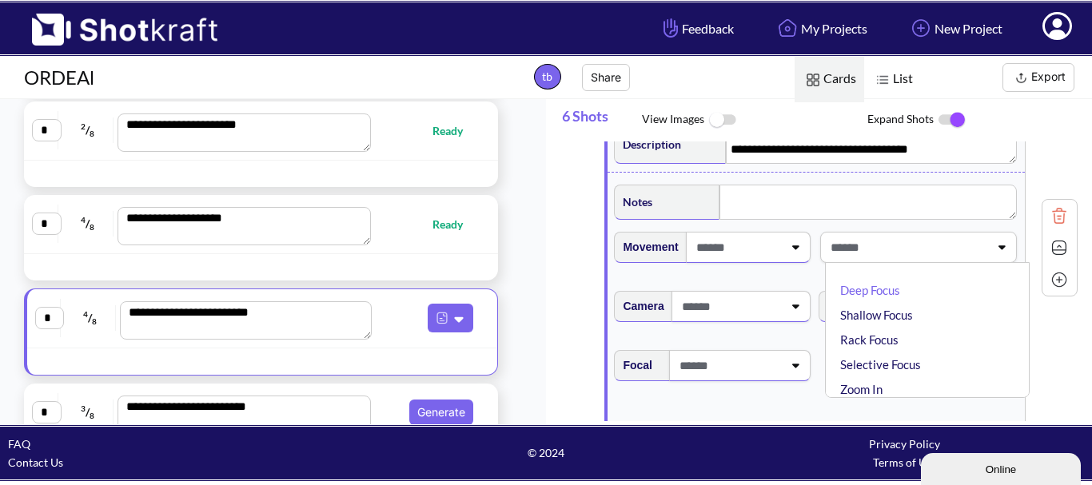
scroll to position [1758, 0]
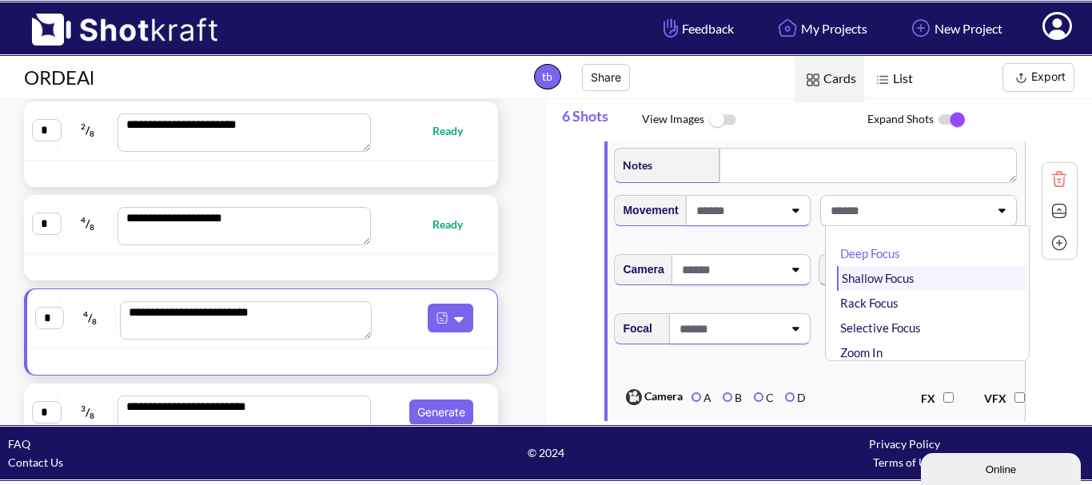
click at [902, 288] on li "Shallow Focus" at bounding box center [931, 278] width 189 height 25
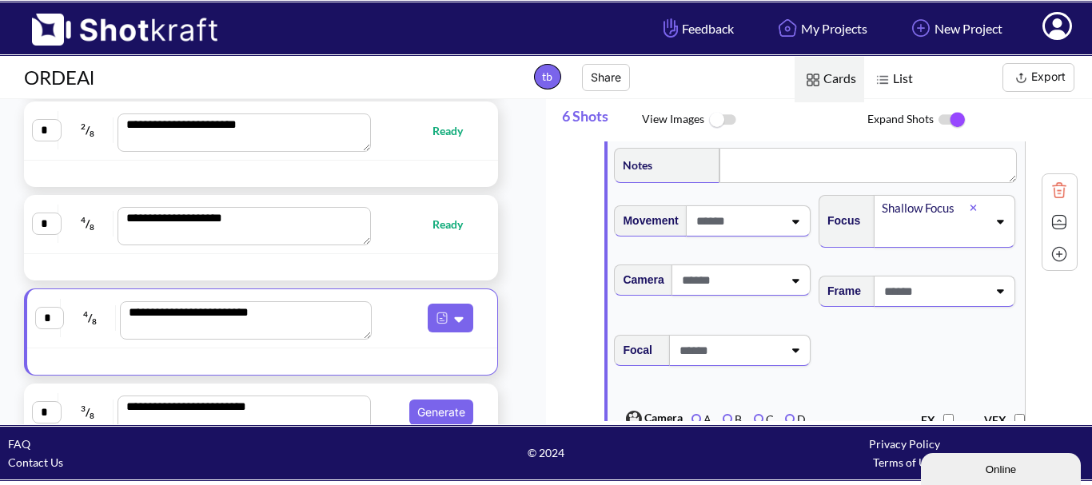
click at [933, 234] on span at bounding box center [933, 232] width 107 height 26
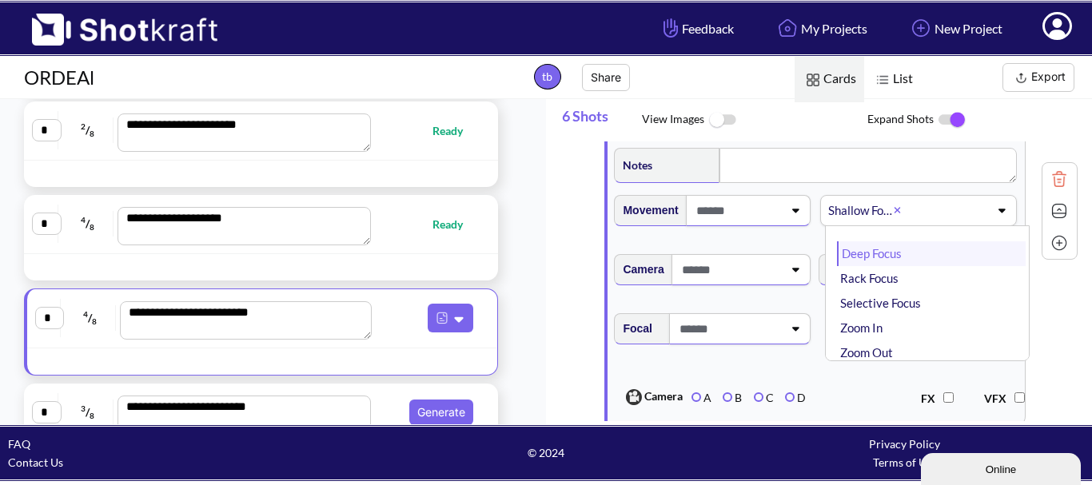
click at [936, 266] on li "Deep Focus" at bounding box center [931, 253] width 189 height 25
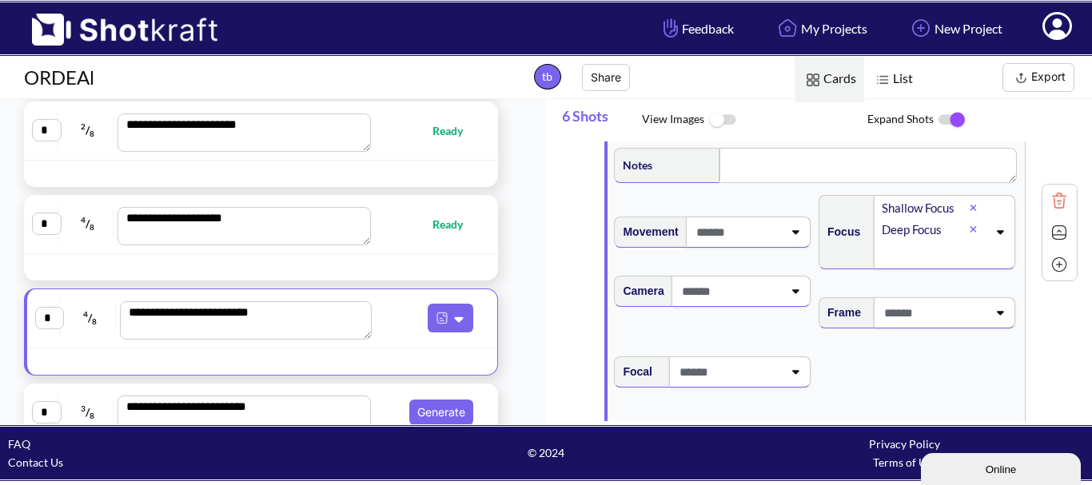
click at [925, 313] on span at bounding box center [933, 313] width 107 height 26
click at [893, 393] on li "Balanced" at bounding box center [931, 380] width 189 height 25
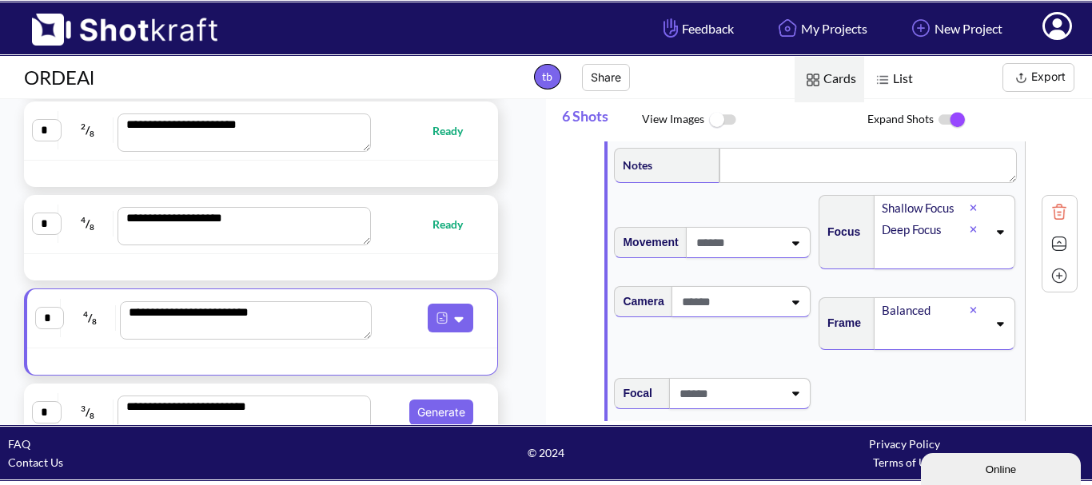
click at [784, 308] on icon at bounding box center [795, 302] width 22 height 11
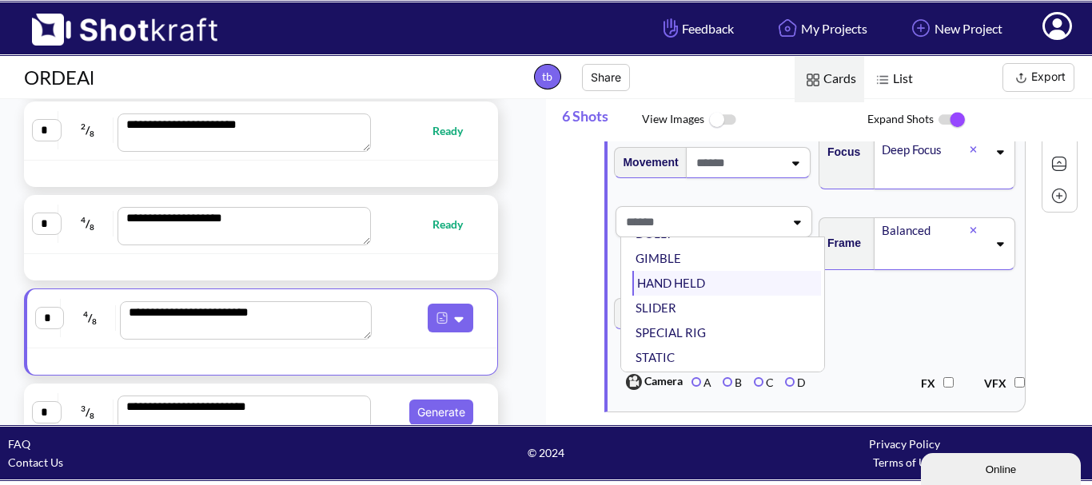
scroll to position [129, 0]
click at [687, 347] on li "STATIC" at bounding box center [726, 334] width 189 height 25
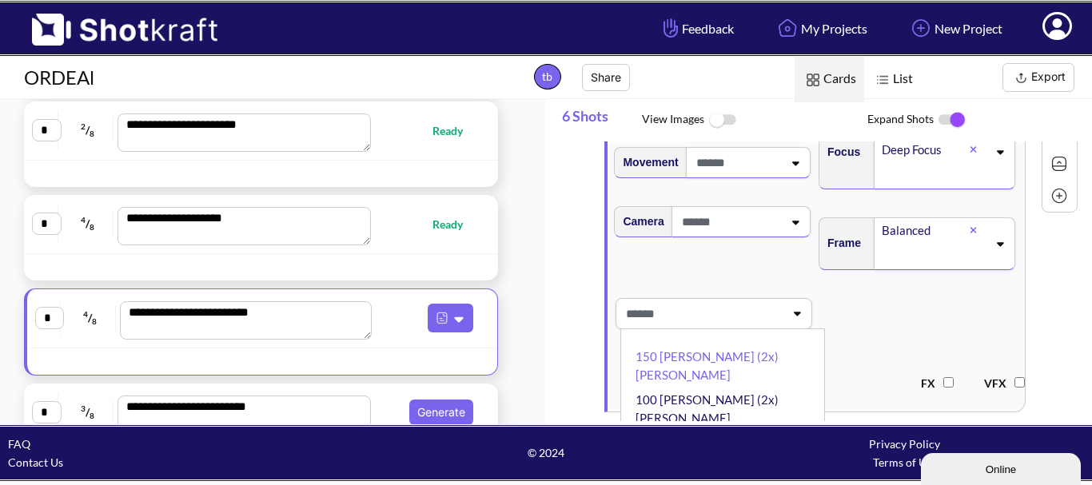
click at [702, 327] on span at bounding box center [703, 314] width 162 height 26
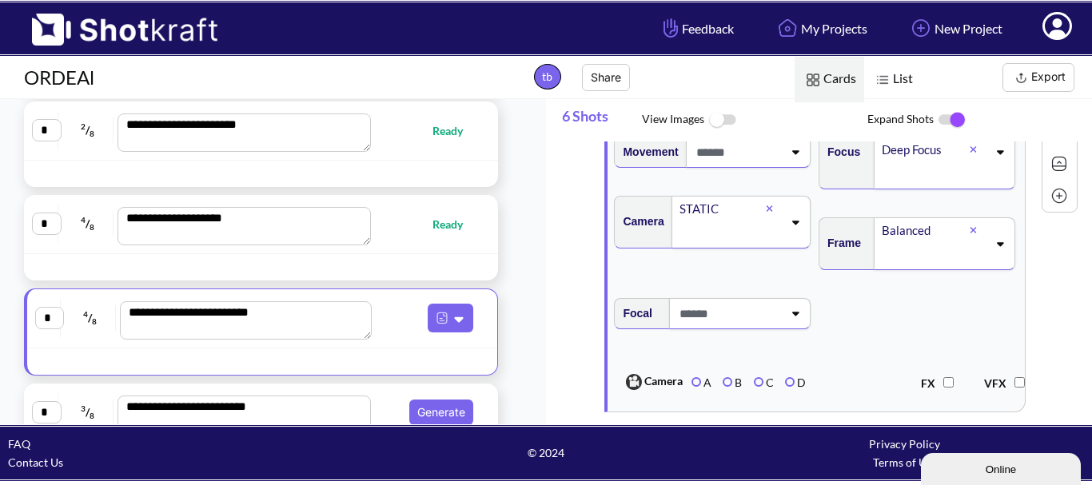
click at [726, 327] on span at bounding box center [728, 314] width 107 height 26
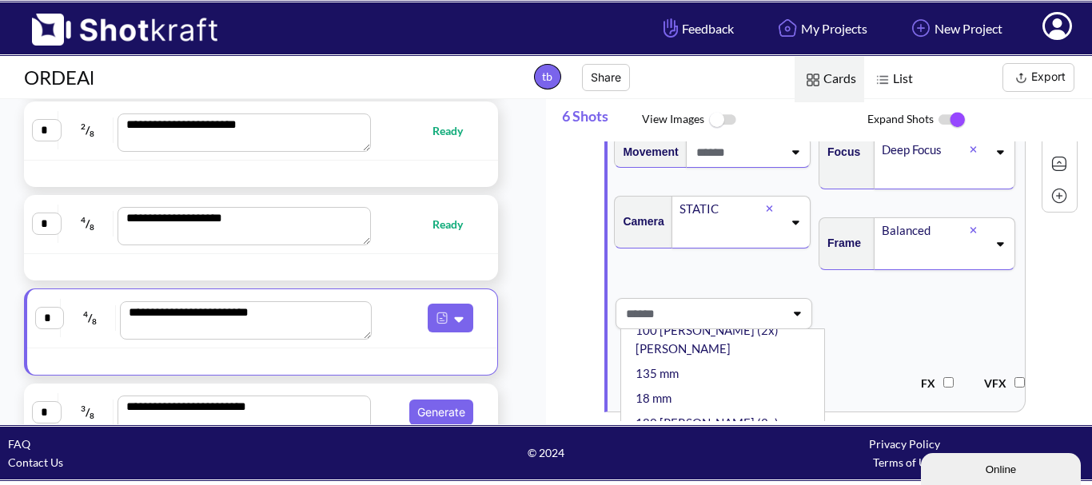
scroll to position [160, 0]
click at [717, 388] on li "35 mm" at bounding box center [726, 400] width 189 height 25
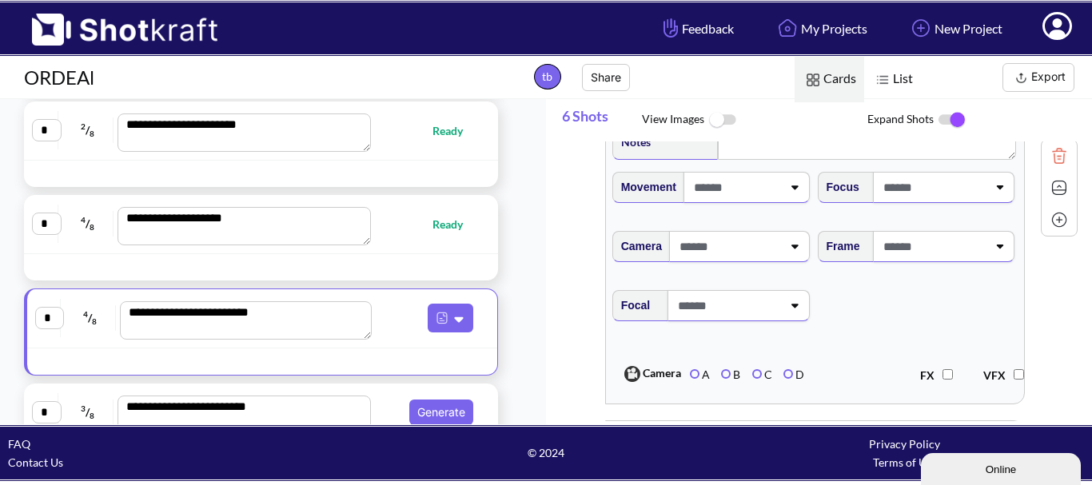
scroll to position [2318, 0]
click at [767, 199] on span at bounding box center [736, 186] width 92 height 26
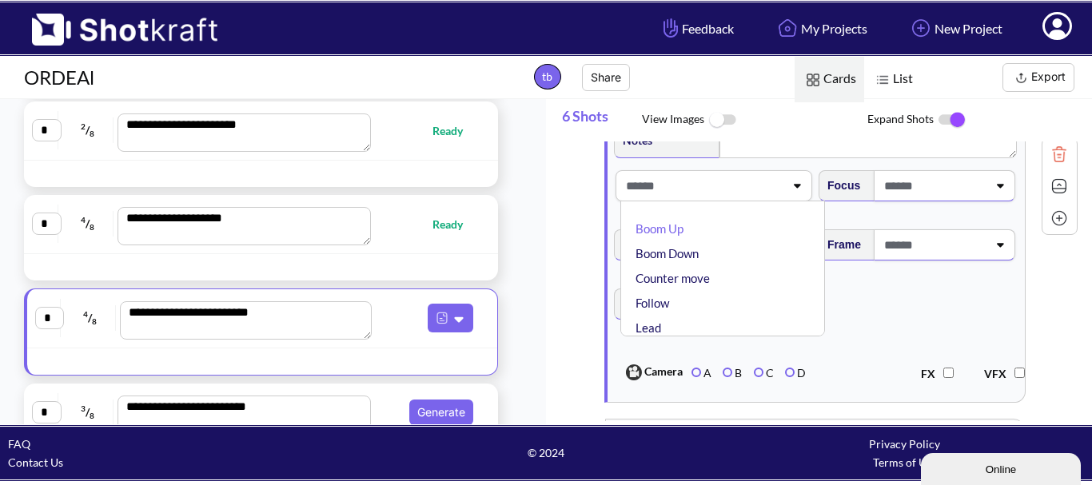
click at [943, 199] on span at bounding box center [933, 186] width 107 height 26
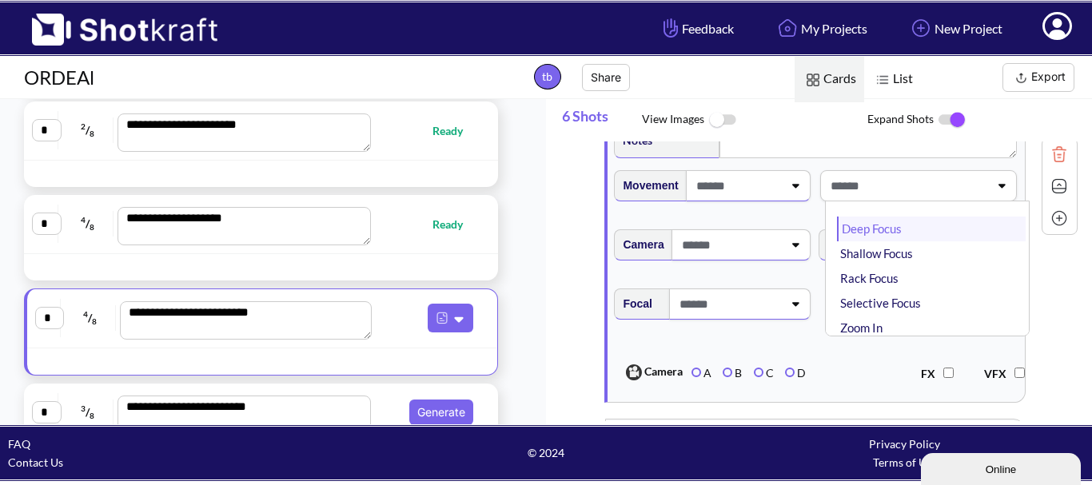
click at [957, 241] on li "Deep Focus" at bounding box center [931, 229] width 189 height 25
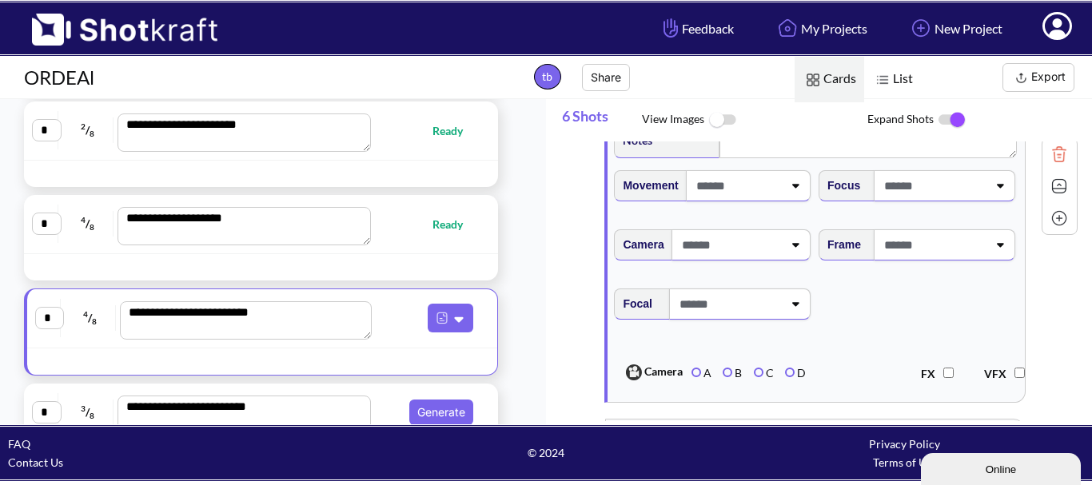
click at [959, 249] on span at bounding box center [933, 245] width 107 height 26
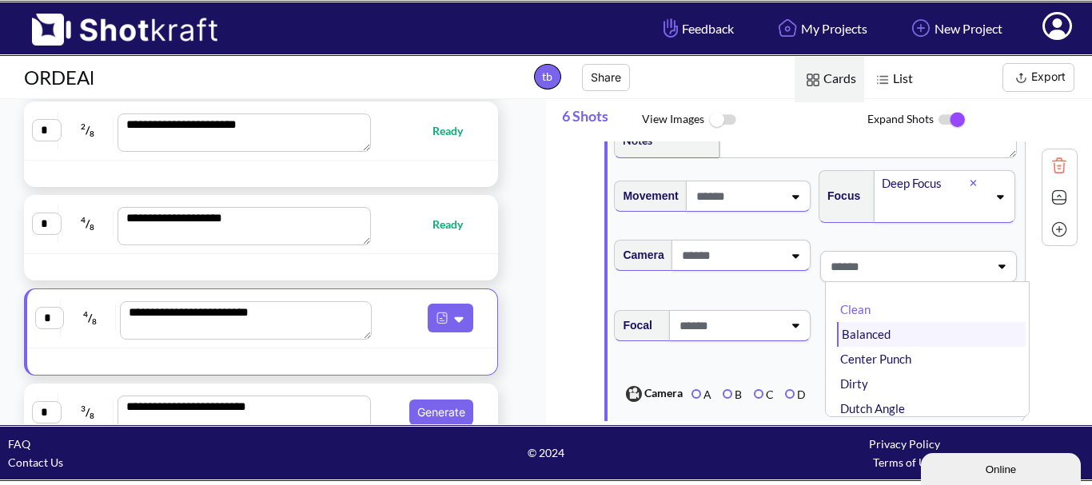
click at [907, 347] on li "Balanced" at bounding box center [931, 334] width 189 height 25
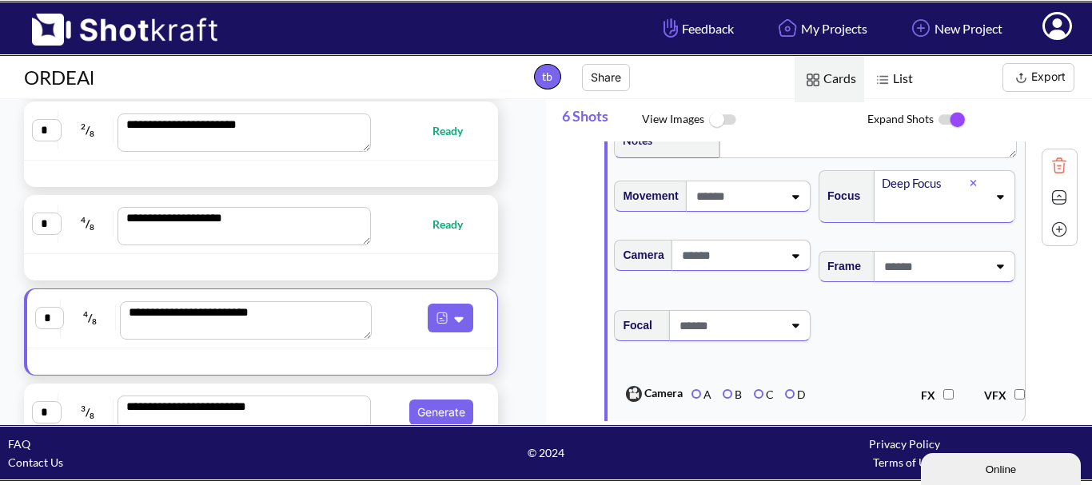
click at [766, 269] on span at bounding box center [730, 255] width 105 height 26
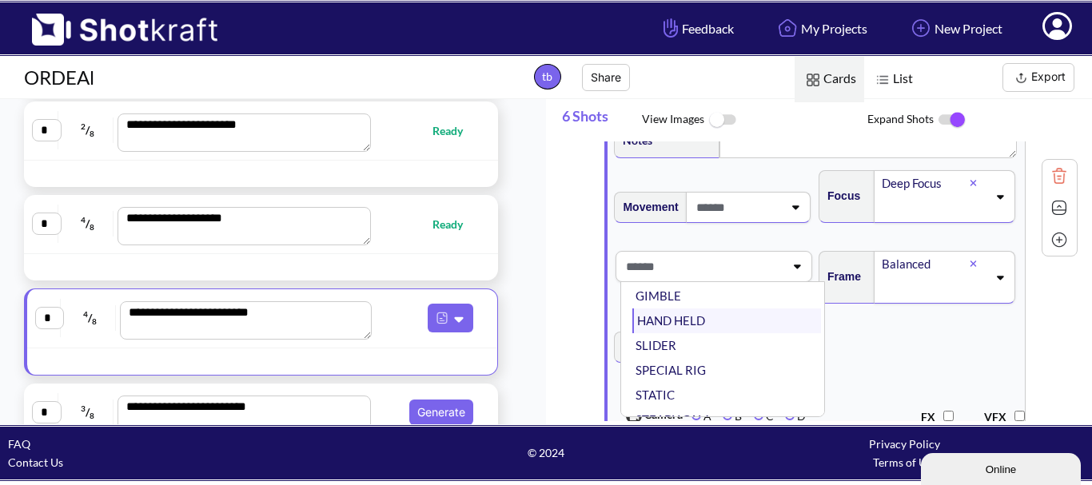
scroll to position [129, 0]
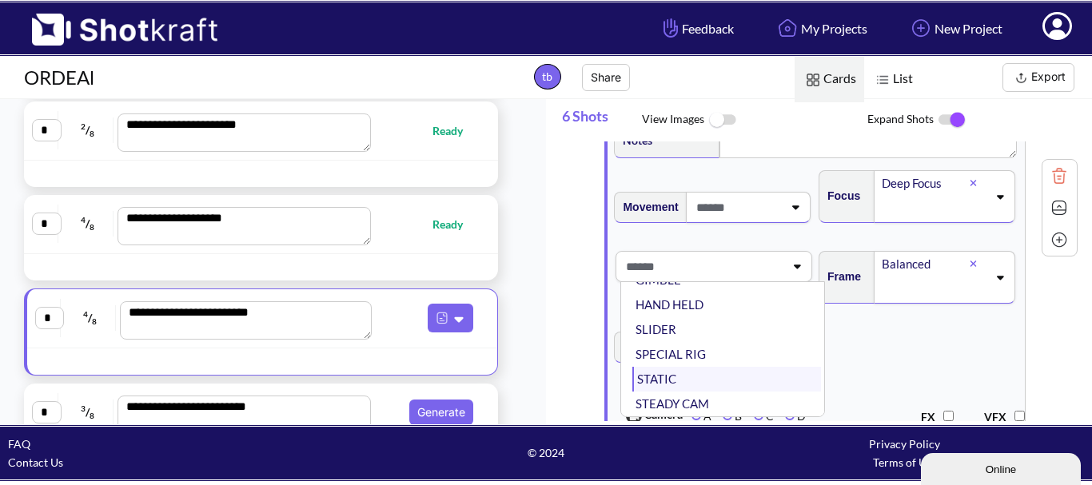
click at [694, 392] on li "STATIC" at bounding box center [726, 379] width 189 height 25
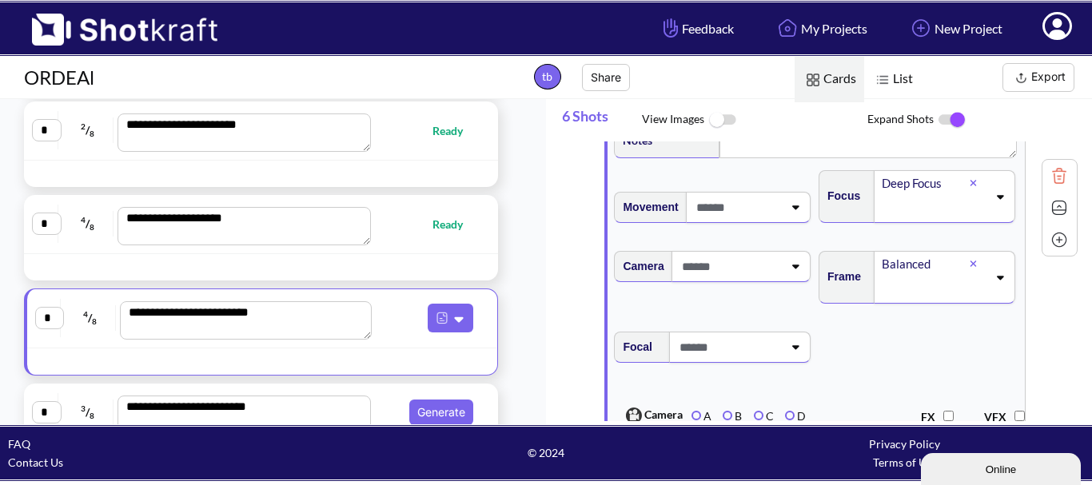
click at [717, 360] on span at bounding box center [728, 347] width 107 height 26
click at [741, 360] on span at bounding box center [728, 347] width 107 height 26
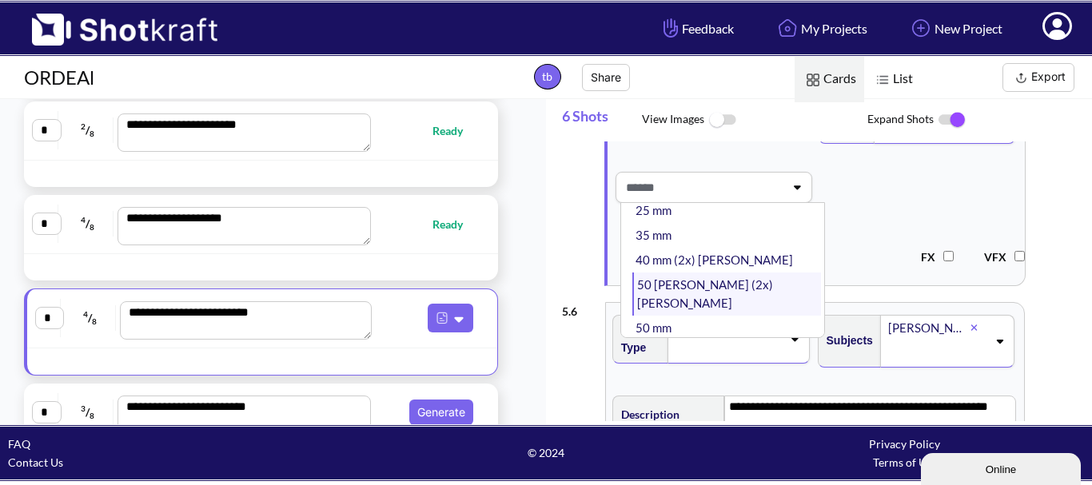
scroll to position [160, 0]
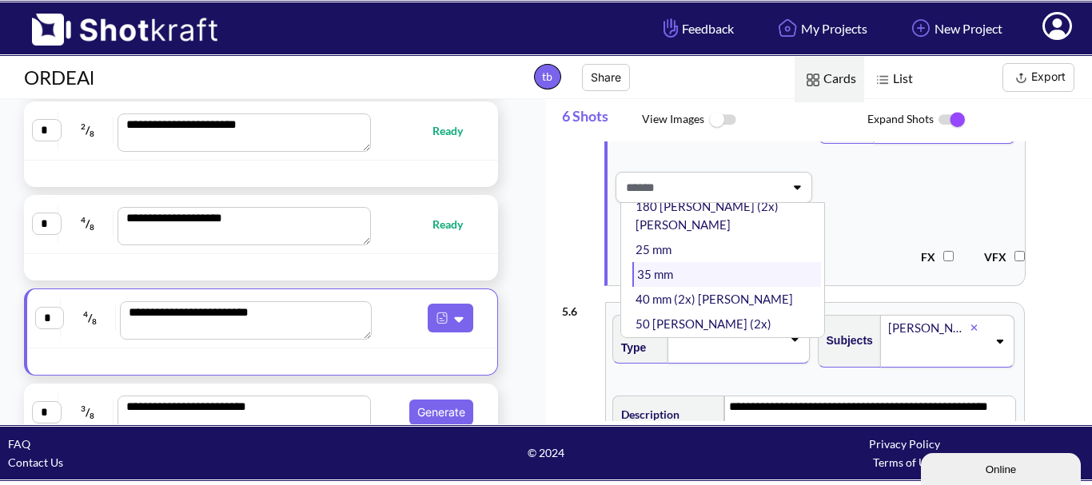
click at [737, 262] on li "35 mm" at bounding box center [726, 274] width 189 height 25
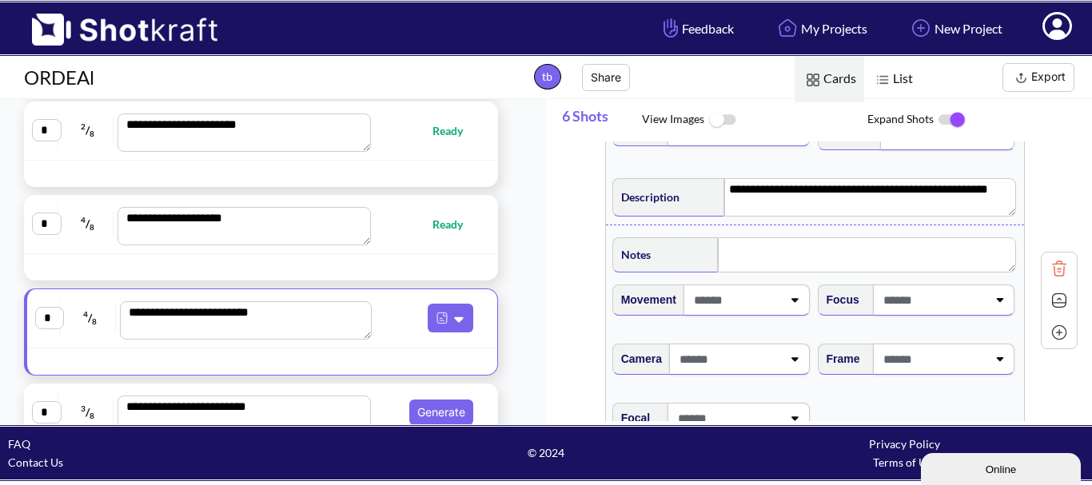
scroll to position [2717, 0]
click at [720, 311] on span at bounding box center [736, 299] width 92 height 26
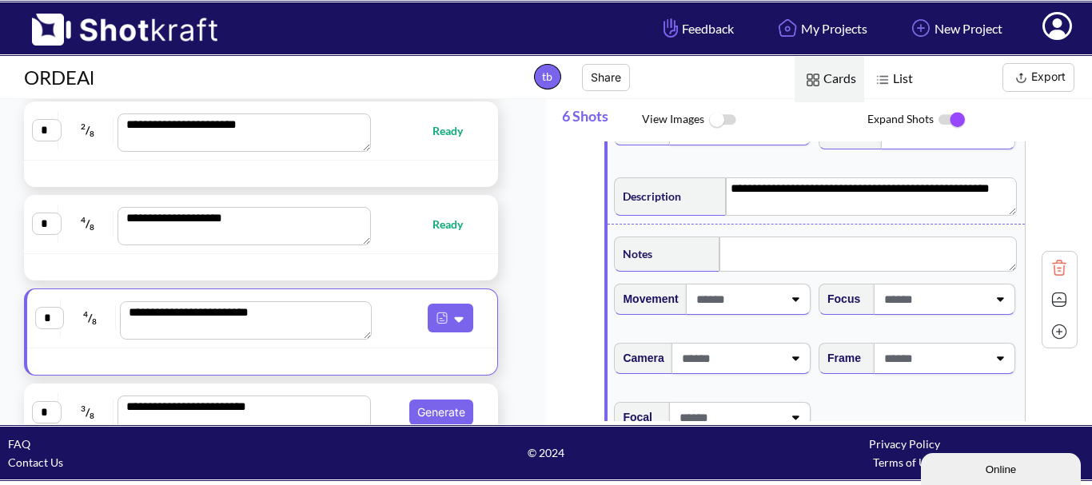
click at [724, 312] on span at bounding box center [737, 299] width 91 height 26
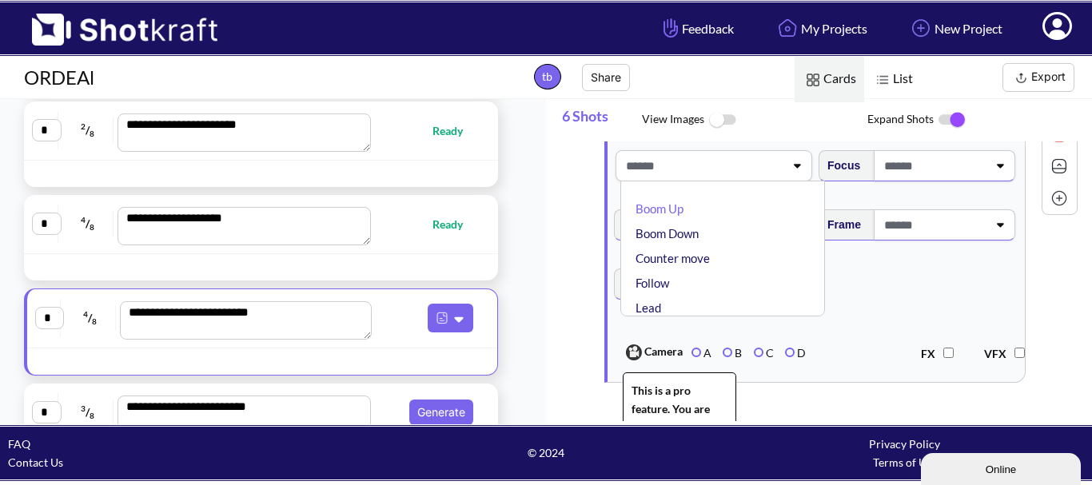
scroll to position [2877, 0]
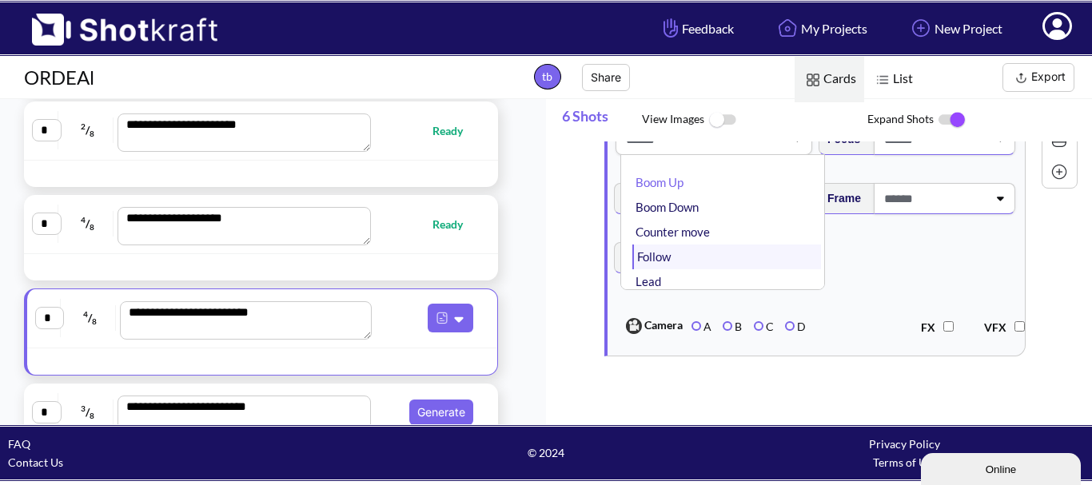
click at [685, 269] on li "Follow" at bounding box center [726, 257] width 189 height 25
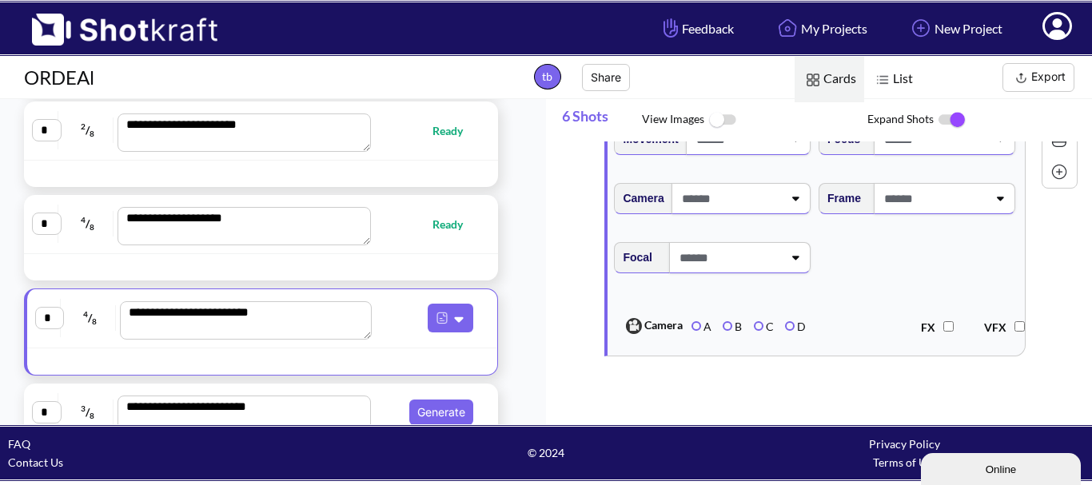
click at [752, 153] on span at bounding box center [737, 139] width 91 height 26
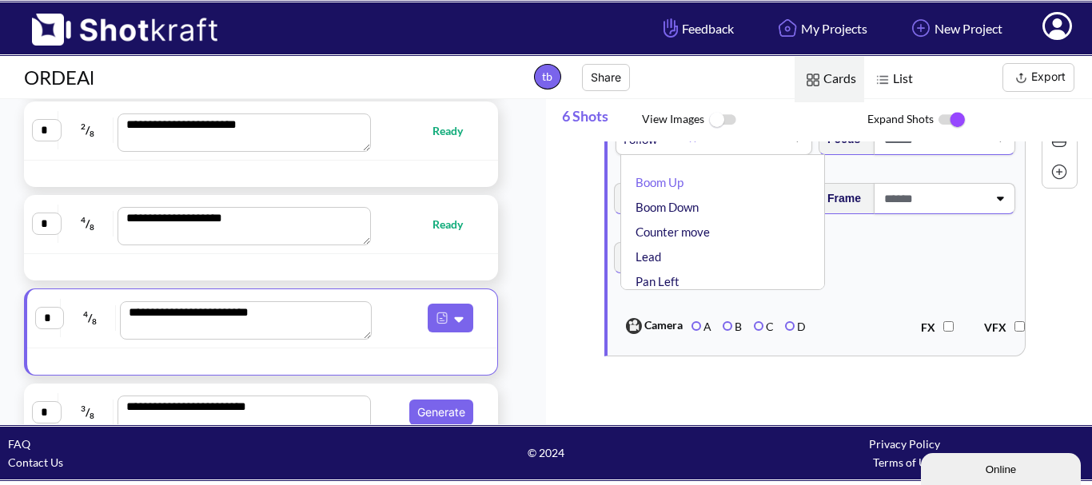
click at [686, 150] on div "Follow" at bounding box center [655, 140] width 67 height 22
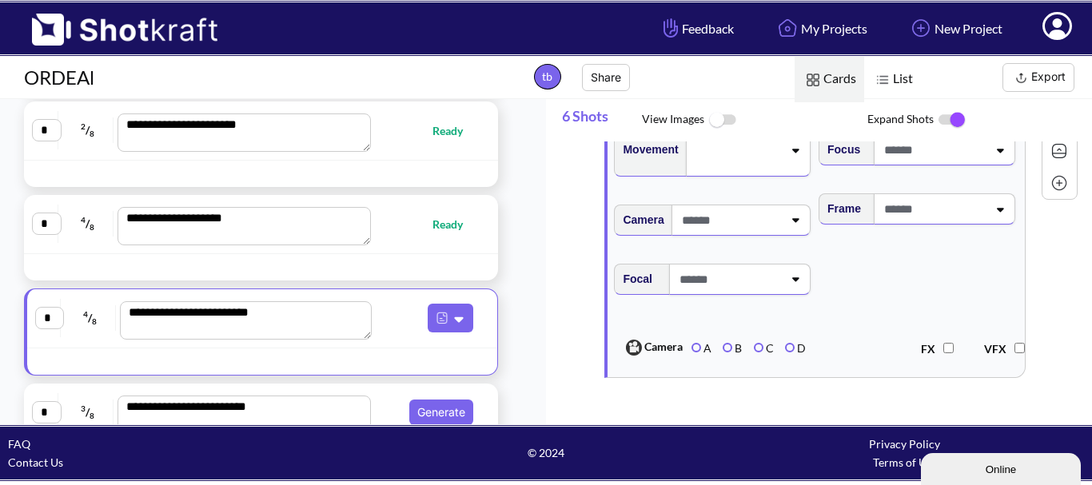
click at [768, 141] on icon at bounding box center [771, 137] width 7 height 10
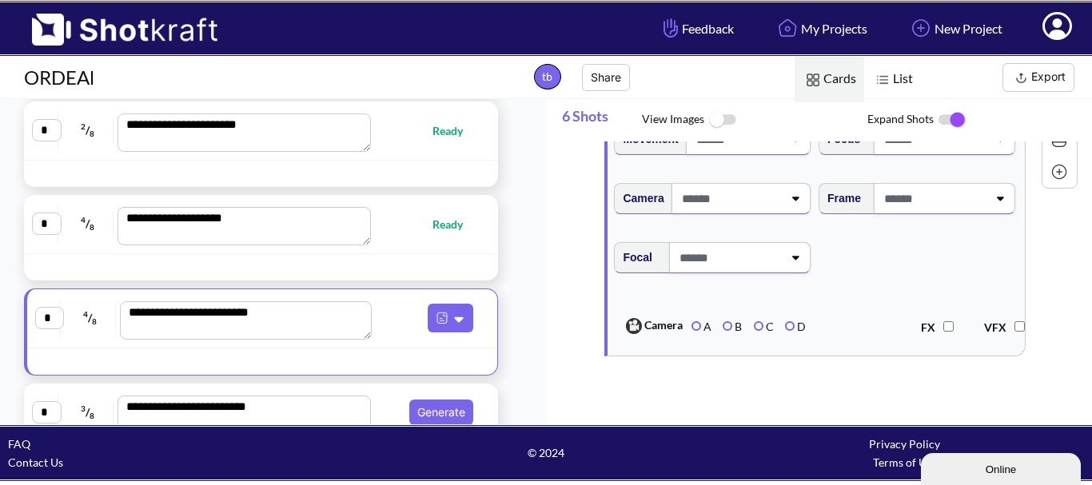
click at [731, 234] on div "Camera" at bounding box center [713, 204] width 205 height 59
click at [731, 212] on span at bounding box center [730, 198] width 105 height 26
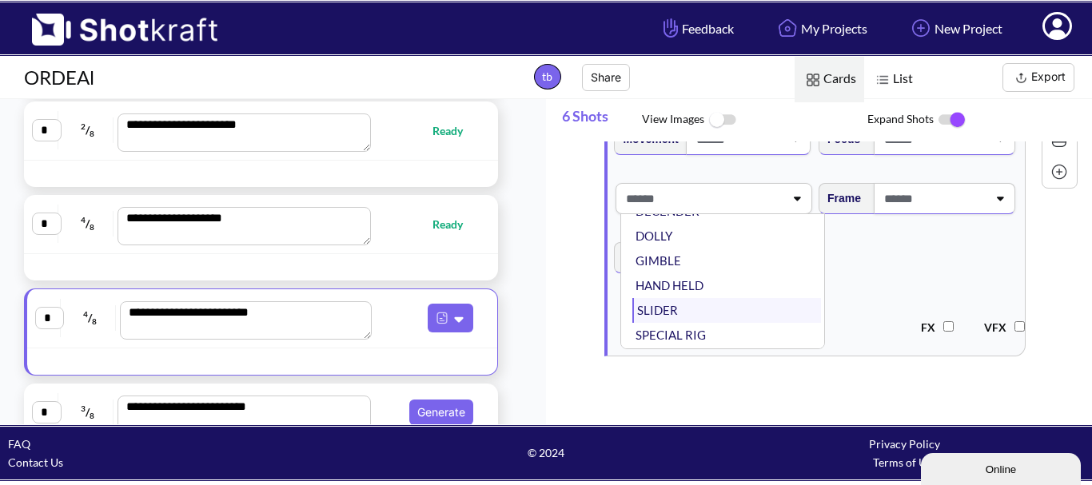
scroll to position [129, 0]
click at [738, 324] on li "STATIC" at bounding box center [726, 311] width 189 height 25
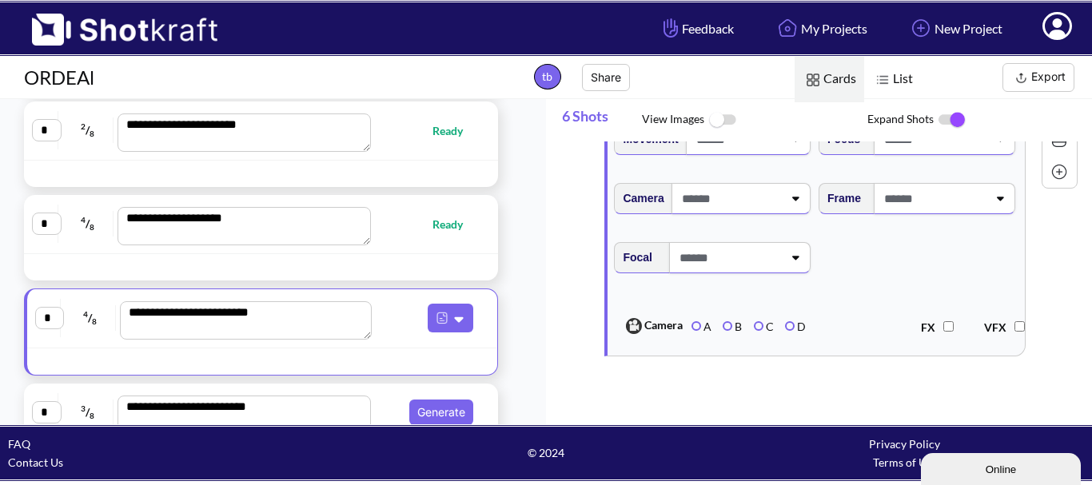
click at [738, 271] on span at bounding box center [728, 258] width 107 height 26
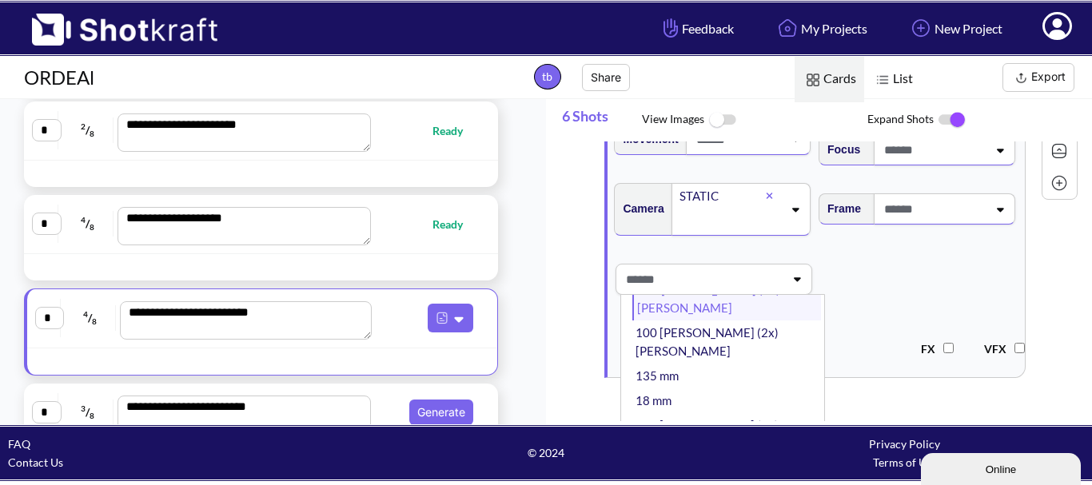
scroll to position [80, 0]
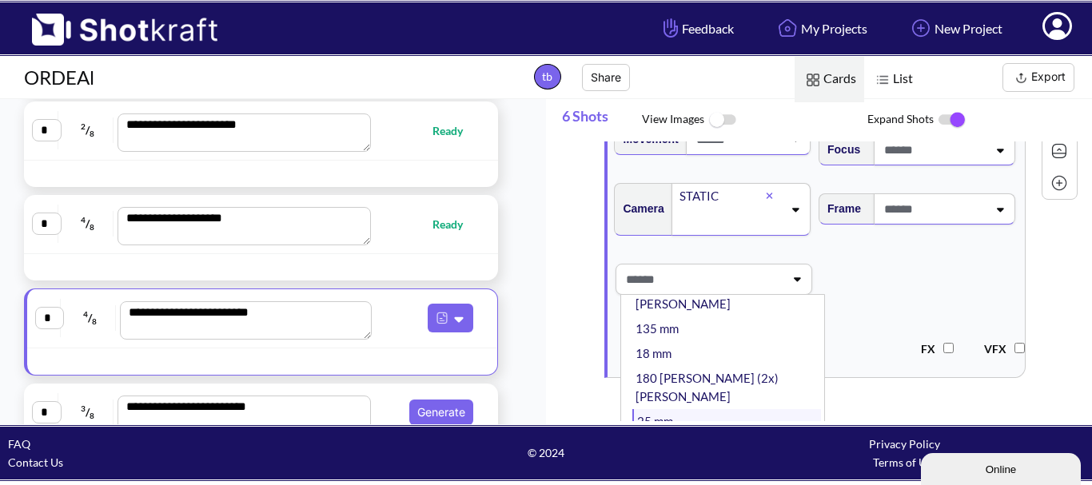
drag, startPoint x: 686, startPoint y: 412, endPoint x: 740, endPoint y: 392, distance: 58.2
click at [692, 409] on div "**********" at bounding box center [827, 281] width 530 height 280
click at [718, 434] on li "35 mm" at bounding box center [726, 446] width 189 height 25
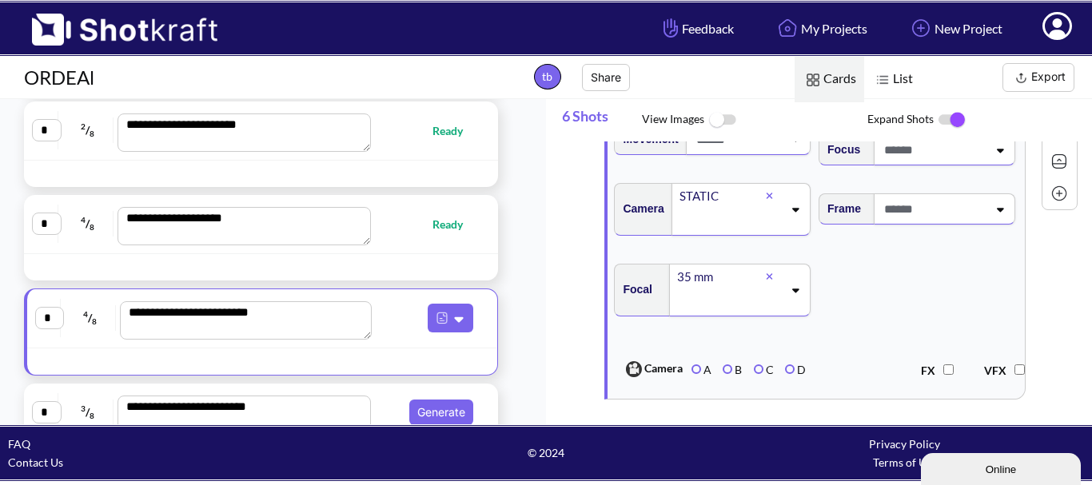
click at [952, 163] on span at bounding box center [933, 150] width 107 height 26
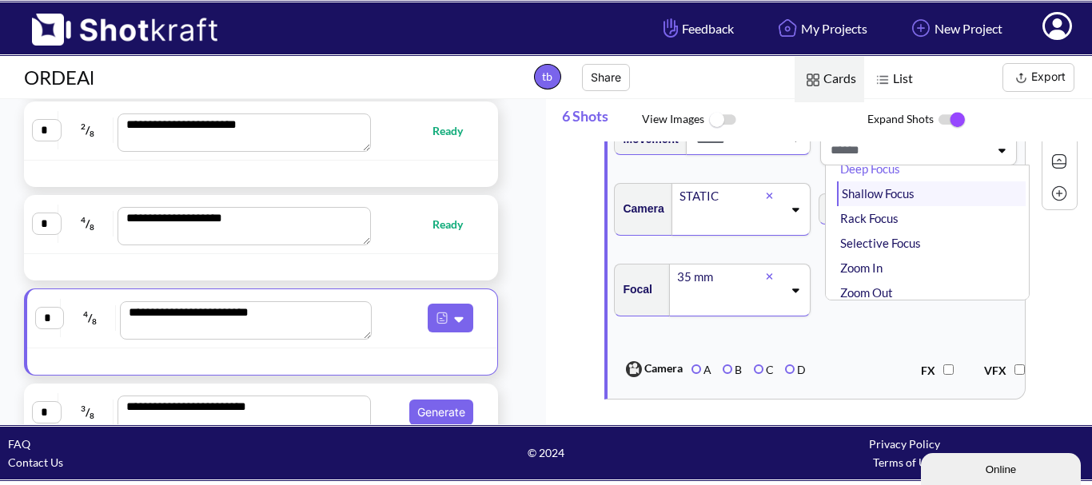
scroll to position [0, 0]
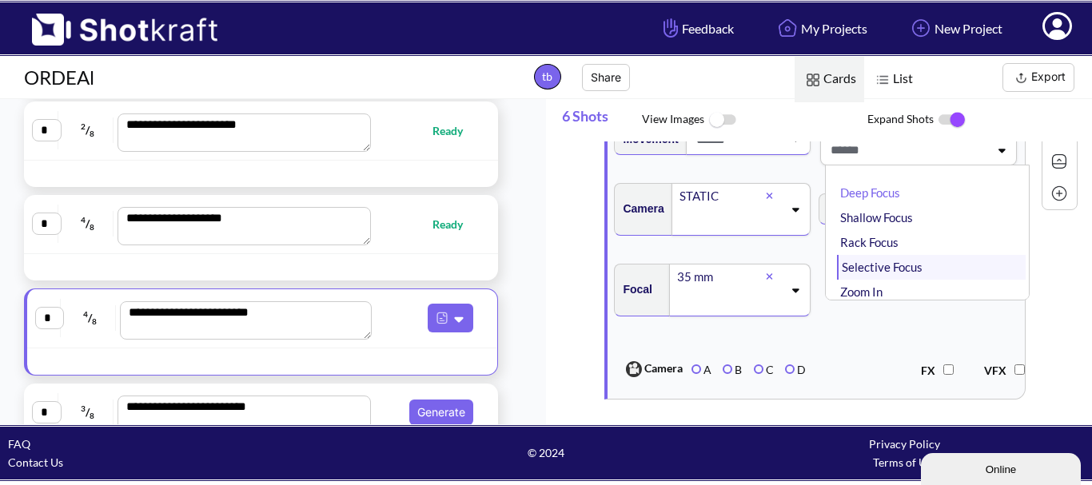
click at [888, 280] on li "Selective Focus" at bounding box center [931, 267] width 189 height 25
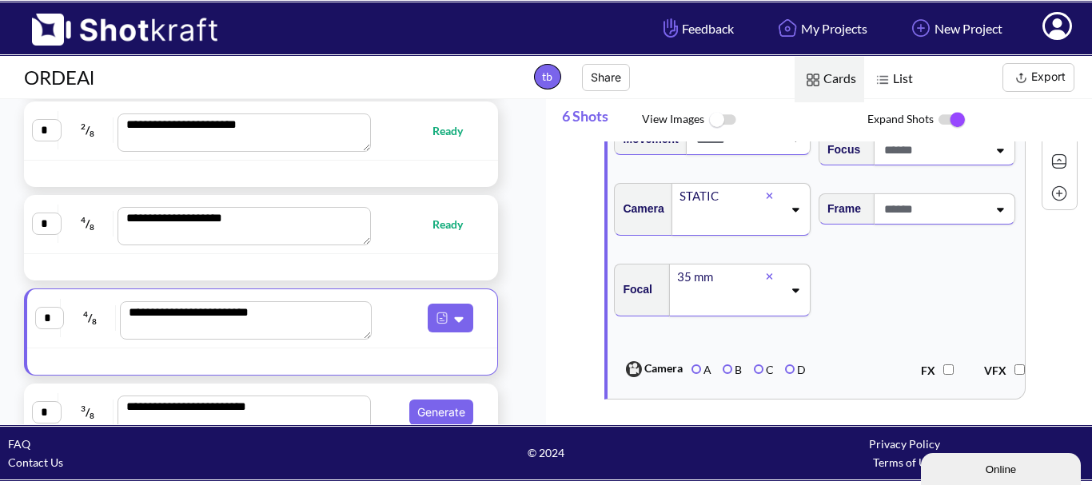
click at [912, 222] on span at bounding box center [933, 209] width 107 height 26
click at [902, 236] on div at bounding box center [944, 220] width 141 height 31
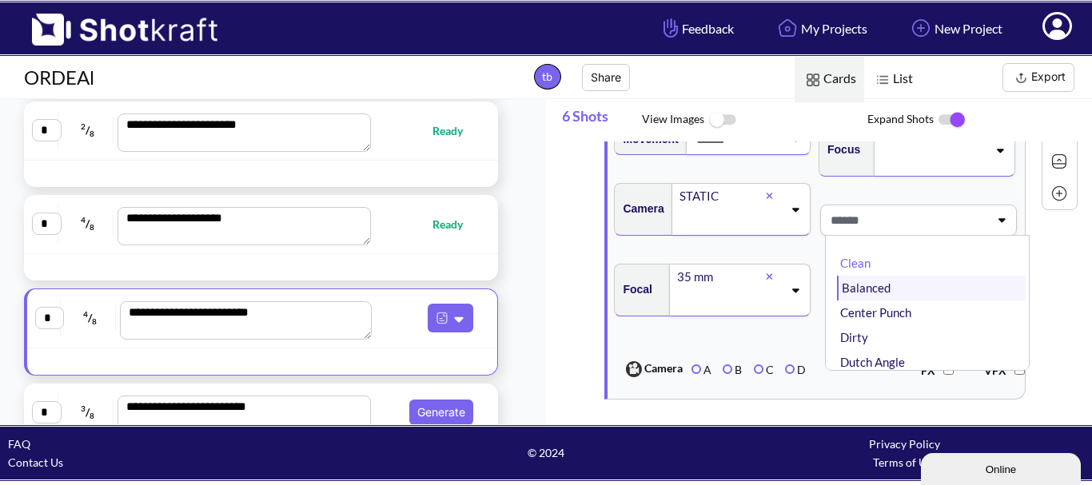
click at [878, 301] on li "Balanced" at bounding box center [931, 288] width 189 height 25
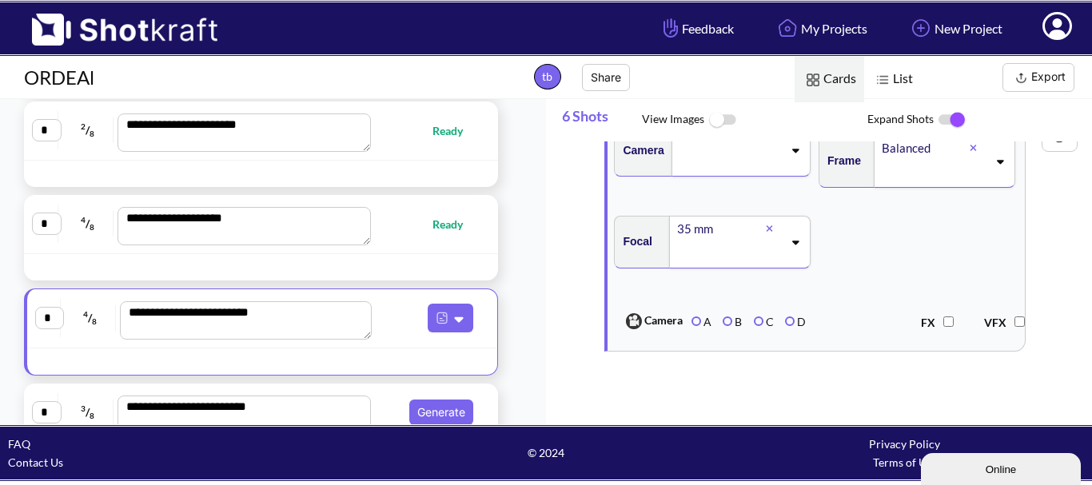
scroll to position [2968, 0]
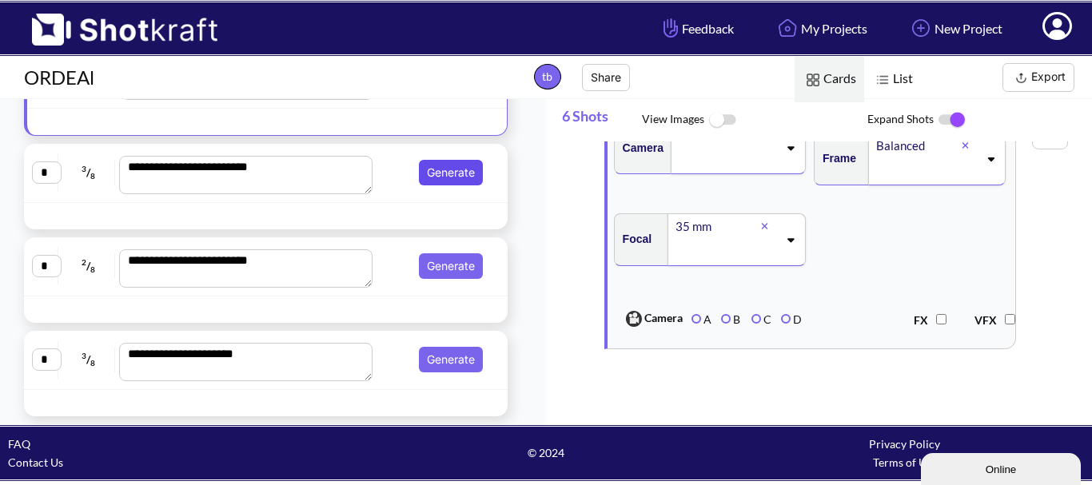
click at [449, 177] on button "Generate" at bounding box center [451, 173] width 64 height 26
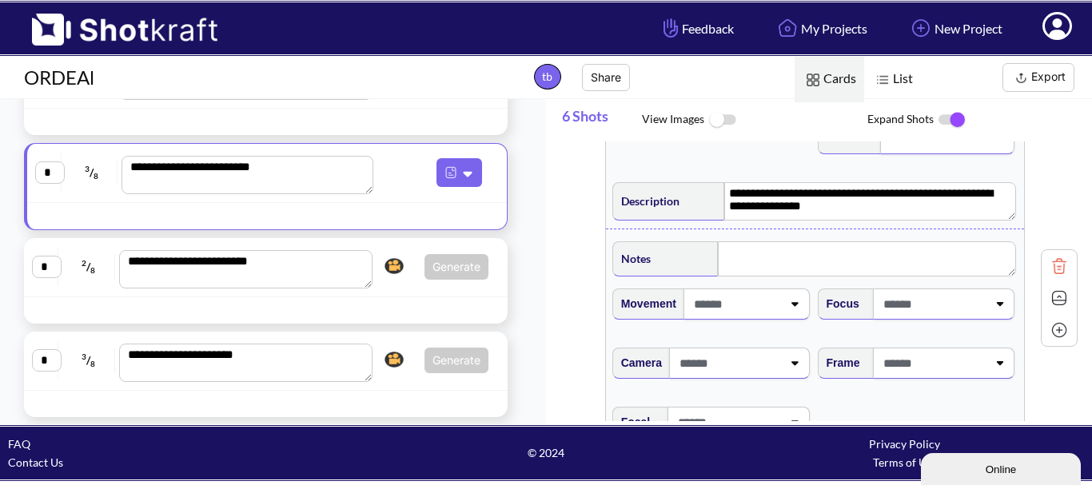
scroll to position [80, 0]
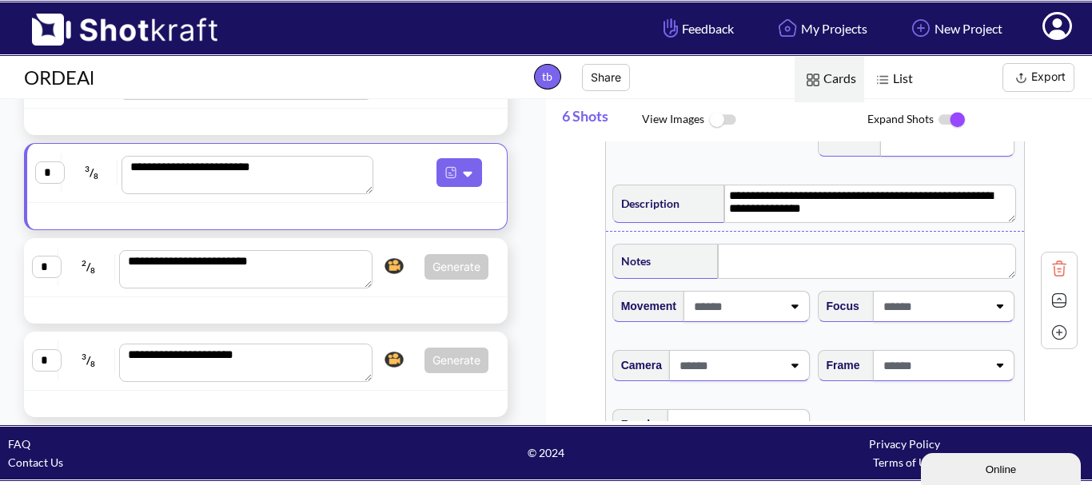
click at [748, 309] on span at bounding box center [736, 306] width 92 height 26
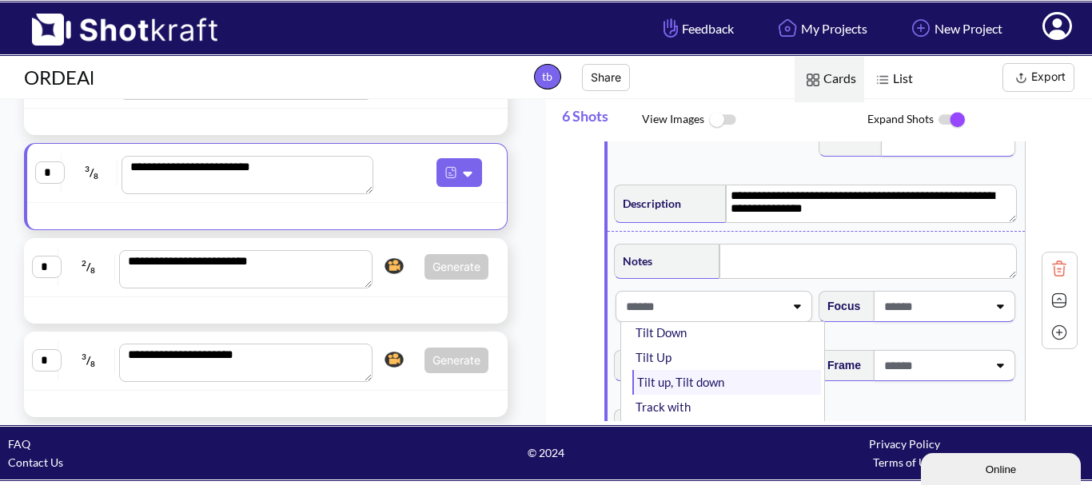
scroll to position [160, 0]
click at [668, 388] on li "Push in/Dolly in" at bounding box center [726, 388] width 189 height 25
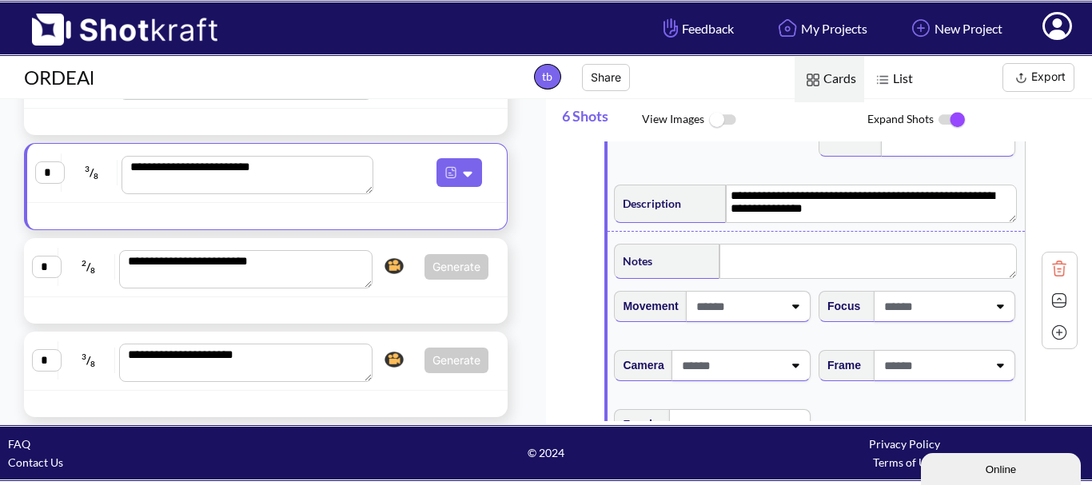
click at [902, 316] on span at bounding box center [933, 306] width 107 height 26
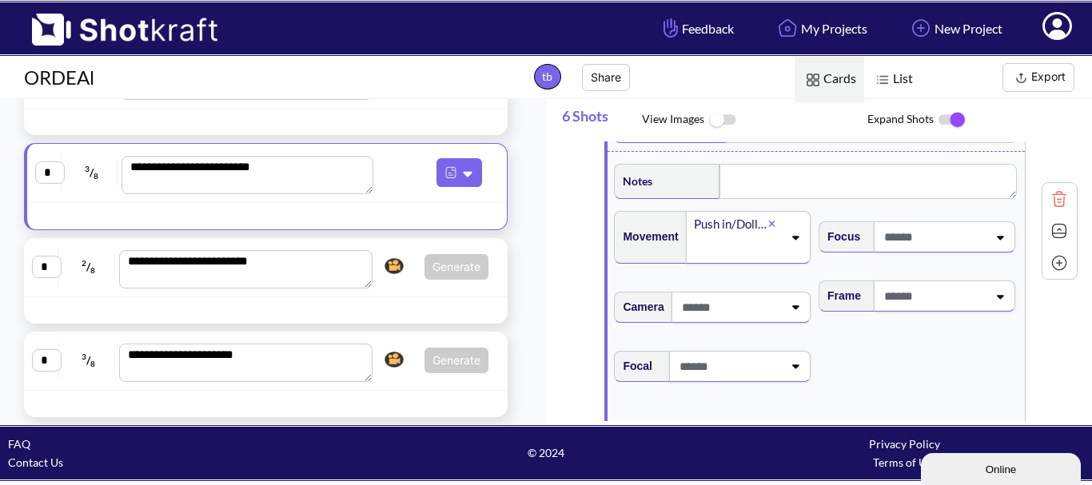
click at [957, 242] on span at bounding box center [933, 237] width 107 height 26
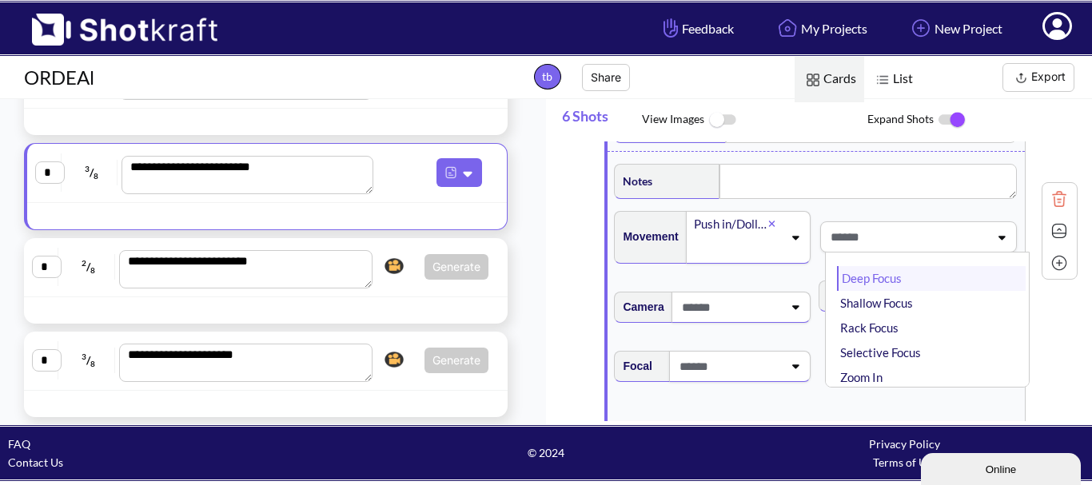
scroll to position [0, 0]
drag, startPoint x: 896, startPoint y: 289, endPoint x: 810, endPoint y: 297, distance: 85.9
click at [895, 289] on li "Deep Focus" at bounding box center [924, 280] width 184 height 25
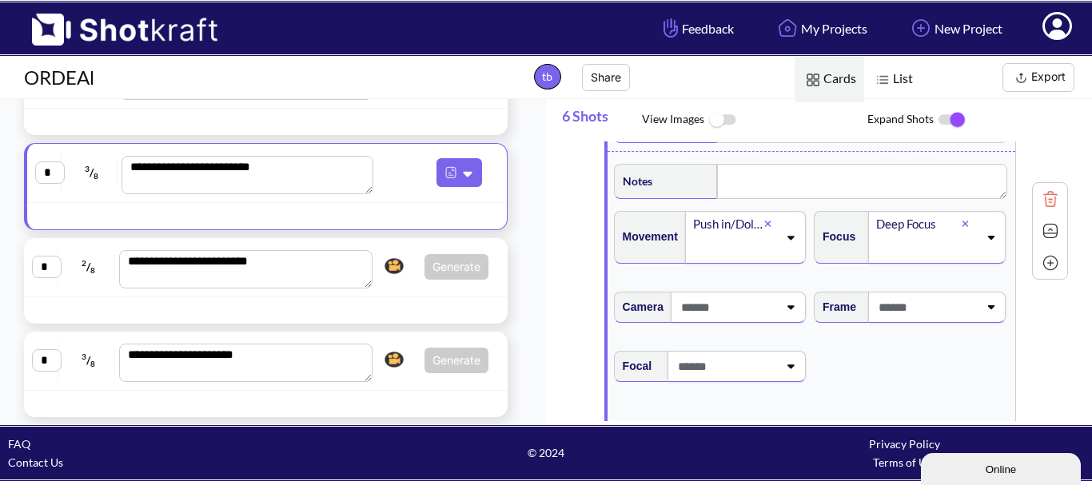
drag, startPoint x: 913, startPoint y: 237, endPoint x: 909, endPoint y: 249, distance: 11.9
click at [914, 237] on span at bounding box center [926, 248] width 104 height 26
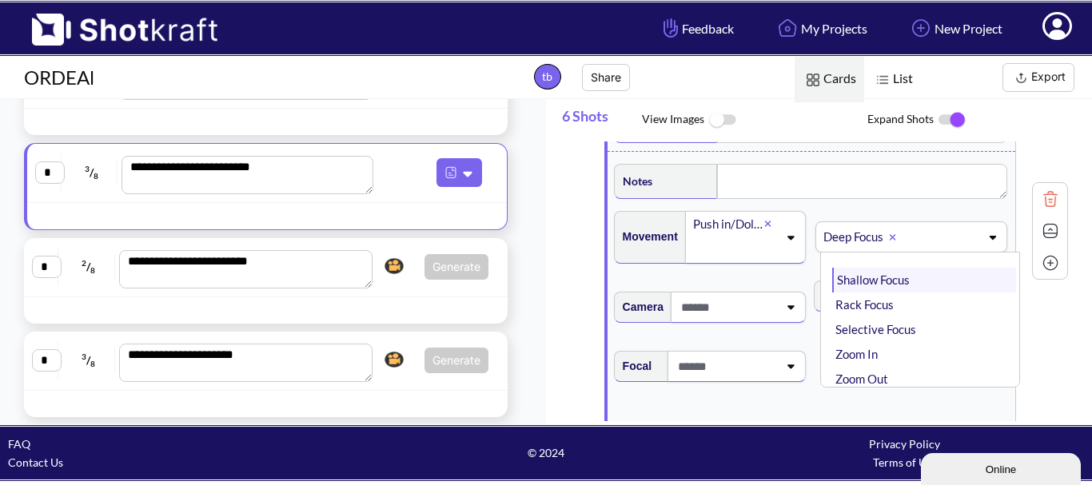
click at [895, 289] on li "Shallow Focus" at bounding box center [924, 280] width 184 height 25
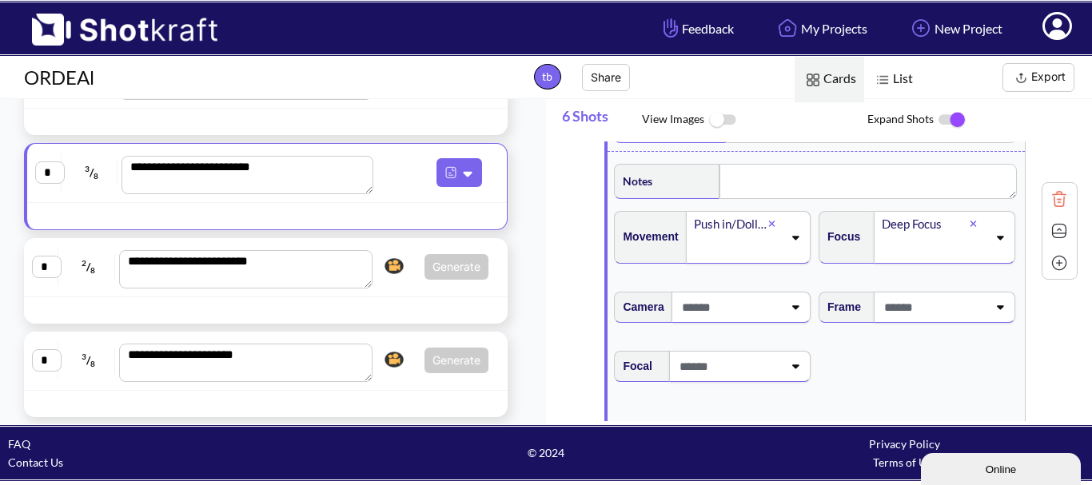
click at [762, 301] on span at bounding box center [730, 307] width 105 height 26
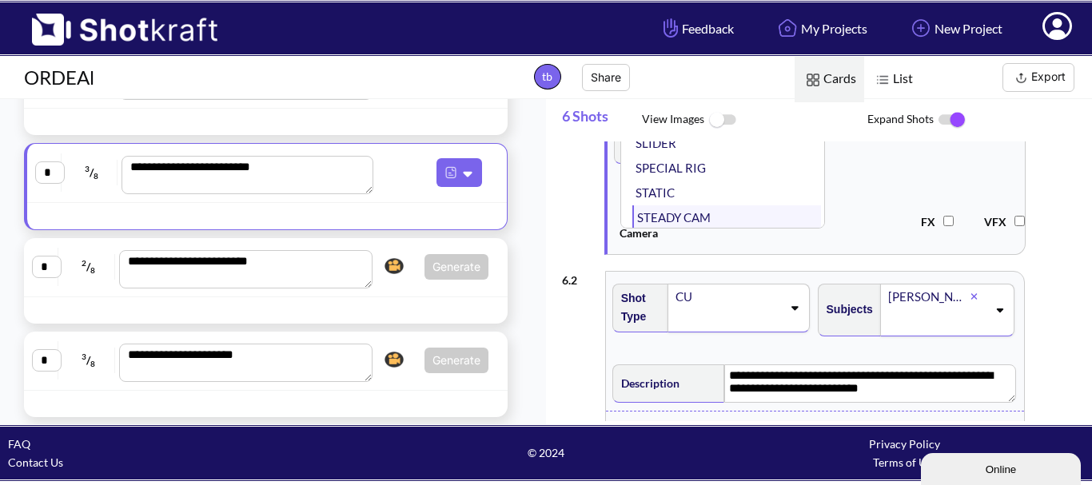
scroll to position [129, 0]
click at [722, 190] on li "STATIC" at bounding box center [726, 190] width 189 height 25
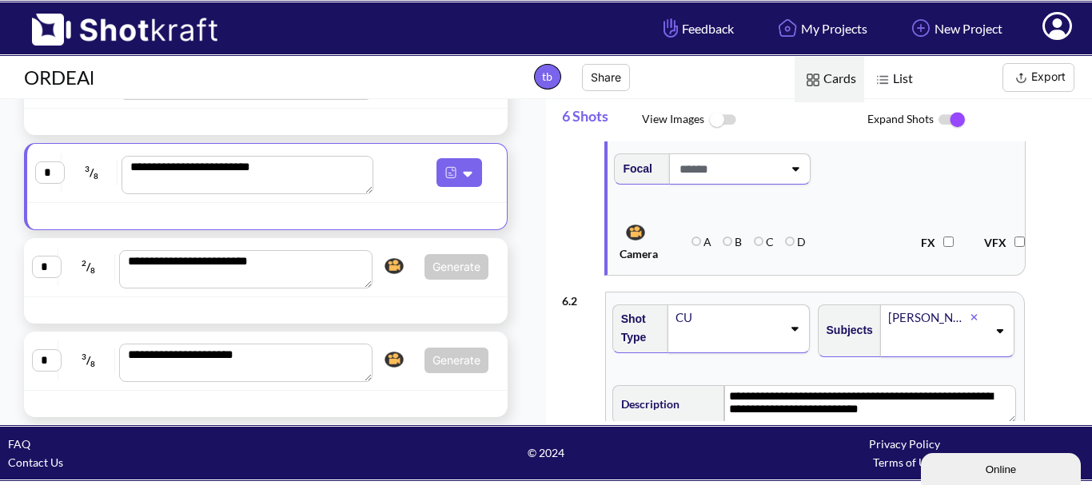
scroll to position [320, 0]
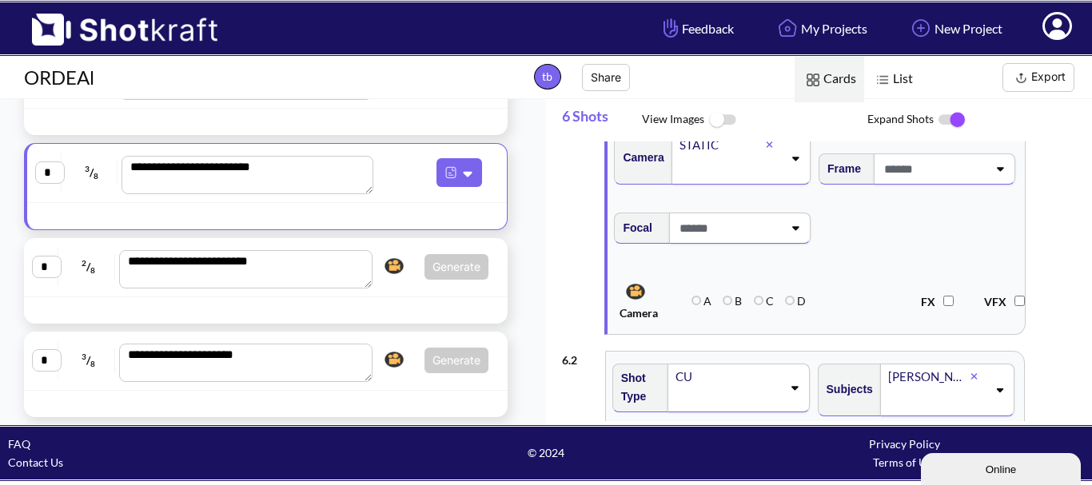
click at [751, 232] on span at bounding box center [728, 228] width 107 height 26
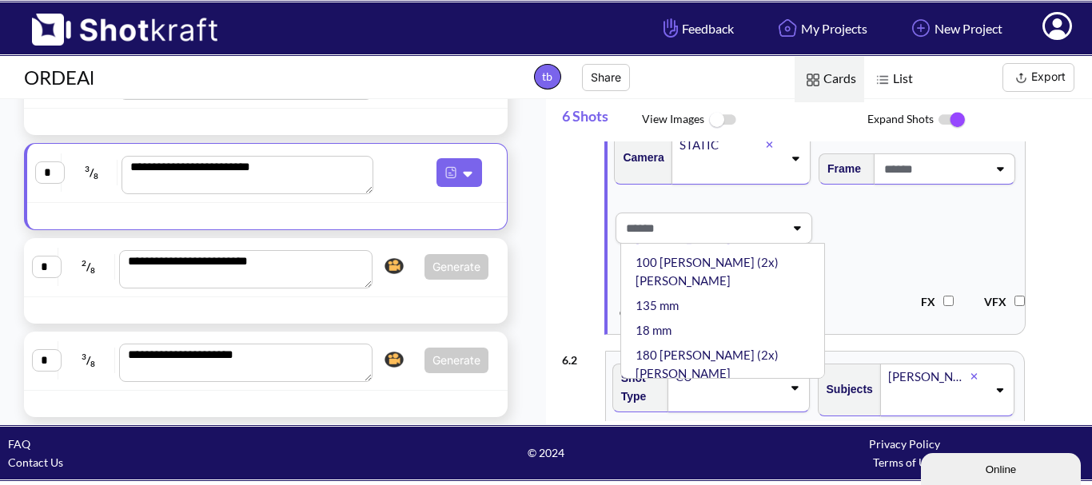
scroll to position [80, 0]
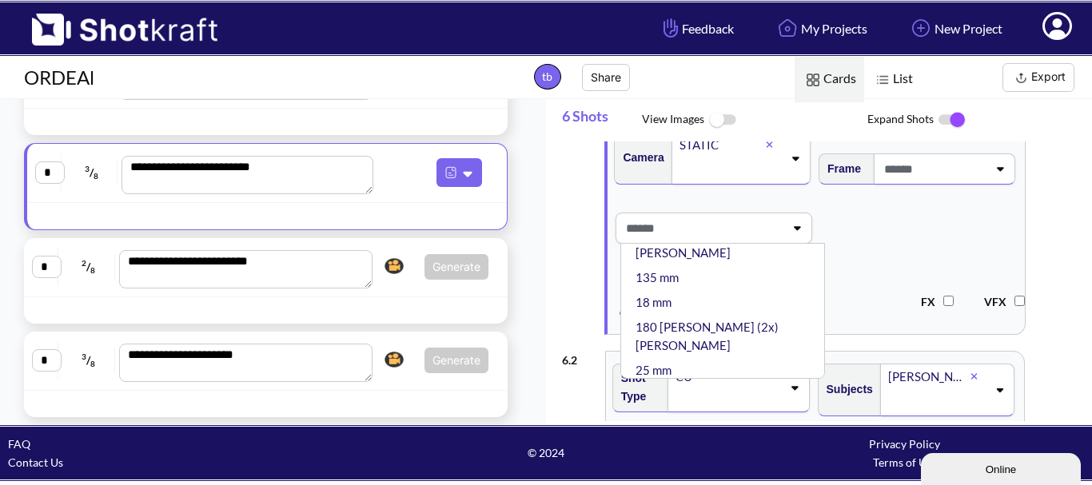
click at [706, 383] on li "35 mm" at bounding box center [726, 395] width 189 height 25
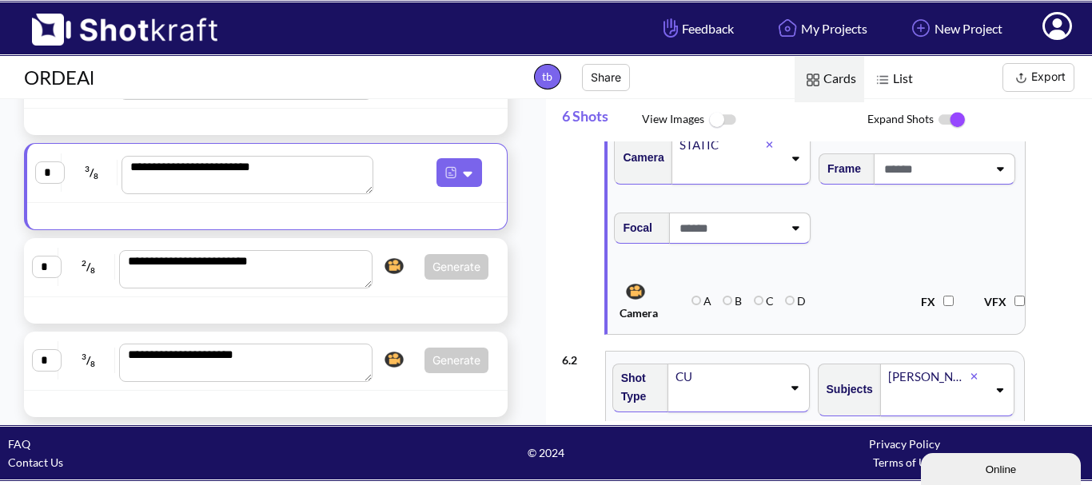
click at [939, 165] on span at bounding box center [933, 169] width 107 height 26
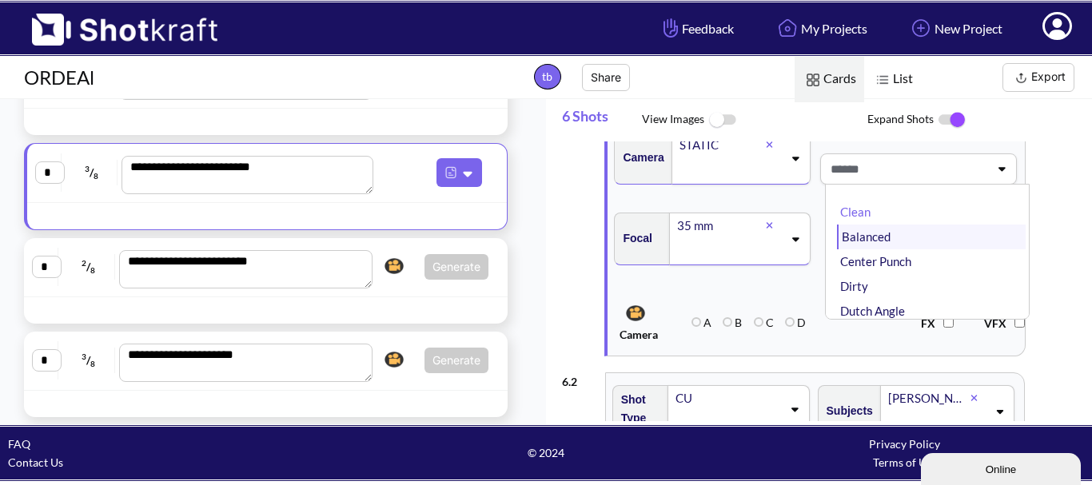
click at [936, 235] on li "Balanced" at bounding box center [931, 237] width 189 height 25
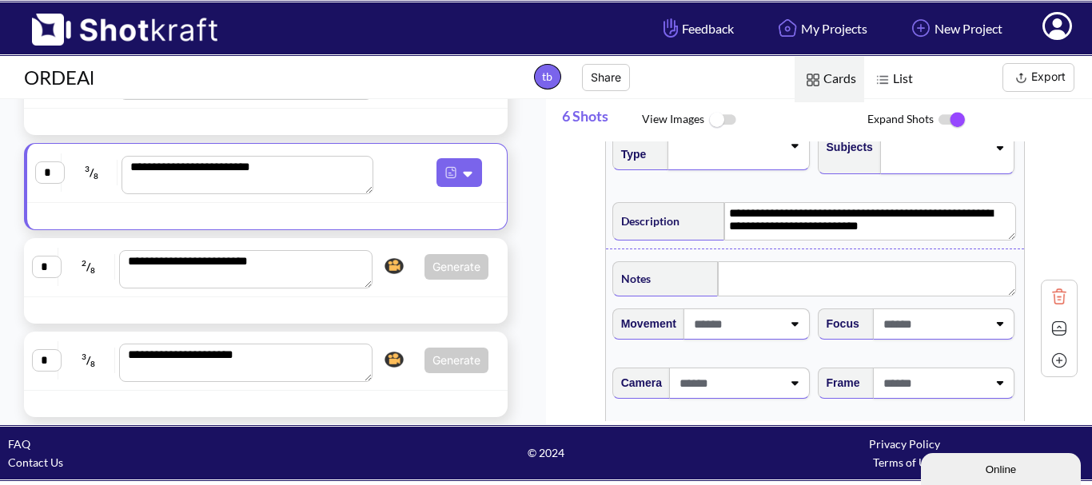
scroll to position [639, 0]
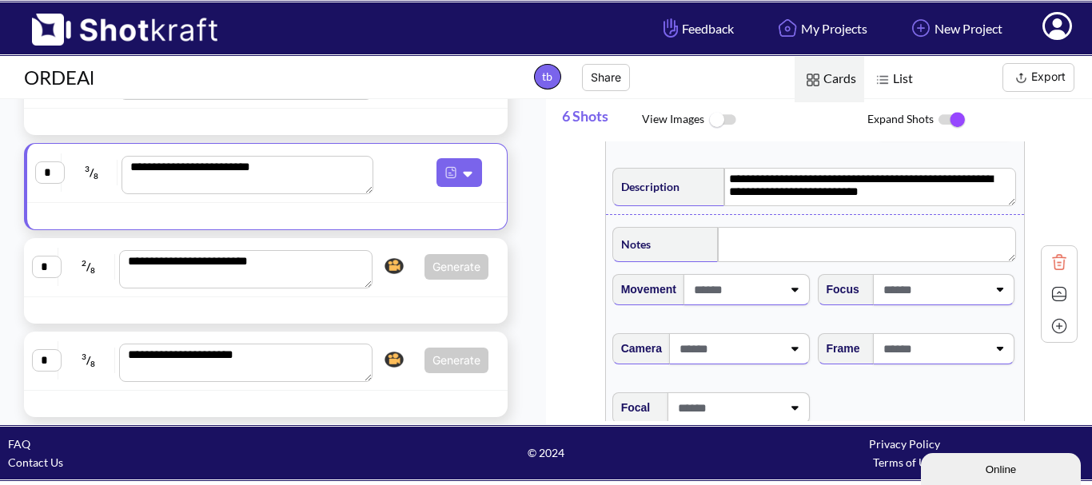
click at [755, 299] on span at bounding box center [736, 290] width 92 height 26
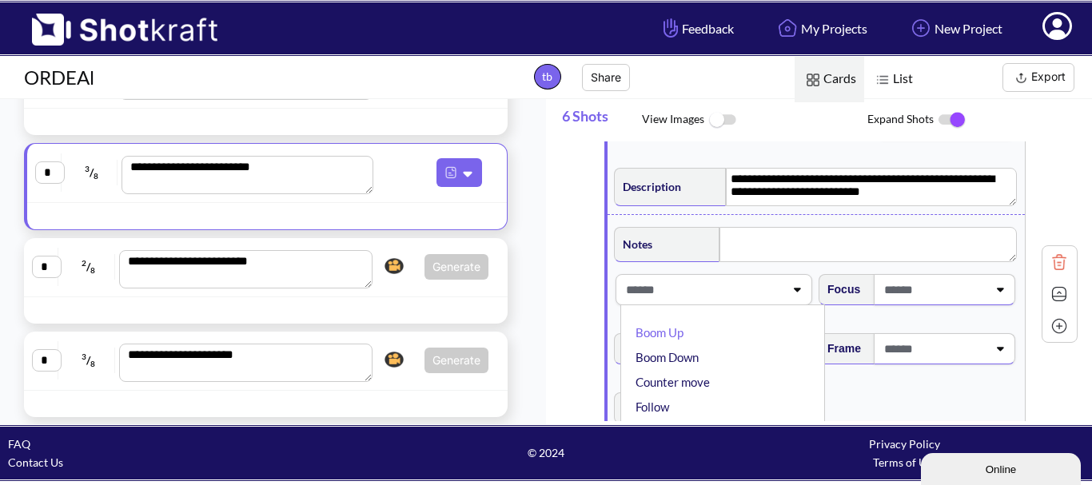
click at [927, 314] on div "Focus" at bounding box center [918, 295] width 205 height 59
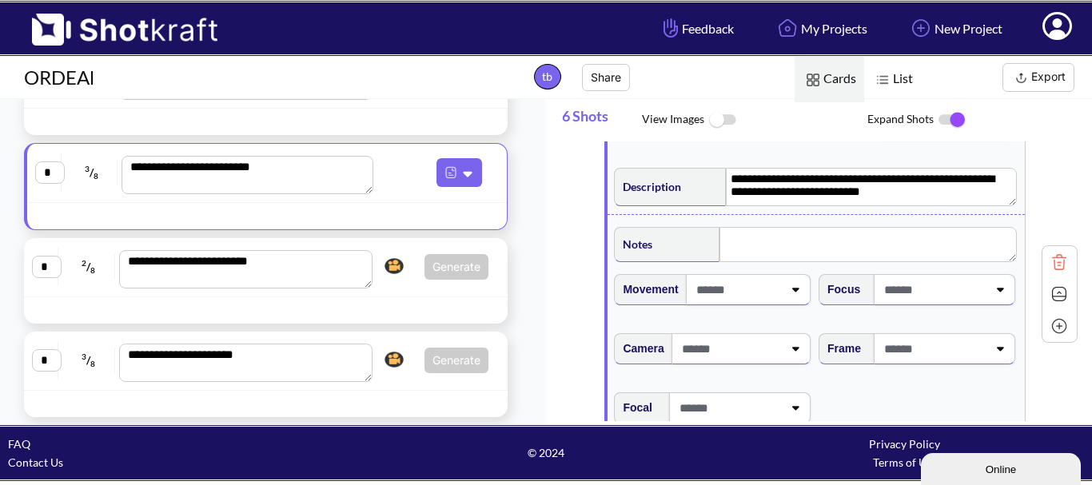
click at [923, 311] on div "Focus" at bounding box center [918, 295] width 205 height 59
click at [919, 303] on span at bounding box center [933, 290] width 107 height 26
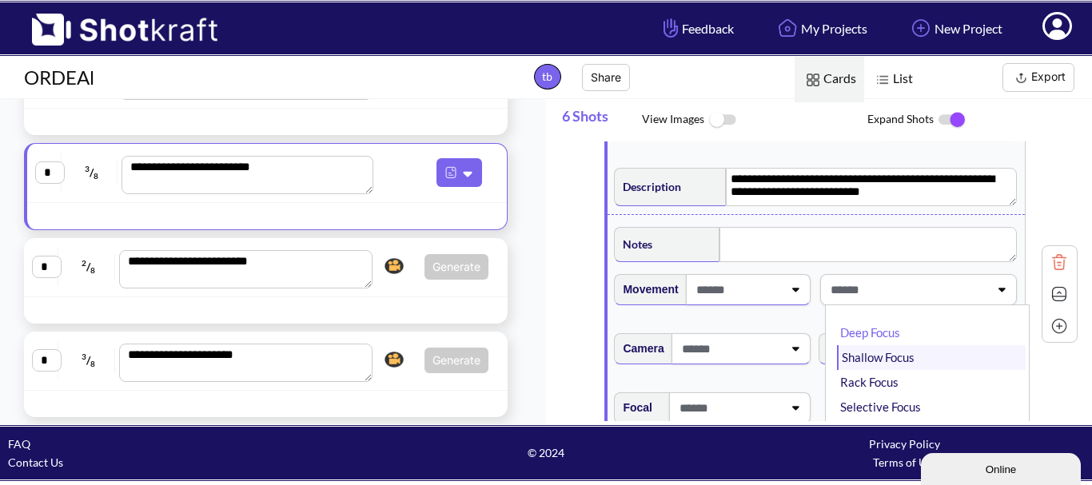
click at [905, 366] on li "Shallow Focus" at bounding box center [931, 357] width 189 height 25
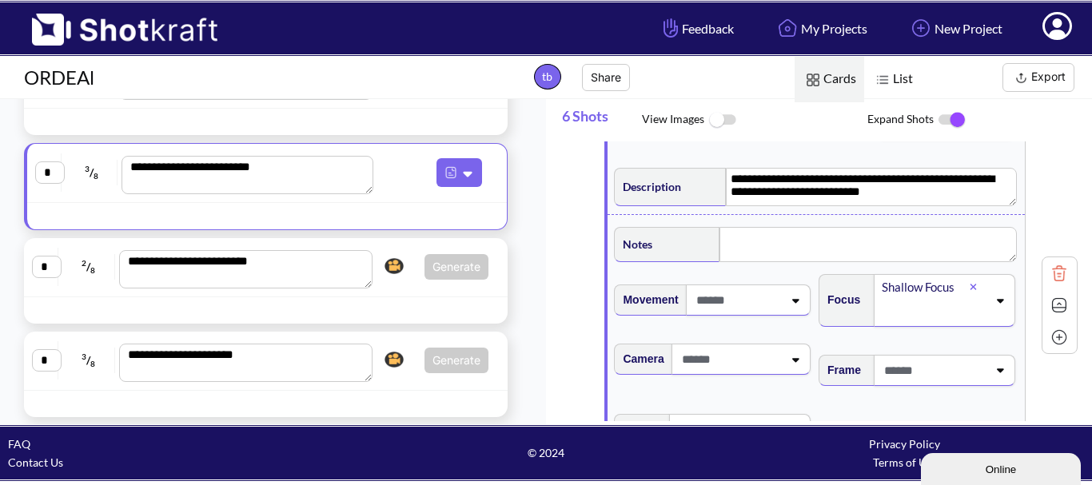
click at [742, 312] on span at bounding box center [737, 300] width 91 height 26
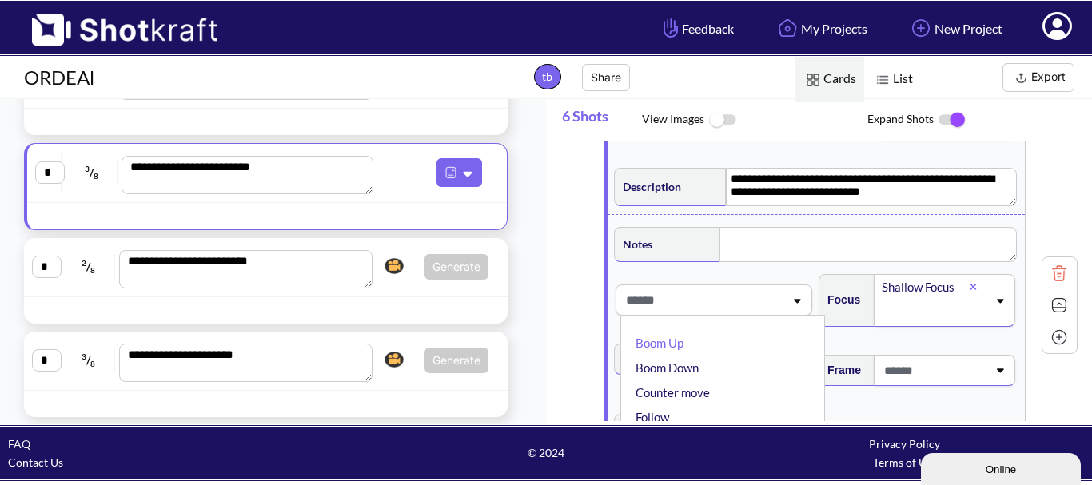
click at [742, 313] on span at bounding box center [703, 300] width 162 height 26
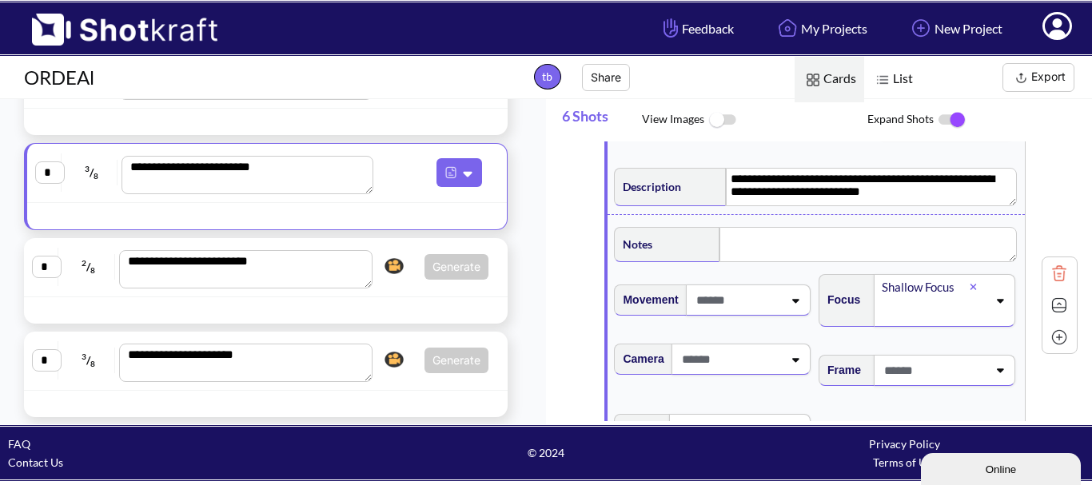
scroll to position [719, 0]
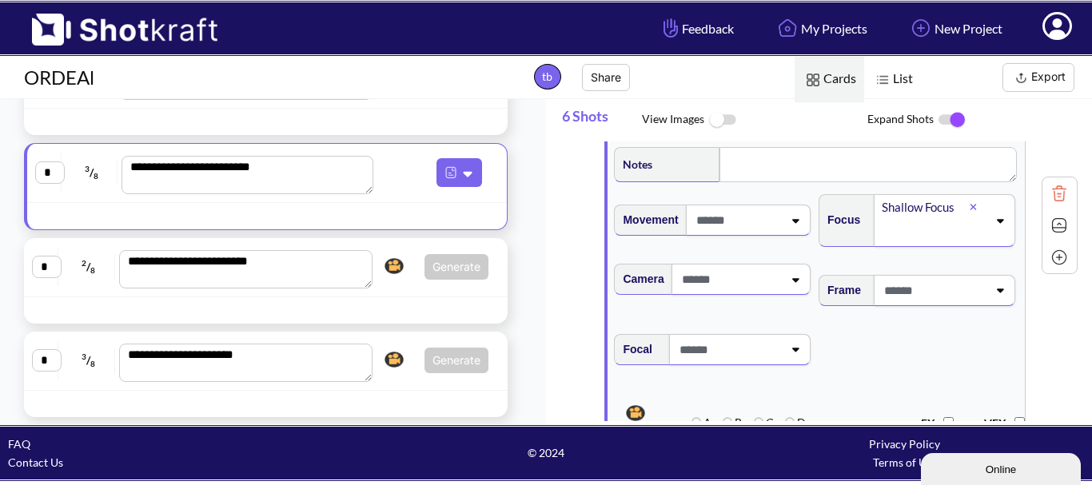
click at [742, 293] on span at bounding box center [730, 279] width 105 height 26
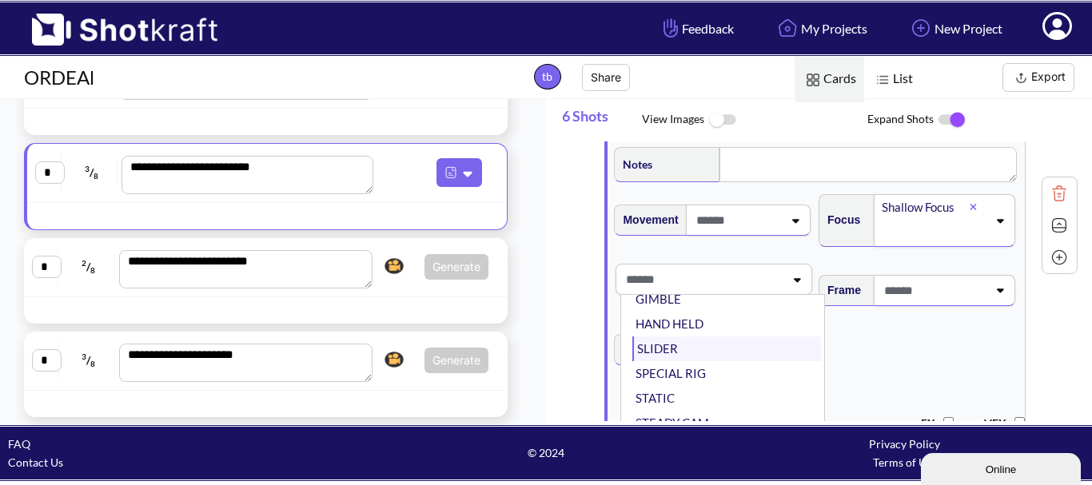
scroll to position [129, 0]
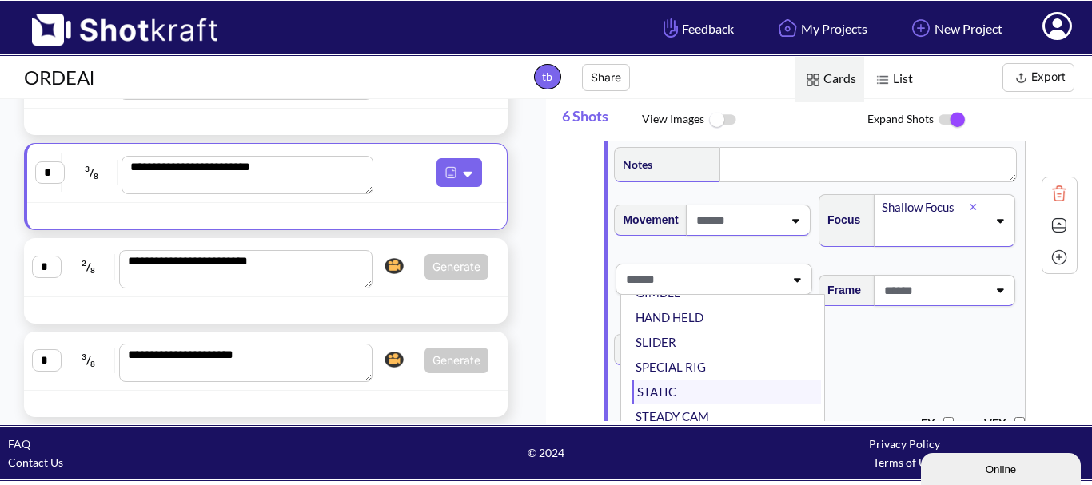
click at [725, 392] on li "STATIC" at bounding box center [726, 392] width 189 height 25
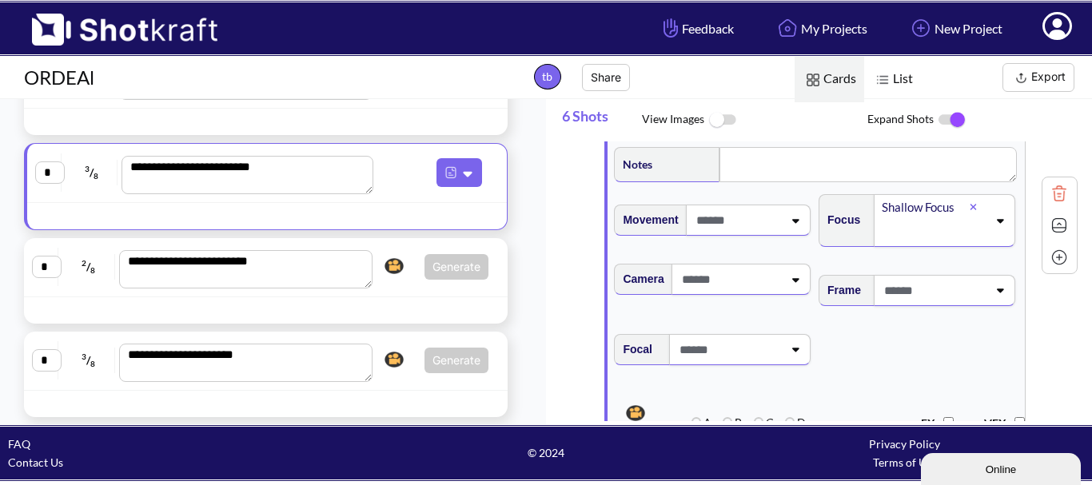
click at [730, 363] on span at bounding box center [728, 349] width 107 height 26
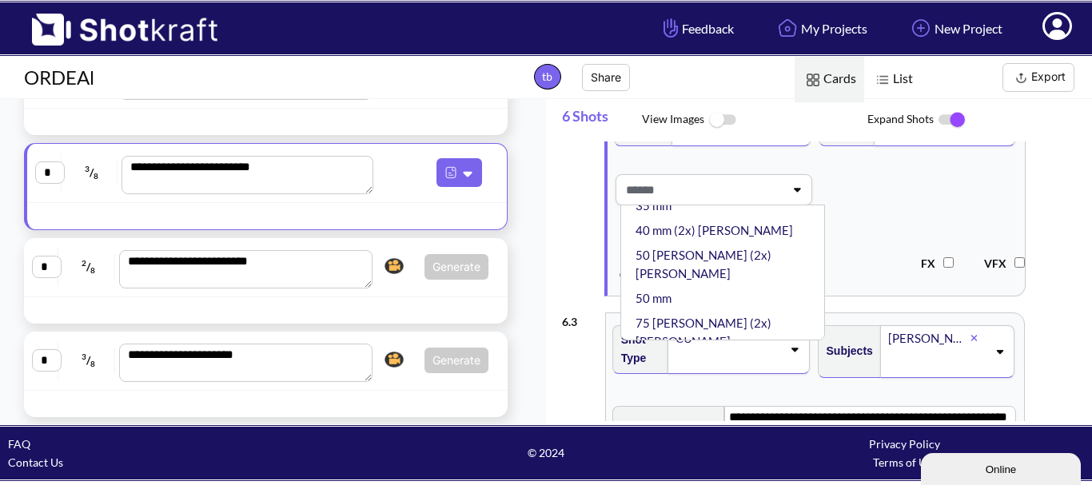
scroll to position [240, 0]
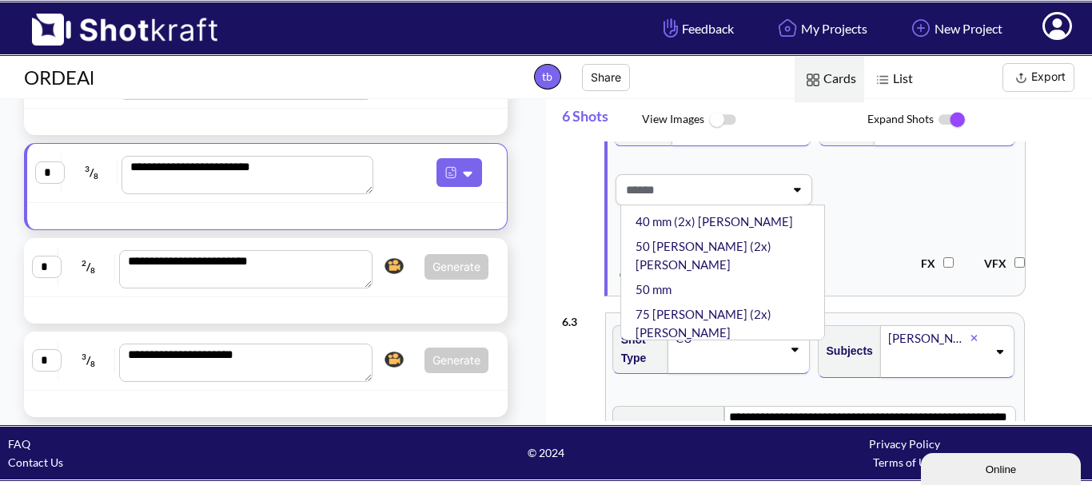
click at [727, 277] on li "50 mm" at bounding box center [726, 289] width 189 height 25
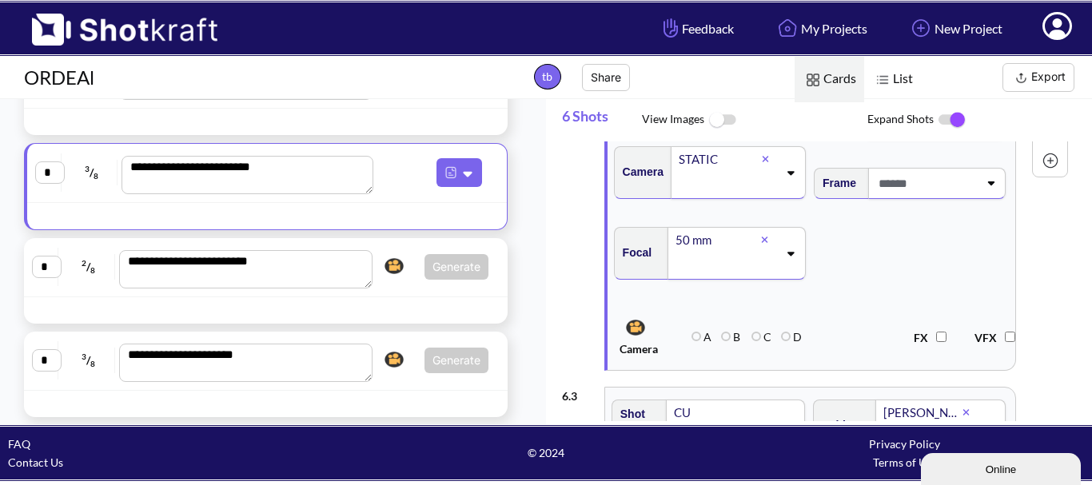
scroll to position [799, 0]
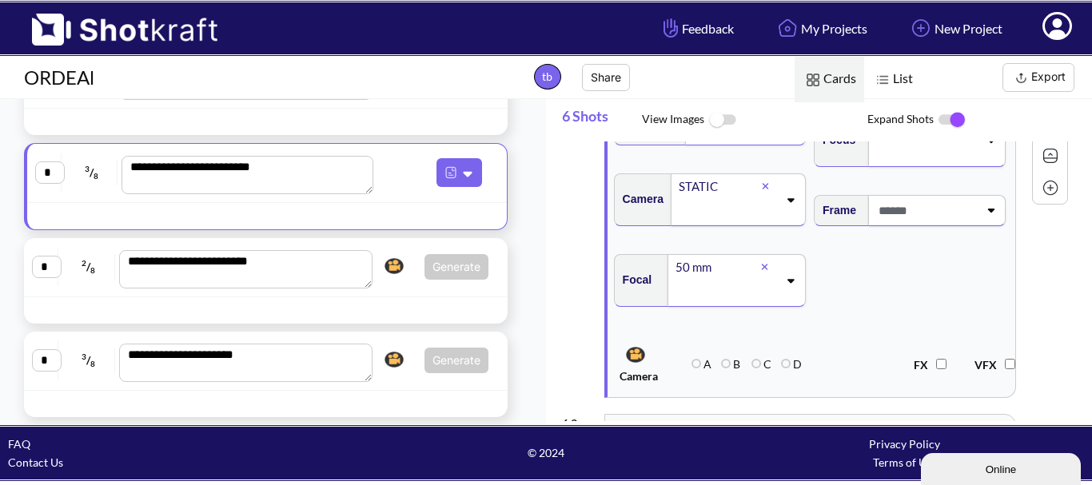
click at [922, 224] on span at bounding box center [926, 210] width 104 height 26
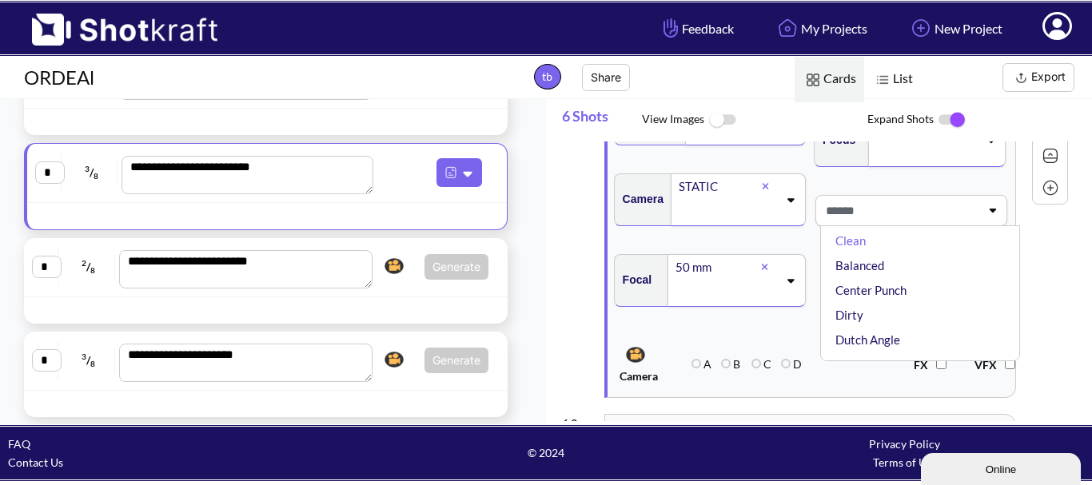
scroll to position [0, 0]
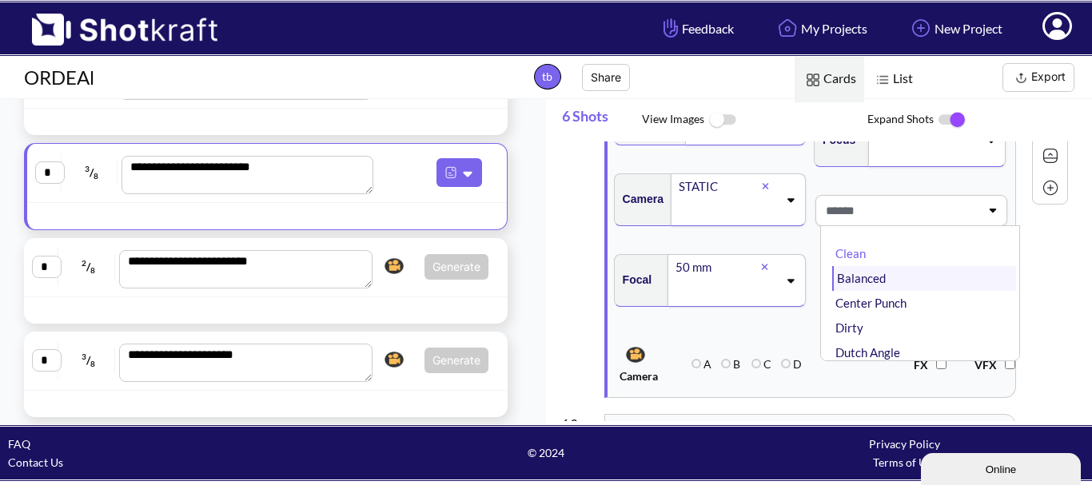
click at [898, 288] on li "Balanced" at bounding box center [924, 278] width 184 height 25
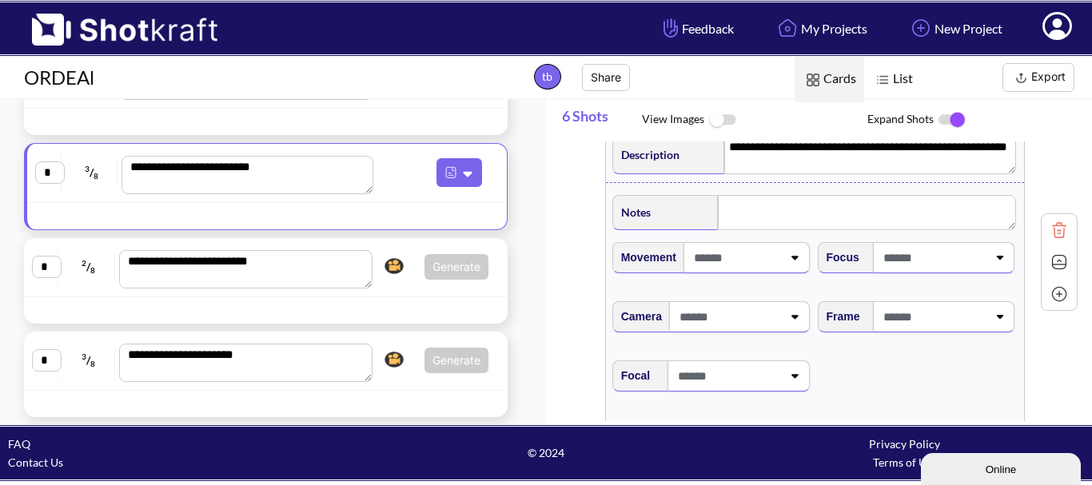
scroll to position [1199, 0]
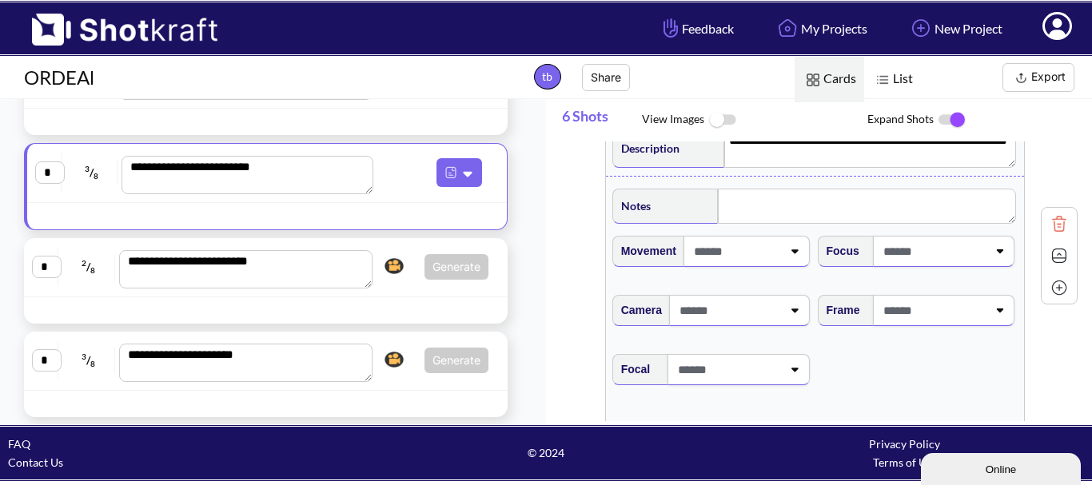
click at [756, 266] on div at bounding box center [735, 252] width 95 height 30
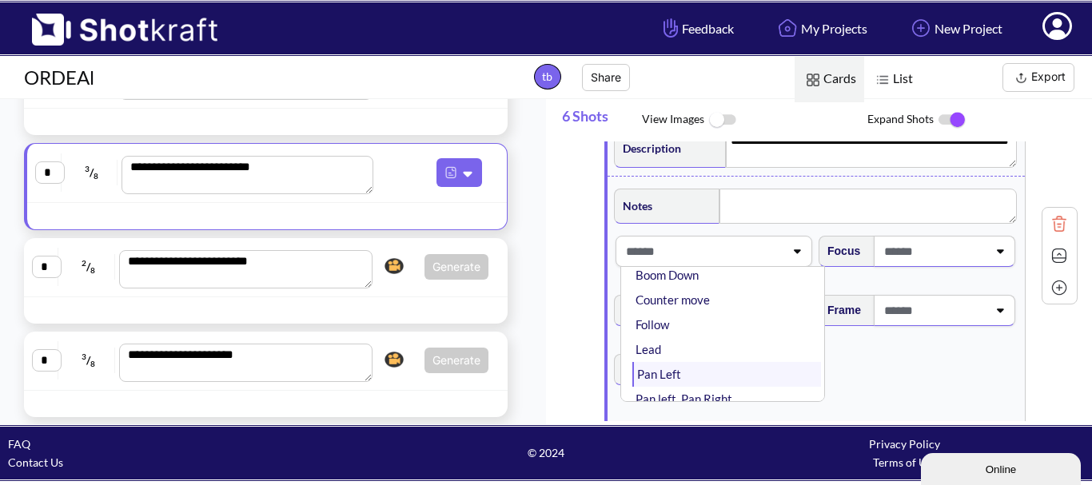
scroll to position [80, 0]
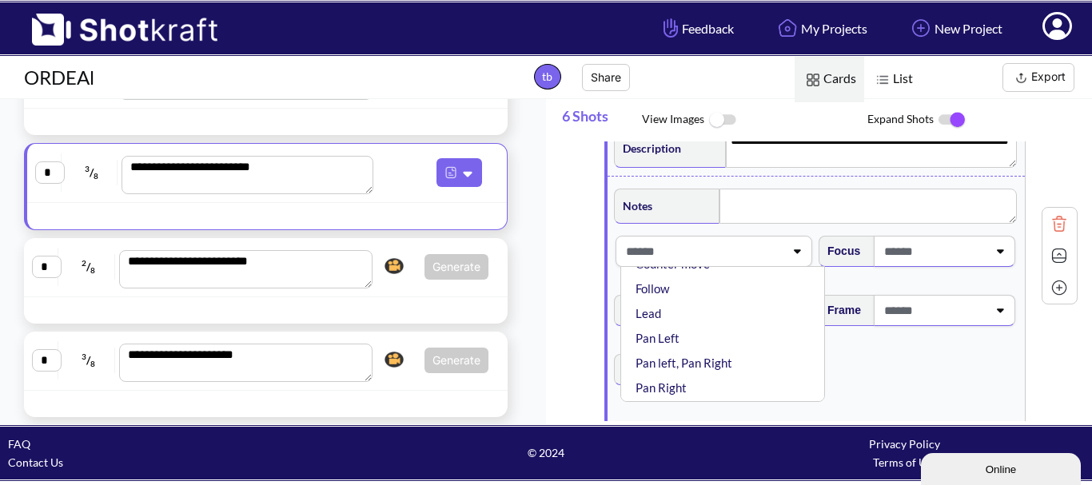
click at [691, 301] on li "Follow" at bounding box center [726, 289] width 189 height 25
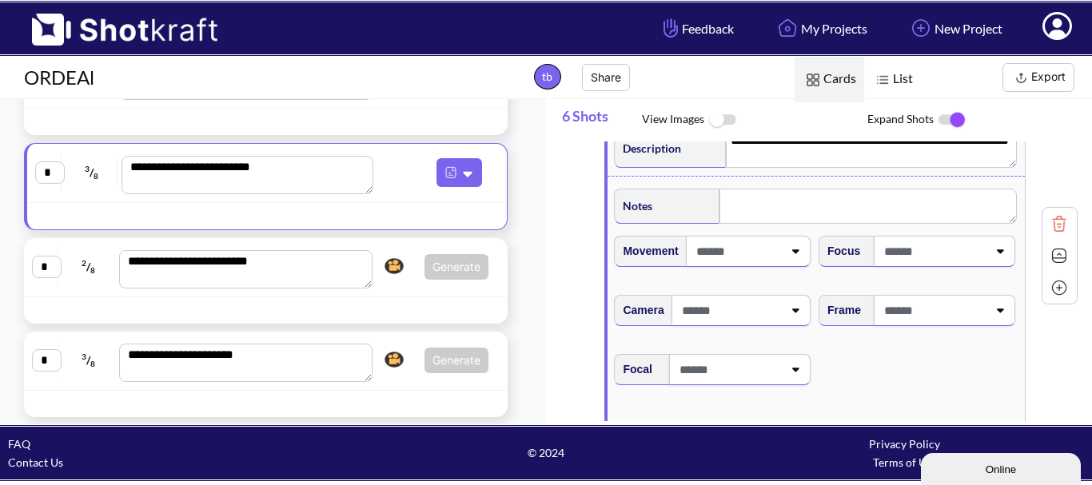
click at [703, 320] on span at bounding box center [730, 310] width 105 height 26
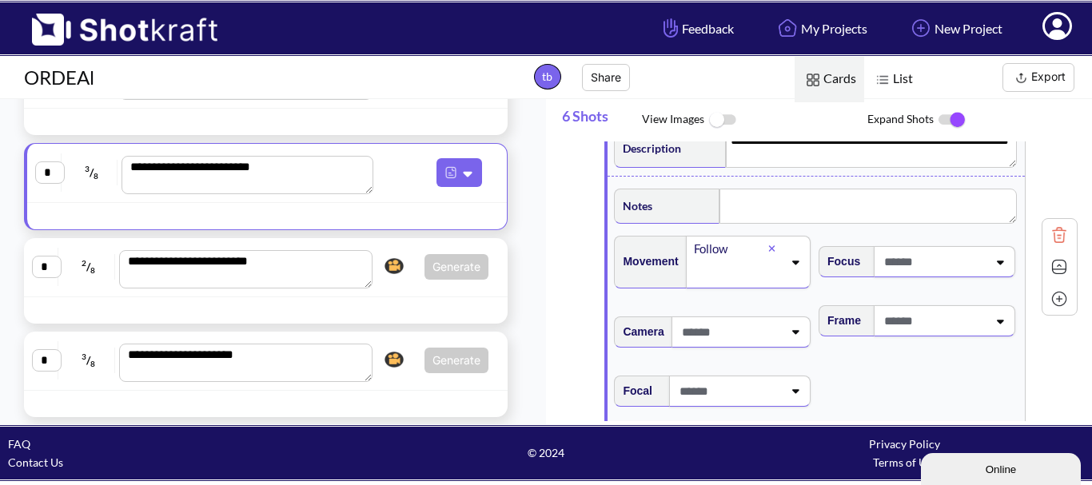
click at [731, 331] on span at bounding box center [730, 332] width 105 height 26
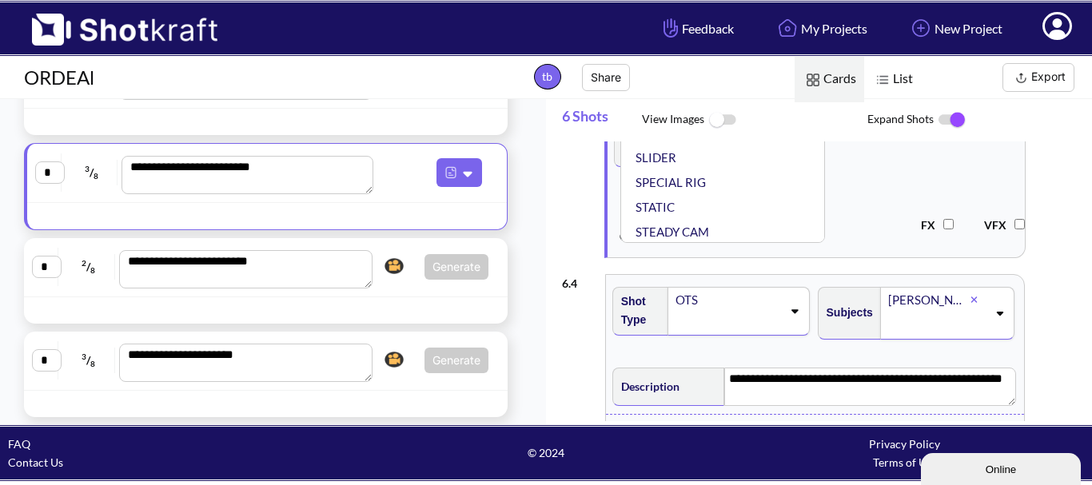
scroll to position [129, 0]
click at [715, 217] on li "STATIC" at bounding box center [726, 205] width 189 height 25
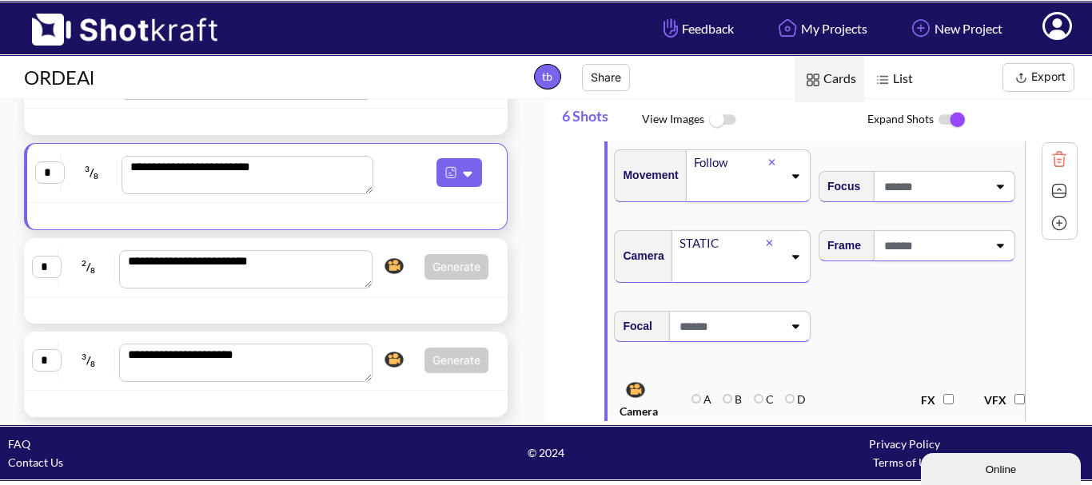
scroll to position [1279, 0]
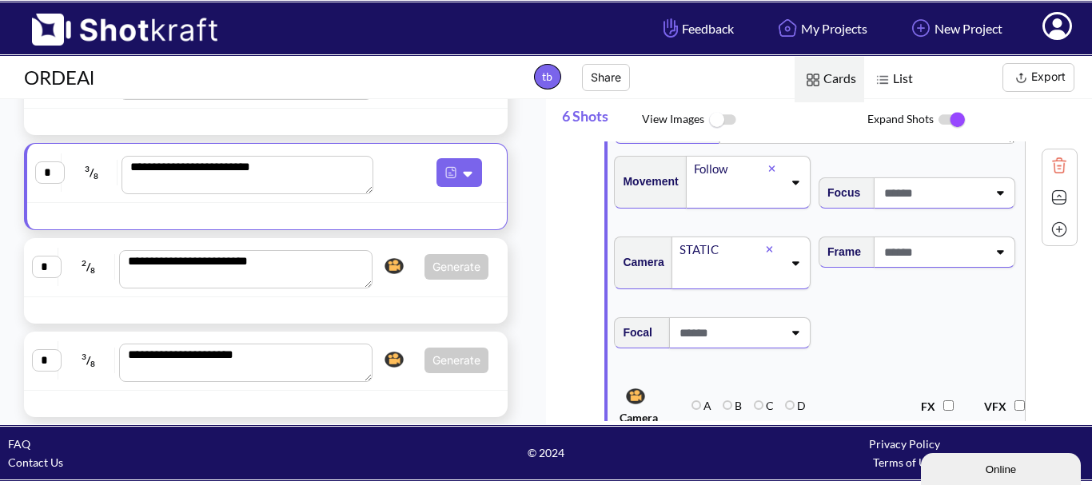
click at [933, 262] on span at bounding box center [933, 252] width 107 height 26
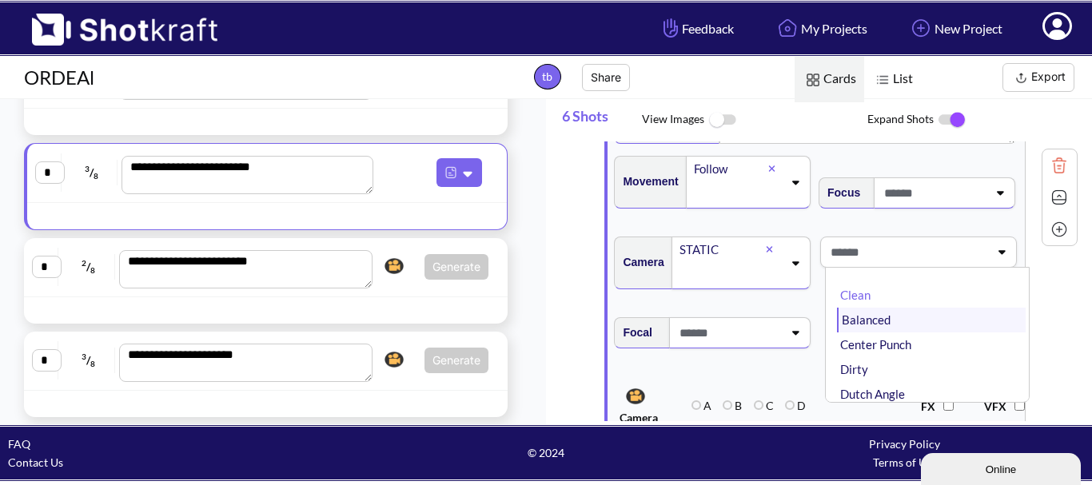
click at [894, 328] on li "Balanced" at bounding box center [931, 320] width 189 height 25
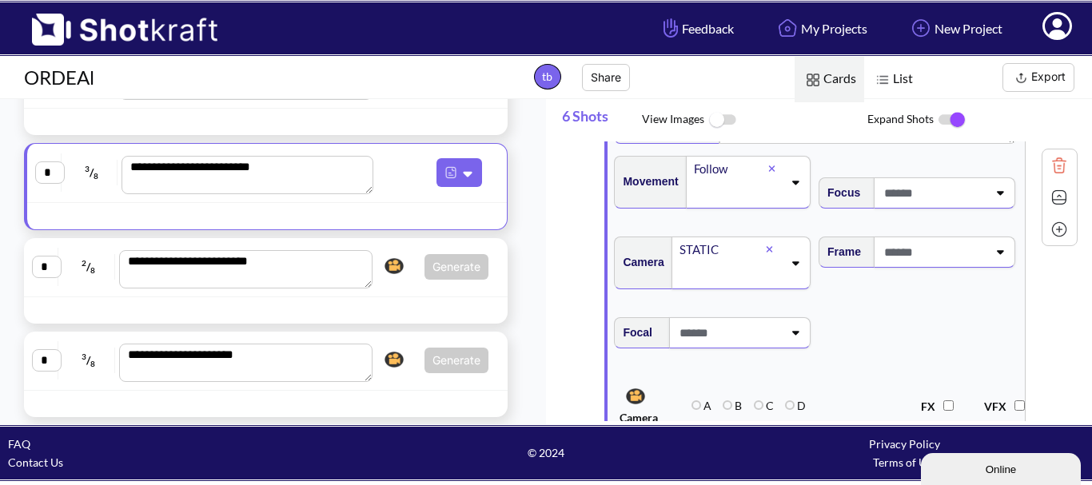
click at [941, 201] on span at bounding box center [933, 193] width 107 height 26
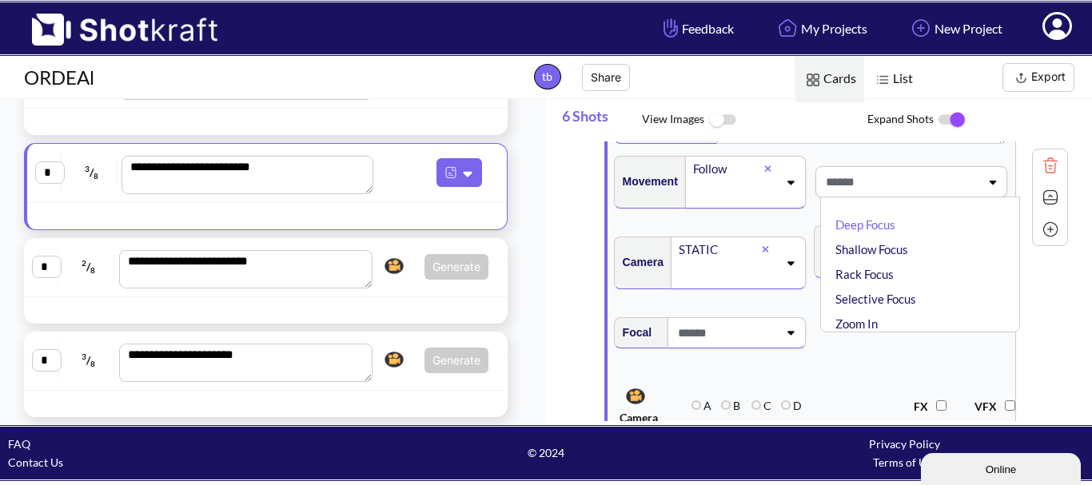
drag, startPoint x: 926, startPoint y: 259, endPoint x: 916, endPoint y: 260, distance: 10.4
click at [926, 258] on li "Shallow Focus" at bounding box center [924, 249] width 184 height 25
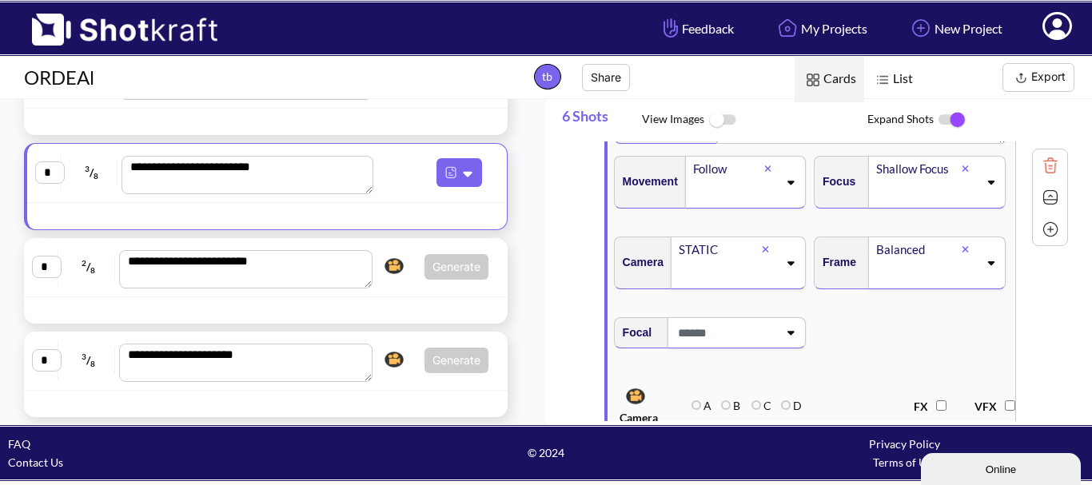
click at [769, 346] on span at bounding box center [726, 333] width 104 height 26
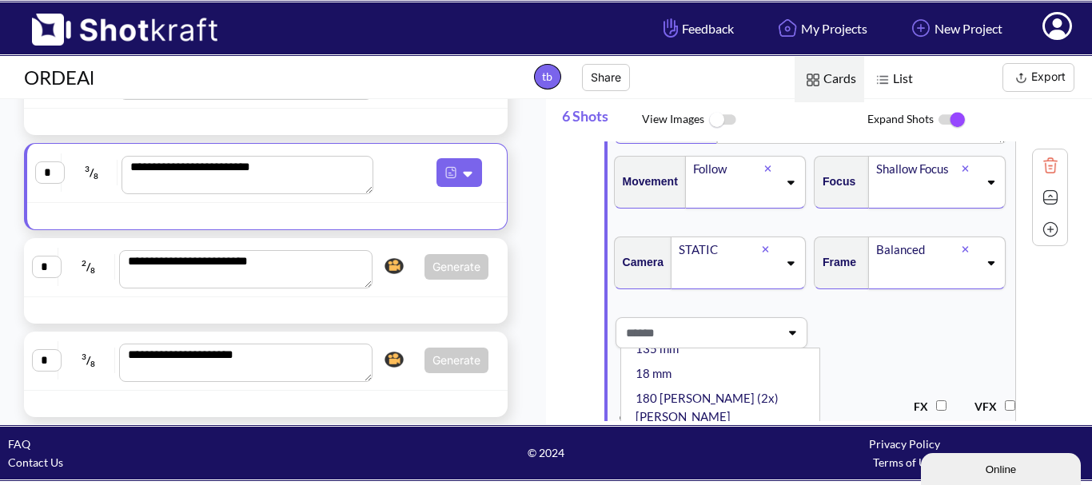
scroll to position [160, 0]
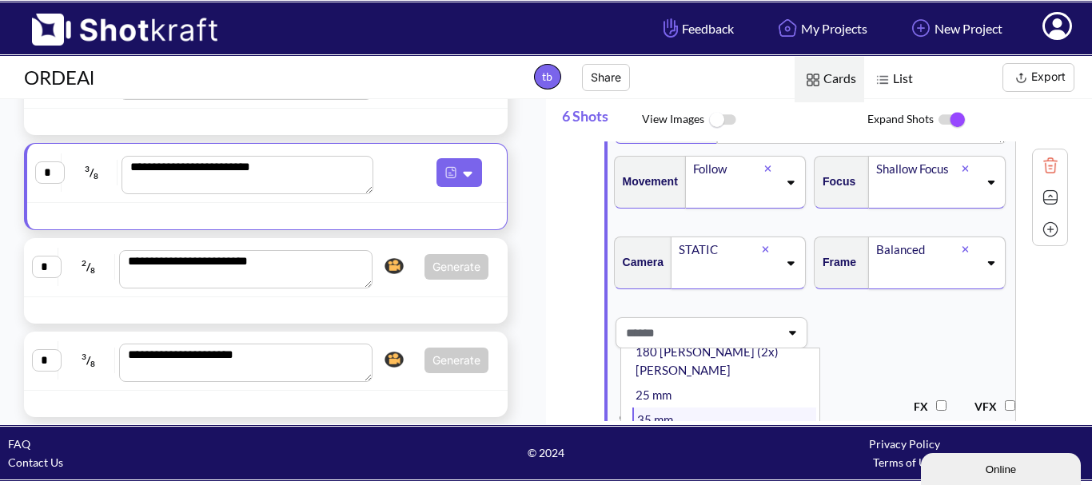
click at [700, 408] on li "35 mm" at bounding box center [724, 420] width 184 height 25
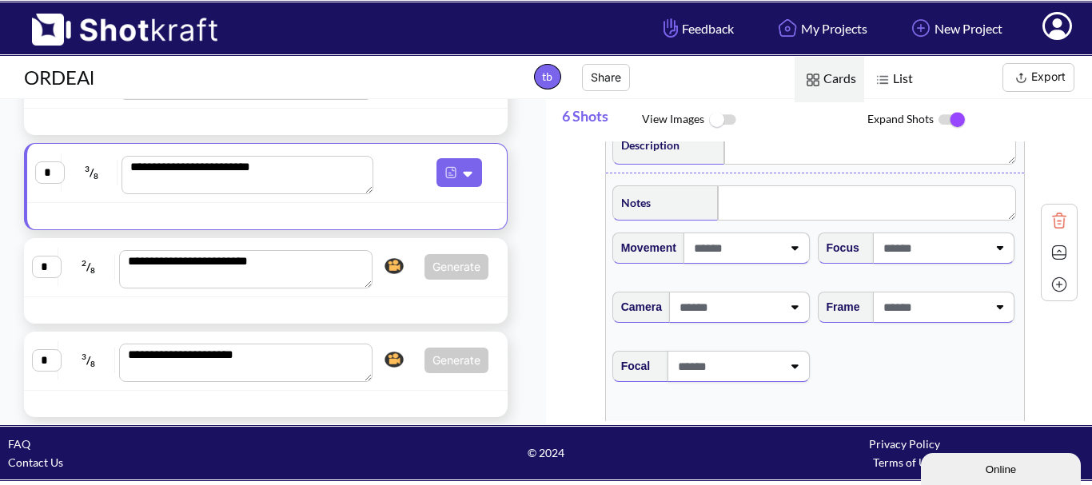
scroll to position [1758, 0]
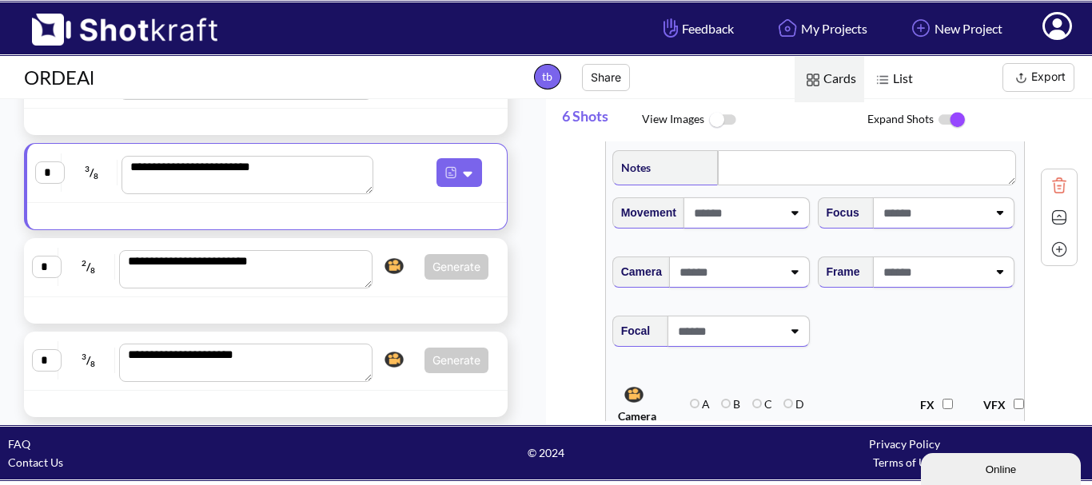
click at [737, 226] on span at bounding box center [736, 213] width 92 height 26
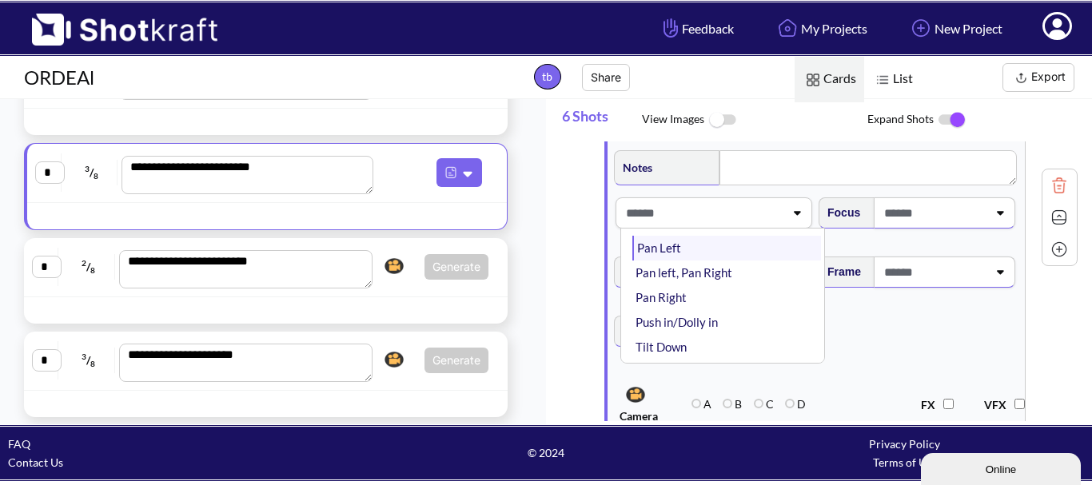
scroll to position [160, 0]
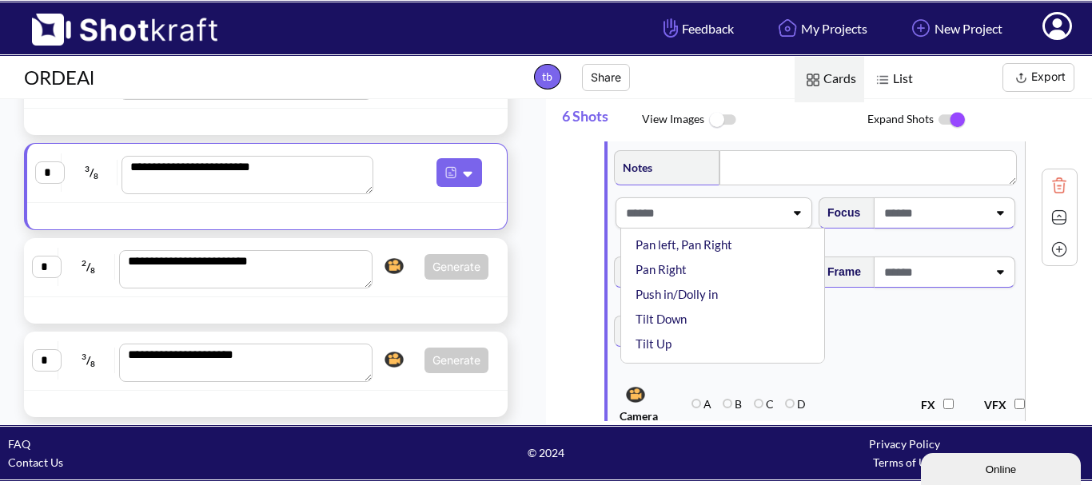
click at [912, 353] on span "Focal" at bounding box center [815, 341] width 408 height 67
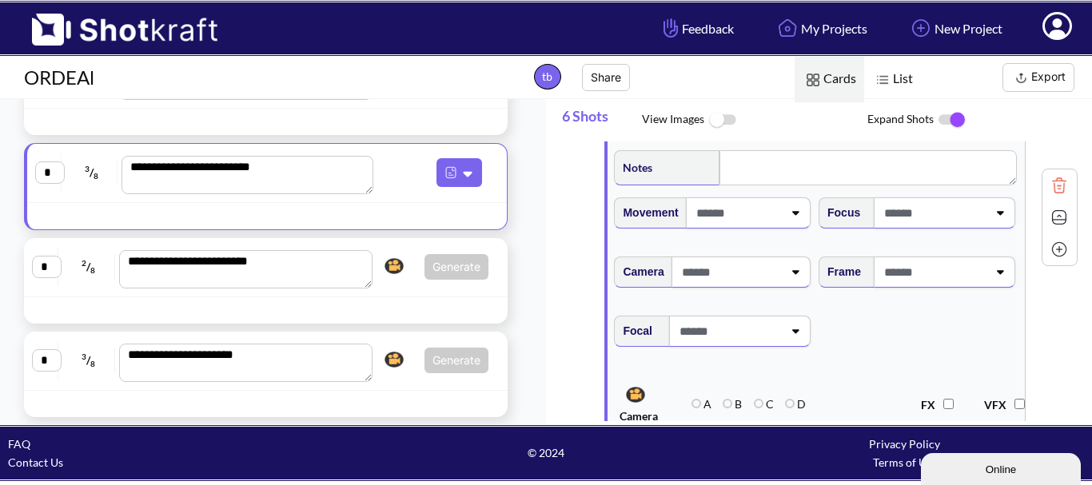
click at [929, 214] on span at bounding box center [933, 213] width 107 height 26
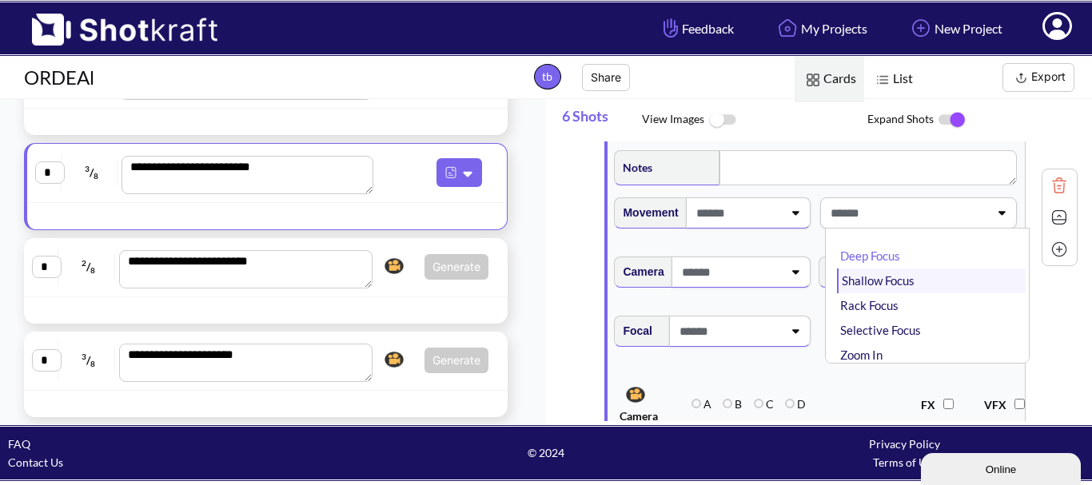
click at [910, 287] on li "Shallow Focus" at bounding box center [931, 281] width 189 height 25
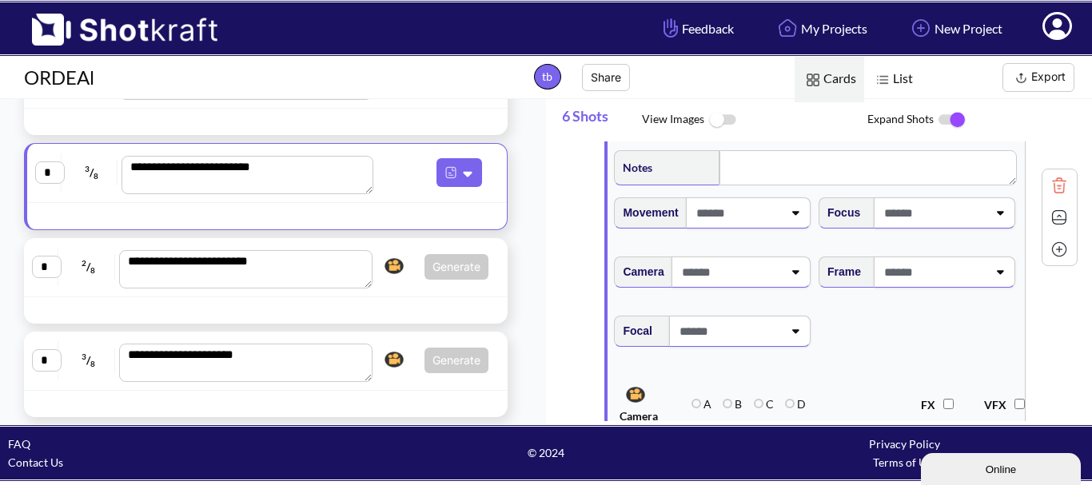
click at [917, 285] on span at bounding box center [933, 272] width 107 height 26
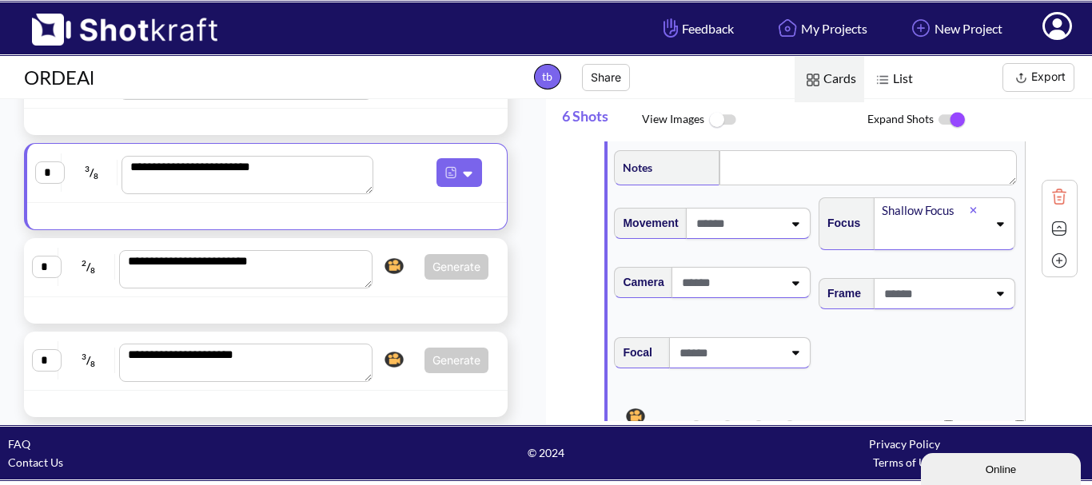
click at [926, 307] on span at bounding box center [933, 294] width 107 height 26
click at [923, 368] on li "Balanced" at bounding box center [931, 361] width 189 height 25
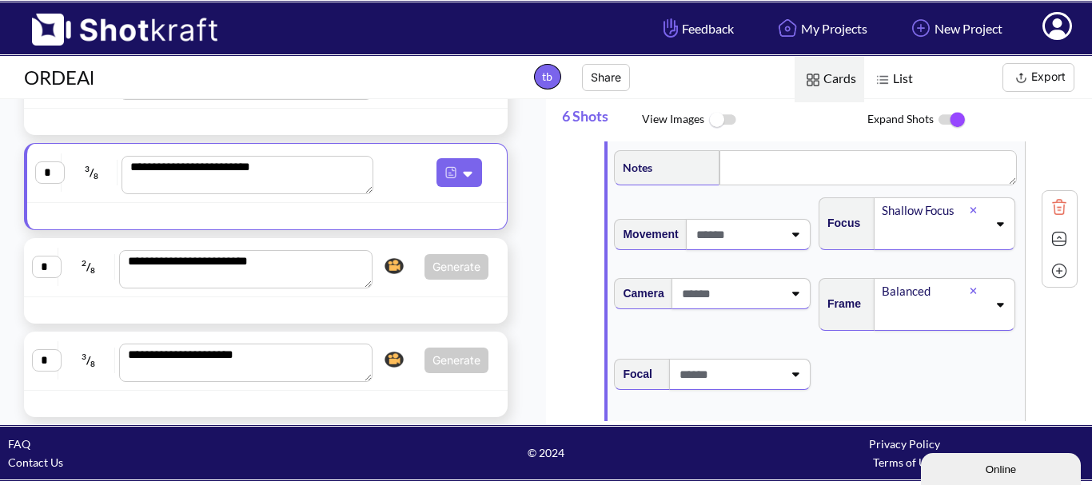
click at [752, 295] on span at bounding box center [730, 294] width 105 height 26
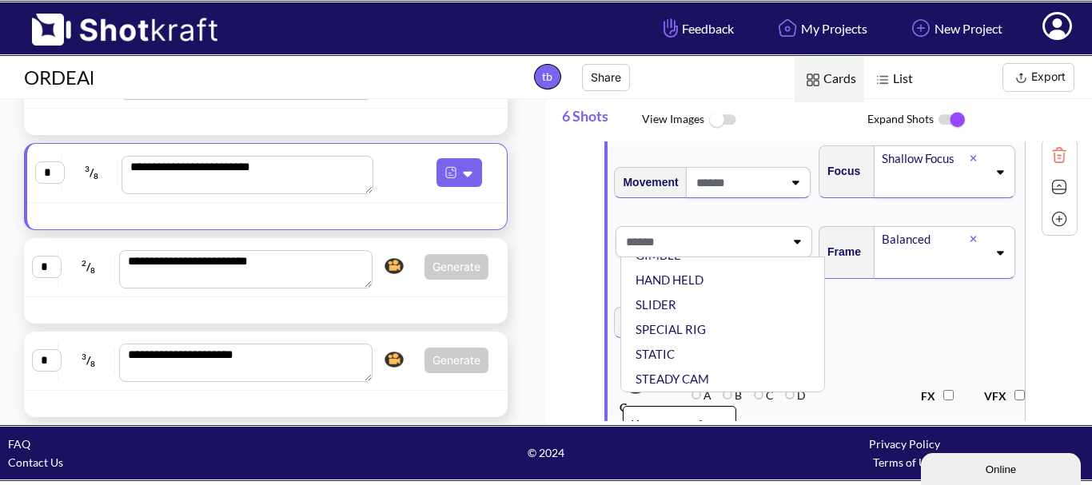
scroll to position [1838, 0]
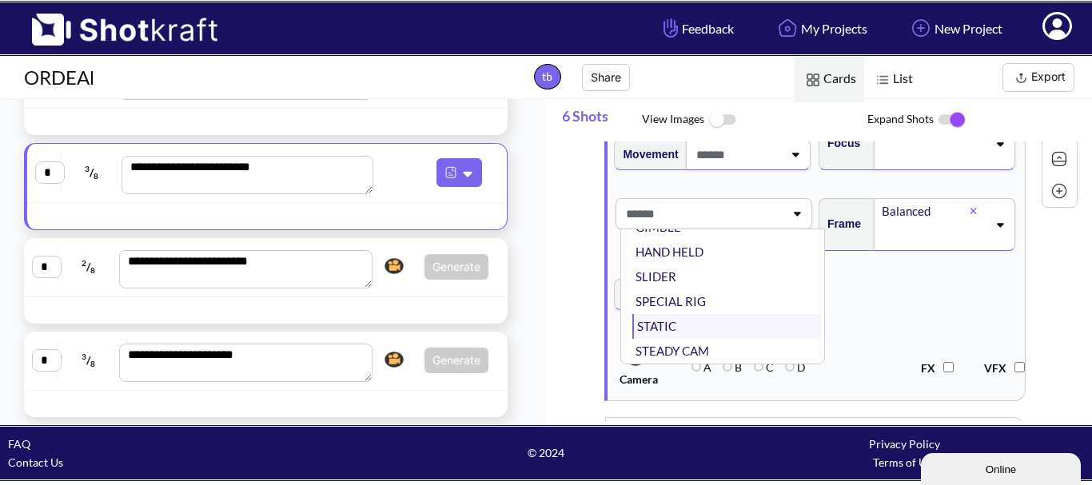
click at [677, 337] on li "STATIC" at bounding box center [726, 326] width 189 height 25
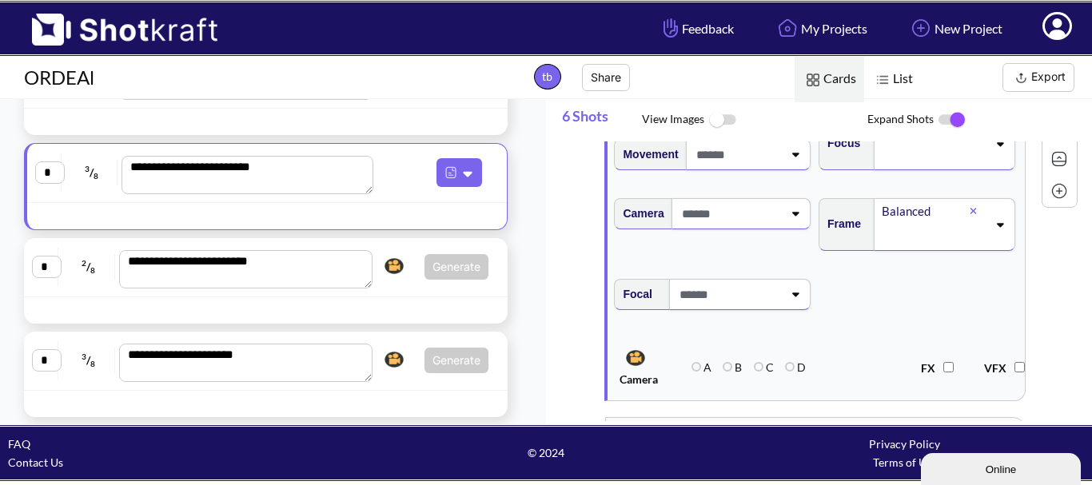
click at [730, 308] on span at bounding box center [728, 294] width 107 height 26
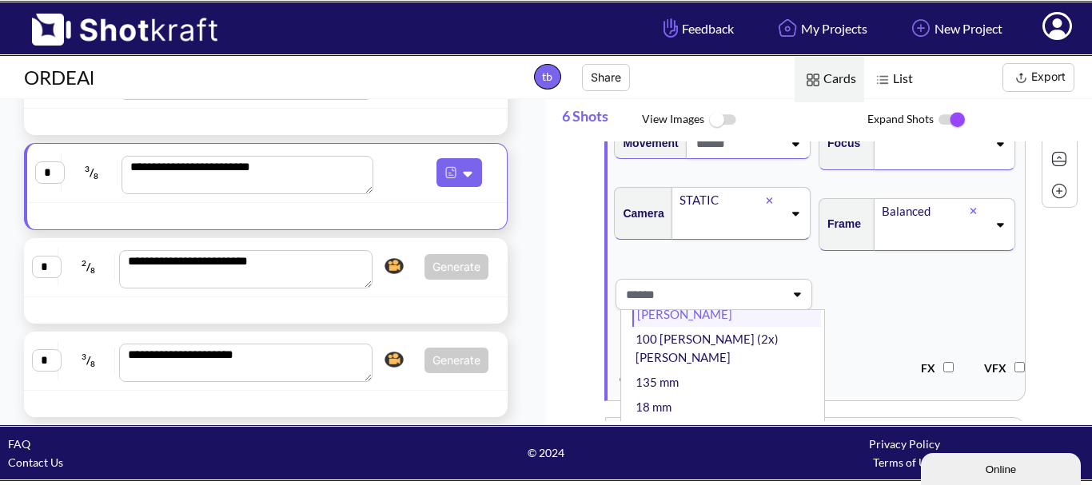
scroll to position [80, 0]
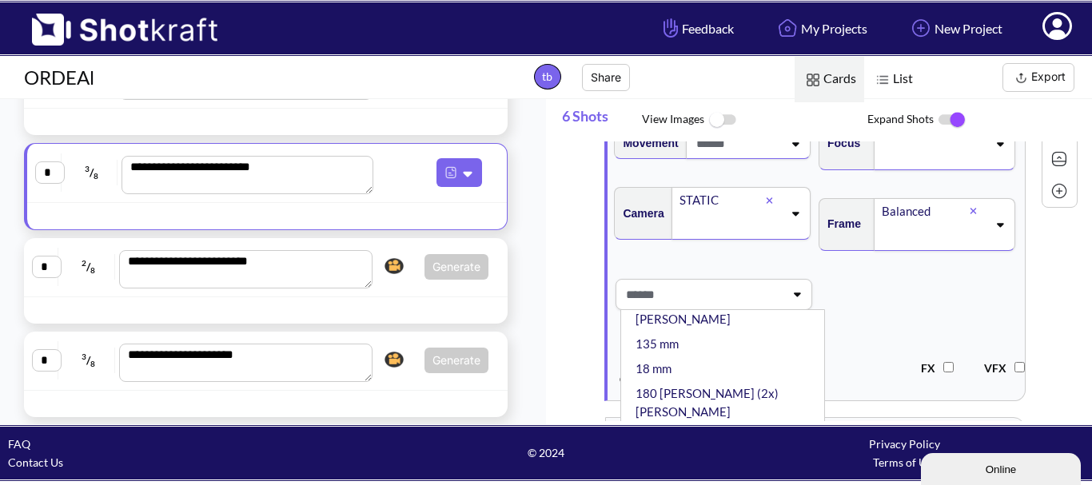
click at [708, 424] on li "25 mm" at bounding box center [726, 436] width 189 height 25
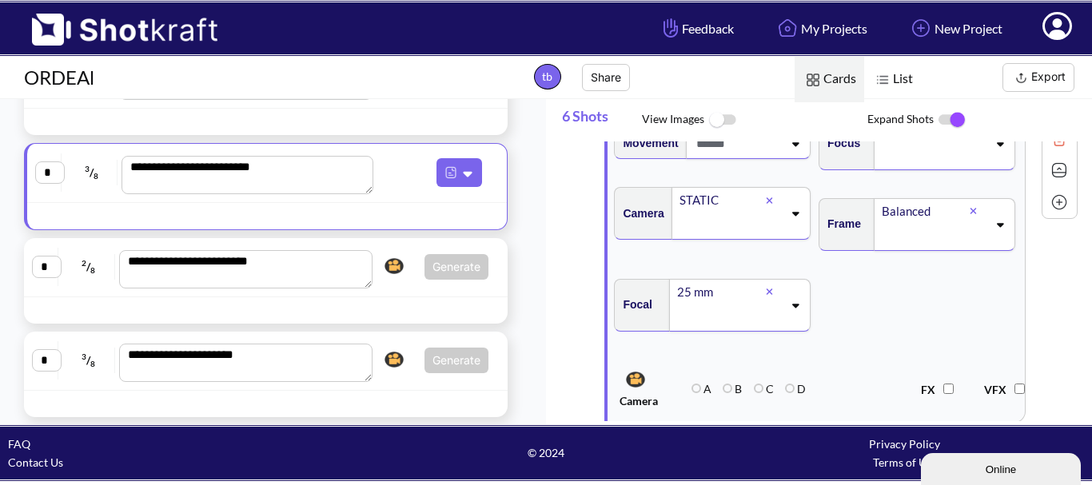
click at [721, 328] on span at bounding box center [728, 316] width 107 height 26
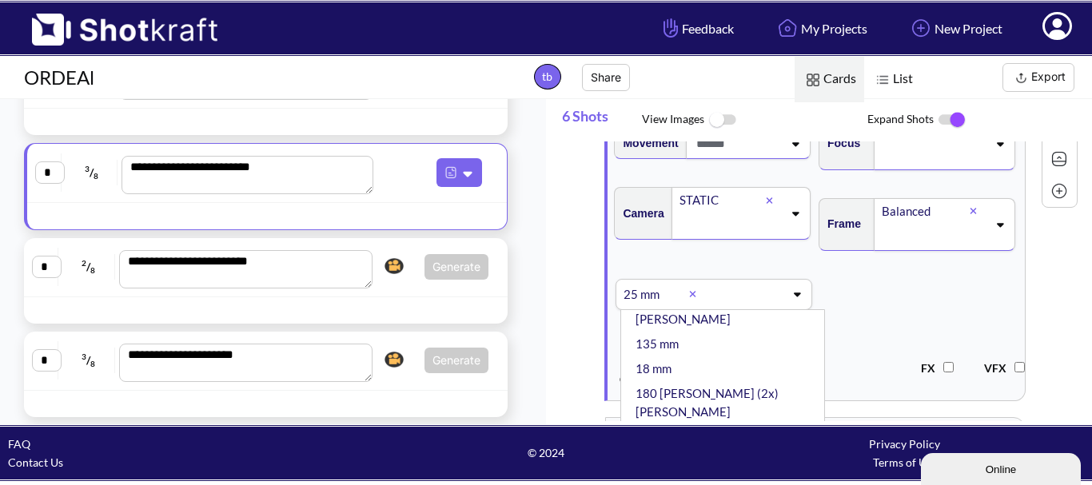
click at [681, 424] on li "35 mm" at bounding box center [726, 436] width 189 height 25
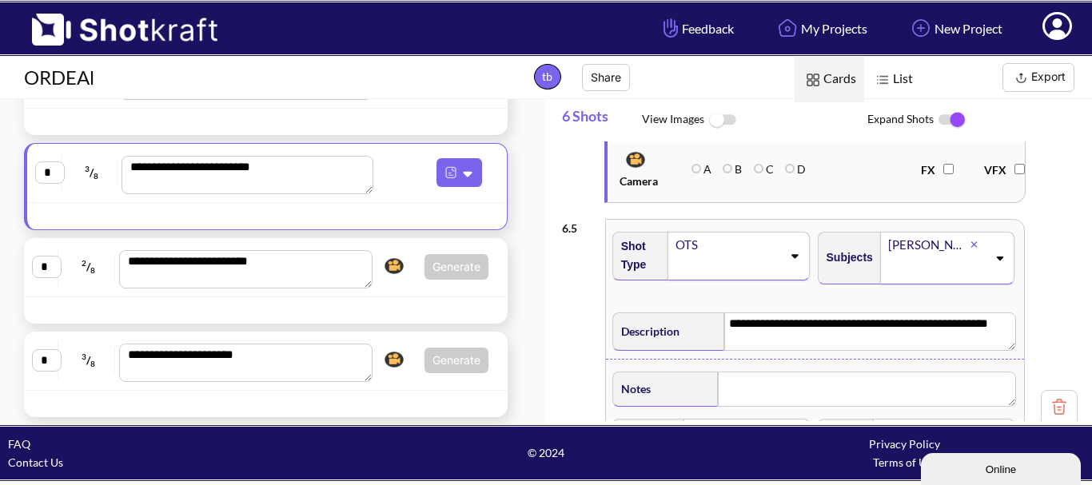
scroll to position [2078, 0]
click at [738, 276] on span at bounding box center [728, 268] width 108 height 22
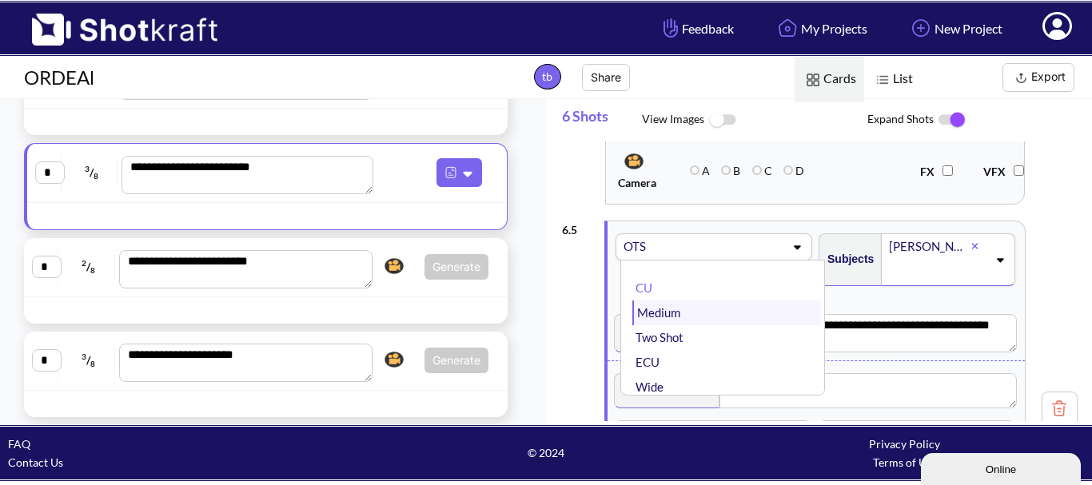
click at [719, 324] on li "Medium" at bounding box center [726, 313] width 189 height 25
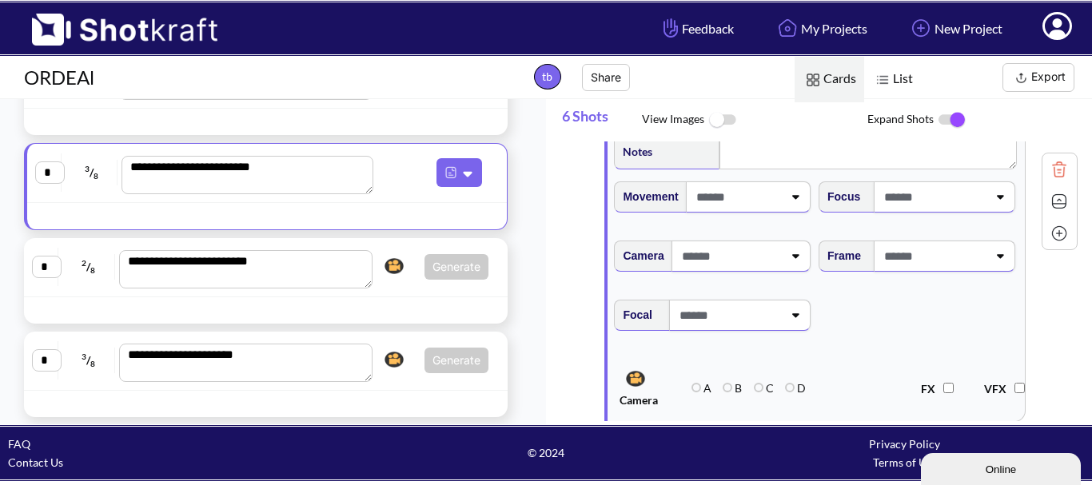
scroll to position [2318, 0]
click at [748, 209] on span at bounding box center [737, 196] width 91 height 26
click at [950, 212] on div at bounding box center [944, 196] width 141 height 31
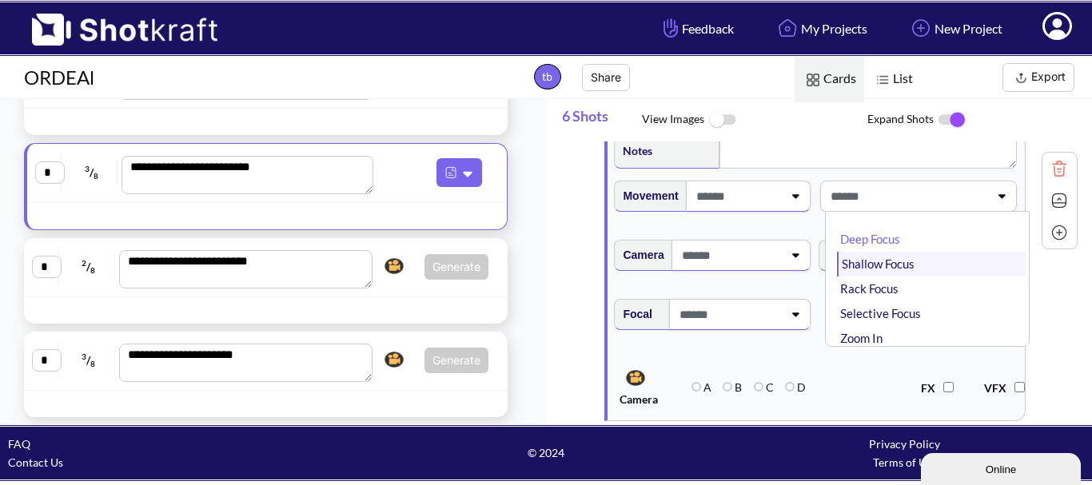
click at [933, 276] on li "Shallow Focus" at bounding box center [931, 264] width 189 height 25
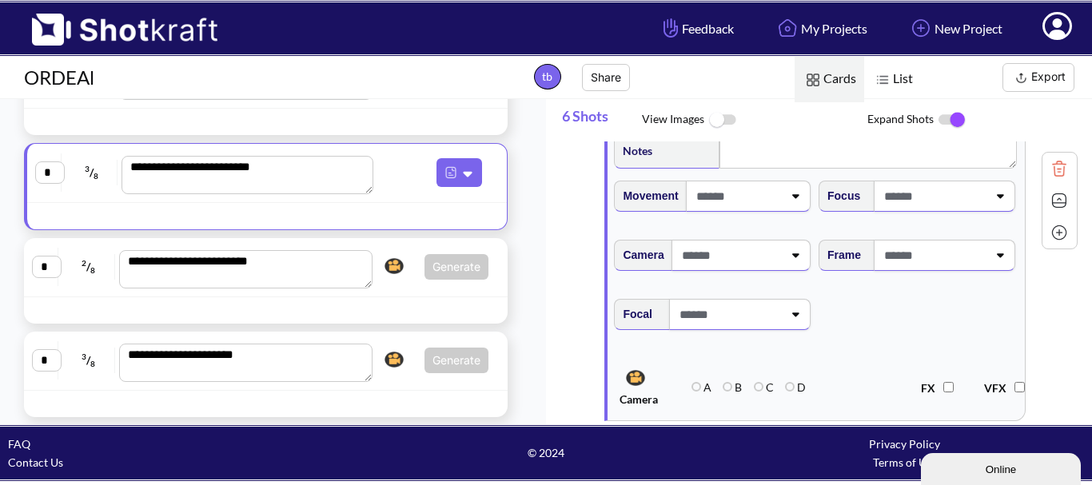
click at [939, 265] on div "Focus Frame" at bounding box center [918, 232] width 205 height 118
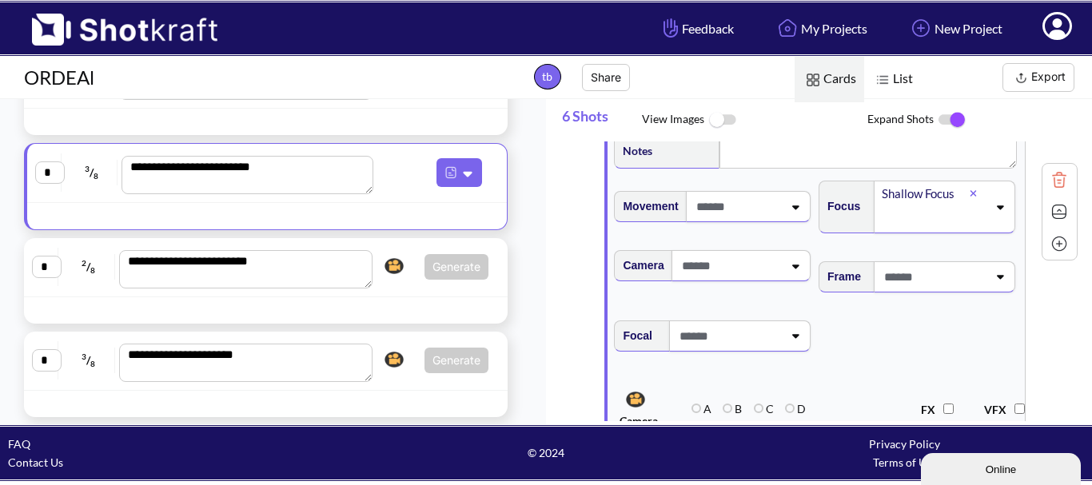
click at [918, 290] on span at bounding box center [933, 277] width 107 height 26
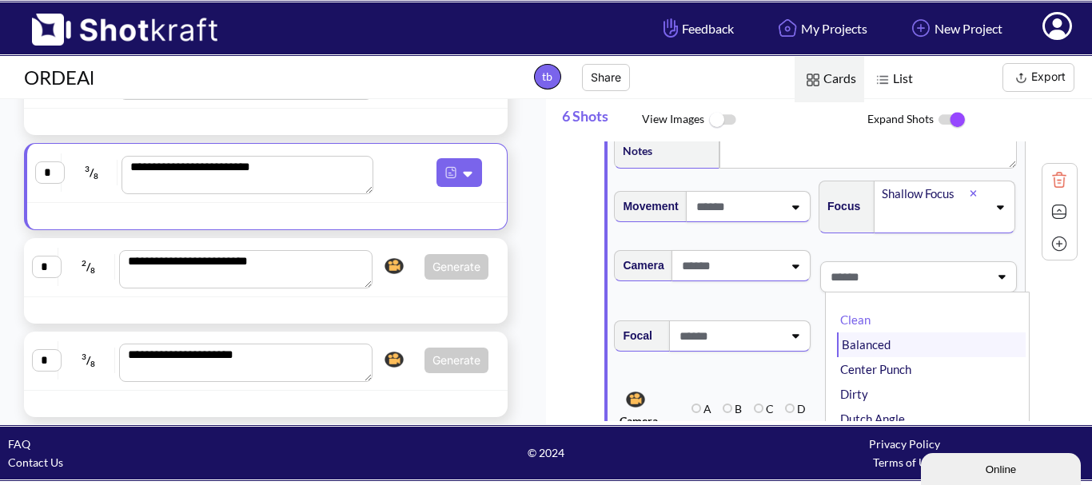
click at [910, 357] on li "Balanced" at bounding box center [931, 344] width 189 height 25
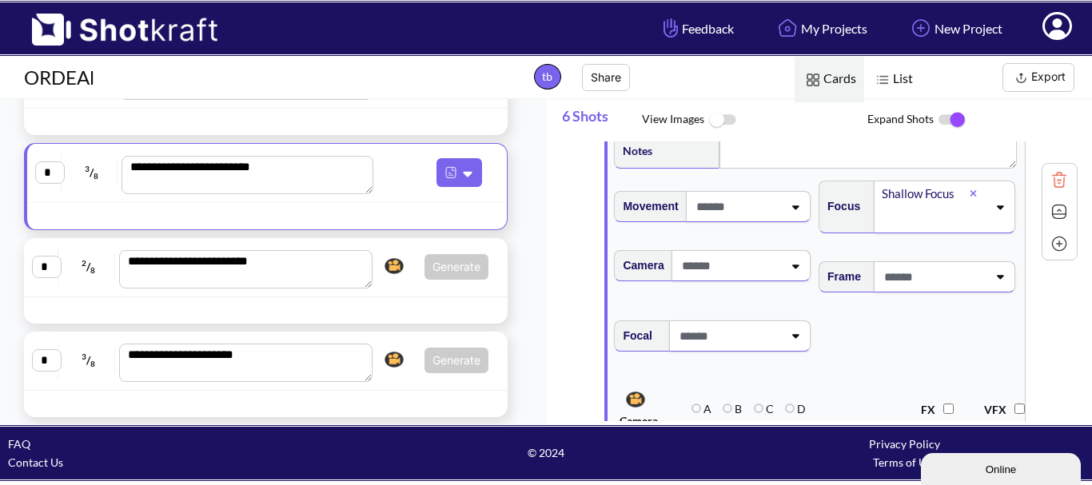
click at [722, 279] on span at bounding box center [730, 266] width 105 height 26
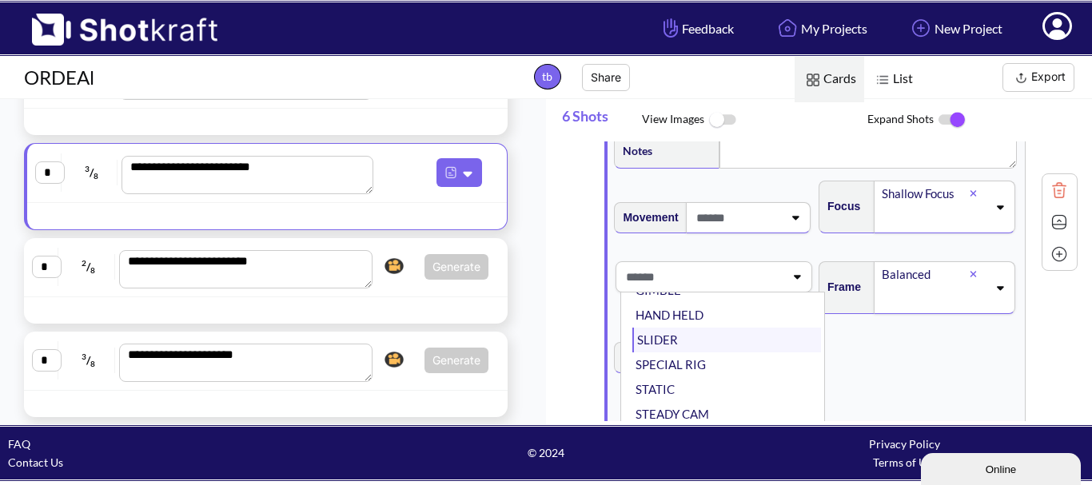
scroll to position [2398, 0]
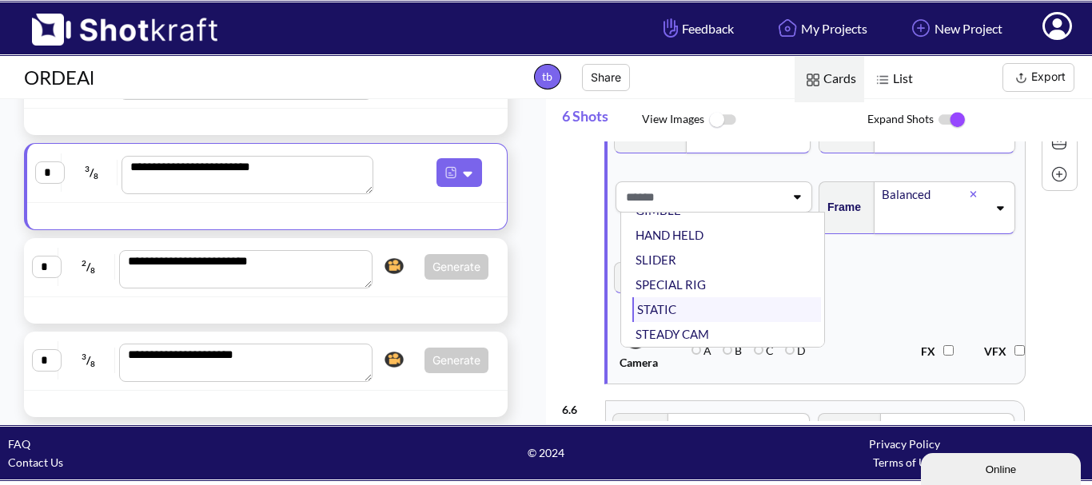
click at [677, 322] on li "STATIC" at bounding box center [726, 309] width 189 height 25
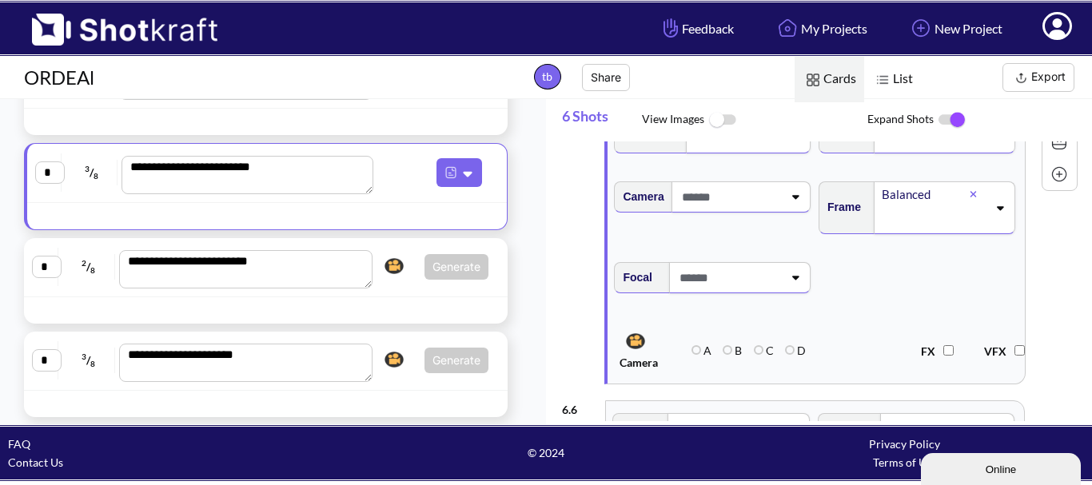
click at [715, 291] on span at bounding box center [728, 278] width 107 height 26
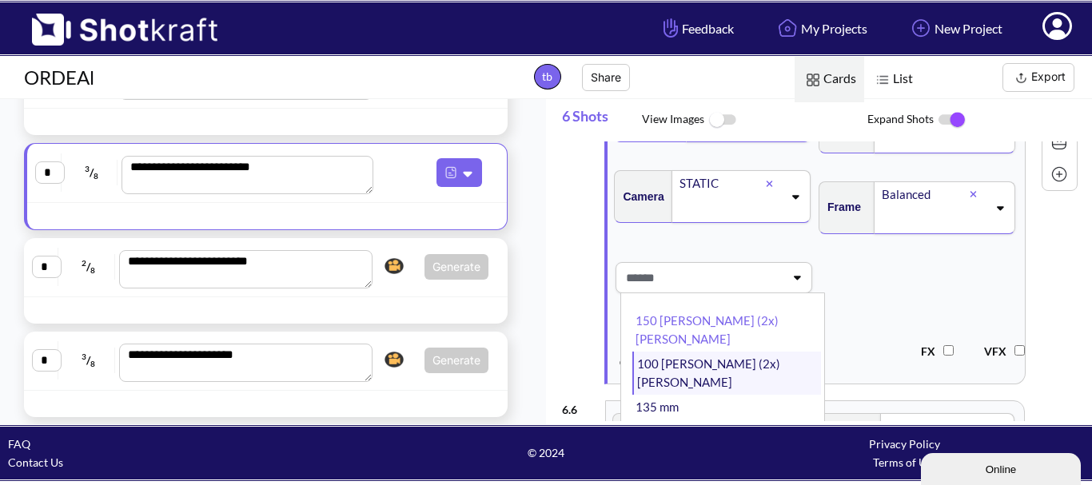
scroll to position [80, 0]
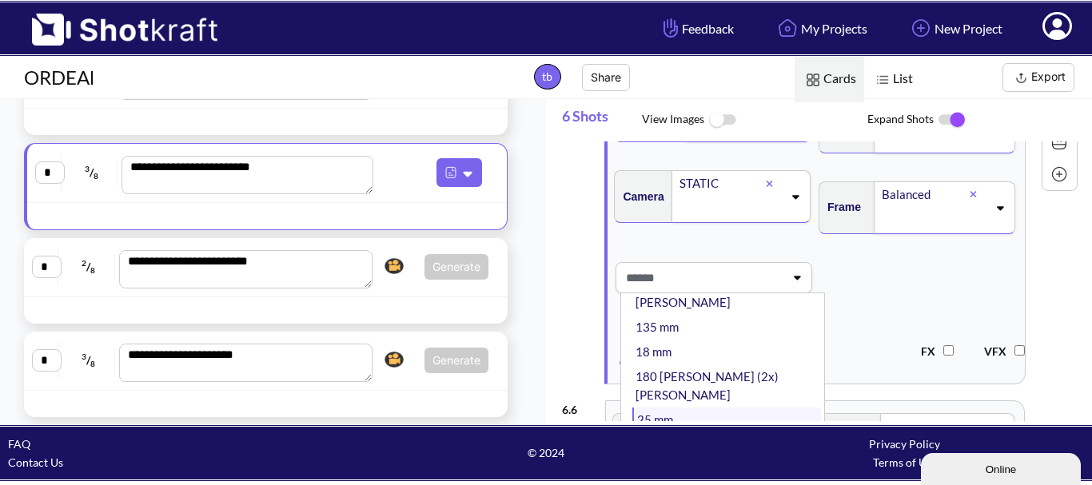
click at [690, 408] on li "25 mm" at bounding box center [726, 420] width 189 height 25
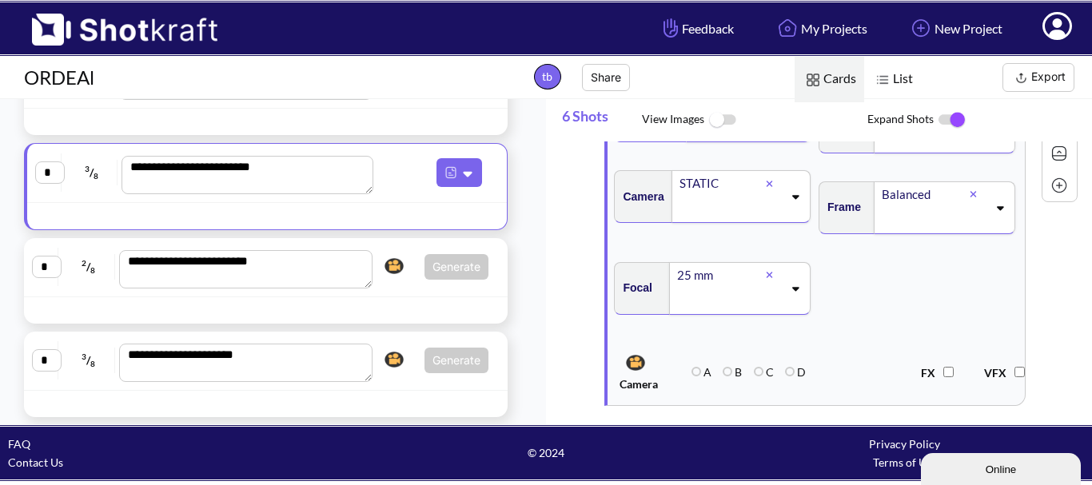
click at [744, 312] on span at bounding box center [728, 299] width 107 height 26
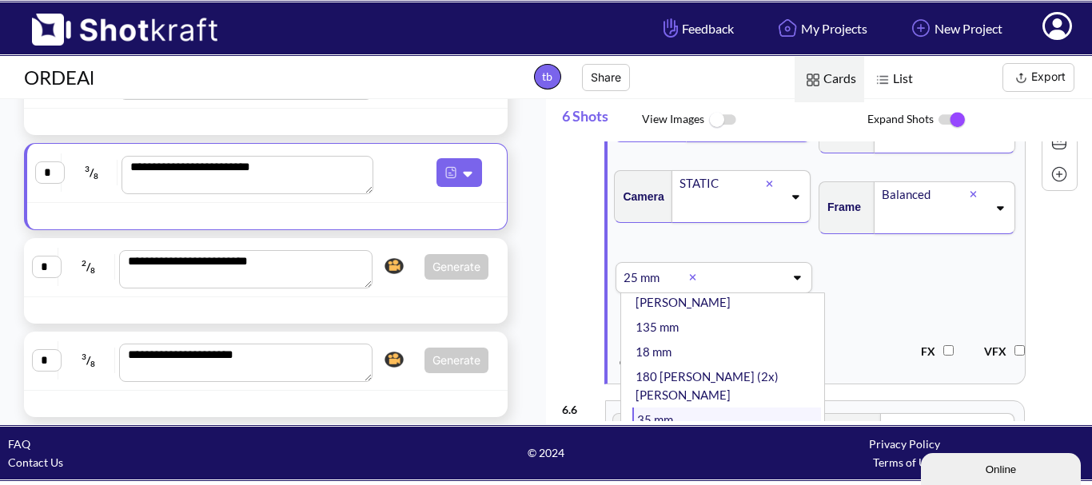
click at [706, 408] on li "35 mm" at bounding box center [726, 420] width 189 height 25
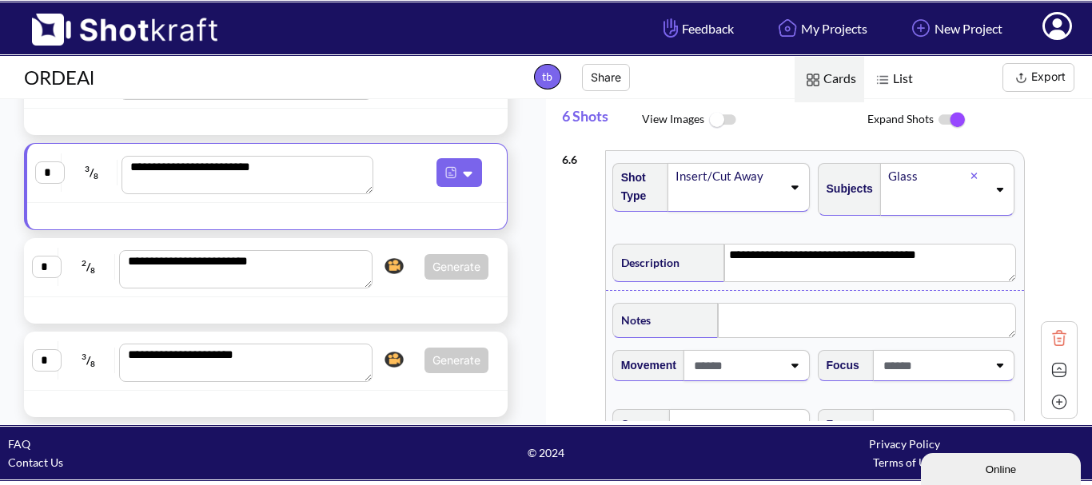
scroll to position [2797, 0]
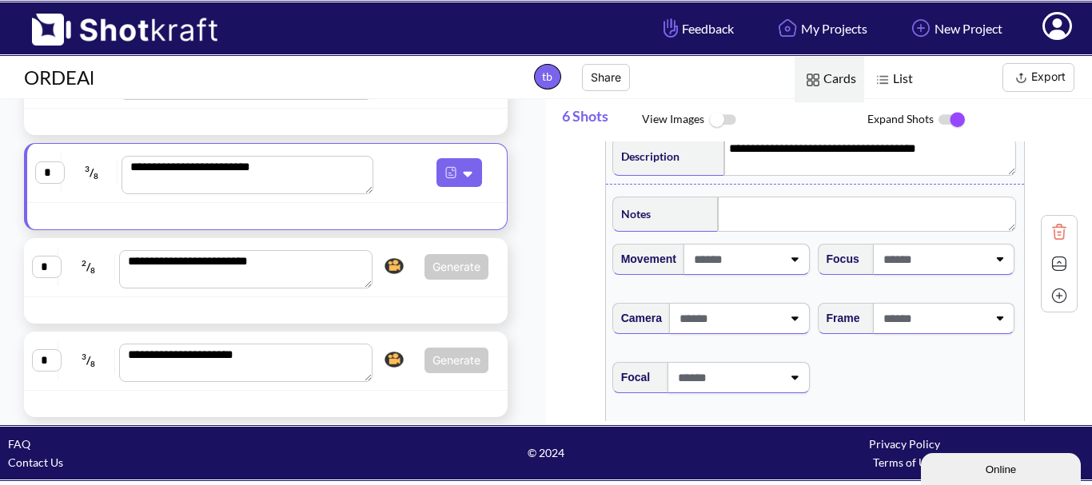
click at [736, 273] on span at bounding box center [736, 259] width 92 height 26
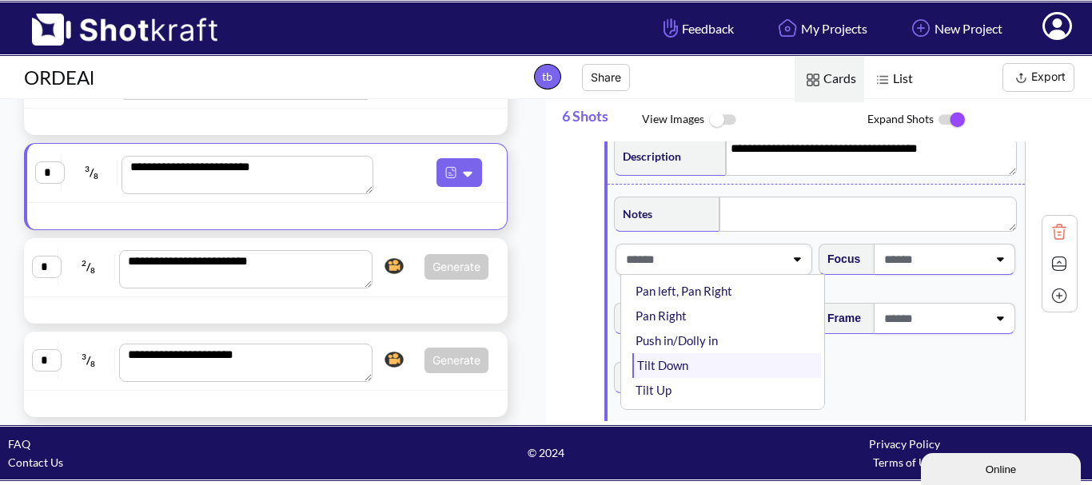
scroll to position [240, 0]
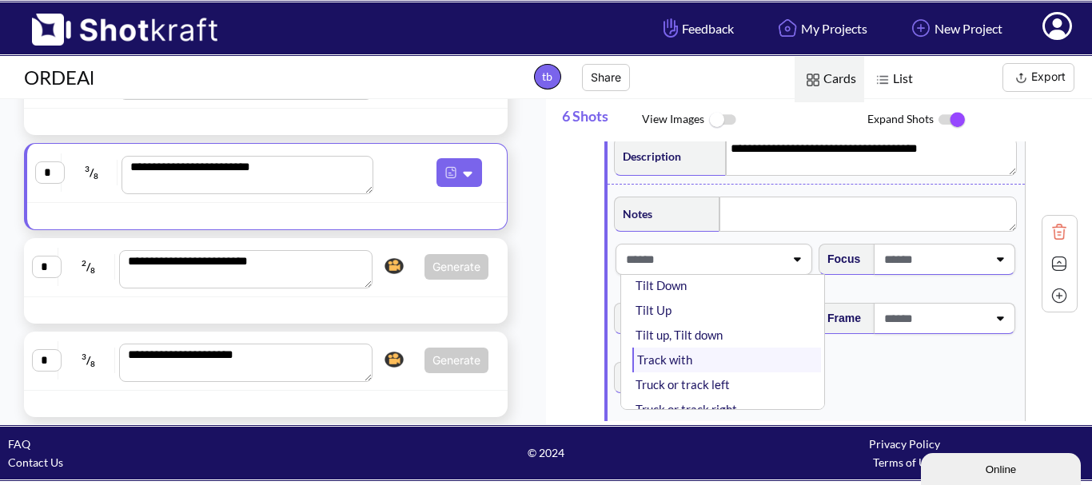
click at [706, 372] on li "Track with" at bounding box center [726, 360] width 189 height 25
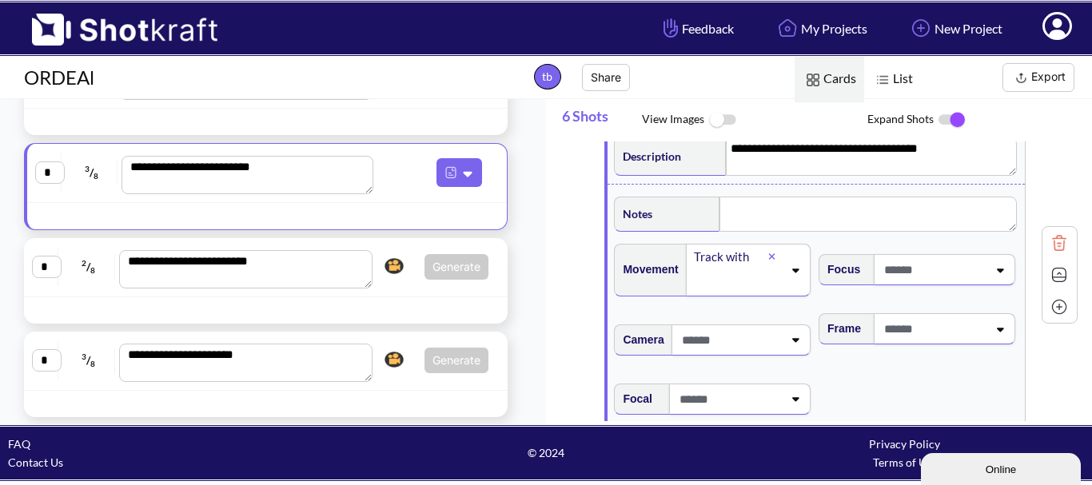
click at [926, 283] on span at bounding box center [933, 270] width 107 height 26
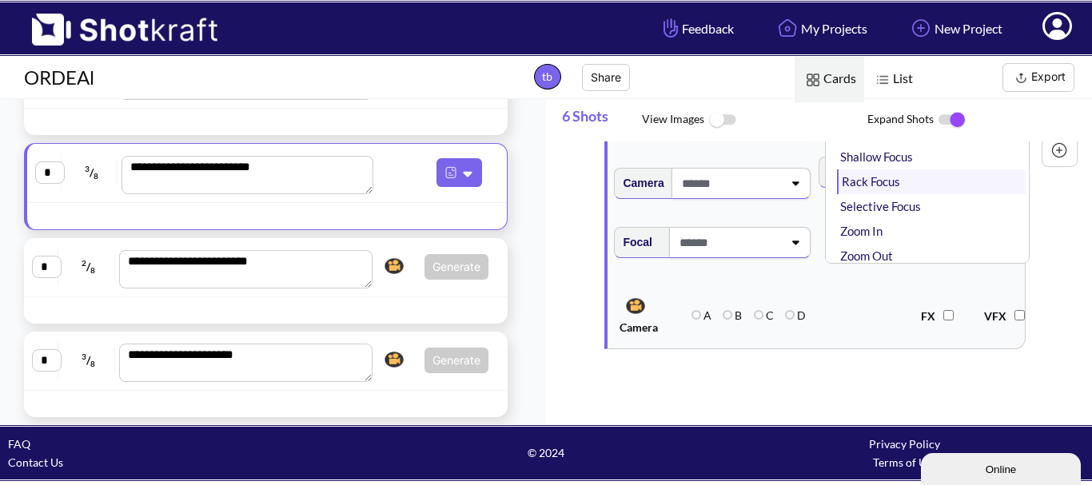
scroll to position [0, 0]
click at [926, 193] on li "Shallow Focus" at bounding box center [931, 181] width 189 height 25
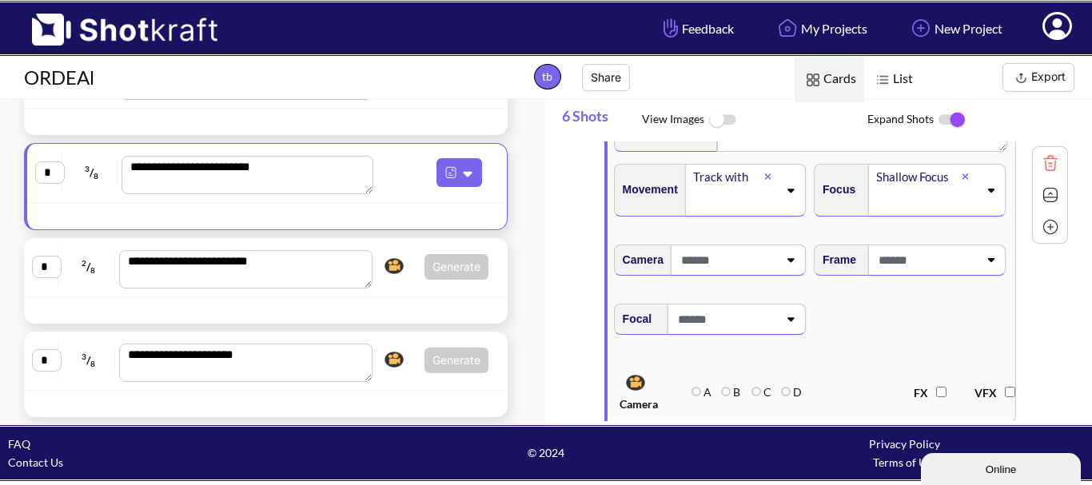
click at [769, 295] on div "Camera" at bounding box center [711, 266] width 200 height 59
click at [763, 273] on span at bounding box center [727, 260] width 101 height 26
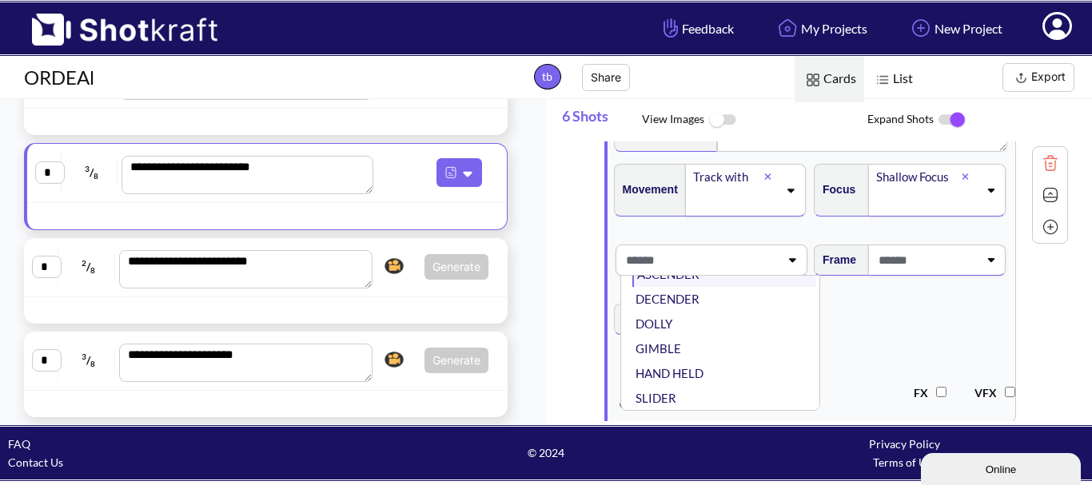
scroll to position [129, 0]
click at [700, 382] on li "STATIC" at bounding box center [724, 372] width 184 height 25
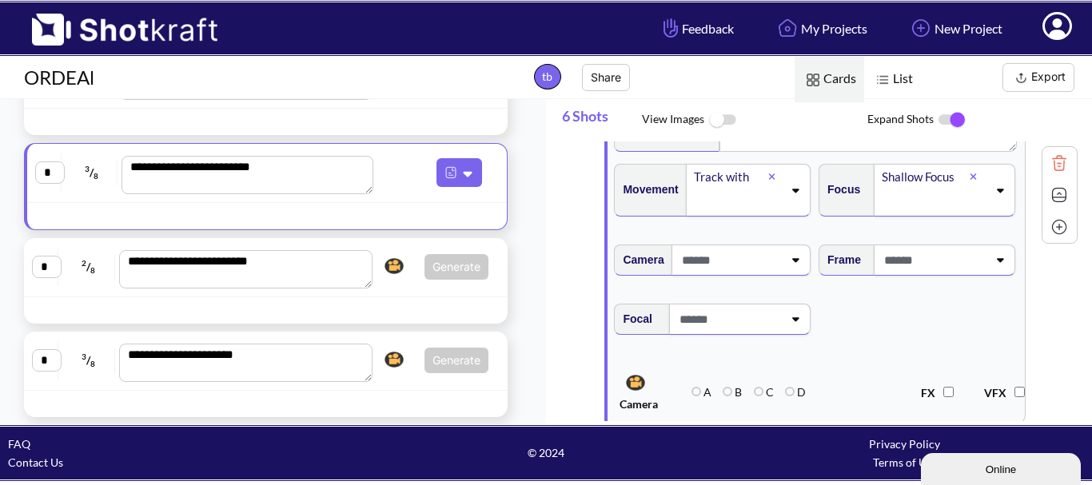
click at [711, 334] on div at bounding box center [729, 320] width 110 height 30
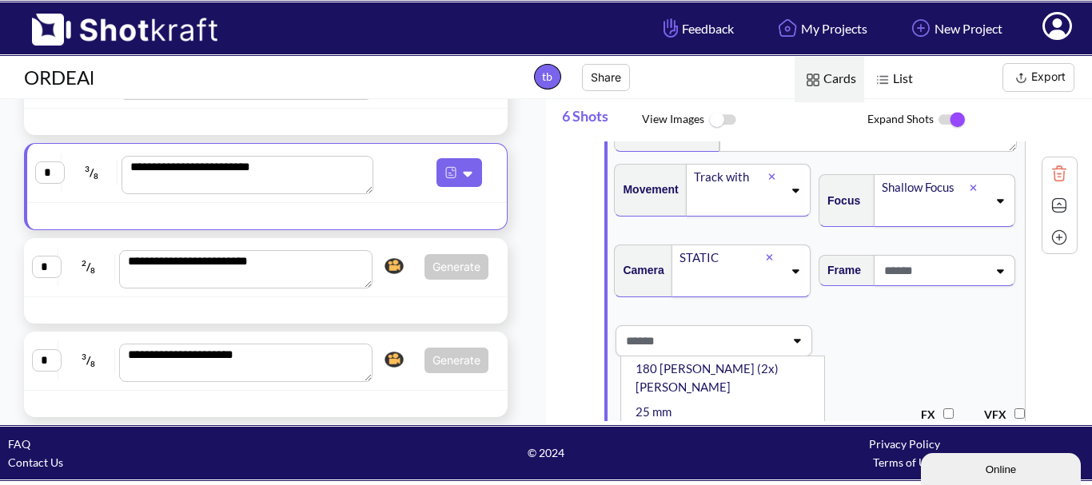
scroll to position [160, 0]
click at [726, 416] on li "35 mm" at bounding box center [726, 428] width 189 height 25
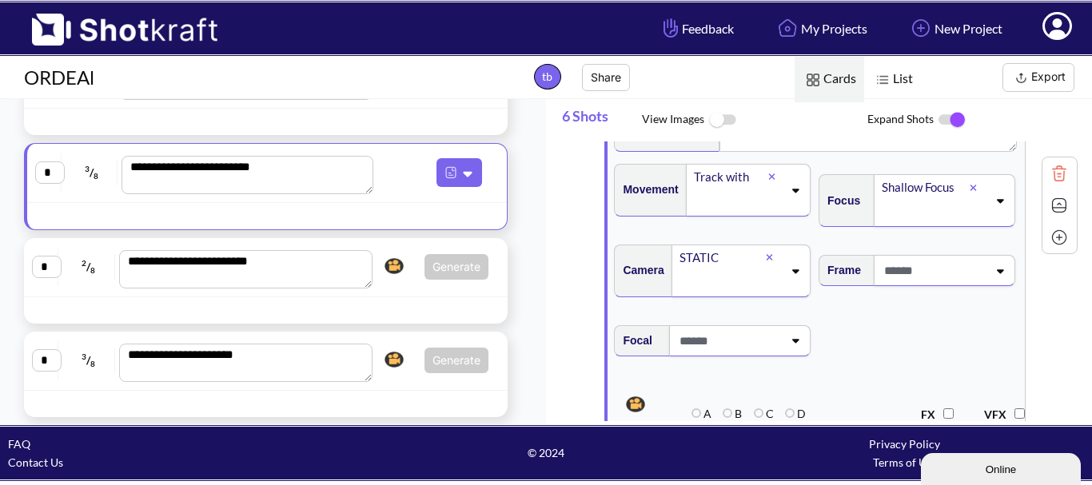
click at [934, 284] on span at bounding box center [933, 270] width 107 height 26
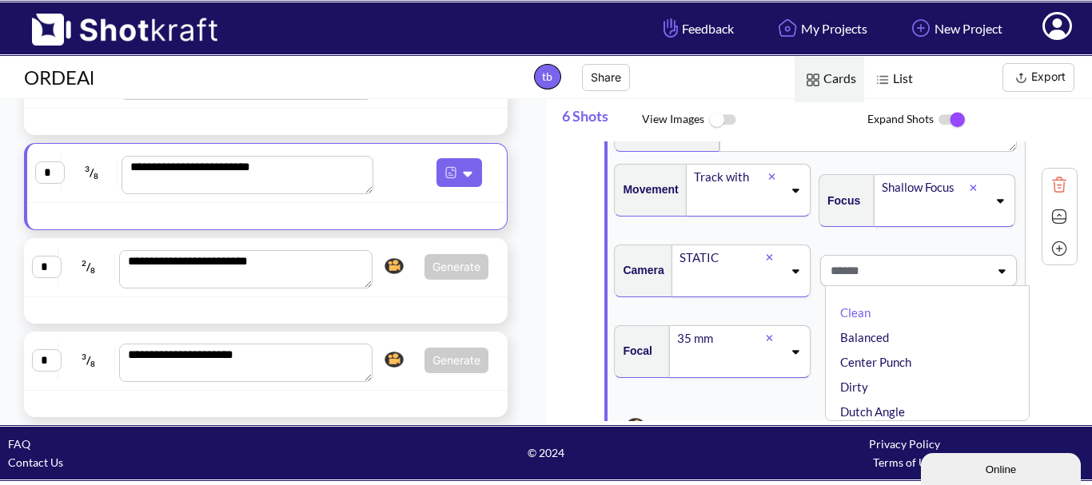
scroll to position [0, 0]
click at [871, 351] on li "Balanced" at bounding box center [931, 338] width 189 height 25
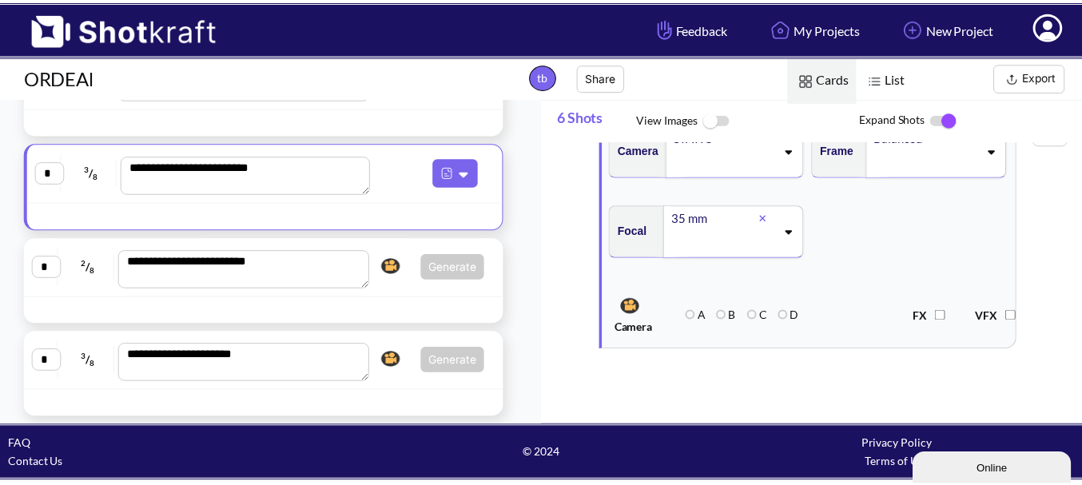
scroll to position [3016, 0]
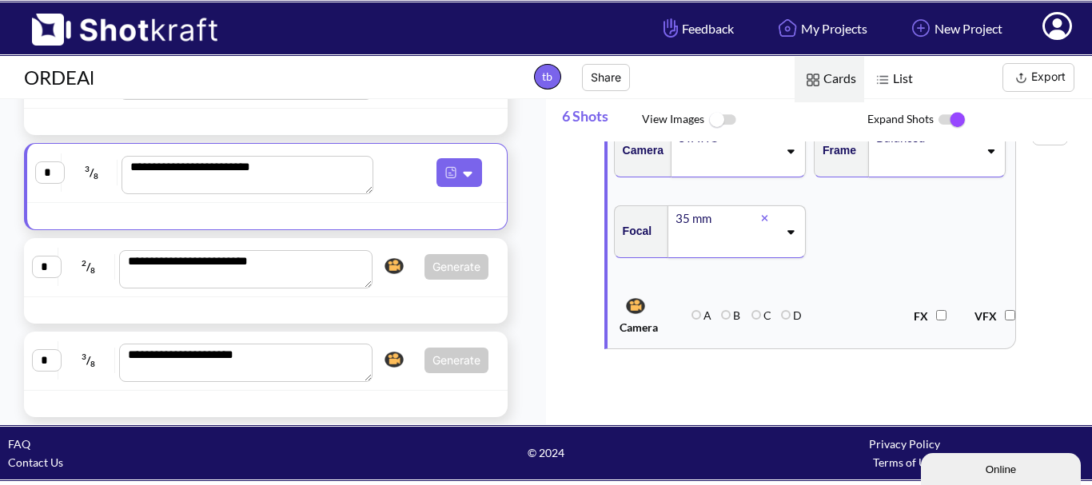
click at [446, 287] on div "**********" at bounding box center [266, 267] width 468 height 42
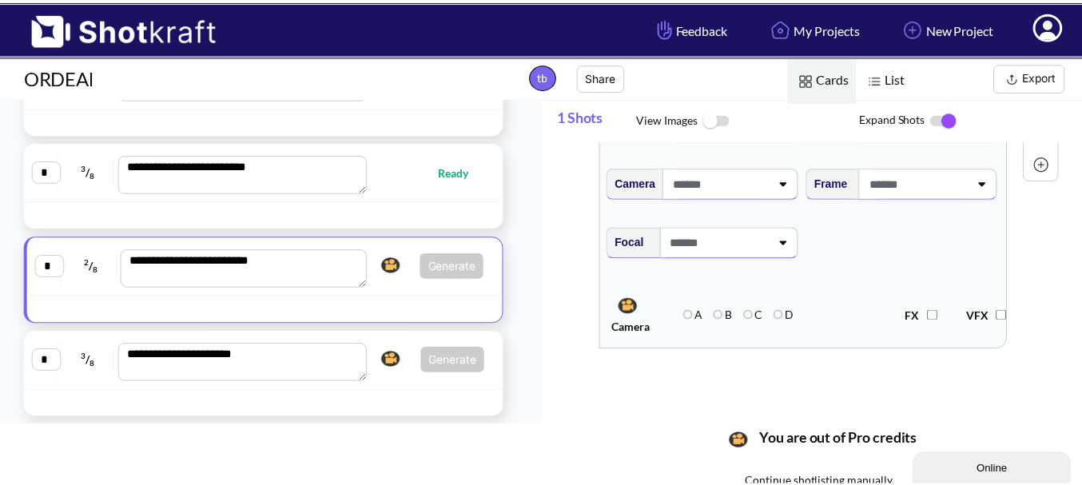
scroll to position [0, 0]
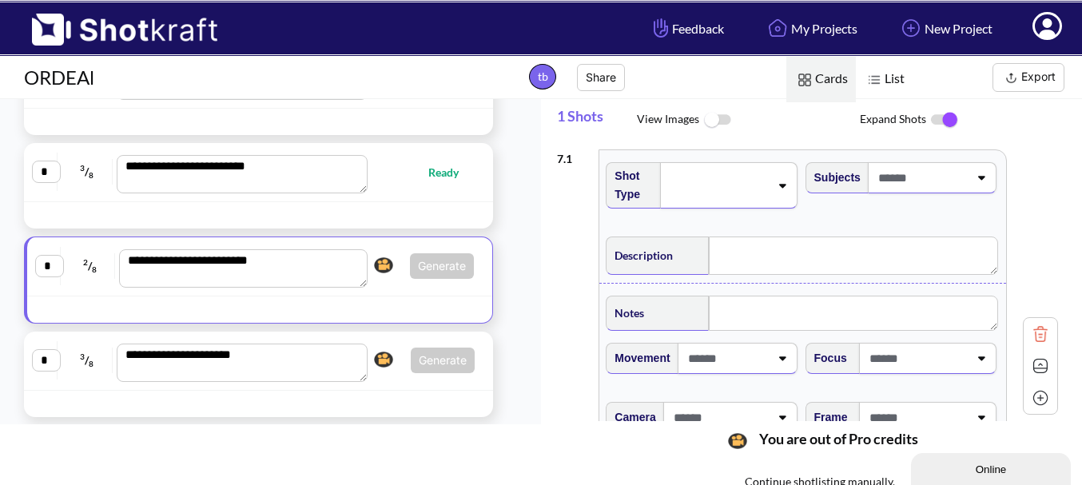
click at [733, 201] on div at bounding box center [728, 185] width 137 height 46
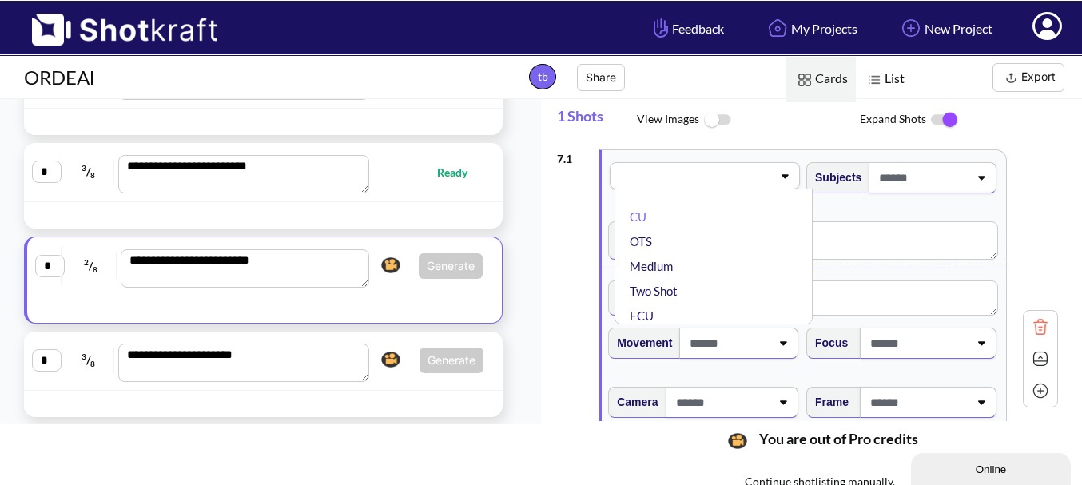
click at [327, 292] on div "**********" at bounding box center [264, 266] width 475 height 59
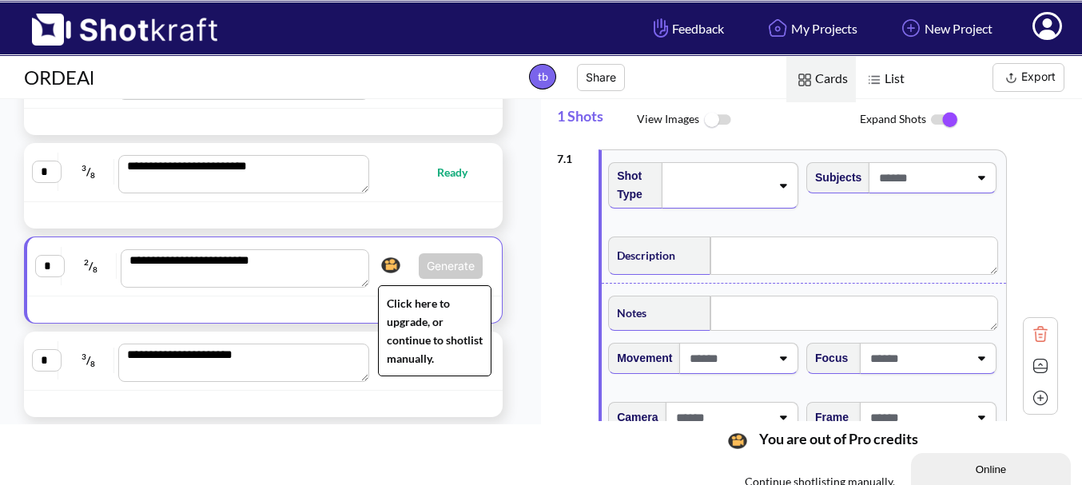
click at [385, 266] on img at bounding box center [390, 265] width 27 height 24
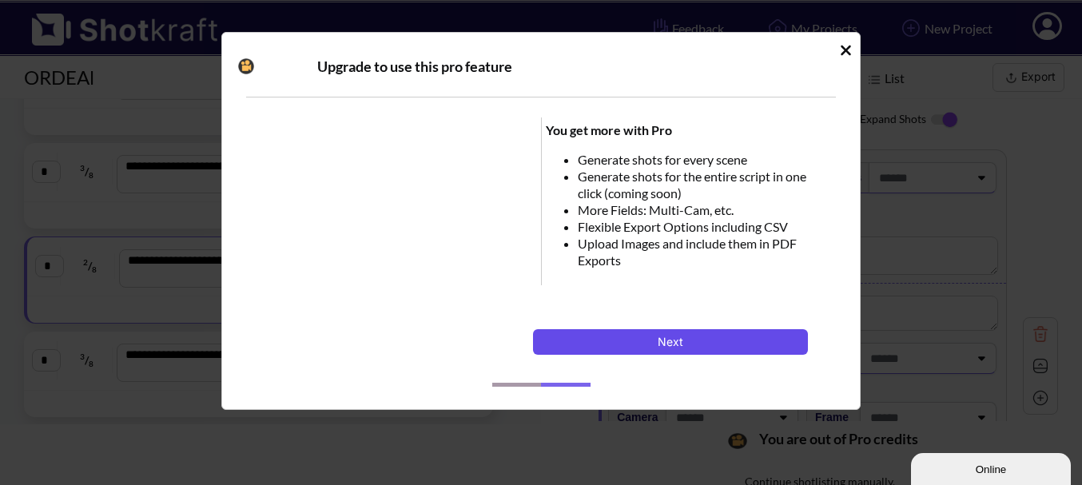
click at [595, 332] on div "You get more with Pro Generate shots for every scene Generate shots for the ent…" at bounding box center [541, 228] width 590 height 261
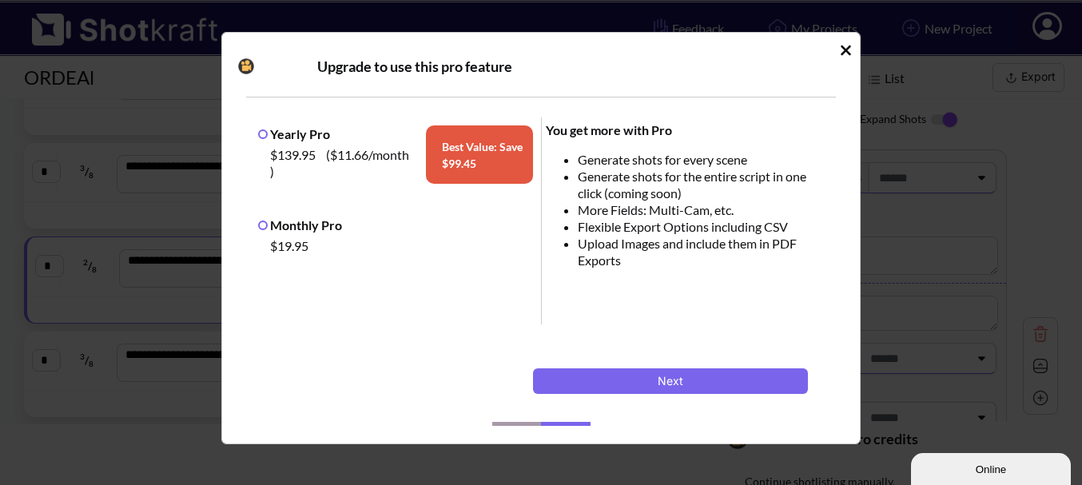
click at [840, 43] on icon "Idle Modal" at bounding box center [846, 50] width 12 height 16
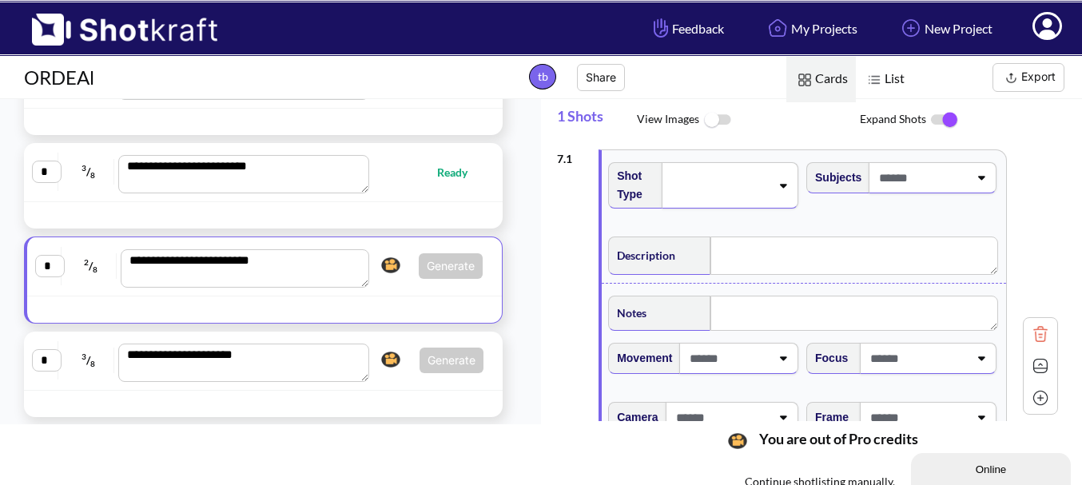
drag, startPoint x: 117, startPoint y: 300, endPoint x: 147, endPoint y: 269, distance: 43.0
click at [117, 299] on div at bounding box center [264, 310] width 475 height 26
click at [149, 269] on textarea "**********" at bounding box center [245, 268] width 249 height 38
click at [92, 277] on span "2 / 8" at bounding box center [92, 266] width 52 height 26
click at [50, 261] on input "*" at bounding box center [50, 266] width 30 height 22
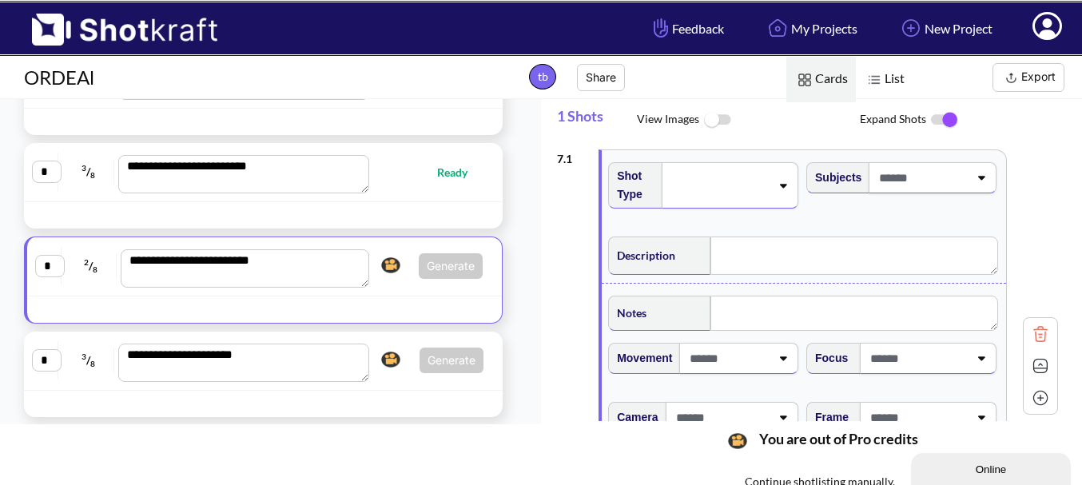
drag, startPoint x: 128, startPoint y: 315, endPoint x: 142, endPoint y: 310, distance: 15.2
click at [129, 316] on div at bounding box center [217, 310] width 373 height 18
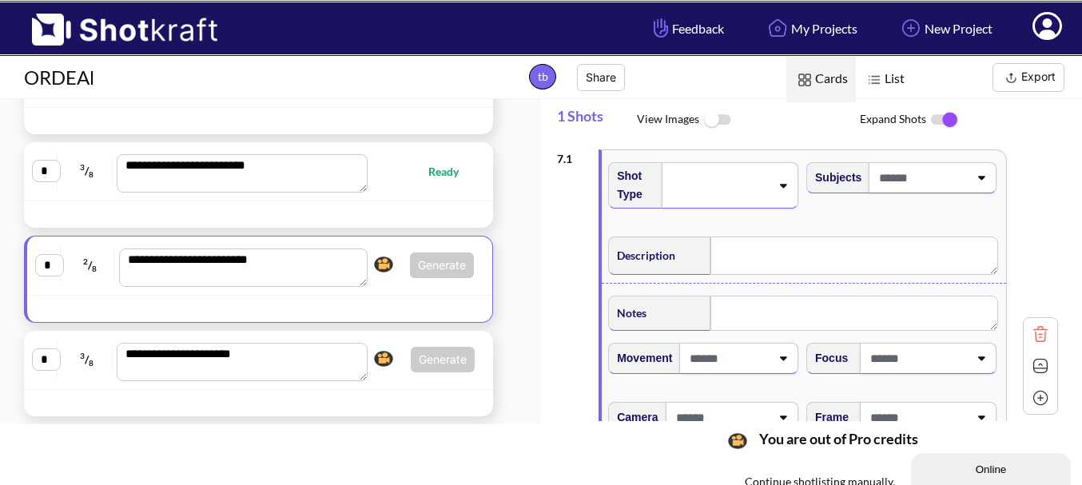
click at [1021, 88] on button "Export" at bounding box center [1029, 77] width 72 height 29
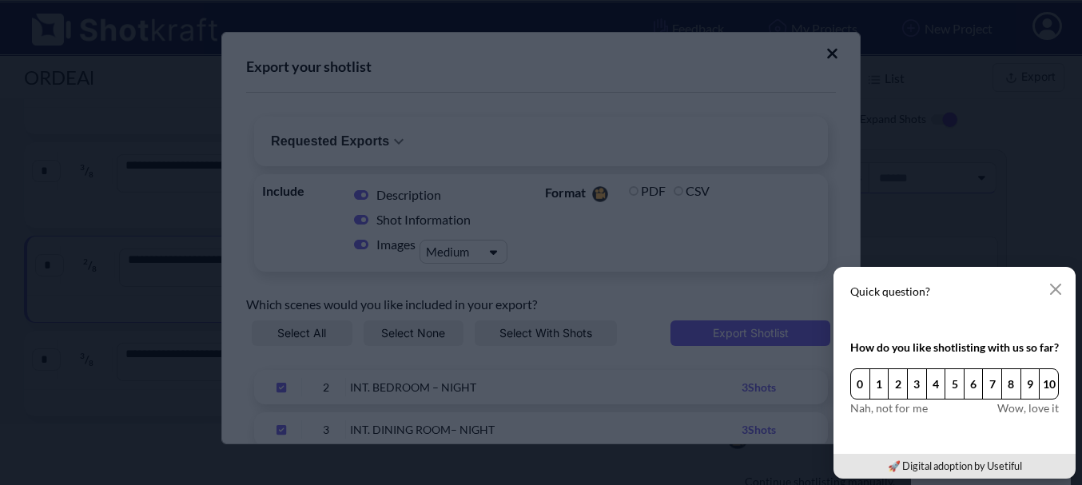
click at [827, 261] on div "Quick question? How do you like shotlisting with us so far? 0 1 2 3 4 5 6 7 8 9…" at bounding box center [954, 373] width 255 height 225
drag, startPoint x: 1048, startPoint y: 285, endPoint x: 964, endPoint y: 267, distance: 85.9
click at [1043, 286] on button "button" at bounding box center [1056, 289] width 32 height 32
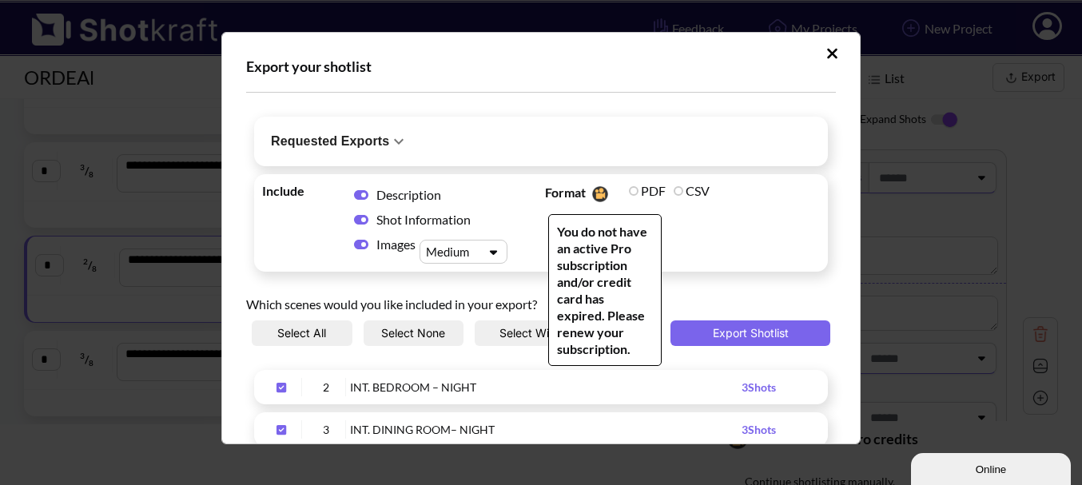
click at [631, 191] on label "PDF" at bounding box center [647, 190] width 37 height 15
click at [763, 250] on span "Format You do not have an active Pro subscription and/or credit card has expire…" at bounding box center [682, 223] width 283 height 90
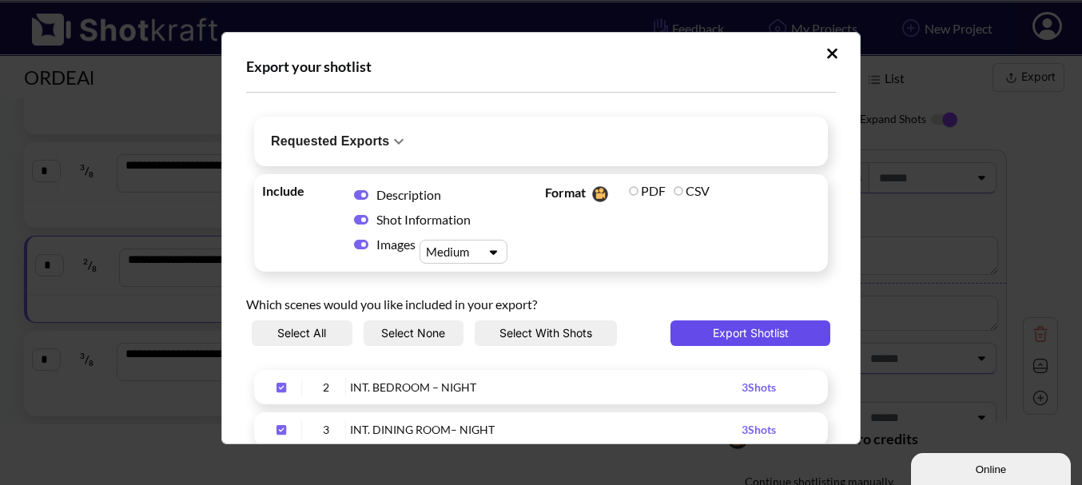
click at [790, 332] on button "Export Shotlist" at bounding box center [751, 333] width 160 height 26
